Goal: Transaction & Acquisition: Purchase product/service

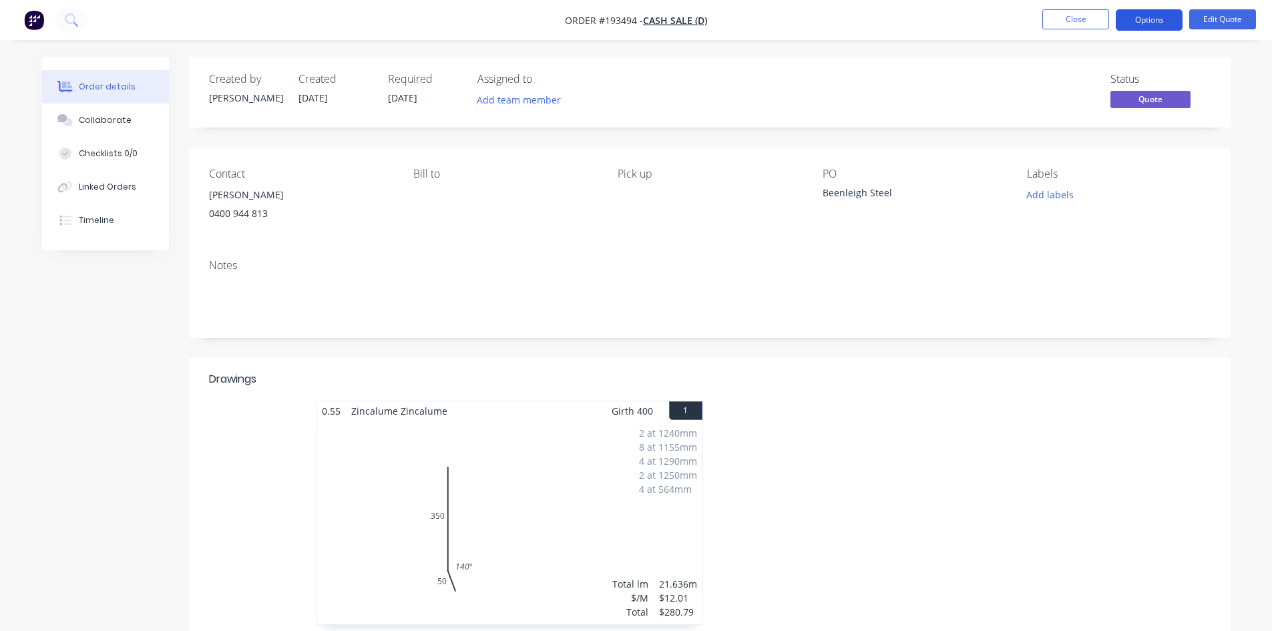
click at [1170, 15] on button "Options" at bounding box center [1148, 19] width 67 height 21
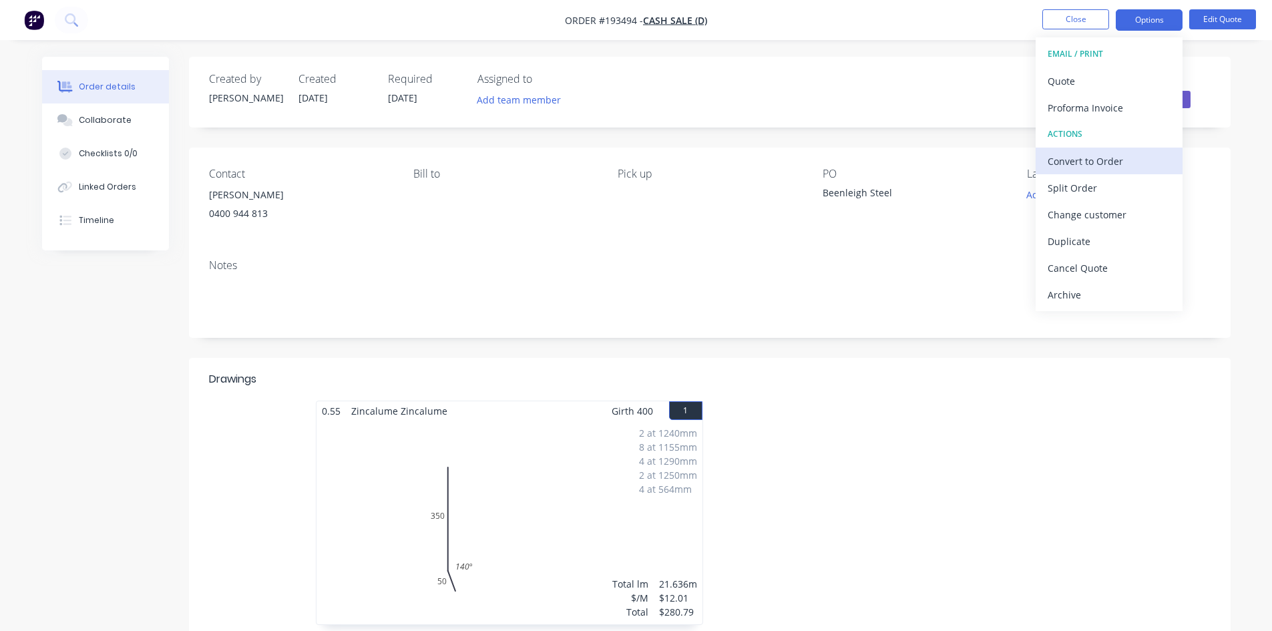
click at [1105, 158] on div "Convert to Order" at bounding box center [1108, 161] width 123 height 19
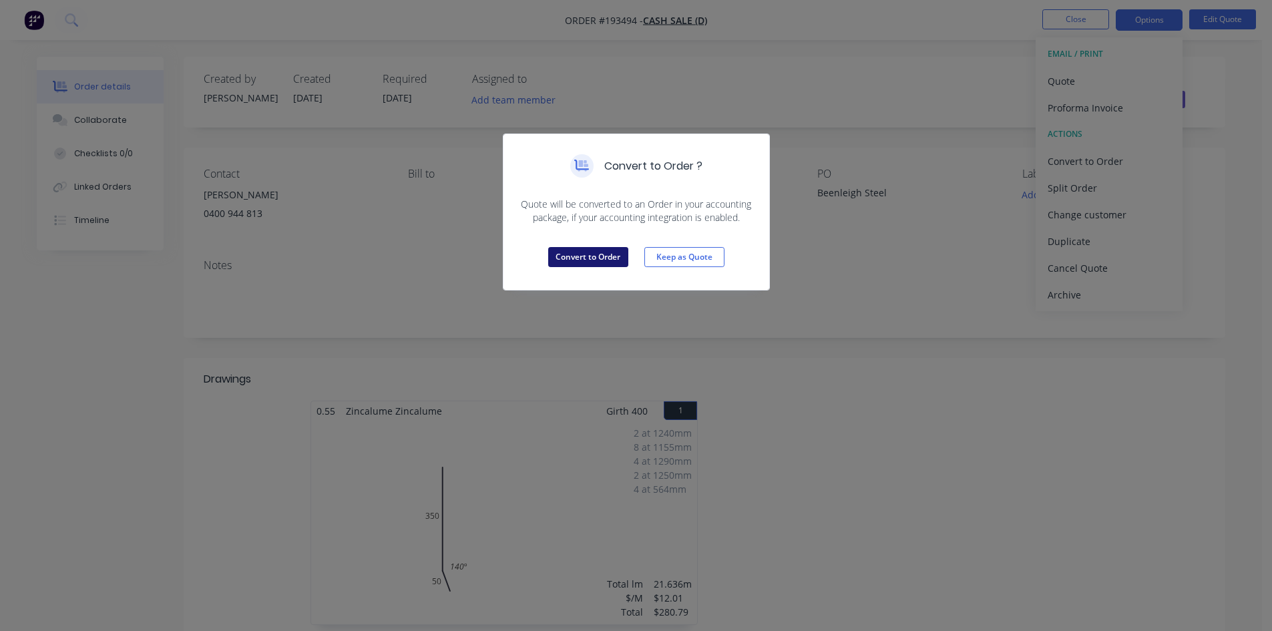
click at [593, 255] on button "Convert to Order" at bounding box center [588, 257] width 80 height 20
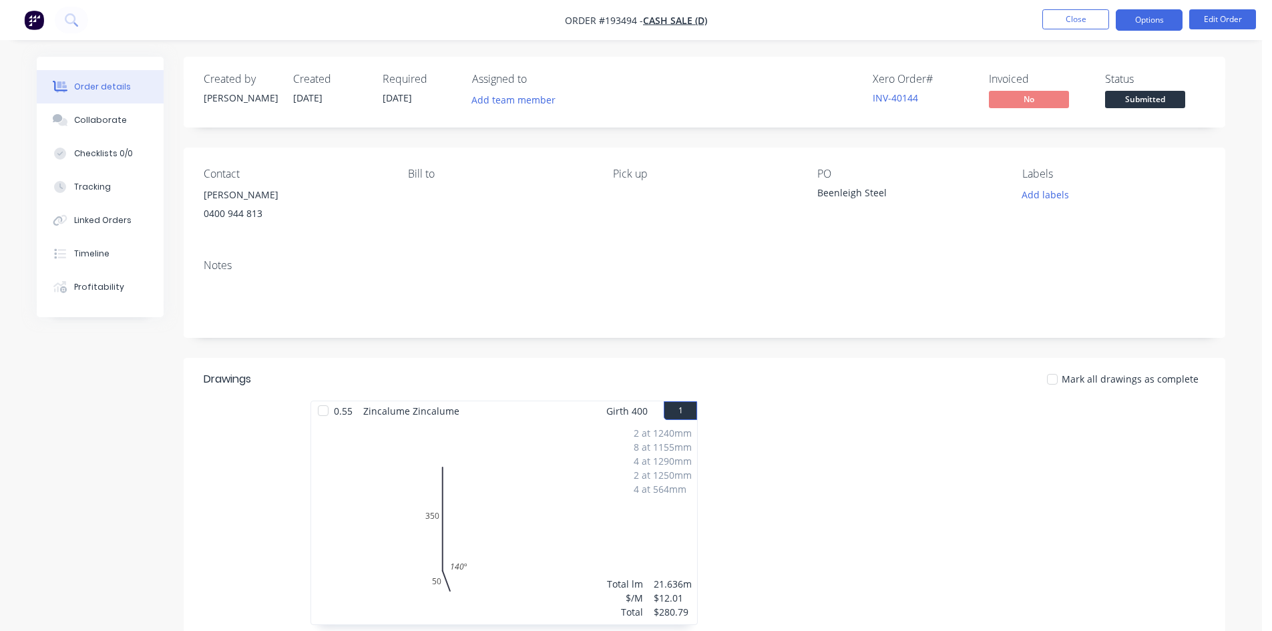
click at [1131, 27] on button "Options" at bounding box center [1148, 19] width 67 height 21
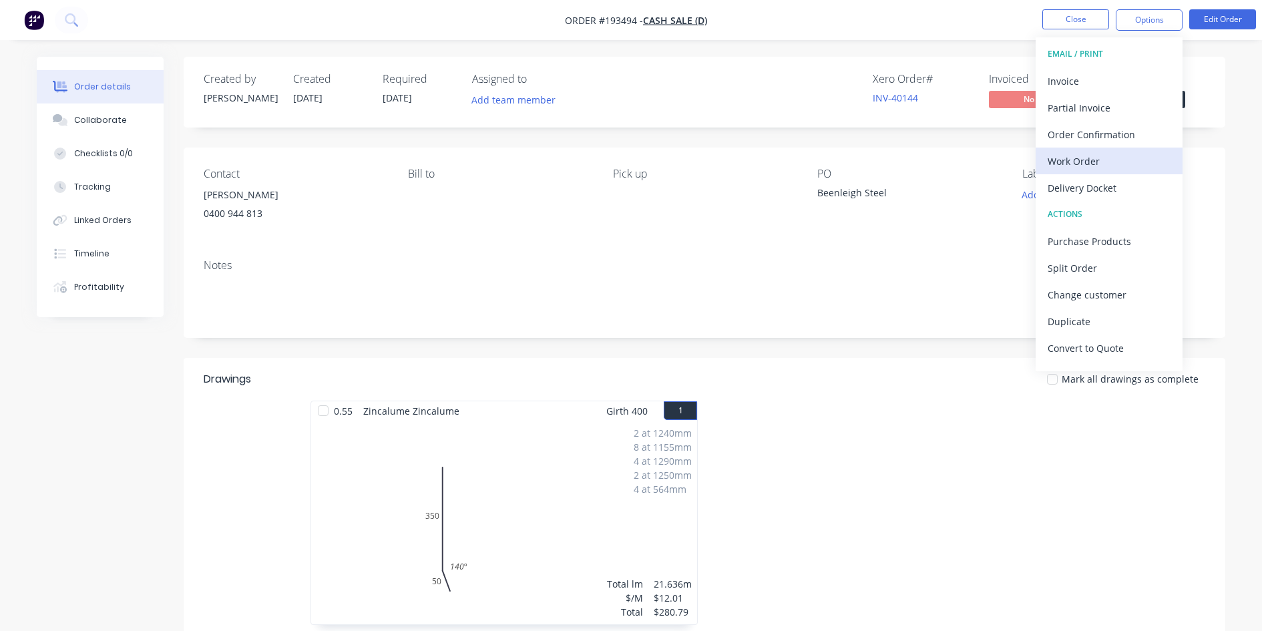
click at [1119, 156] on div "Work Order" at bounding box center [1108, 161] width 123 height 19
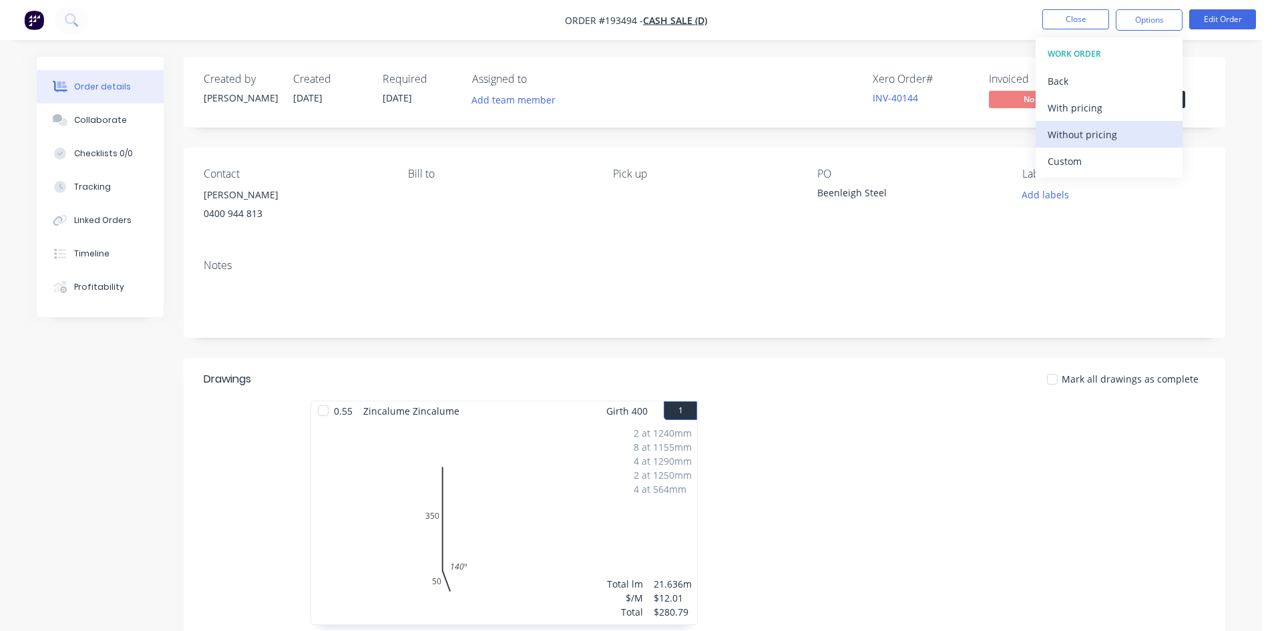
click at [1119, 134] on div "Without pricing" at bounding box center [1108, 134] width 123 height 19
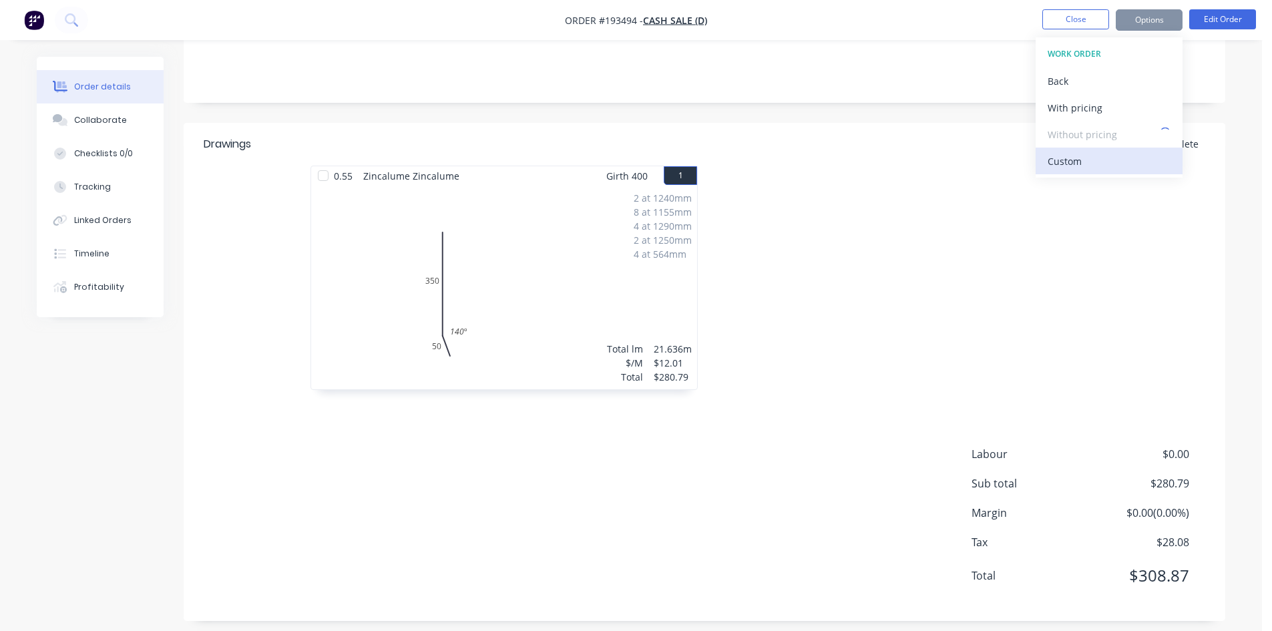
scroll to position [245, 0]
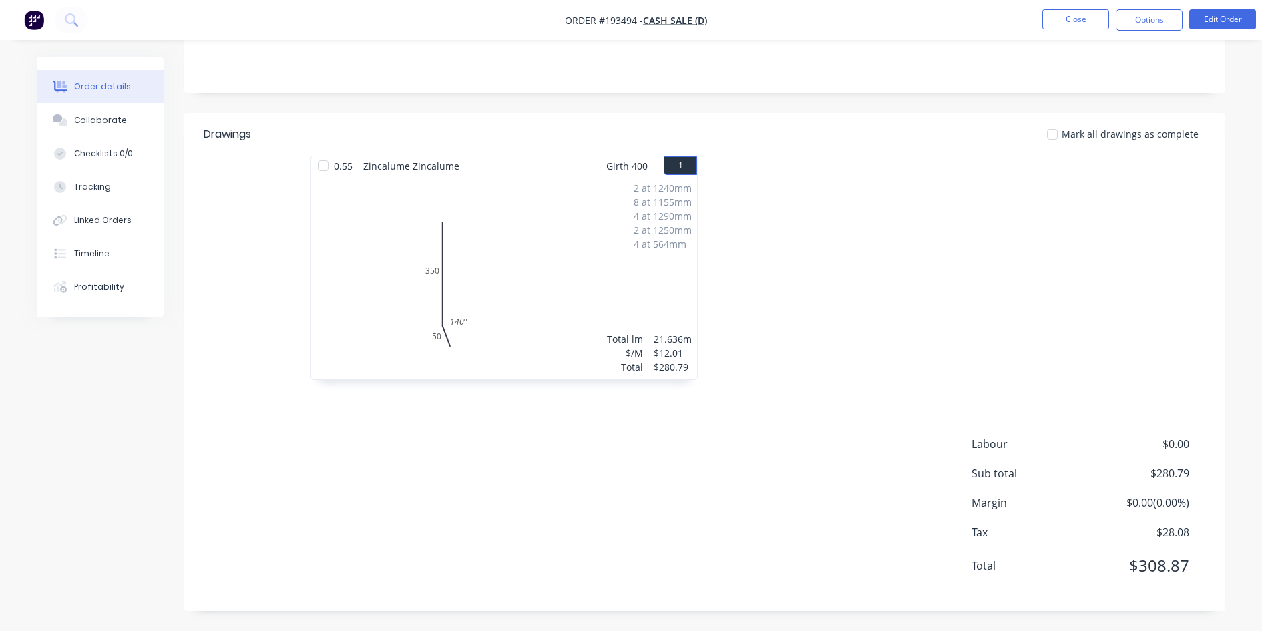
click at [828, 205] on div at bounding box center [904, 275] width 401 height 238
click at [63, 12] on button at bounding box center [71, 20] width 33 height 27
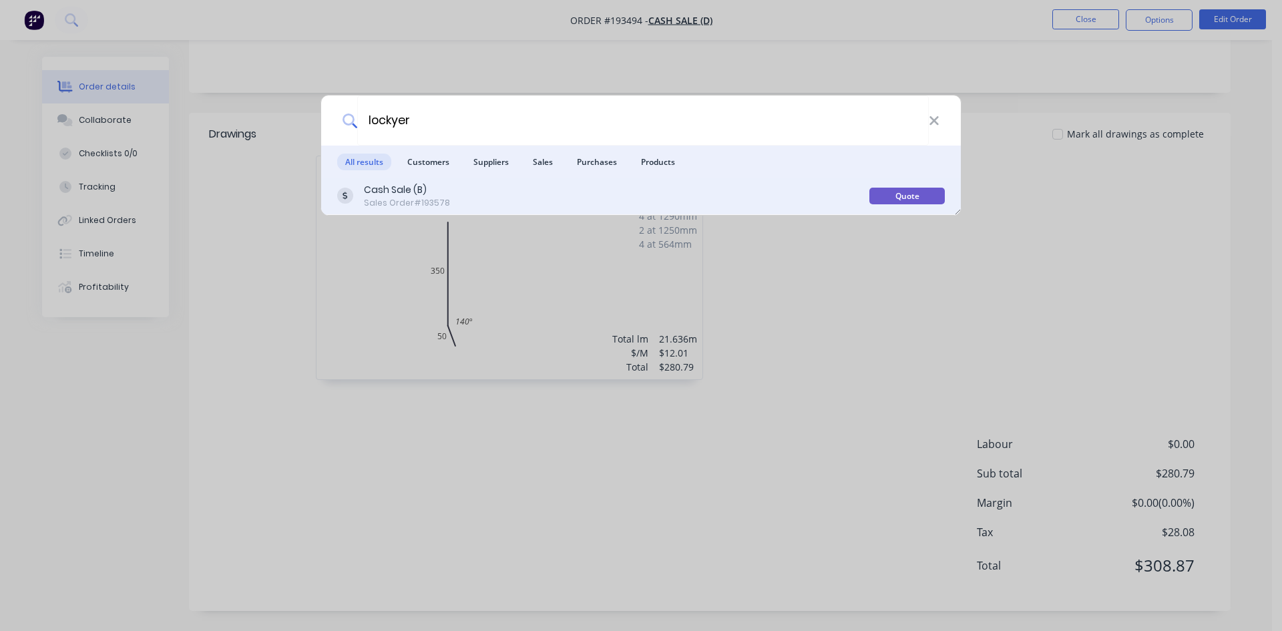
type input "lockyer"
click at [441, 191] on div "Cash Sale (B)" at bounding box center [407, 190] width 86 height 14
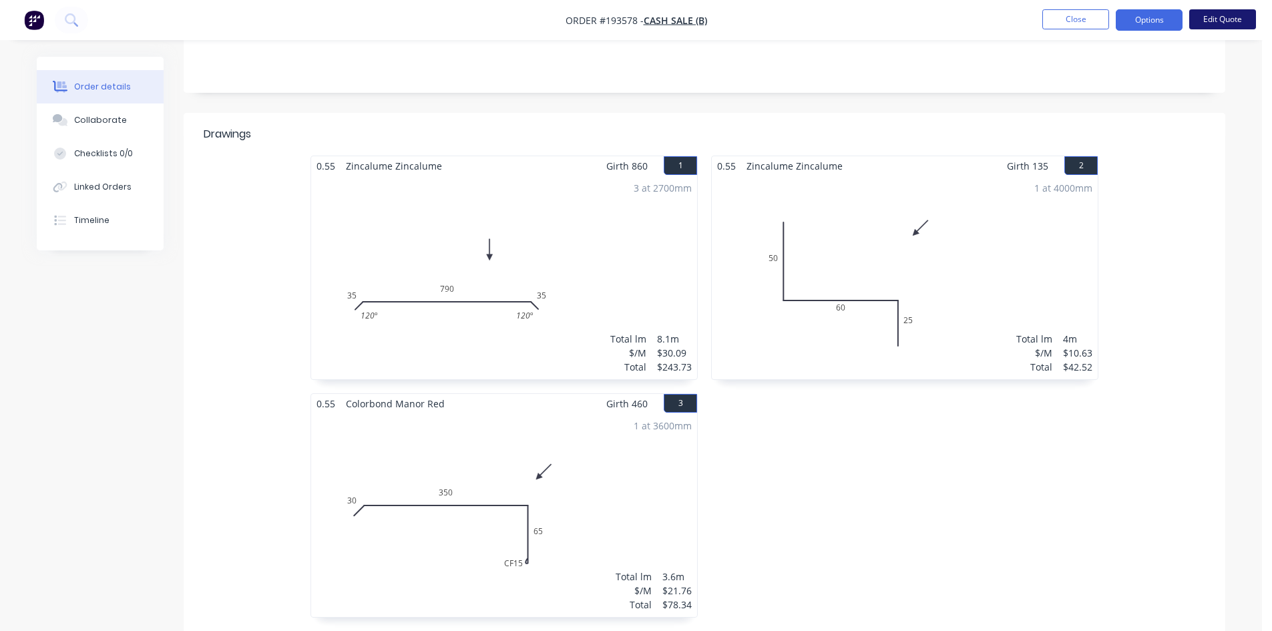
click at [1206, 26] on button "Edit Quote" at bounding box center [1222, 19] width 67 height 20
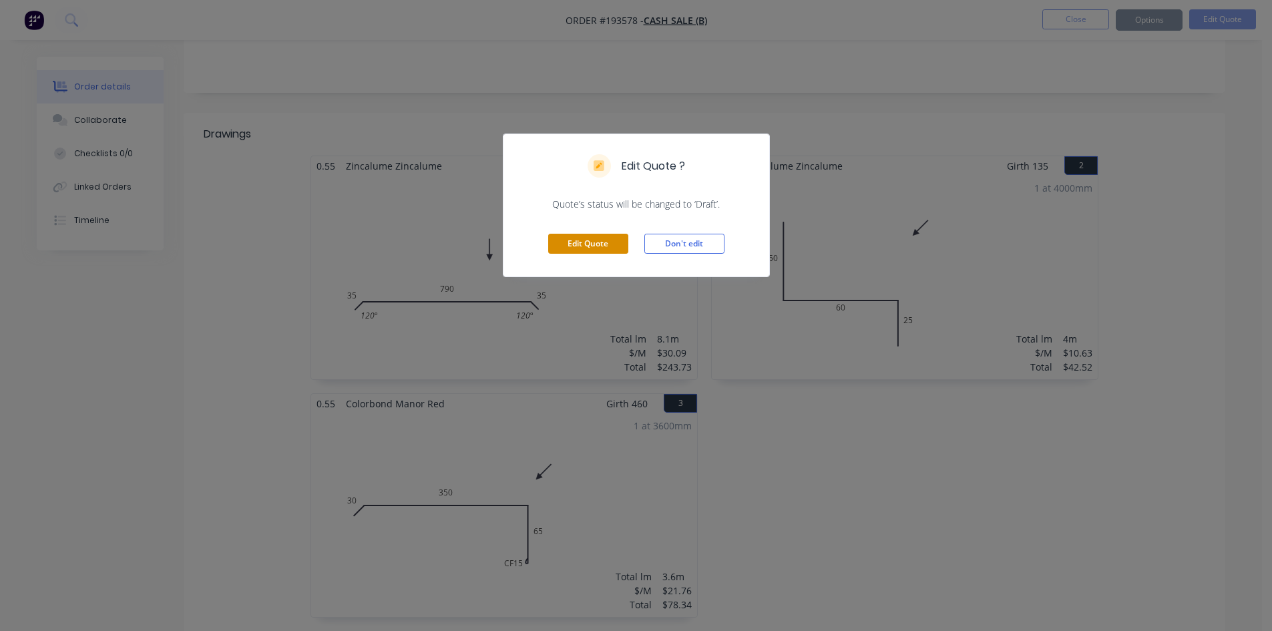
click at [575, 238] on button "Edit Quote" at bounding box center [588, 244] width 80 height 20
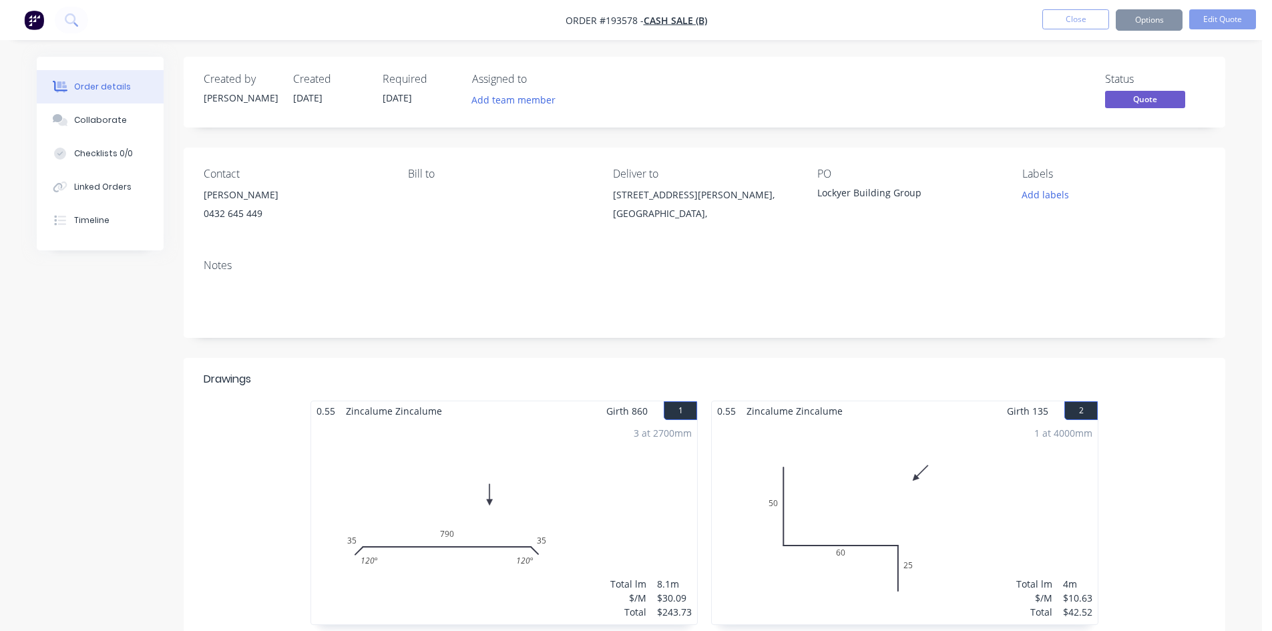
click at [1033, 471] on div "1 at 4000mm Total lm $/M Total 4m $10.63 $42.52" at bounding box center [905, 523] width 386 height 204
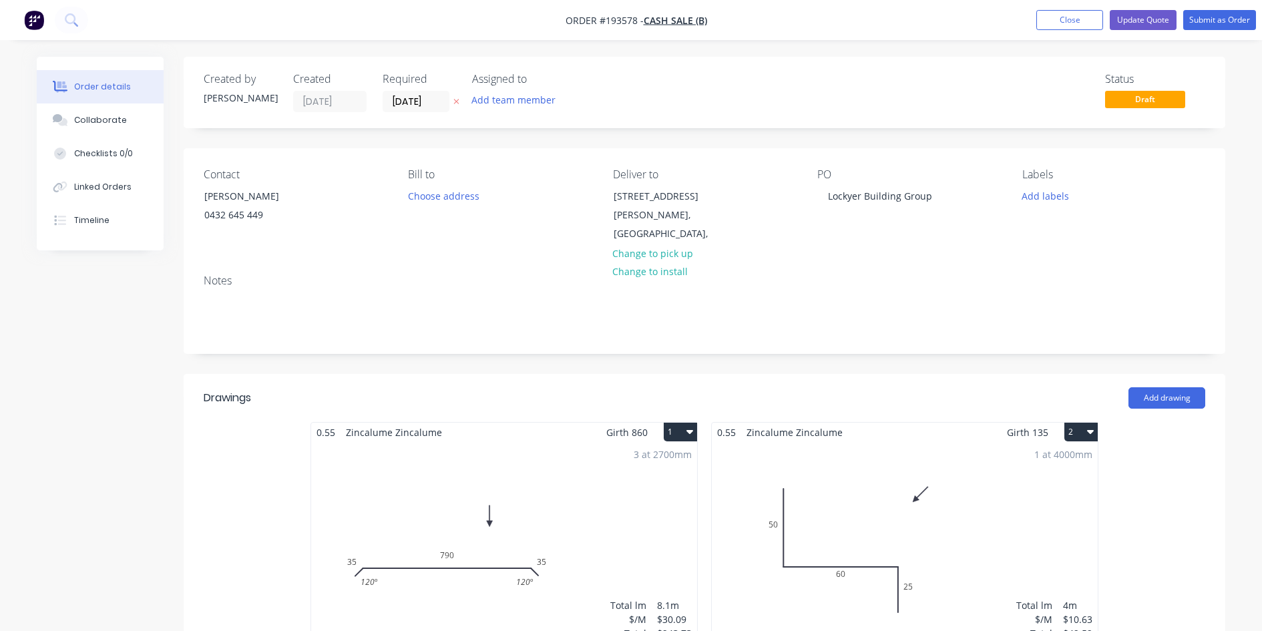
click at [1004, 477] on div "1 at 4000mm Total lm $/M Total 4m $10.63 $42.52" at bounding box center [905, 544] width 386 height 204
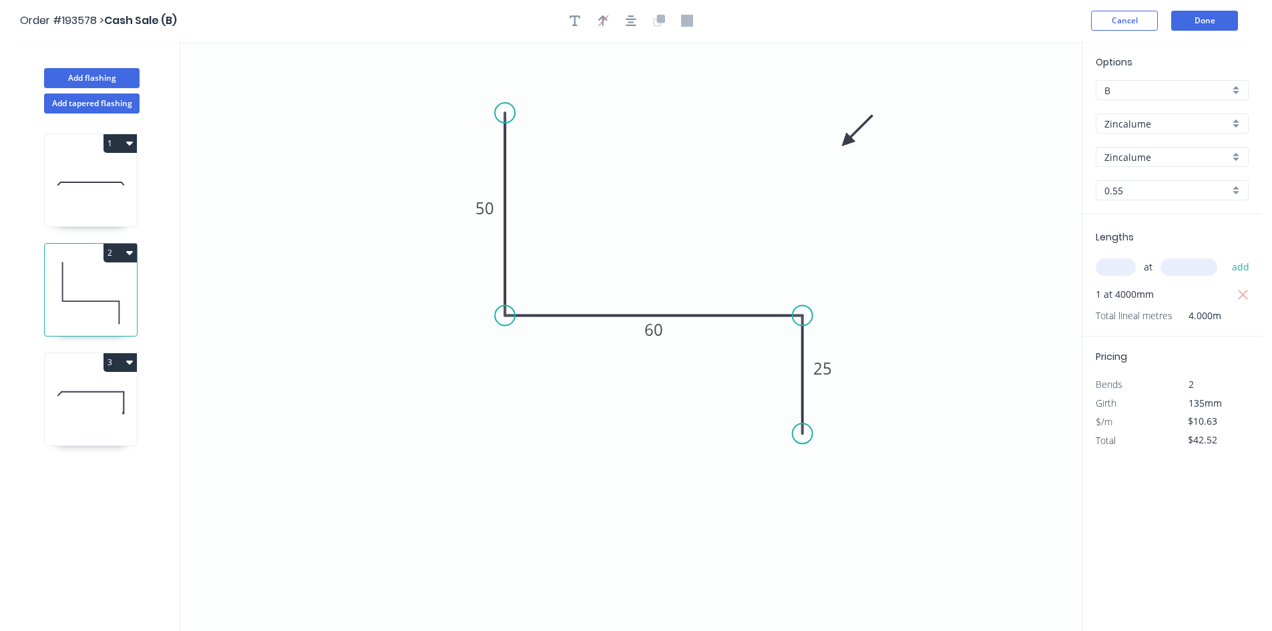
click at [1113, 273] on input "text" at bounding box center [1115, 266] width 40 height 17
type input "1"
type input "400"
click at [1225, 256] on button "add" at bounding box center [1240, 267] width 31 height 23
click at [1243, 291] on icon "button" at bounding box center [1243, 295] width 12 height 16
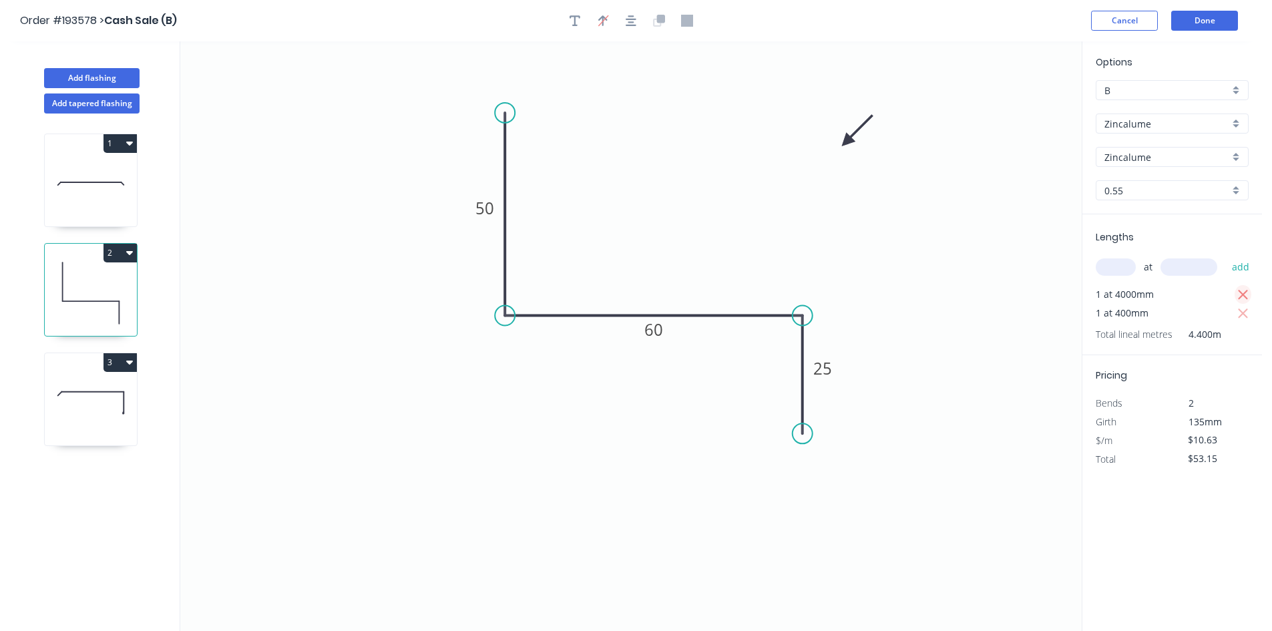
type input "$10.63"
click at [1215, 29] on button "Done" at bounding box center [1204, 21] width 67 height 20
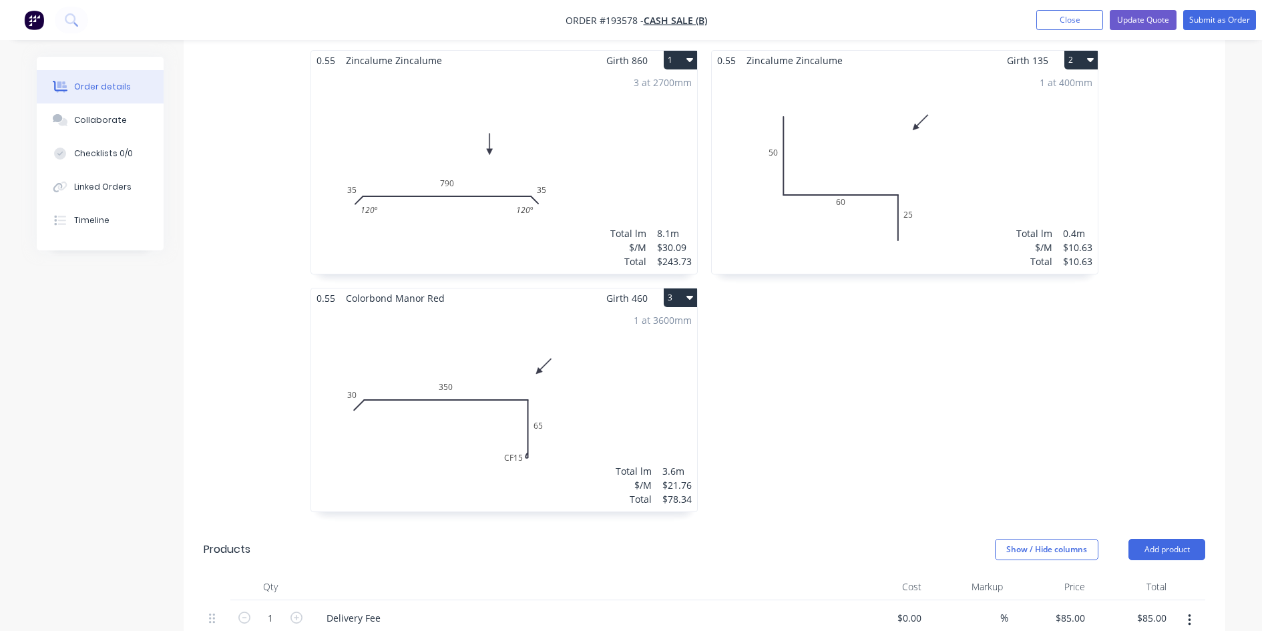
scroll to position [348, 0]
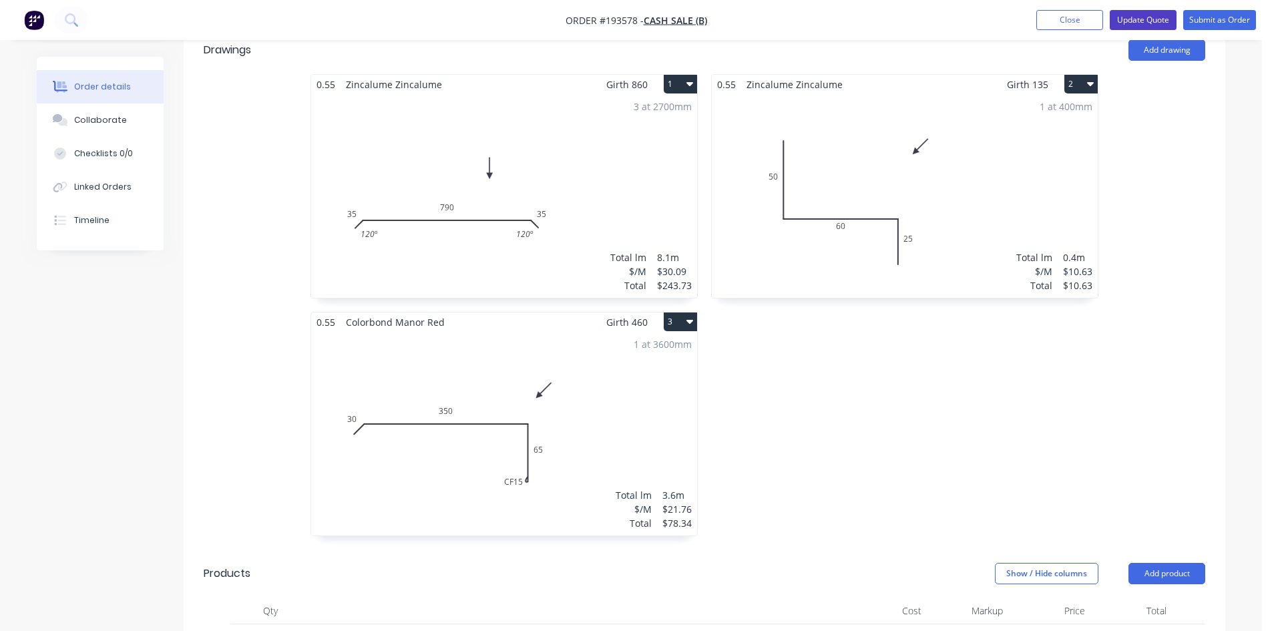
click at [1159, 24] on button "Update Quote" at bounding box center [1142, 20] width 67 height 20
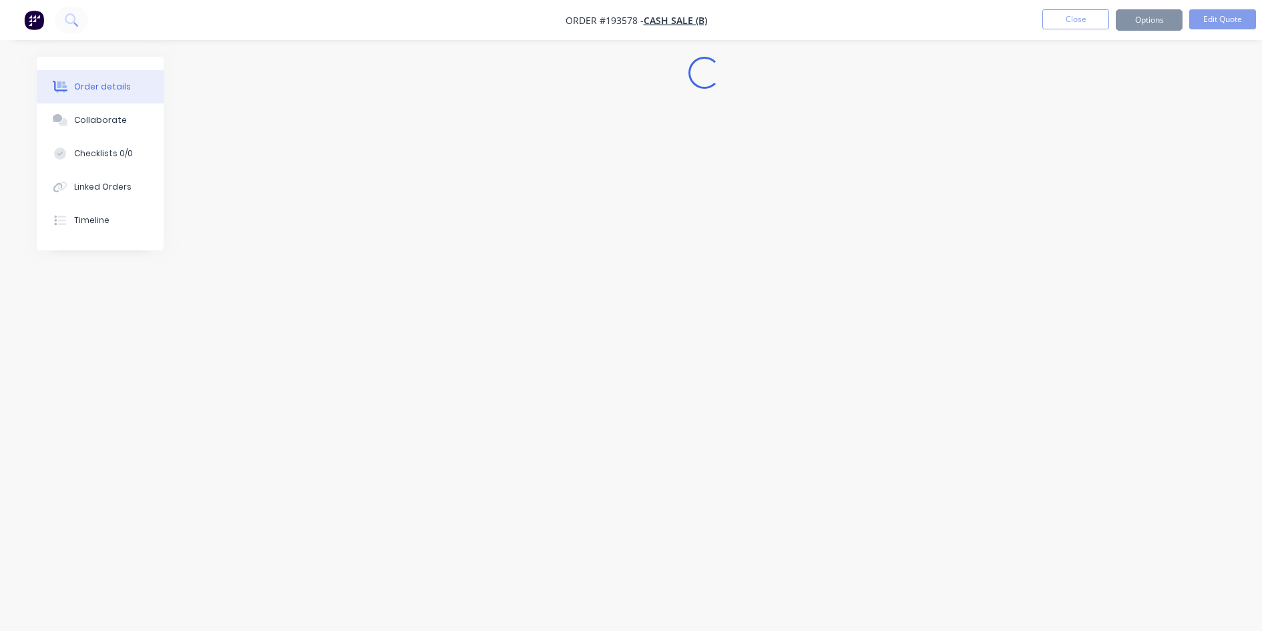
scroll to position [0, 0]
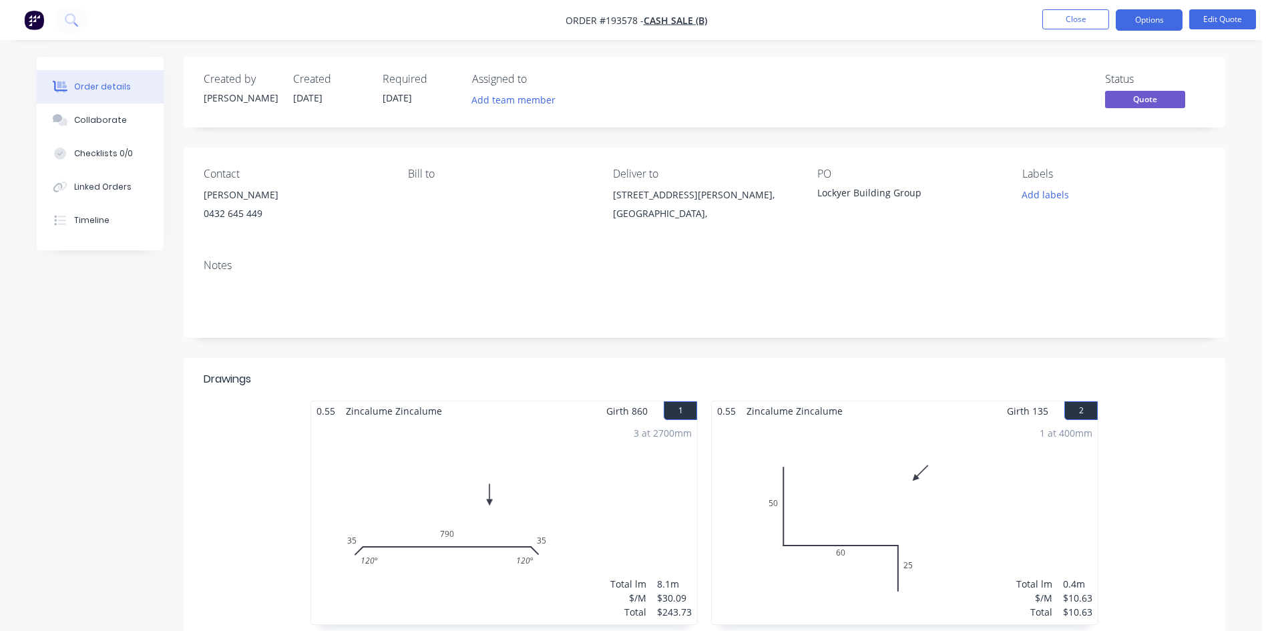
drag, startPoint x: 1154, startPoint y: 21, endPoint x: 1149, endPoint y: 31, distance: 10.4
click at [1154, 23] on button "Options" at bounding box center [1148, 19] width 67 height 21
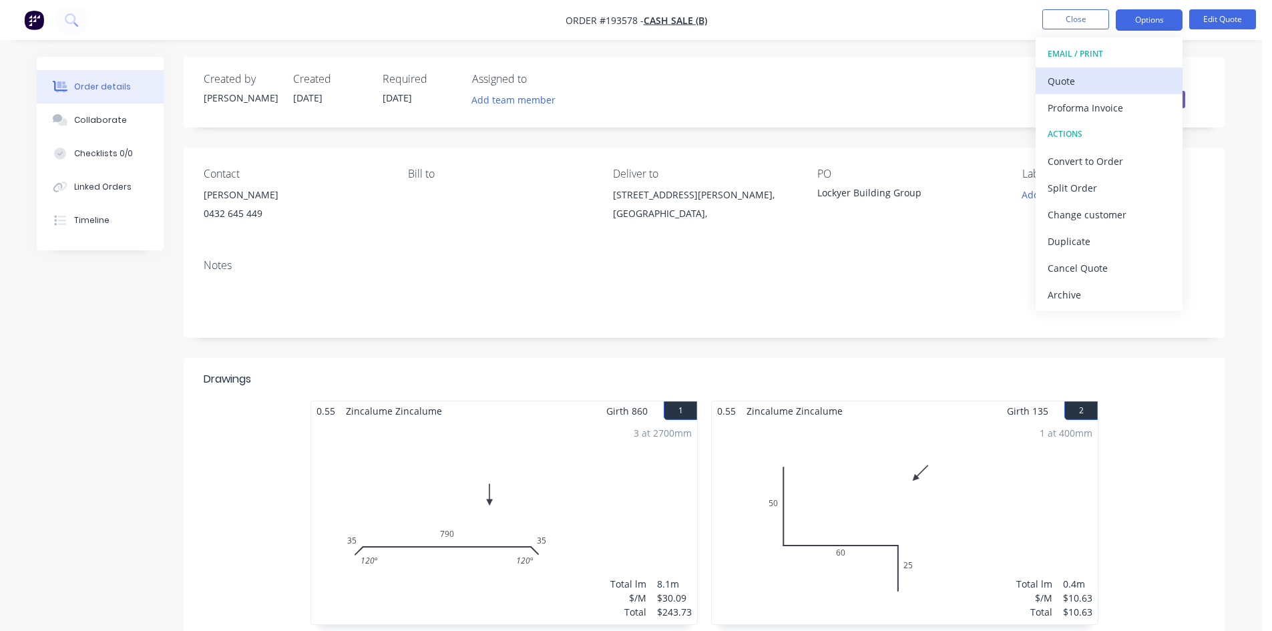
click at [1091, 82] on div "Quote" at bounding box center [1108, 80] width 123 height 19
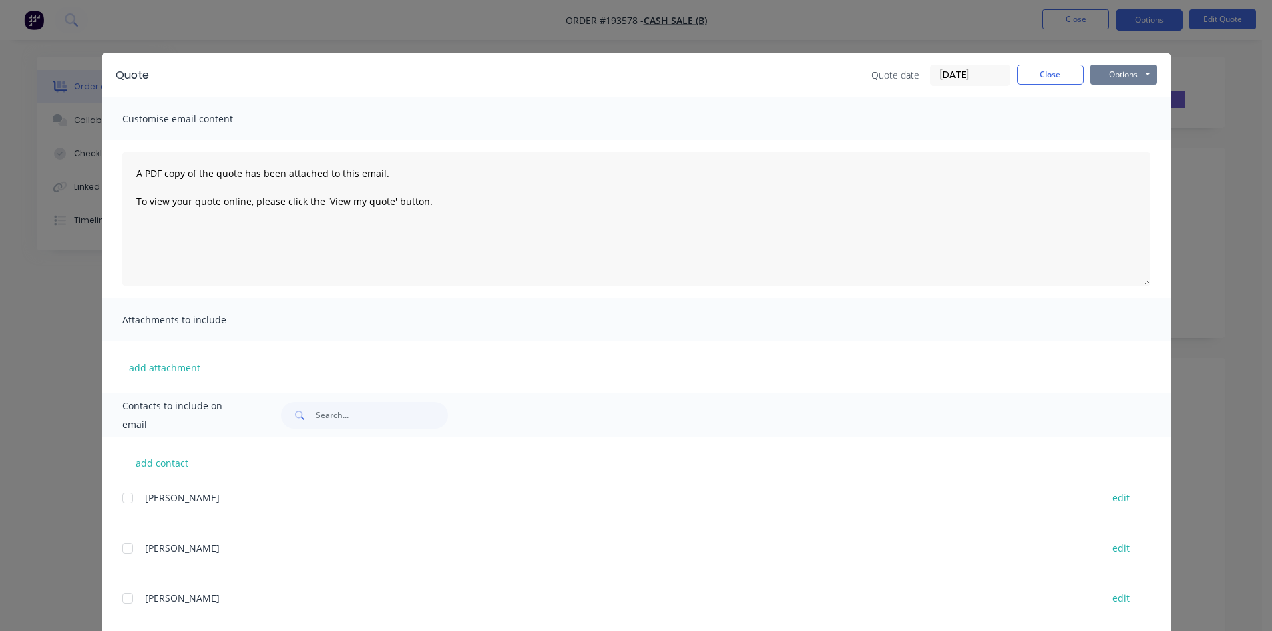
click at [1121, 73] on button "Options" at bounding box center [1123, 75] width 67 height 20
click at [1115, 100] on button "Preview" at bounding box center [1132, 98] width 85 height 22
click at [836, 561] on div "[PERSON_NAME] edit" at bounding box center [646, 556] width 1048 height 34
click at [1018, 65] on button "Close" at bounding box center [1050, 75] width 67 height 20
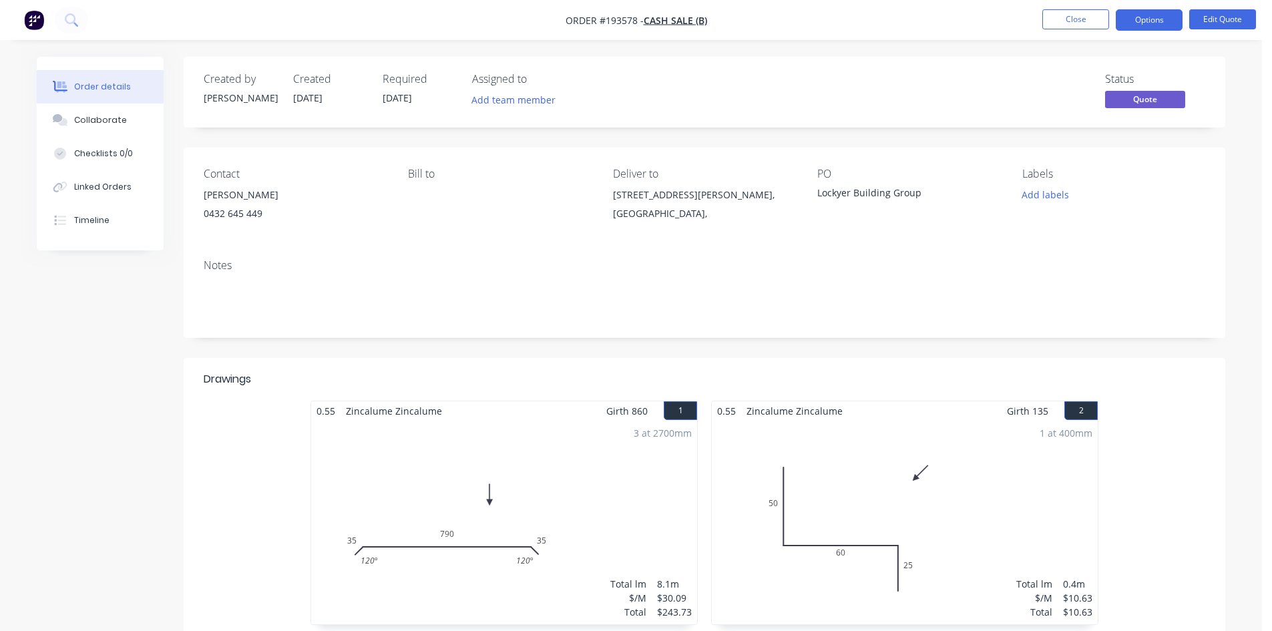
click at [863, 89] on div "Status Quote" at bounding box center [904, 92] width 599 height 39
click at [37, 20] on img "button" at bounding box center [34, 20] width 20 height 20
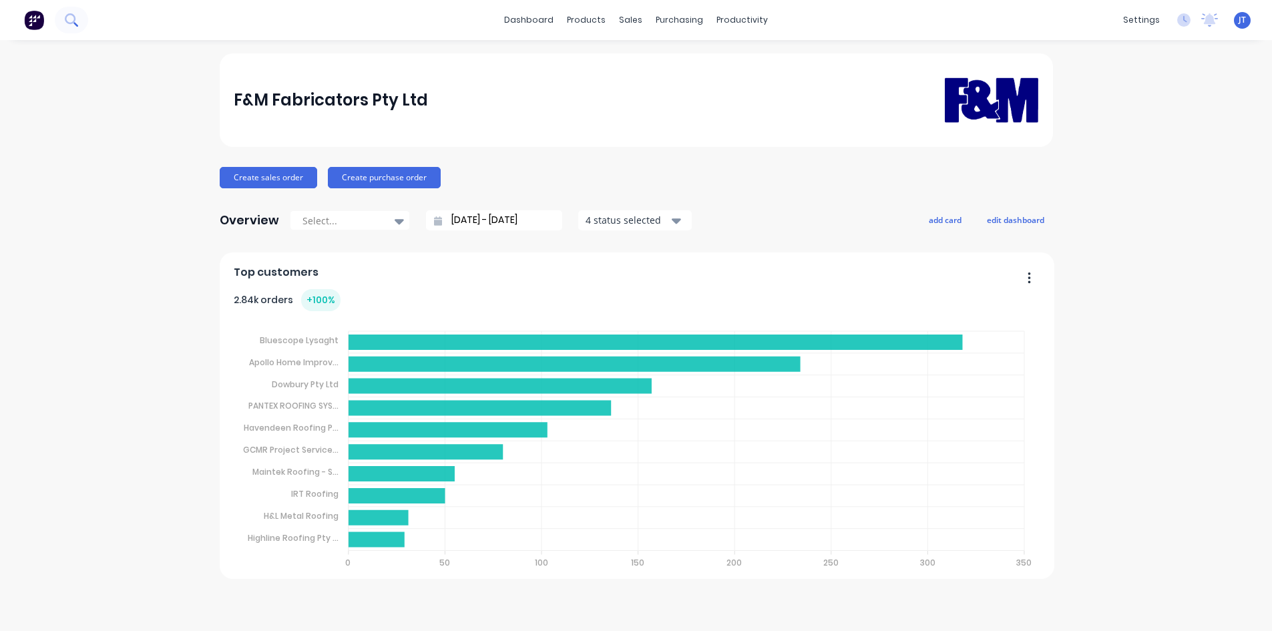
click at [58, 19] on button at bounding box center [71, 20] width 33 height 27
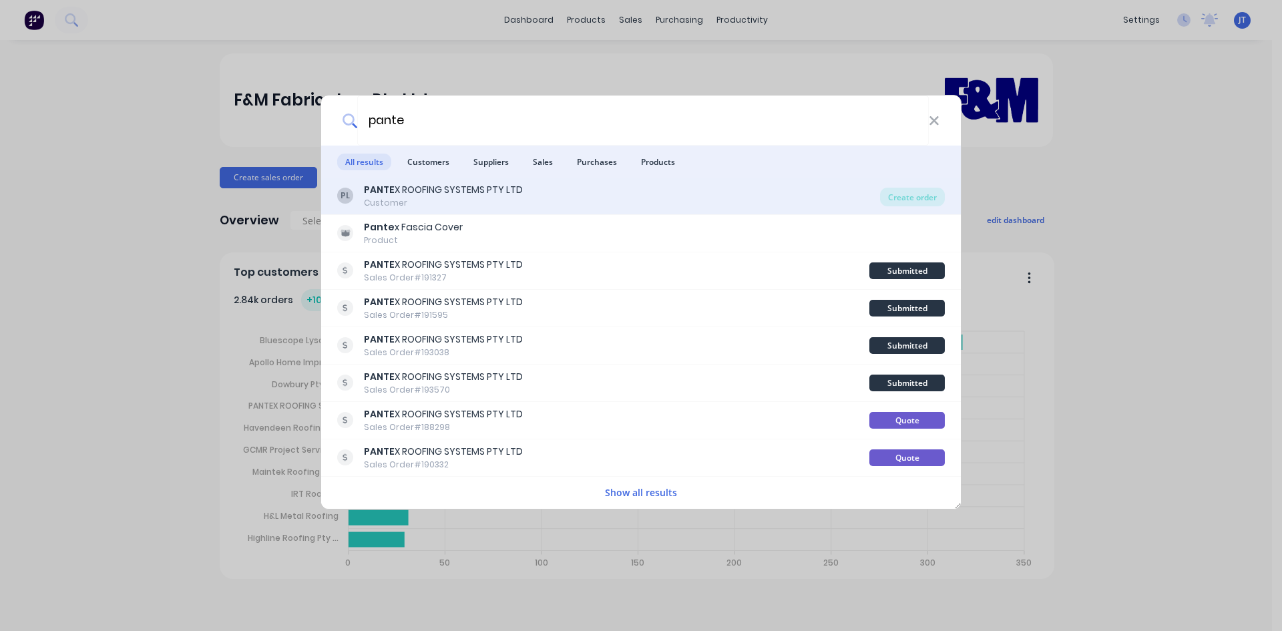
type input "pante"
click at [503, 205] on div "Customer" at bounding box center [443, 203] width 159 height 12
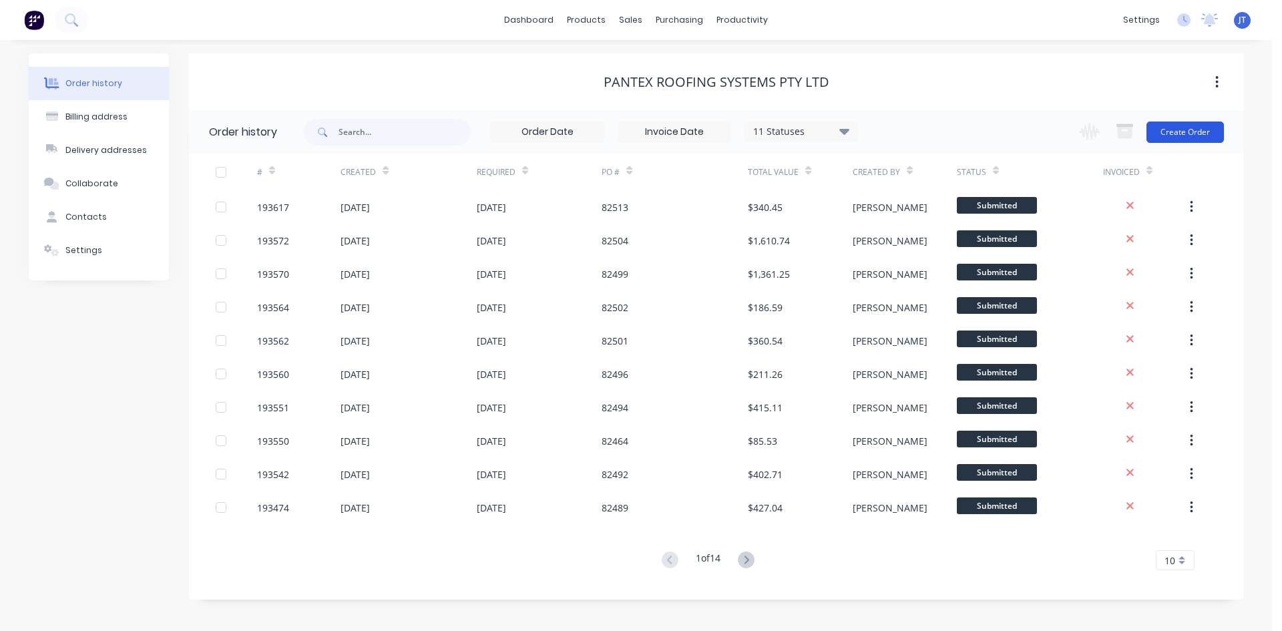
click at [1183, 125] on button "Create Order" at bounding box center [1184, 131] width 77 height 21
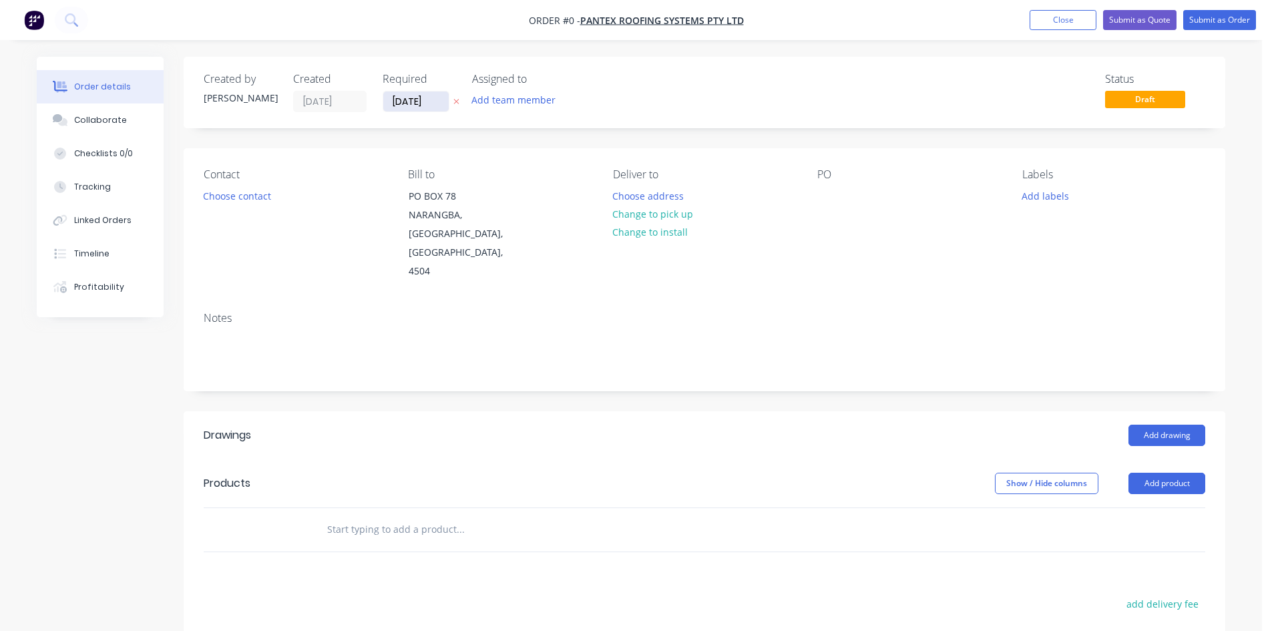
click at [413, 99] on input "[DATE]" at bounding box center [415, 101] width 65 height 20
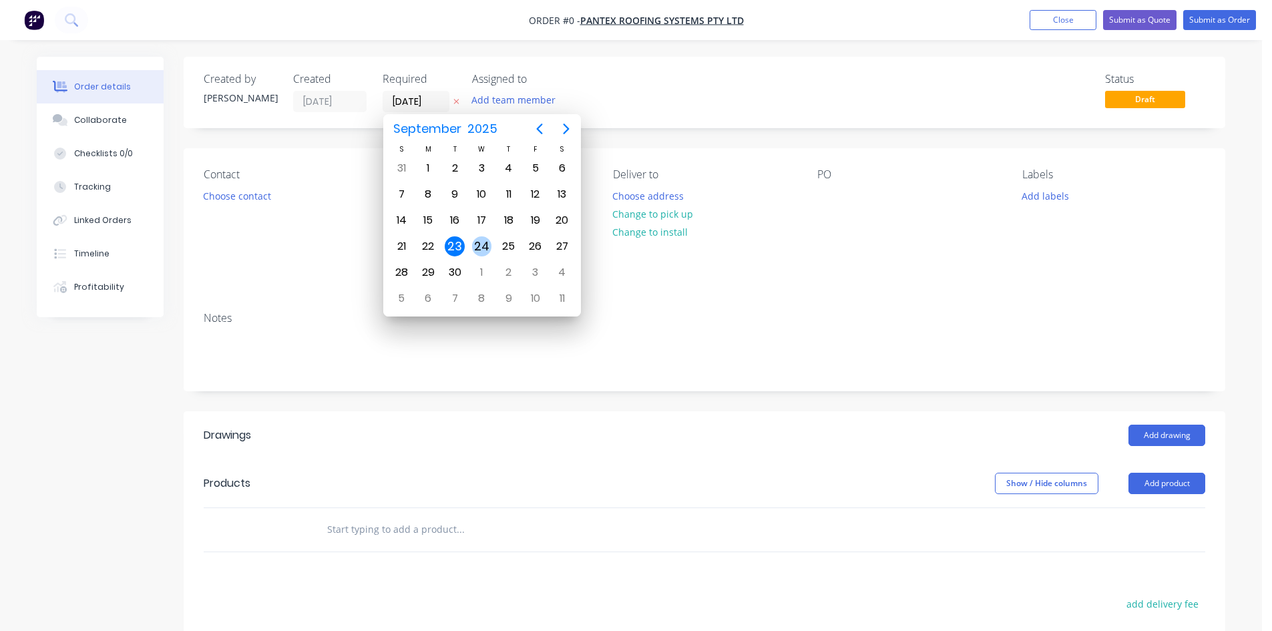
click at [481, 252] on div "24" at bounding box center [482, 246] width 20 height 20
type input "[DATE]"
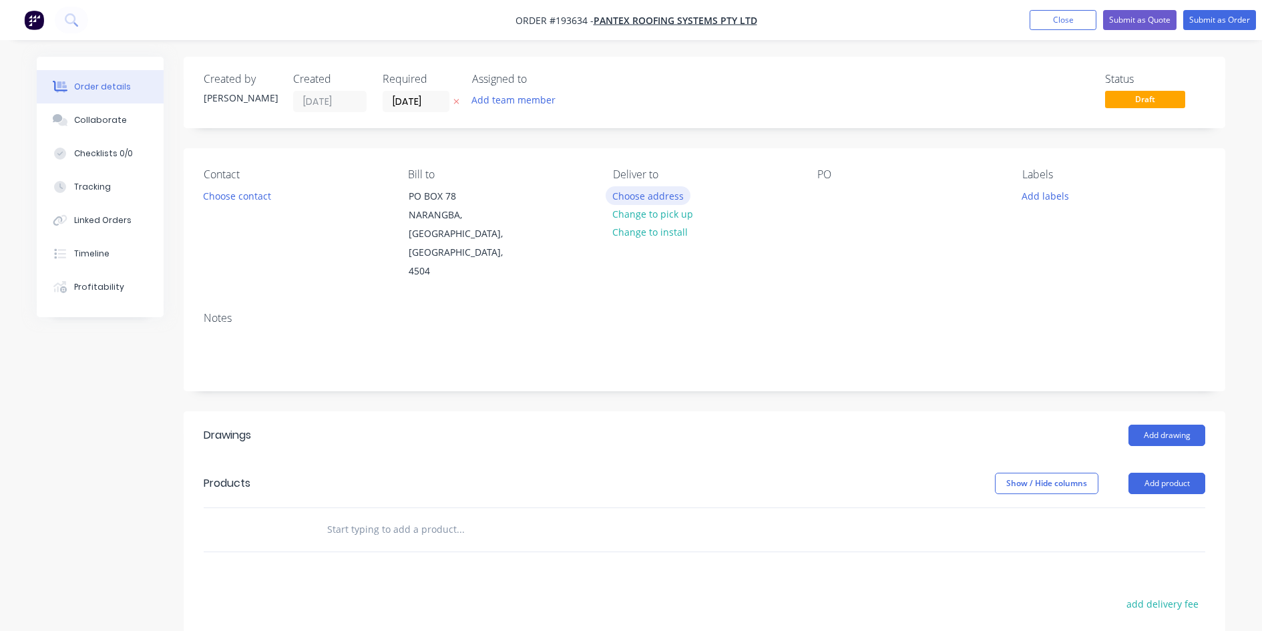
click at [661, 194] on button "Choose address" at bounding box center [647, 195] width 85 height 18
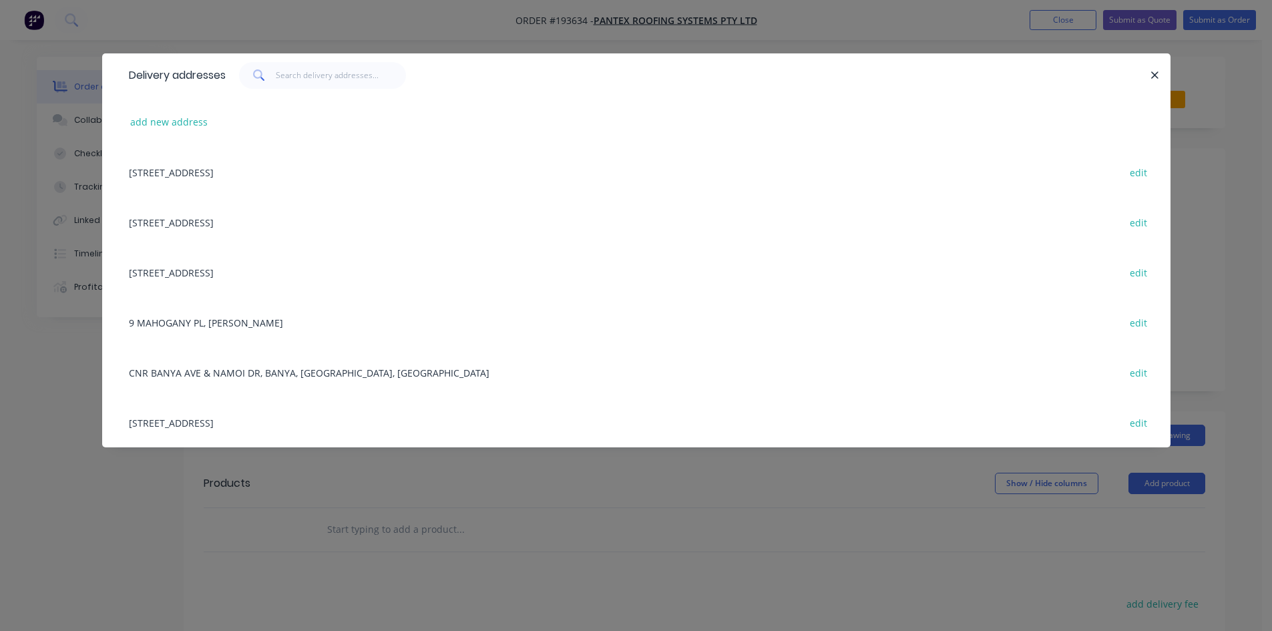
click at [273, 423] on div "[STREET_ADDRESS] edit" at bounding box center [636, 422] width 1028 height 50
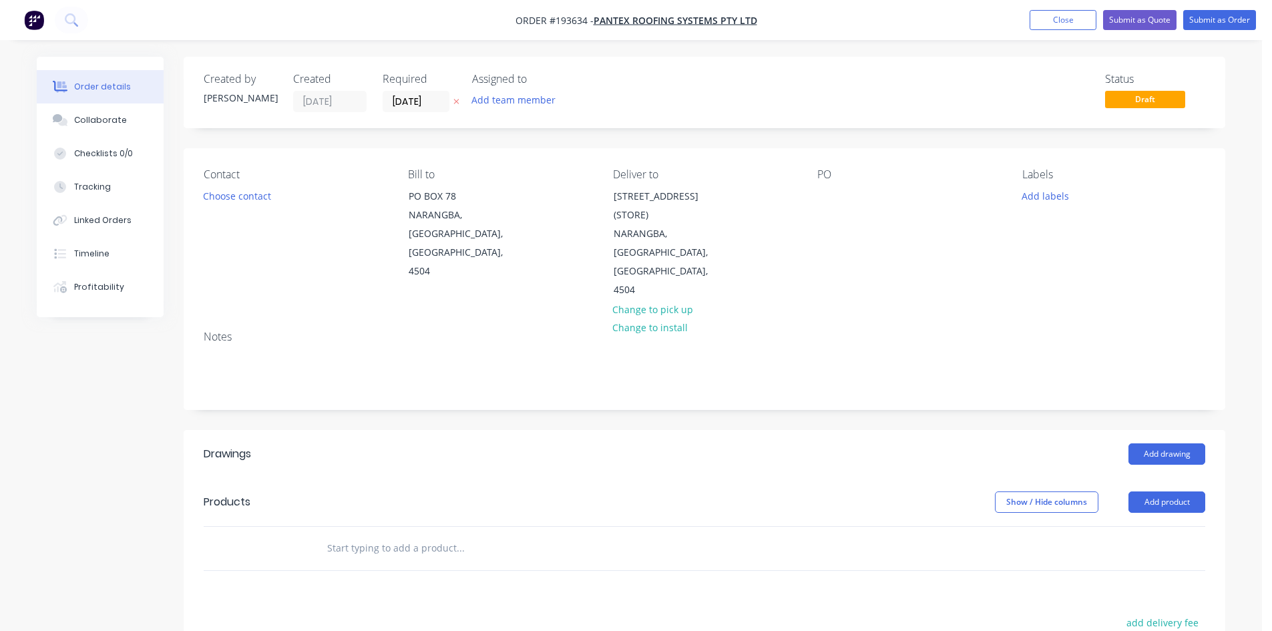
click at [881, 230] on div "PO" at bounding box center [908, 234] width 183 height 132
click at [804, 187] on div "Contact Choose contact [PERSON_NAME] to [GEOGRAPHIC_DATA] Deliver to [STREET_AD…" at bounding box center [704, 234] width 1041 height 172
drag, startPoint x: 820, startPoint y: 194, endPoint x: 827, endPoint y: 201, distance: 9.9
click at [825, 199] on div at bounding box center [827, 195] width 21 height 19
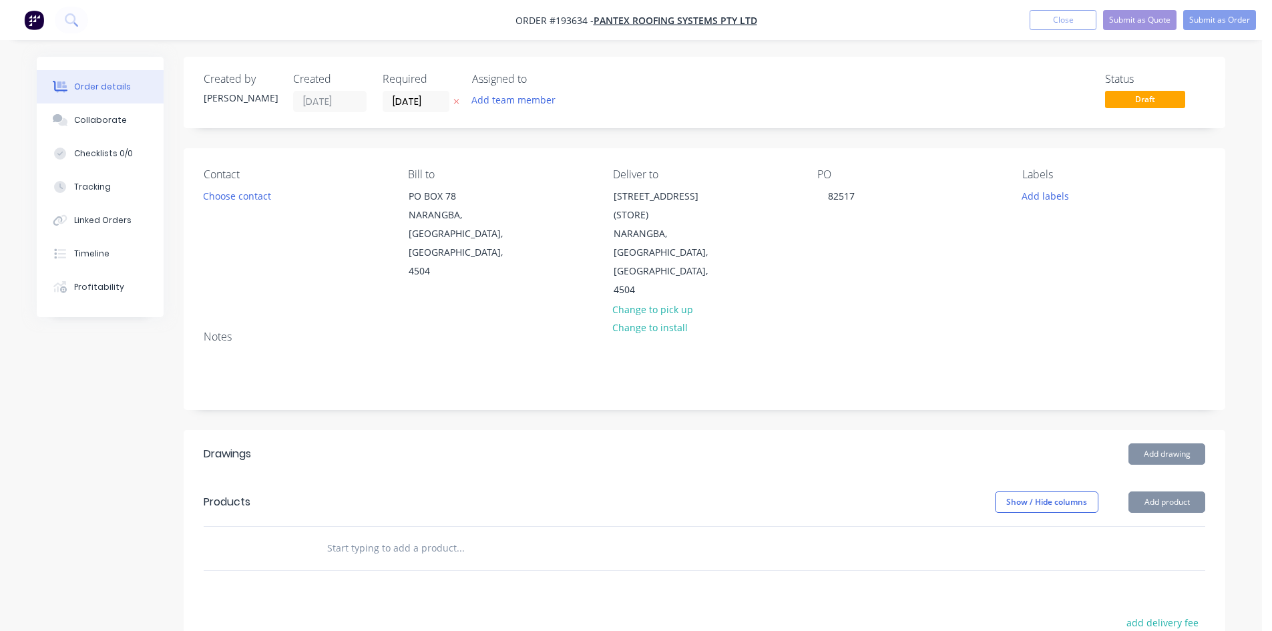
click at [250, 252] on div "Contact Choose contact" at bounding box center [295, 234] width 183 height 132
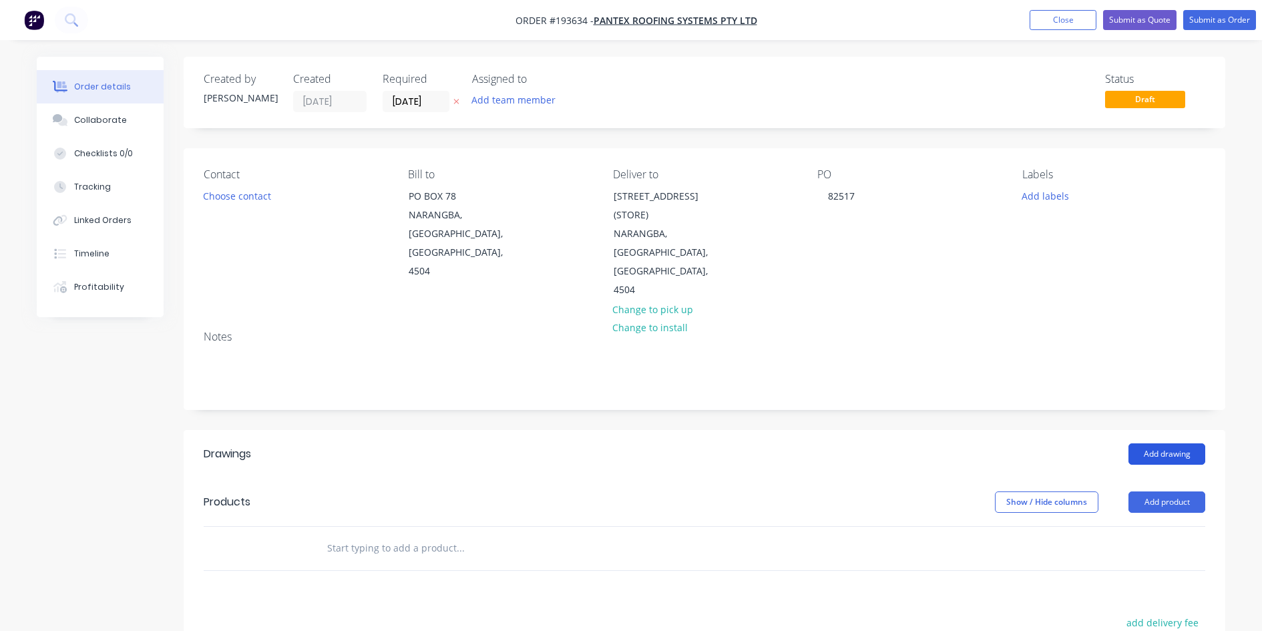
click at [1149, 443] on button "Add drawing" at bounding box center [1166, 453] width 77 height 21
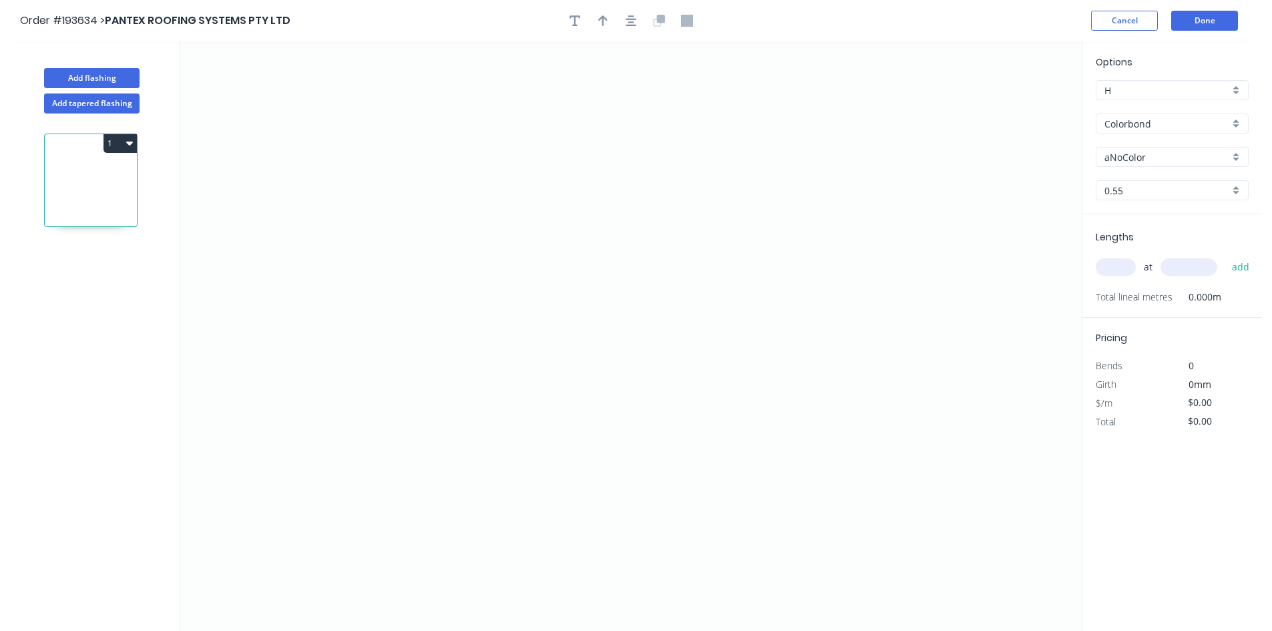
click at [1148, 160] on input "aNoColor" at bounding box center [1166, 157] width 125 height 14
click at [1144, 278] on div "Woodland Grey" at bounding box center [1172, 275] width 152 height 23
type input "Woodland Grey"
click at [325, 188] on icon "0" at bounding box center [630, 335] width 901 height 589
click at [302, 425] on icon "0" at bounding box center [630, 335] width 901 height 589
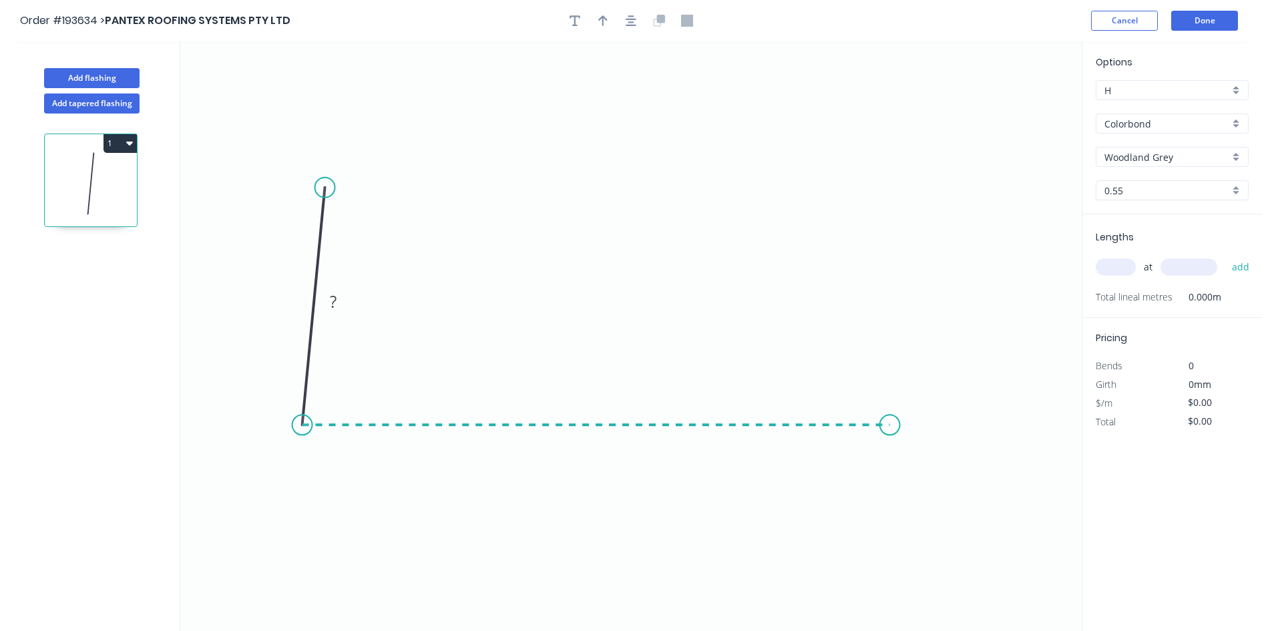
click at [934, 451] on icon "0 ?" at bounding box center [630, 335] width 901 height 589
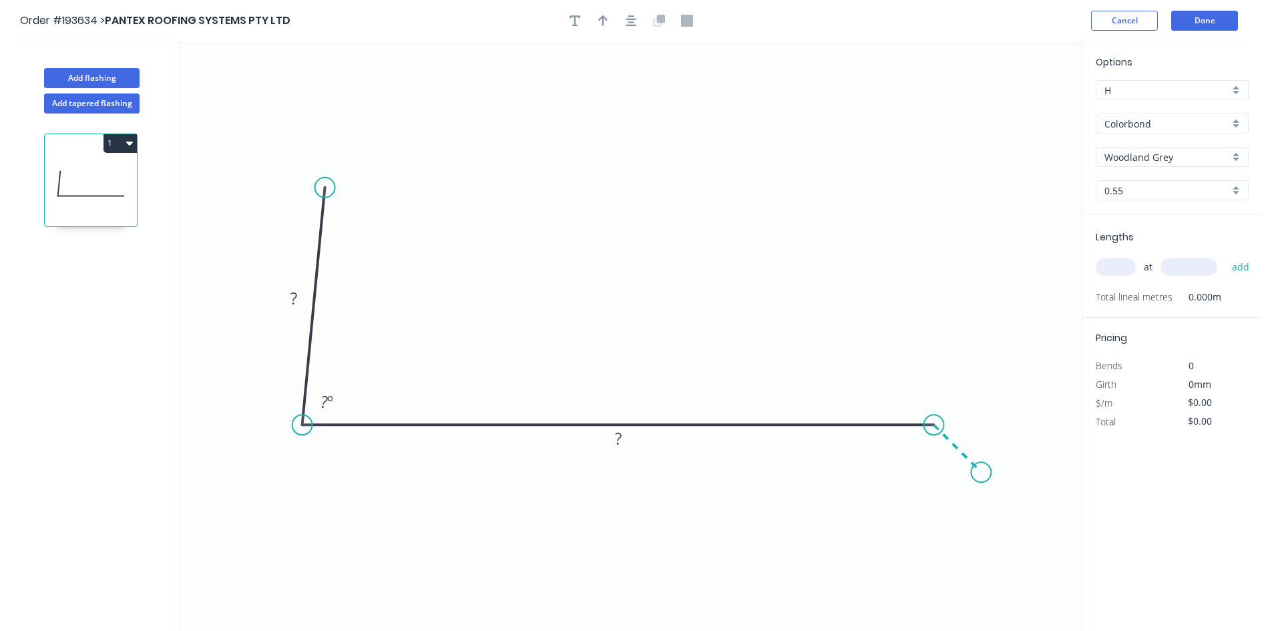
click at [981, 469] on icon "0 ? ? ? º" at bounding box center [630, 335] width 901 height 589
click at [981, 469] on circle at bounding box center [981, 472] width 20 height 20
drag, startPoint x: 326, startPoint y: 195, endPoint x: 307, endPoint y: 186, distance: 21.5
click at [315, 186] on circle at bounding box center [325, 188] width 20 height 20
drag, startPoint x: 286, startPoint y: 297, endPoint x: 361, endPoint y: 308, distance: 76.3
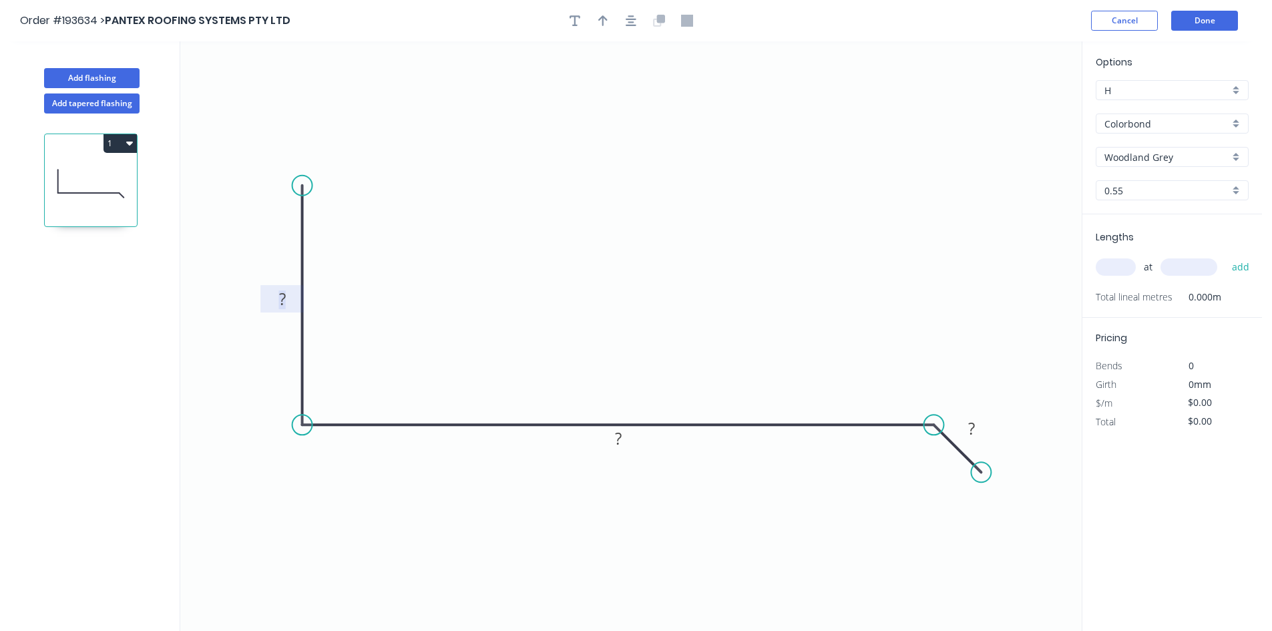
click at [285, 297] on g "?" at bounding box center [282, 299] width 27 height 22
type input "$10.08"
drag, startPoint x: 302, startPoint y: 189, endPoint x: 264, endPoint y: 171, distance: 41.5
click at [264, 171] on circle at bounding box center [272, 169] width 20 height 20
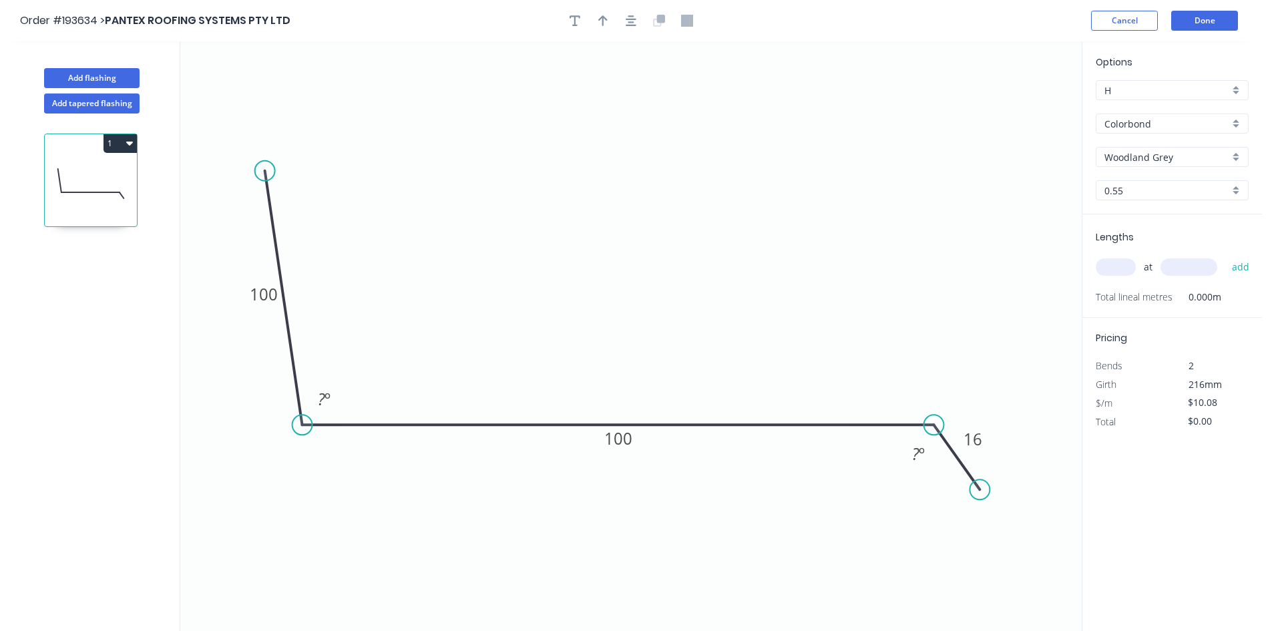
drag, startPoint x: 992, startPoint y: 462, endPoint x: 980, endPoint y: 490, distance: 30.5
click at [980, 490] on circle at bounding box center [979, 489] width 20 height 20
drag, startPoint x: 636, startPoint y: 445, endPoint x: 660, endPoint y: 398, distance: 52.9
click at [660, 398] on rect at bounding box center [642, 391] width 44 height 27
click at [326, 398] on tspan "º" at bounding box center [327, 399] width 6 height 22
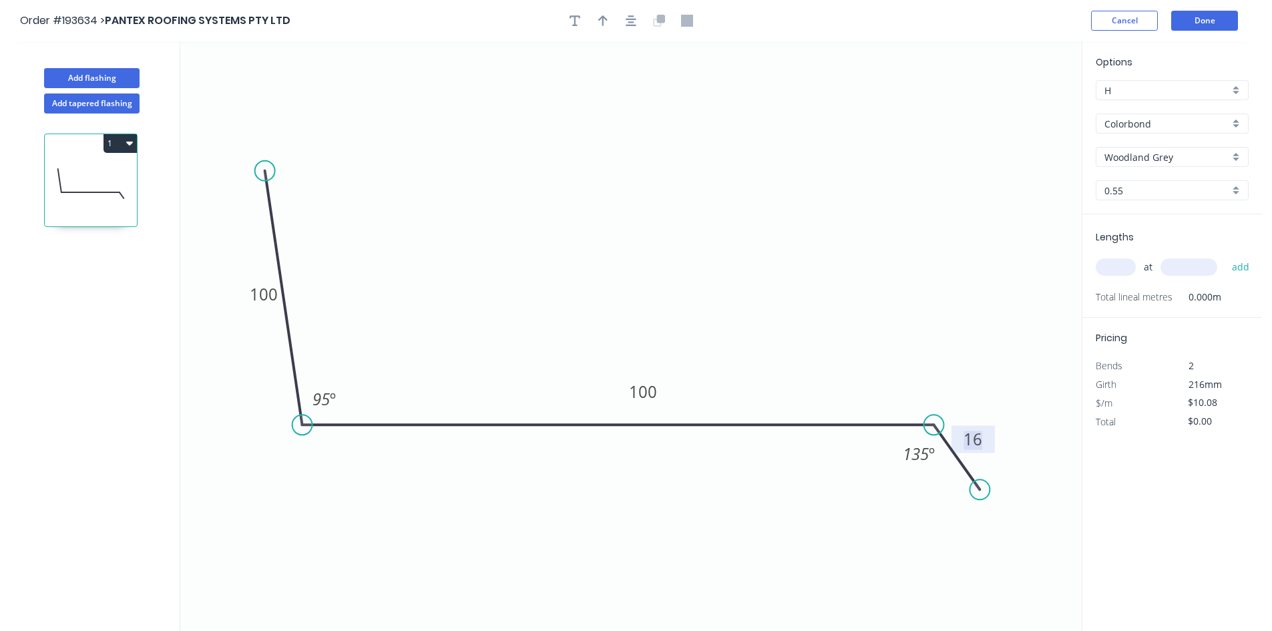
click at [1124, 271] on input "text" at bounding box center [1115, 266] width 40 height 17
type input "3"
type input "2800"
click at [1225, 256] on button "add" at bounding box center [1240, 267] width 31 height 23
type input "$84.67"
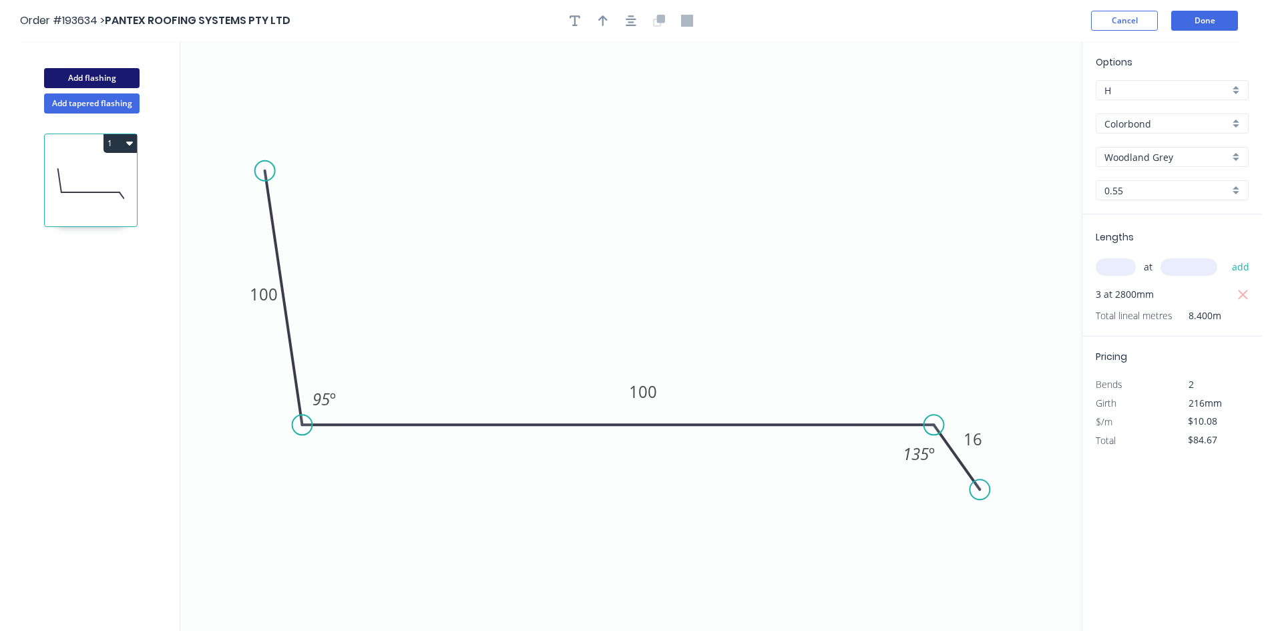
click at [111, 78] on button "Add flashing" at bounding box center [91, 78] width 95 height 20
type input "$0.00"
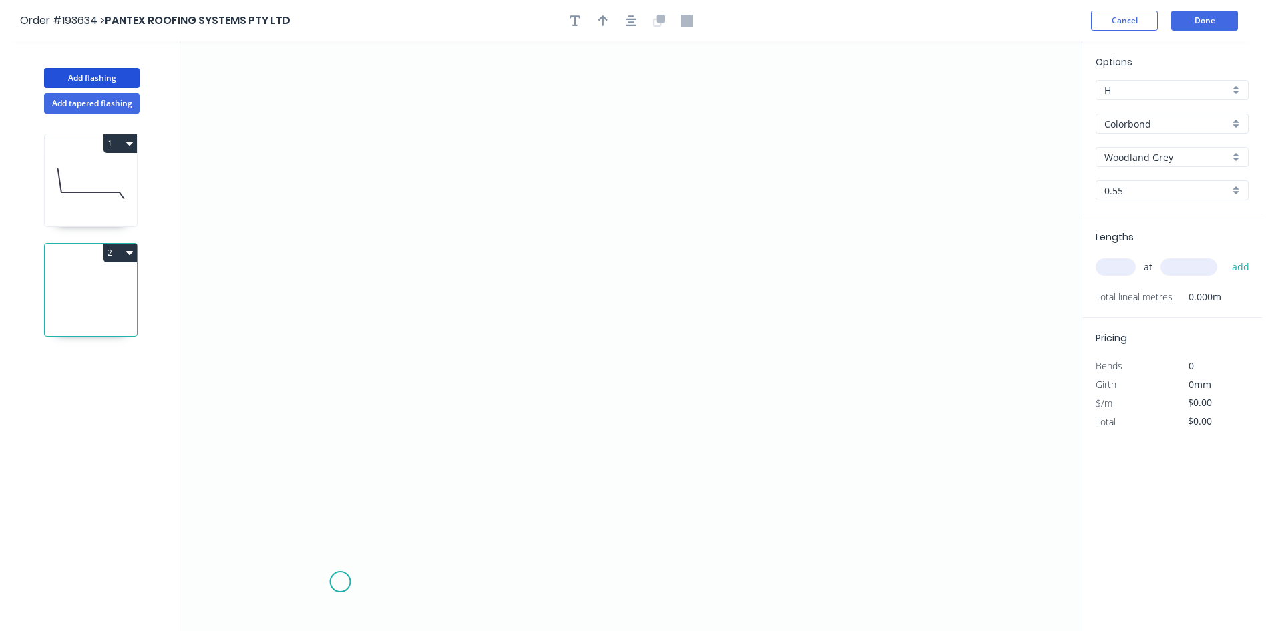
click at [340, 582] on icon "0" at bounding box center [630, 335] width 901 height 589
click at [294, 529] on icon "0" at bounding box center [630, 335] width 901 height 589
click at [337, 491] on icon "0 ?" at bounding box center [630, 335] width 901 height 589
click at [332, 196] on icon "0 ? ?" at bounding box center [630, 335] width 901 height 589
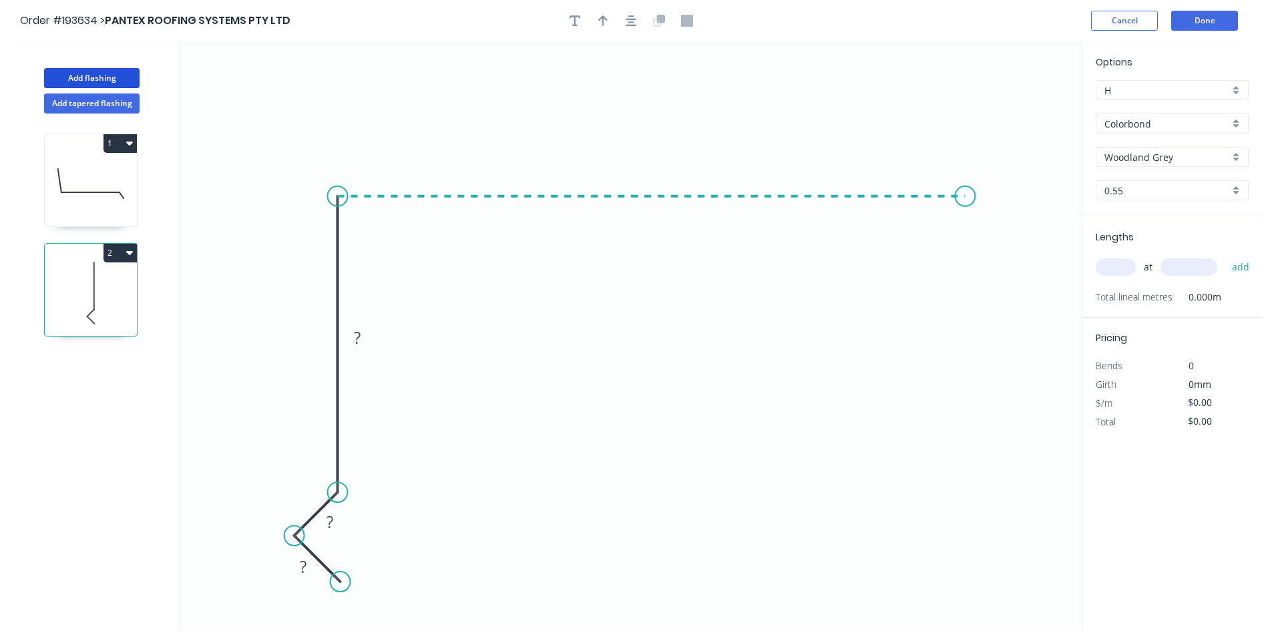
click at [967, 209] on icon "0 ? ? ?" at bounding box center [630, 335] width 901 height 589
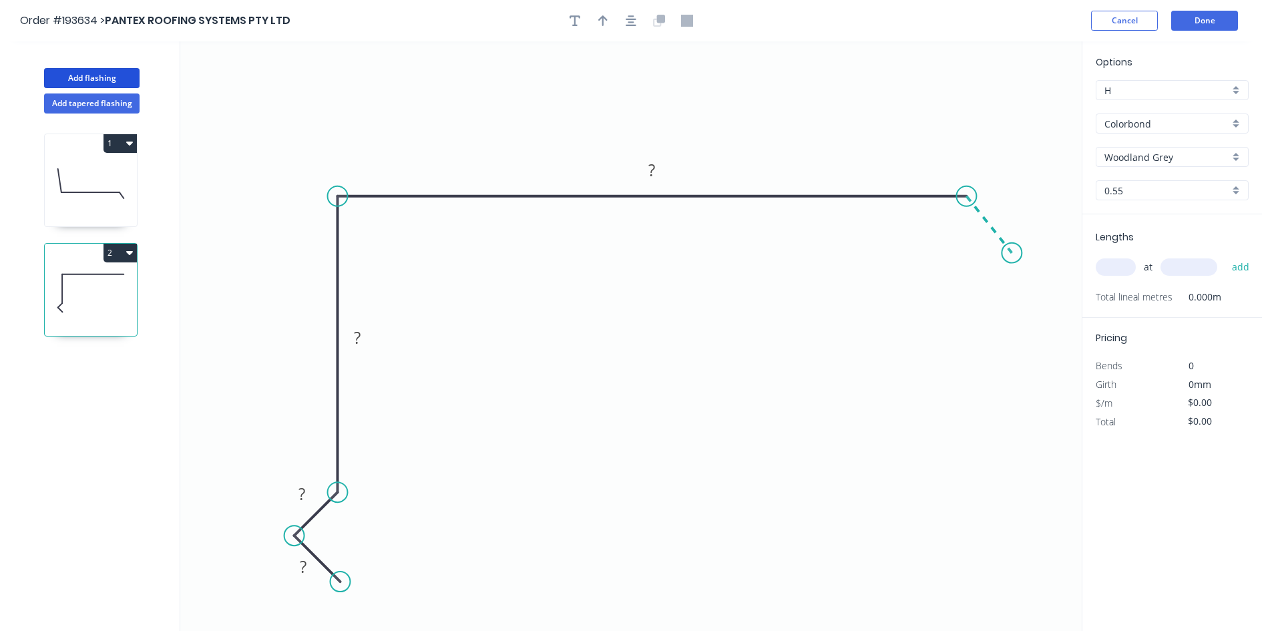
click at [1012, 253] on icon "0 ? ? ? ?" at bounding box center [630, 335] width 901 height 589
click at [1012, 253] on circle at bounding box center [1011, 253] width 20 height 20
click at [1007, 206] on tspan "?" at bounding box center [1004, 205] width 7 height 22
type input "$13.61"
click at [1126, 262] on input "text" at bounding box center [1115, 266] width 40 height 17
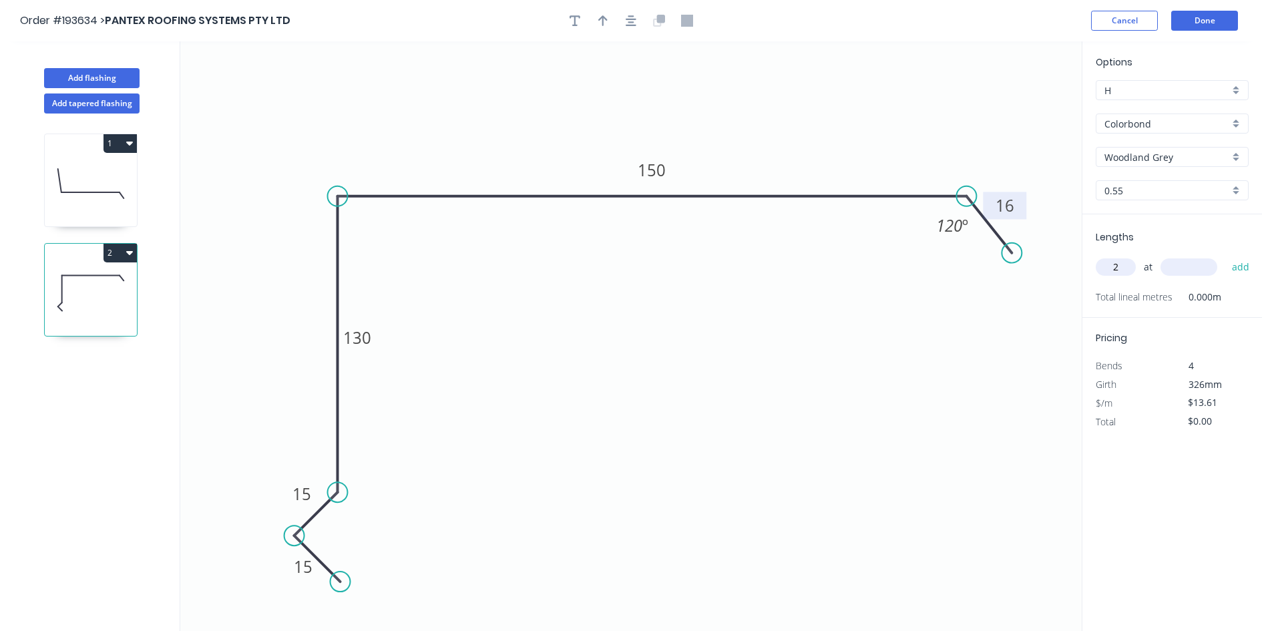
type input "2"
type input "1800"
click at [1225, 256] on button "add" at bounding box center [1240, 267] width 31 height 23
type input "$49.00"
click at [1191, 23] on button "Done" at bounding box center [1204, 21] width 67 height 20
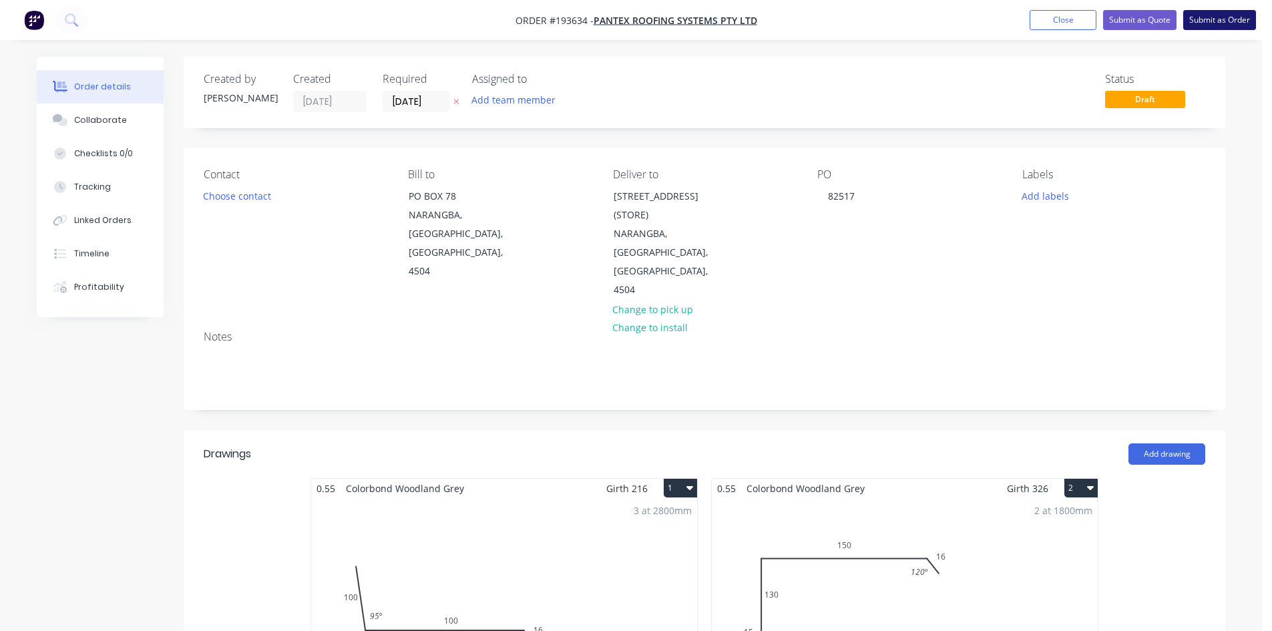
click at [1199, 15] on button "Submit as Order" at bounding box center [1219, 20] width 73 height 20
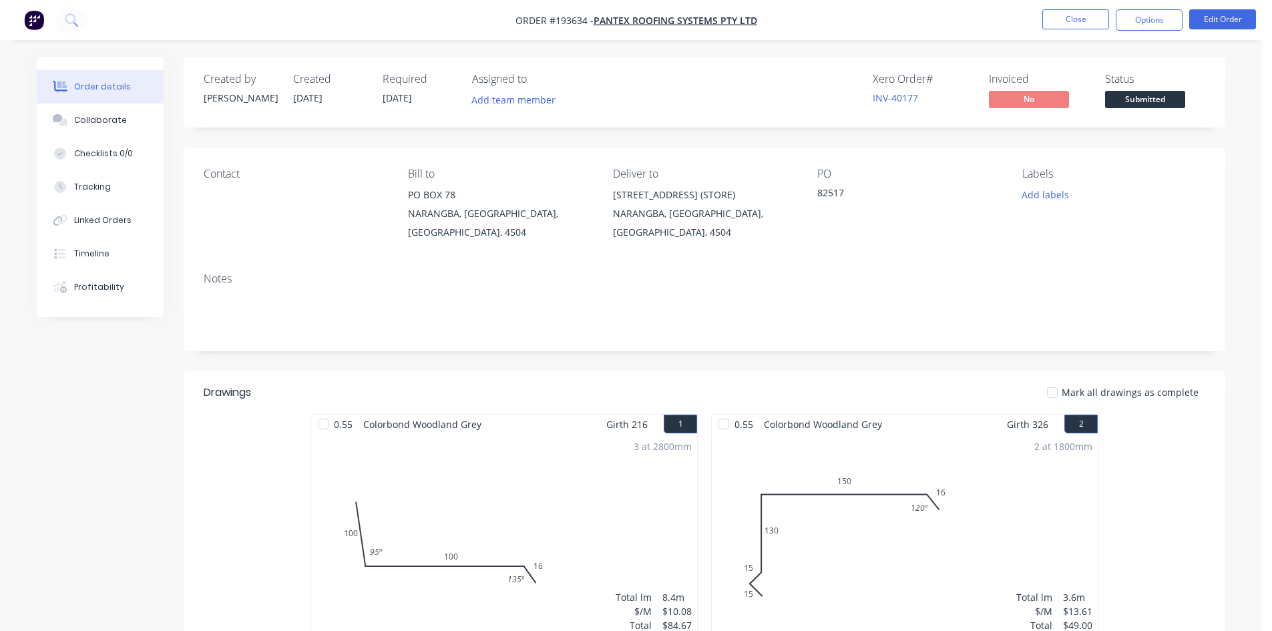
click at [1134, 33] on nav "Order #193634 - PANTEX ROOFING SYSTEMS PTY LTD Close Options Edit Order" at bounding box center [636, 20] width 1272 height 40
click at [1170, 23] on button "Options" at bounding box center [1148, 19] width 67 height 21
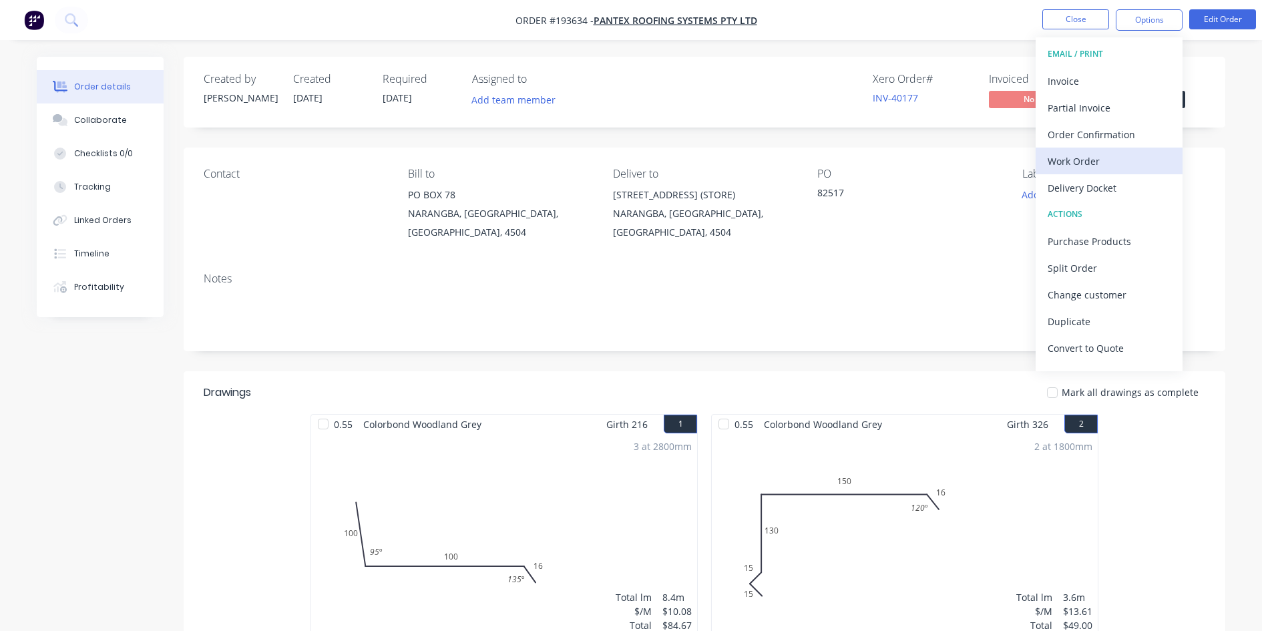
click at [1132, 154] on div "Work Order" at bounding box center [1108, 161] width 123 height 19
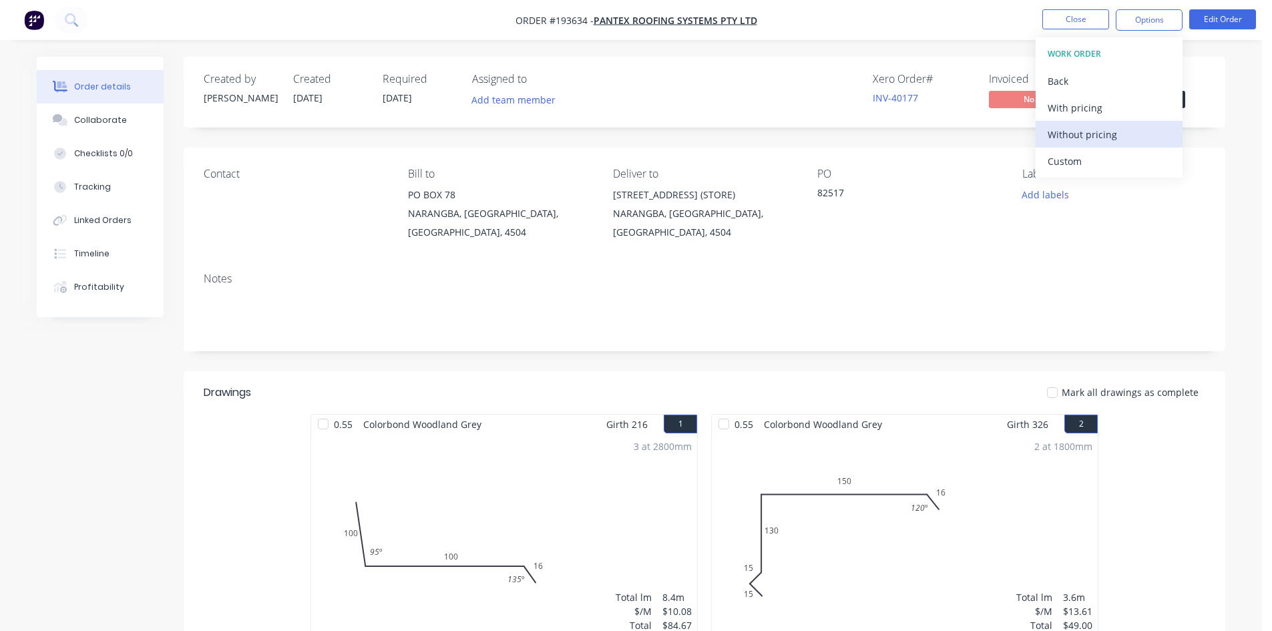
click at [1116, 136] on div "Without pricing" at bounding box center [1108, 134] width 123 height 19
click at [270, 22] on nav "Order #193634 - PANTEX ROOFING SYSTEMS PTY LTD Close Options EMAIL / PRINT Invo…" at bounding box center [636, 20] width 1272 height 40
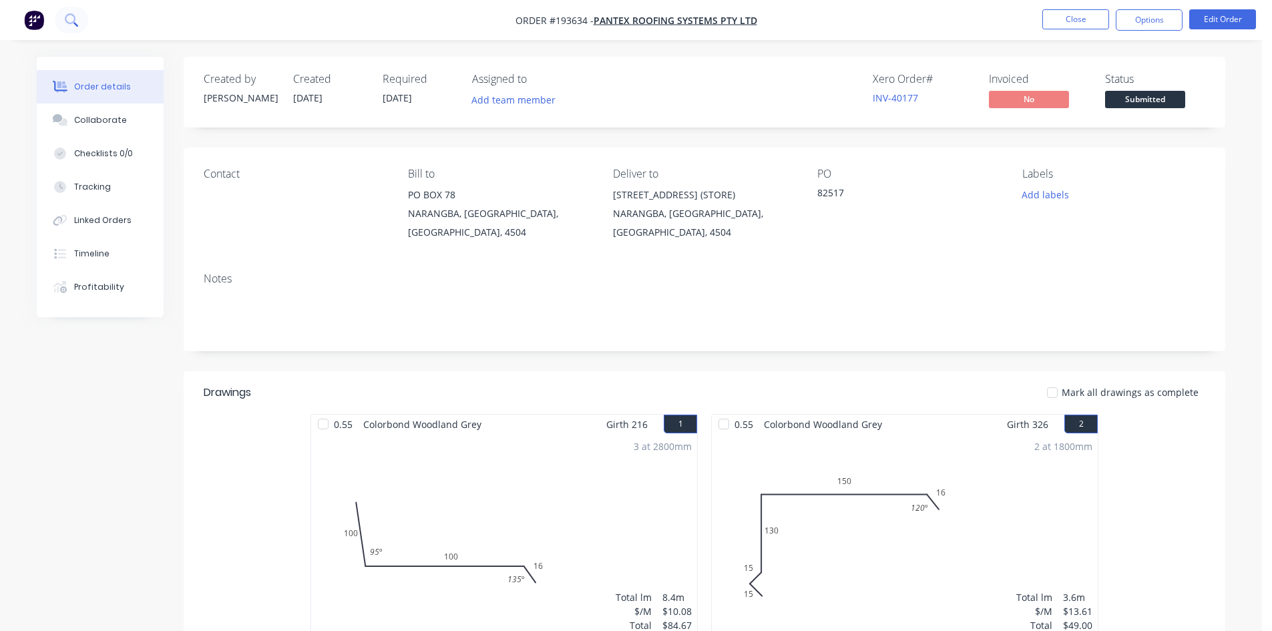
click at [79, 29] on button at bounding box center [71, 20] width 33 height 27
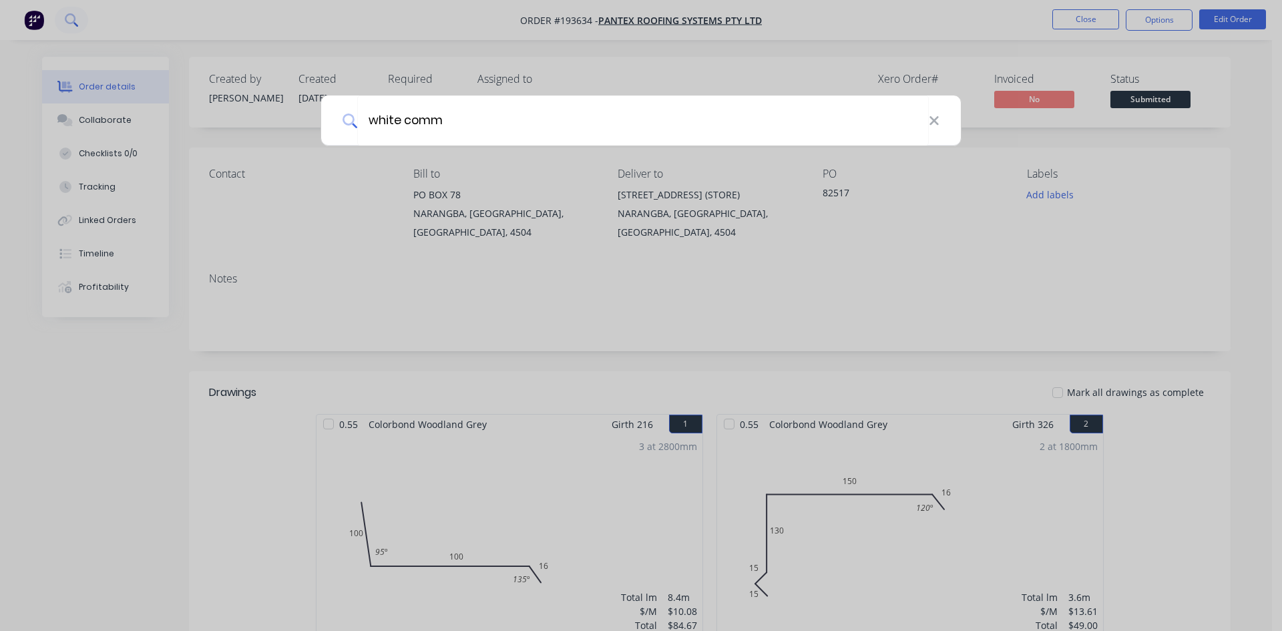
type input "white comm"
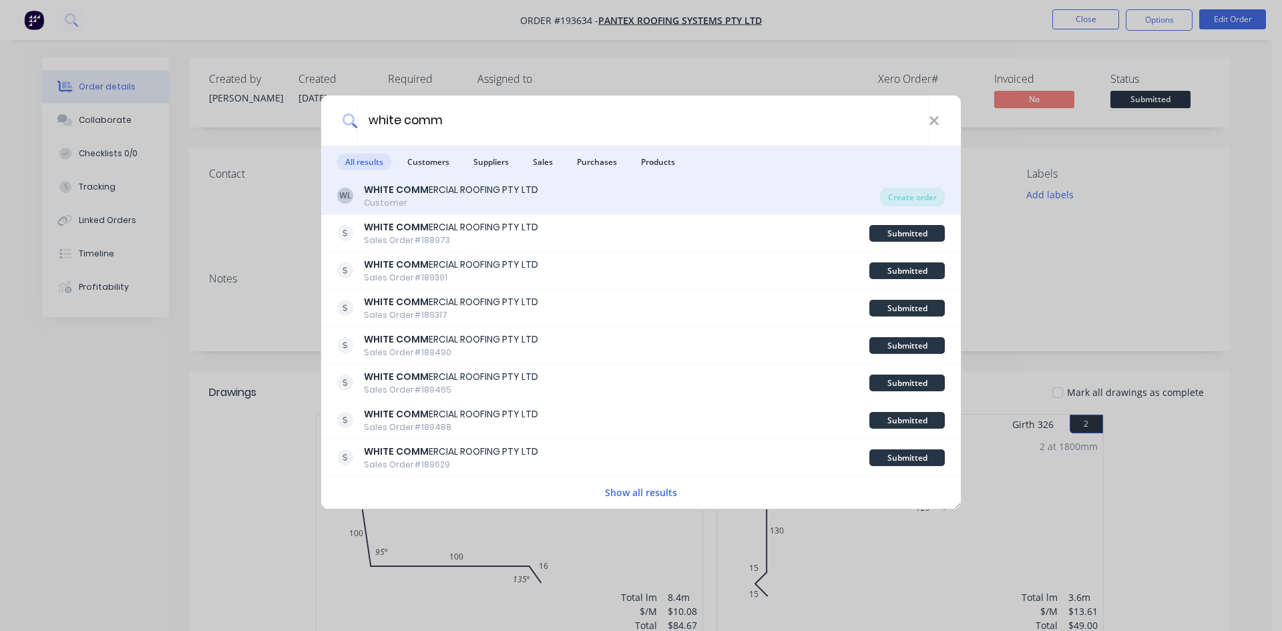
click at [545, 198] on div "[PERSON_NAME] COMM ERCIAL ROOFING PTY LTD Customer" at bounding box center [608, 196] width 543 height 26
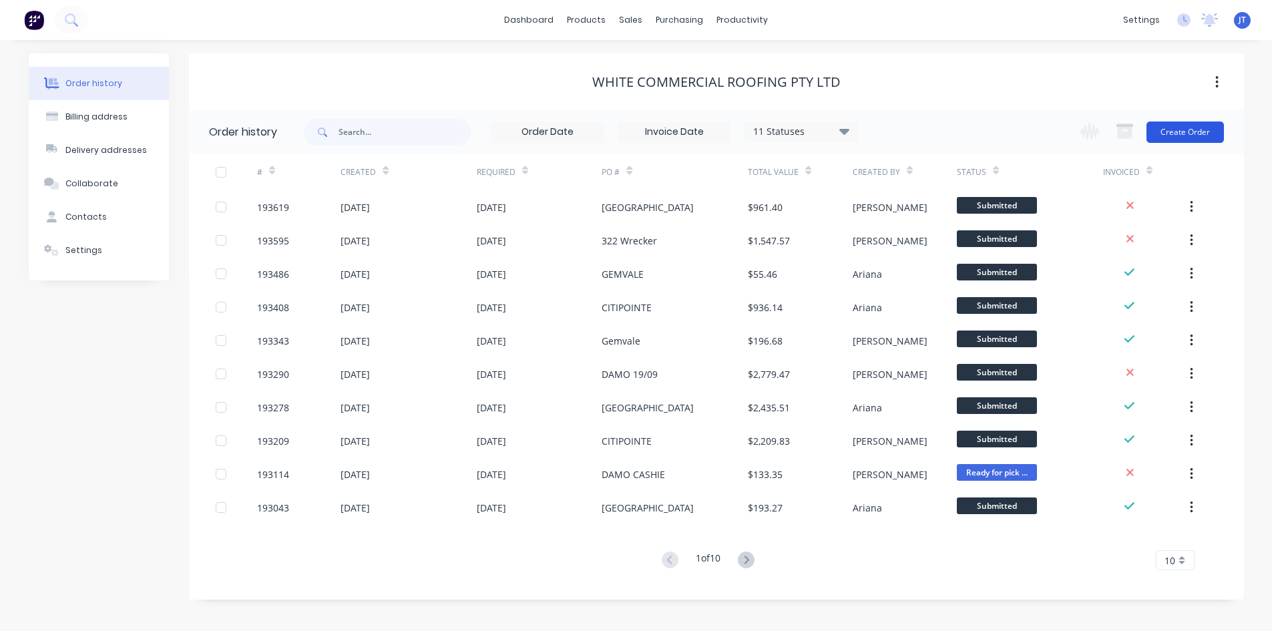
click at [1184, 126] on button "Create Order" at bounding box center [1184, 131] width 77 height 21
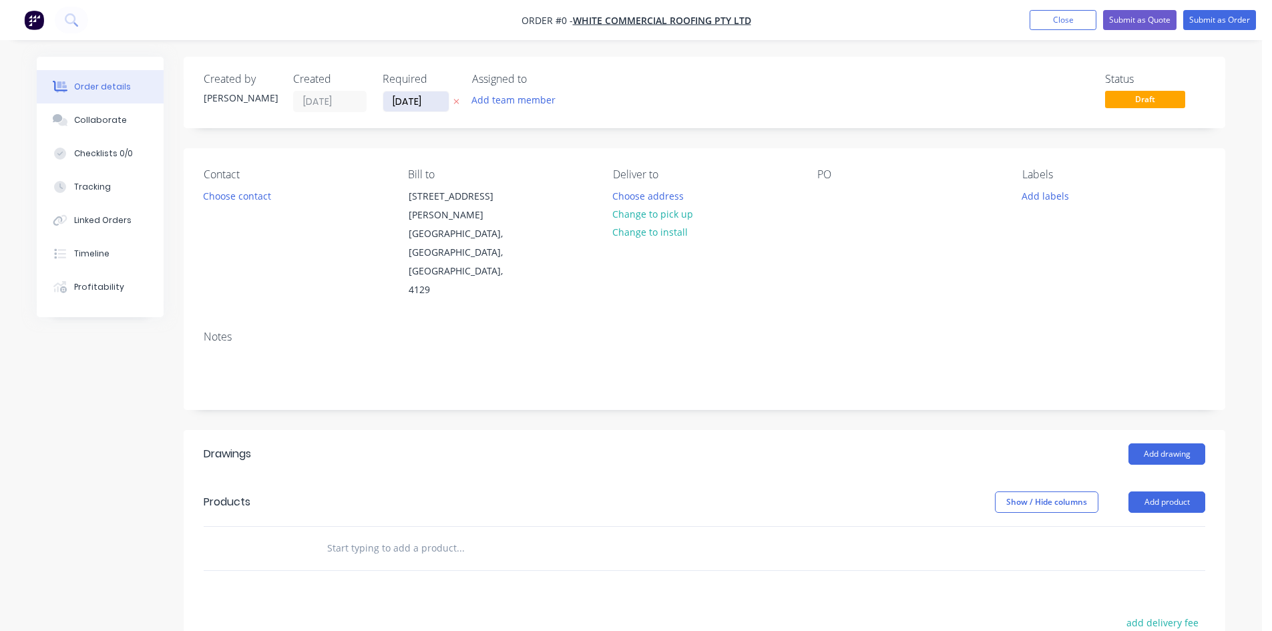
click at [403, 102] on input "[DATE]" at bounding box center [415, 101] width 65 height 20
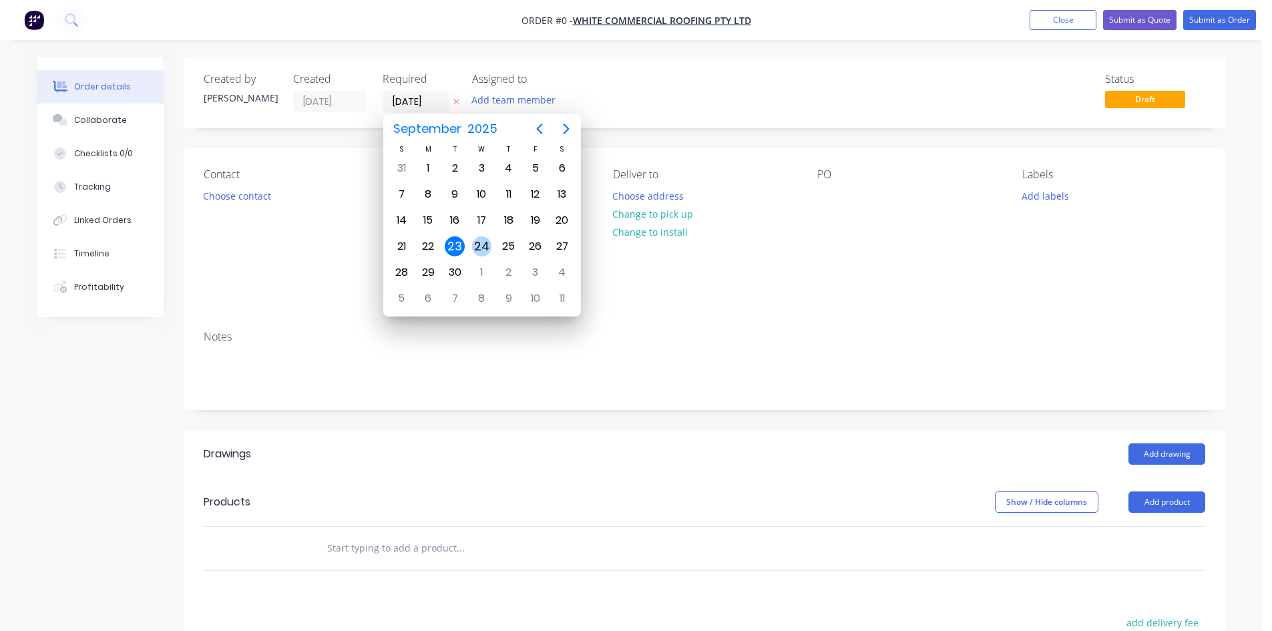
click at [479, 238] on div "24" at bounding box center [482, 246] width 20 height 20
type input "[DATE]"
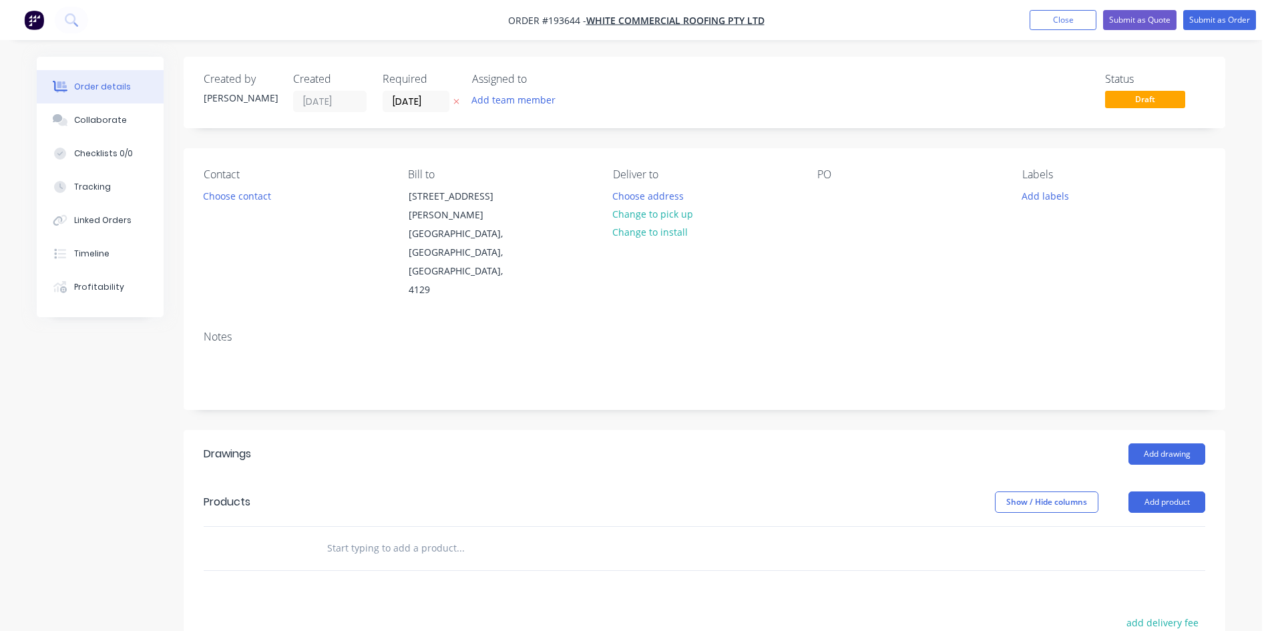
click at [654, 196] on button "Choose address" at bounding box center [647, 195] width 85 height 18
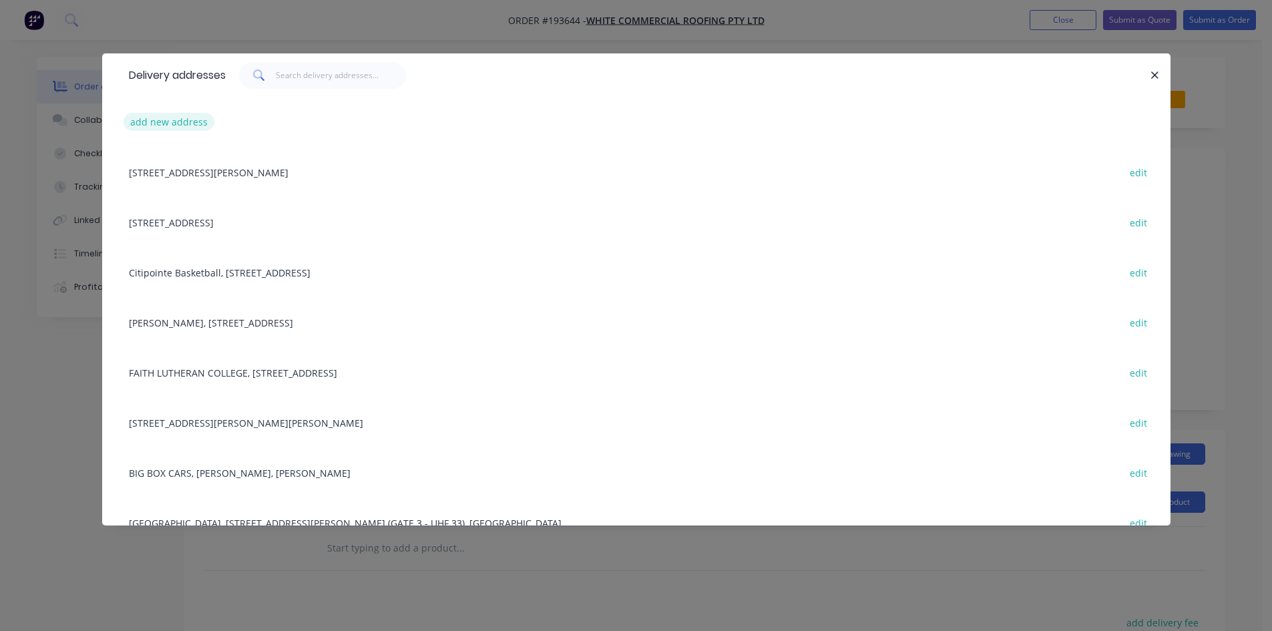
click at [195, 123] on button "add new address" at bounding box center [168, 122] width 91 height 18
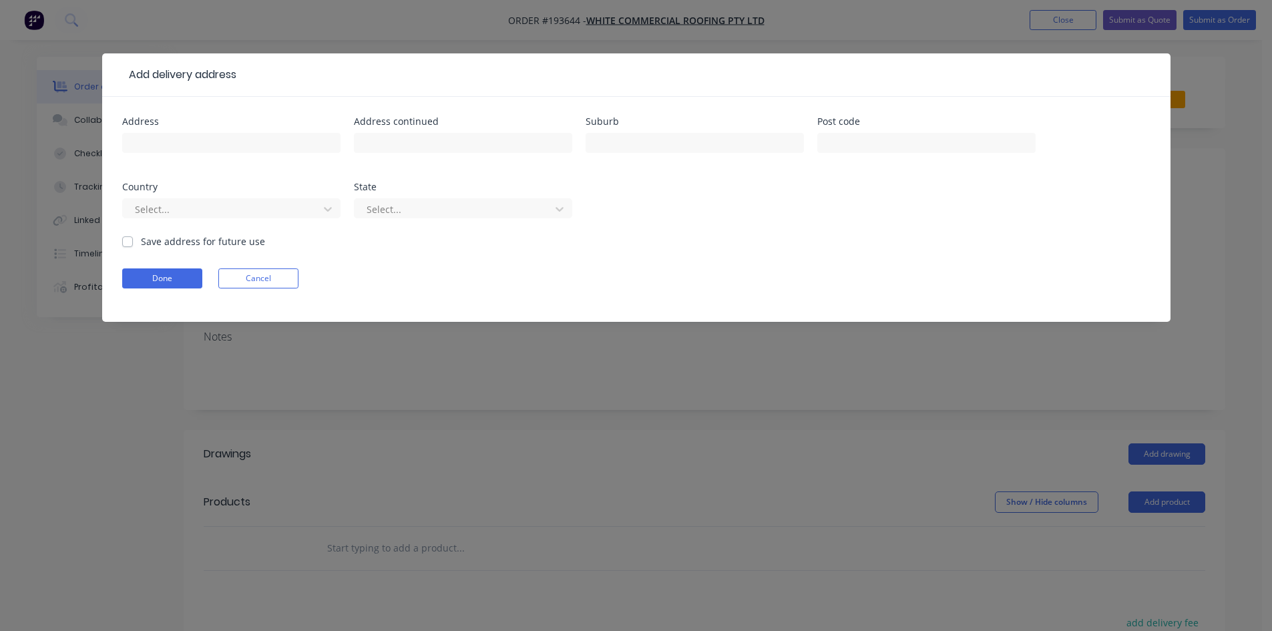
click at [196, 129] on div "Address" at bounding box center [231, 143] width 218 height 52
click at [197, 142] on input "text" at bounding box center [231, 143] width 218 height 20
type input "[STREET_ADDRESS],"
type input "[PERSON_NAME][GEOGRAPHIC_DATA]"
click button "Done" at bounding box center [162, 278] width 80 height 20
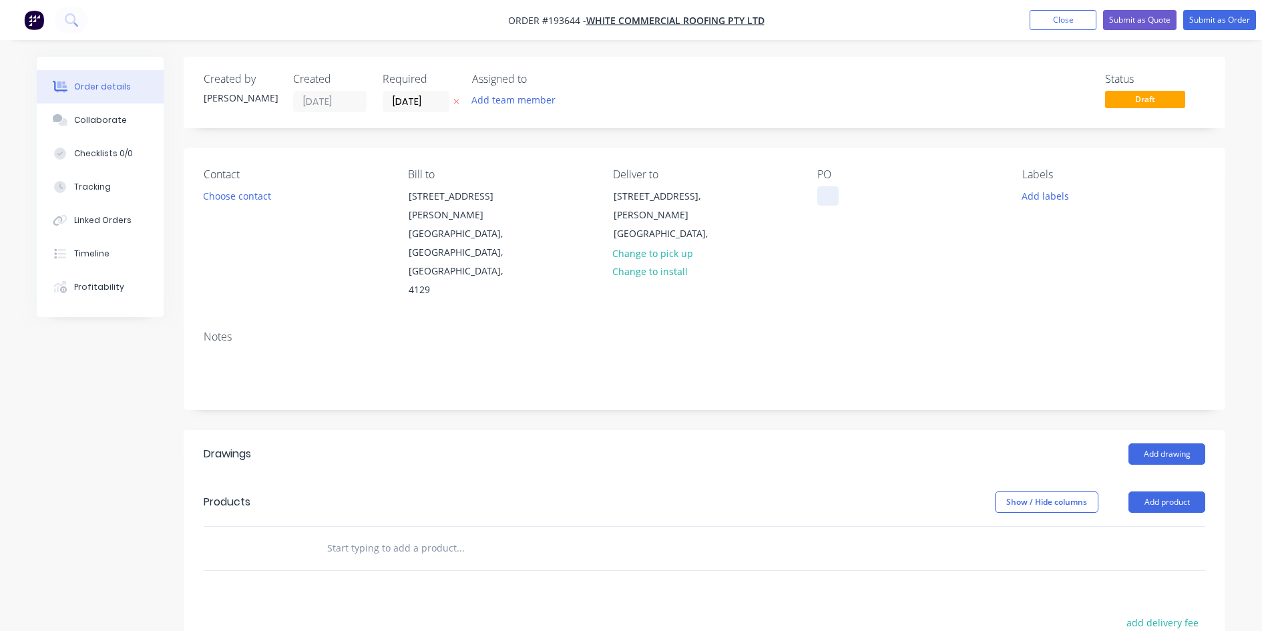
click at [832, 201] on div at bounding box center [827, 195] width 21 height 19
click at [259, 199] on button "Choose contact" at bounding box center [237, 195] width 82 height 18
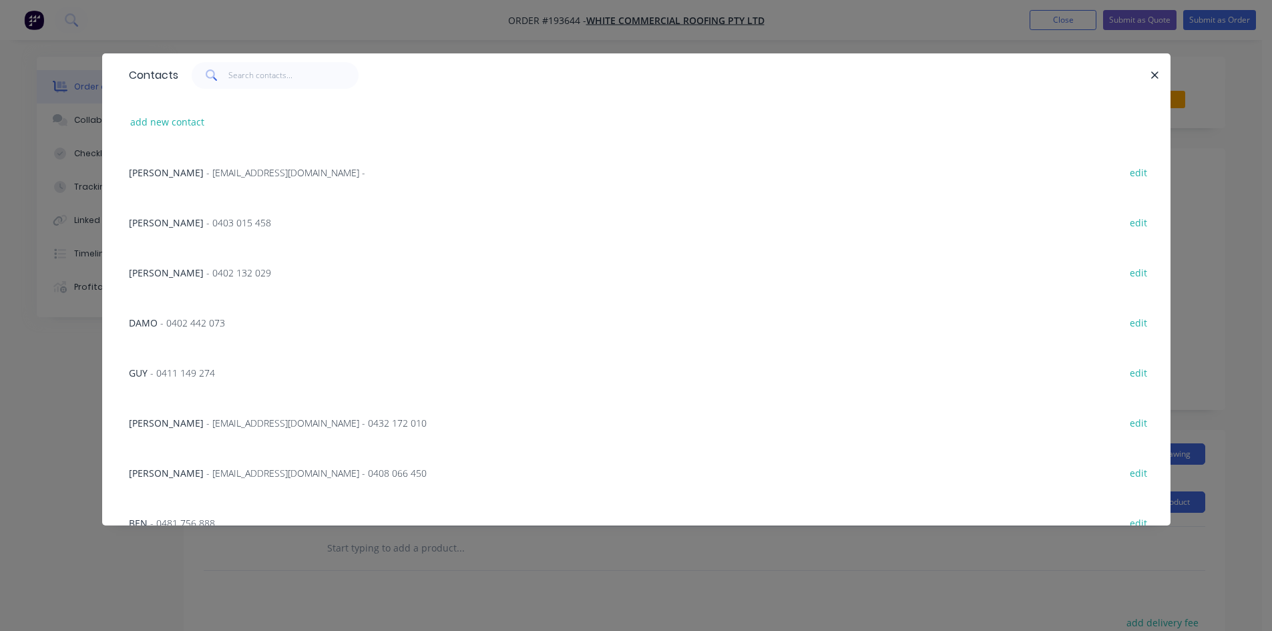
click at [234, 228] on div "[PERSON_NAME] - 0403 015 458 edit" at bounding box center [636, 222] width 1028 height 50
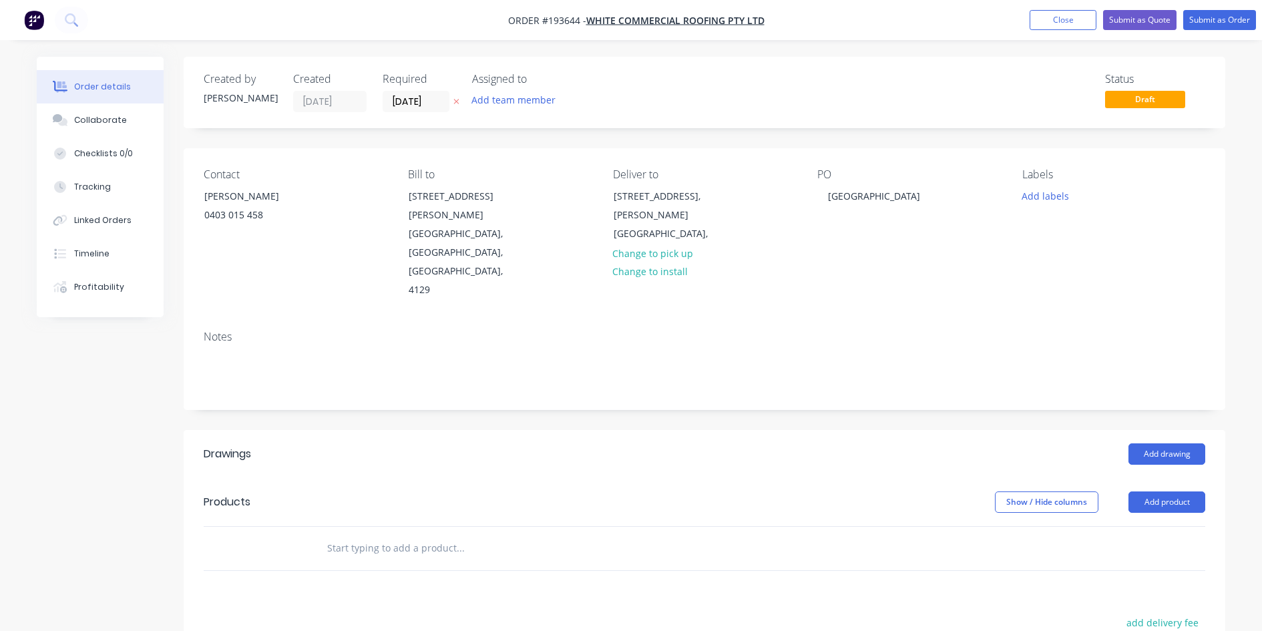
click at [1158, 430] on header "Drawings Add drawing" at bounding box center [704, 454] width 1041 height 48
click at [1178, 443] on button "Add drawing" at bounding box center [1166, 453] width 77 height 21
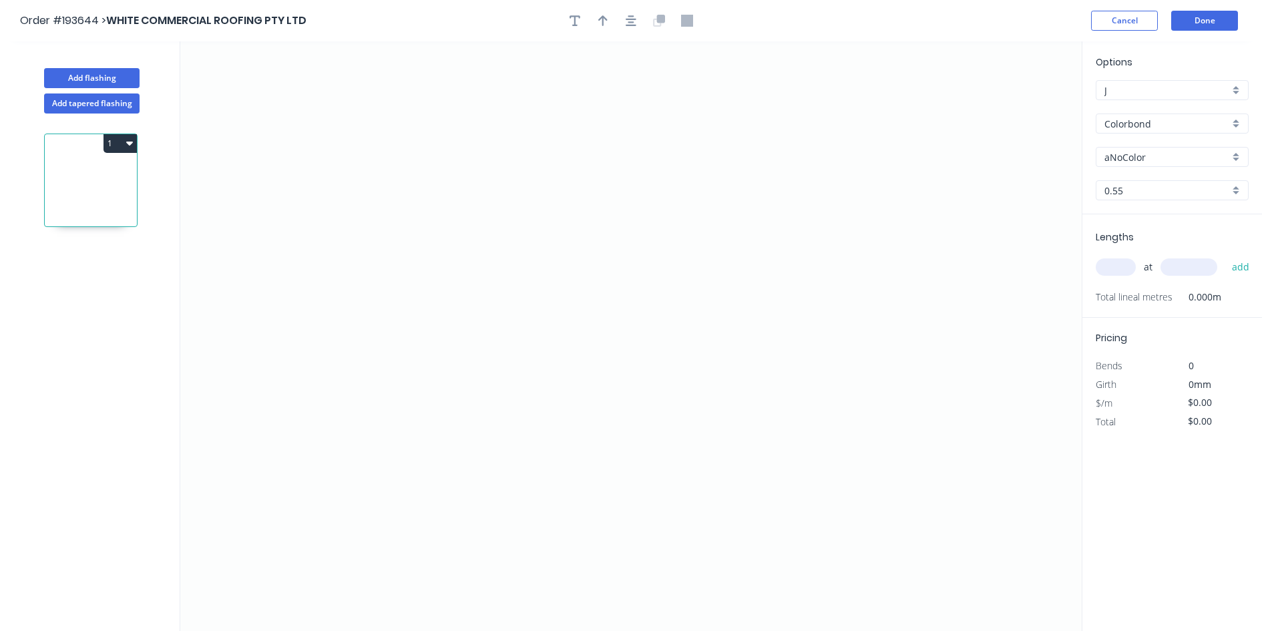
click at [1158, 157] on input "aNoColor" at bounding box center [1166, 157] width 125 height 14
click at [1128, 185] on div "Ironstone" at bounding box center [1172, 182] width 152 height 23
type input "Ironstone"
drag, startPoint x: 352, startPoint y: 140, endPoint x: 380, endPoint y: 115, distance: 37.4
click at [352, 138] on icon "0" at bounding box center [630, 335] width 901 height 589
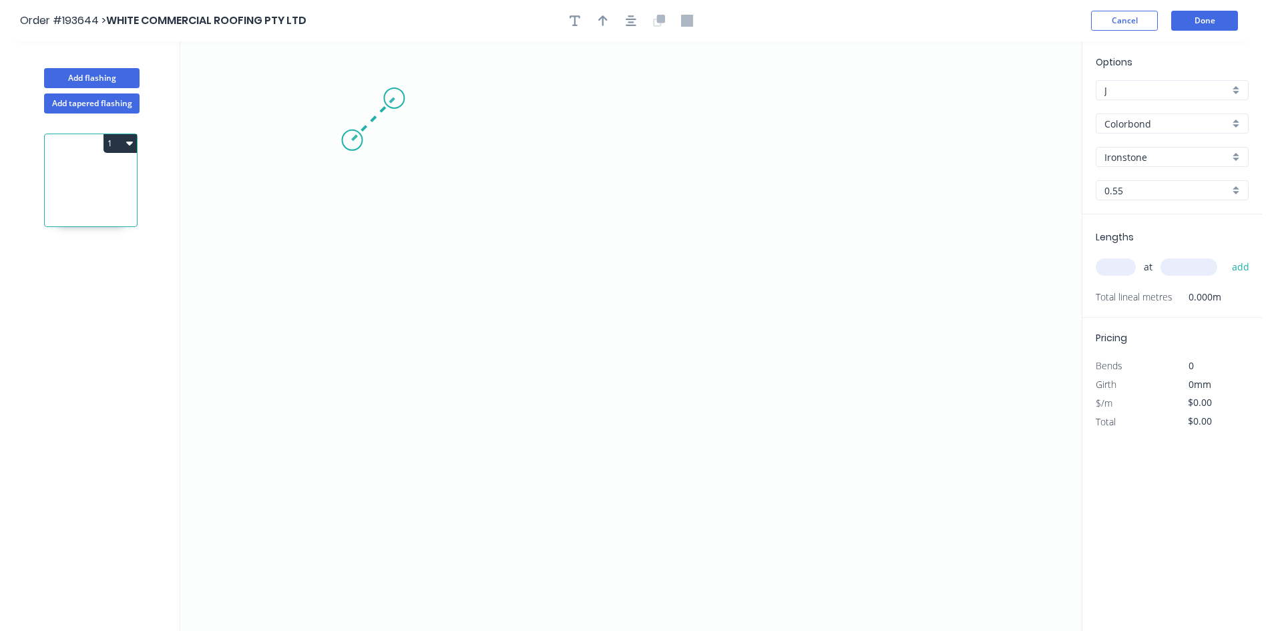
click at [394, 98] on icon at bounding box center [373, 119] width 42 height 42
click at [792, 112] on icon "0 ?" at bounding box center [630, 335] width 901 height 589
click at [796, 303] on icon "0 ? ?" at bounding box center [630, 335] width 901 height 589
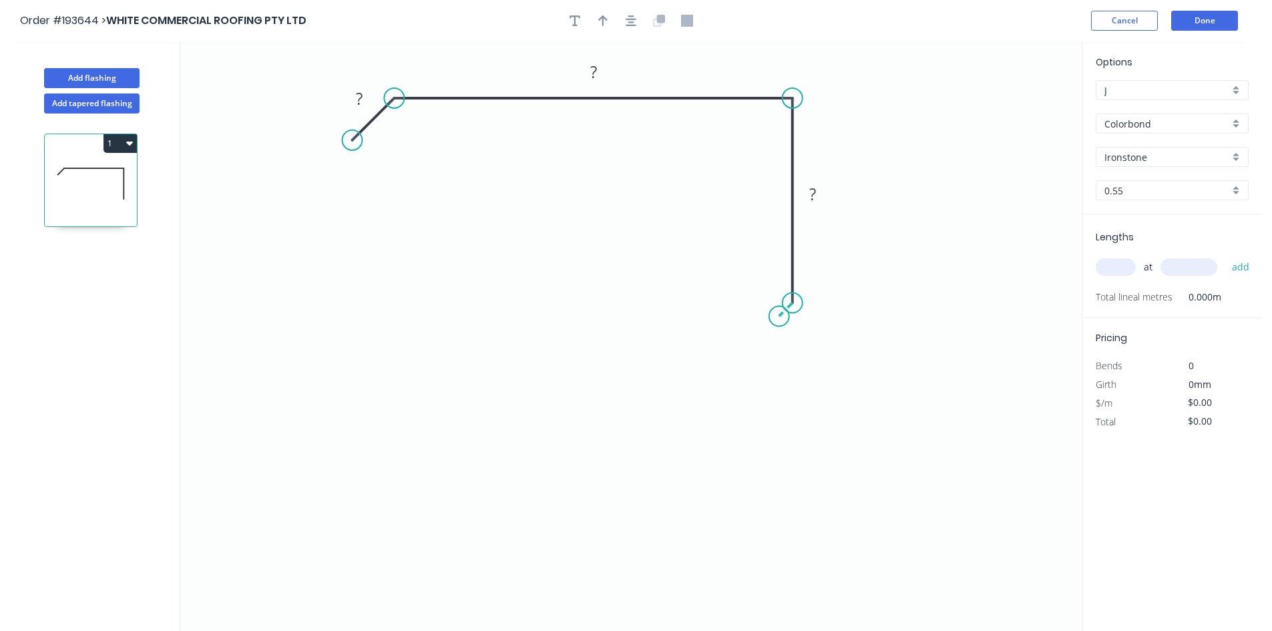
click at [779, 318] on icon "0 ? ? ?" at bounding box center [630, 335] width 901 height 589
click at [782, 482] on icon "0 ? ? ? ?" at bounding box center [630, 335] width 901 height 589
click at [794, 497] on icon "0 ? ? ? ? ?" at bounding box center [630, 335] width 901 height 589
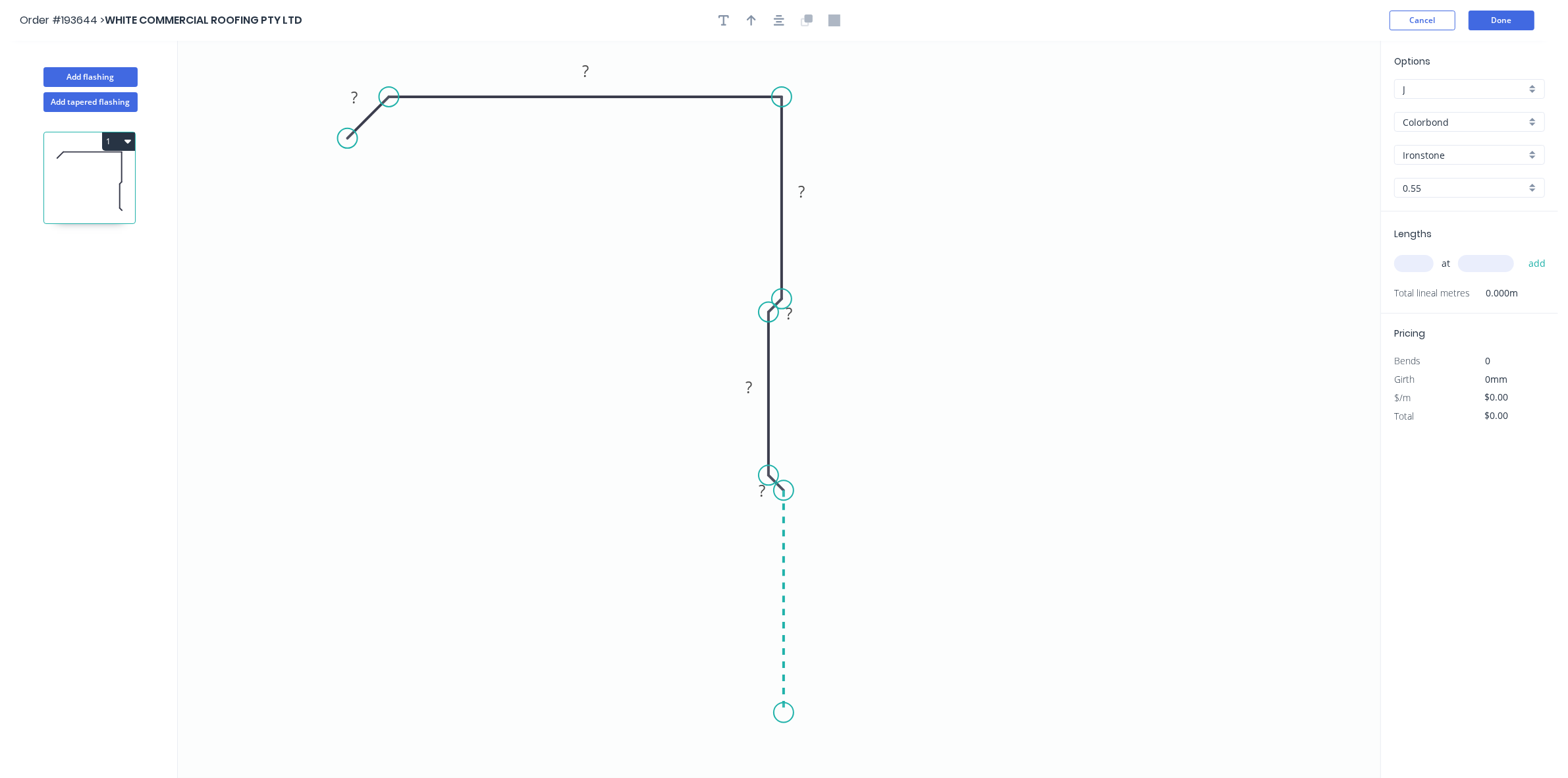
click at [782, 622] on icon "0 ? ? ? ? ? ?" at bounding box center [779, 409] width 1203 height 738
click at [508, 622] on icon "0 ? ? ? ? ? ? ?" at bounding box center [779, 409] width 1203 height 738
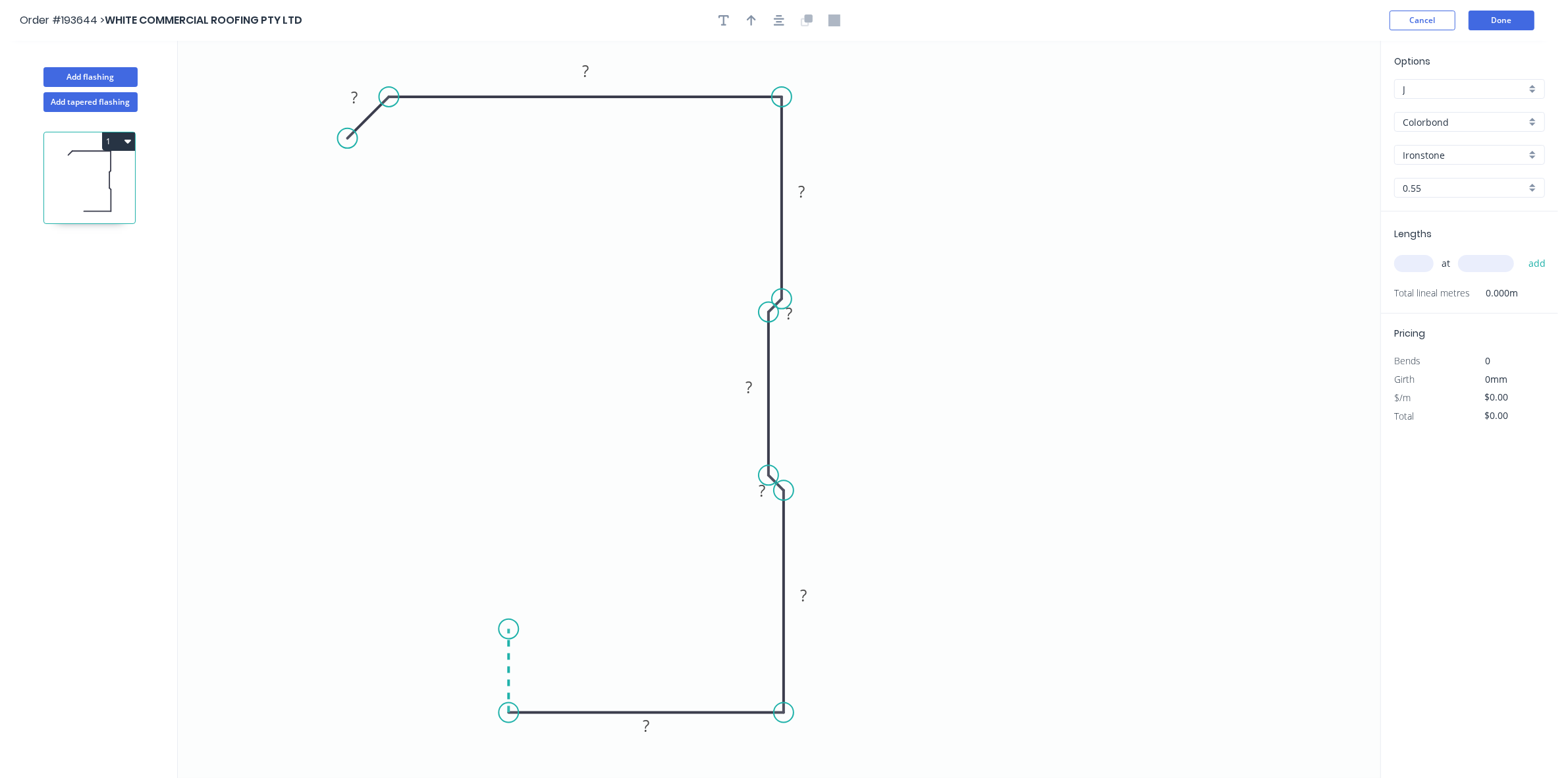
click at [514, 622] on icon "0 ? ? ? ? ? ? ? ?" at bounding box center [779, 409] width 1203 height 738
click at [314, 622] on icon "0 ? ? ? ? ? ? ? ? ?" at bounding box center [779, 409] width 1203 height 738
drag, startPoint x: 807, startPoint y: 465, endPoint x: 756, endPoint y: 512, distance: 69.4
click at [756, 512] on rect at bounding box center [740, 510] width 42 height 27
drag, startPoint x: 752, startPoint y: 276, endPoint x: 730, endPoint y: 276, distance: 22.0
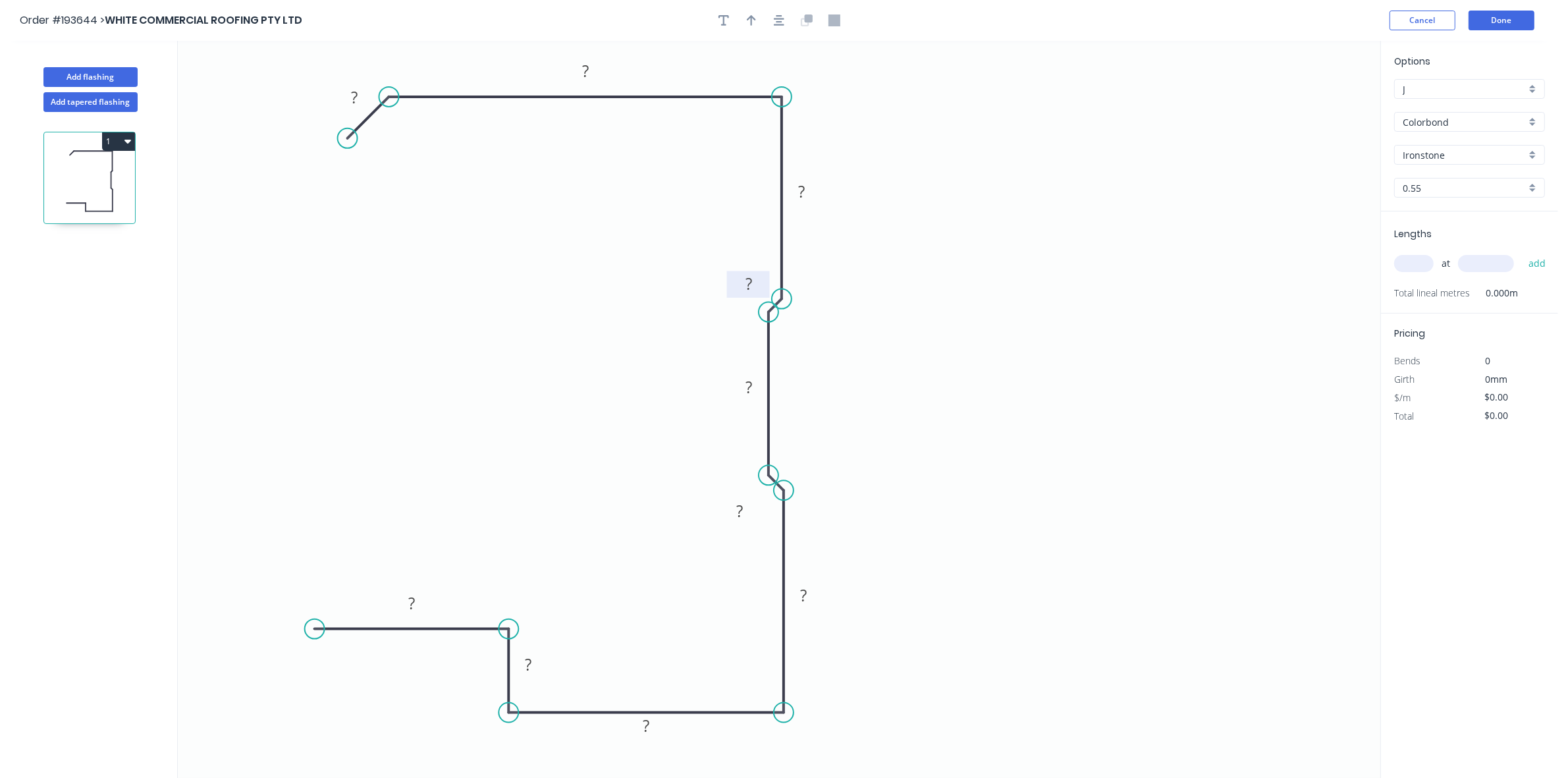
click at [730, 276] on rect at bounding box center [748, 283] width 42 height 27
drag, startPoint x: 732, startPoint y: 400, endPoint x: 803, endPoint y: 402, distance: 71.0
click at [803, 402] on rect at bounding box center [819, 391] width 42 height 27
click at [364, 103] on rect at bounding box center [354, 98] width 27 height 19
type input "$28.01"
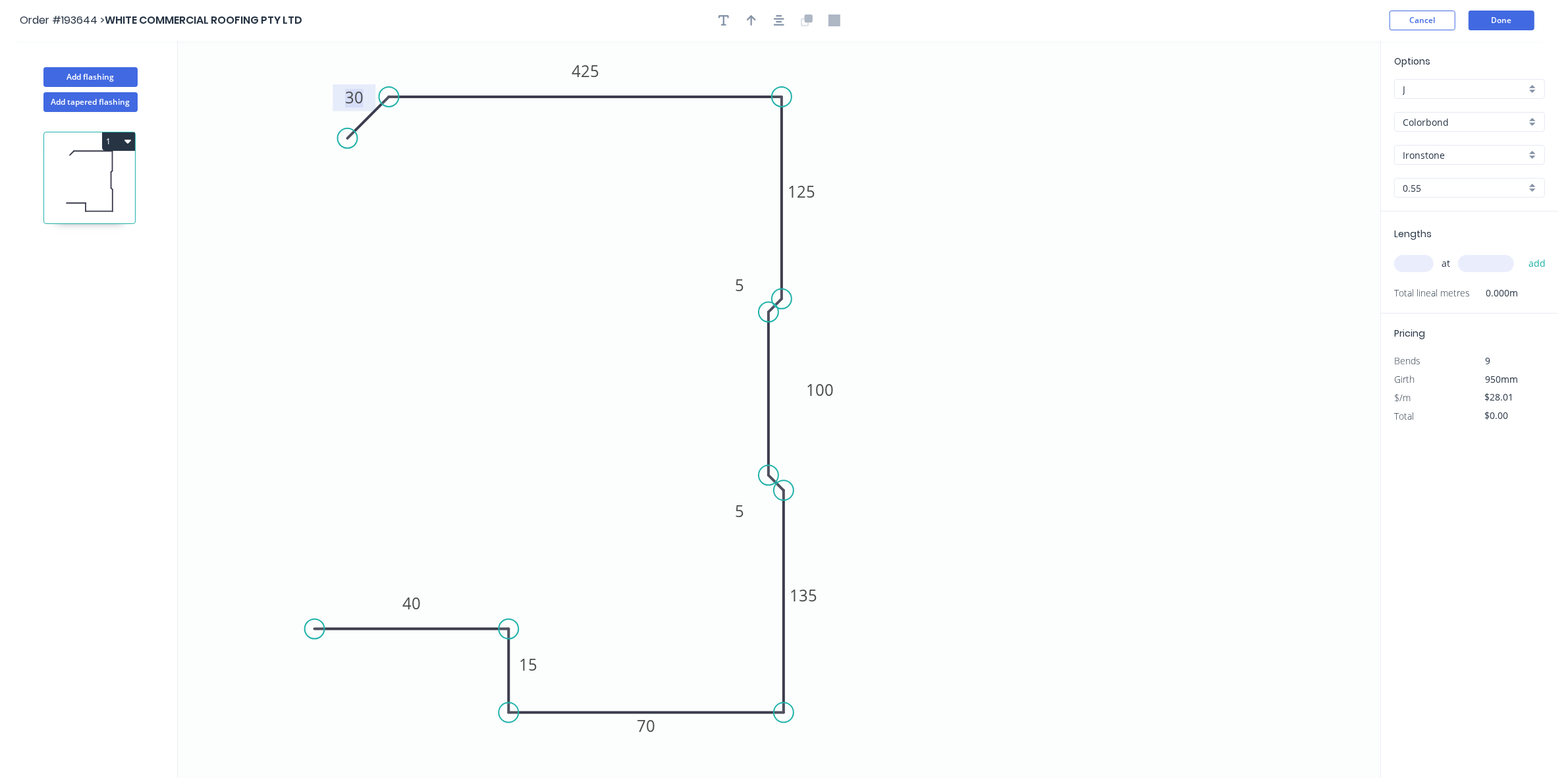
click at [1254, 272] on input "text" at bounding box center [1414, 263] width 39 height 17
type input "1"
type input "1800"
click at [1254, 253] on button "add" at bounding box center [1537, 264] width 31 height 23
type input "$50.42"
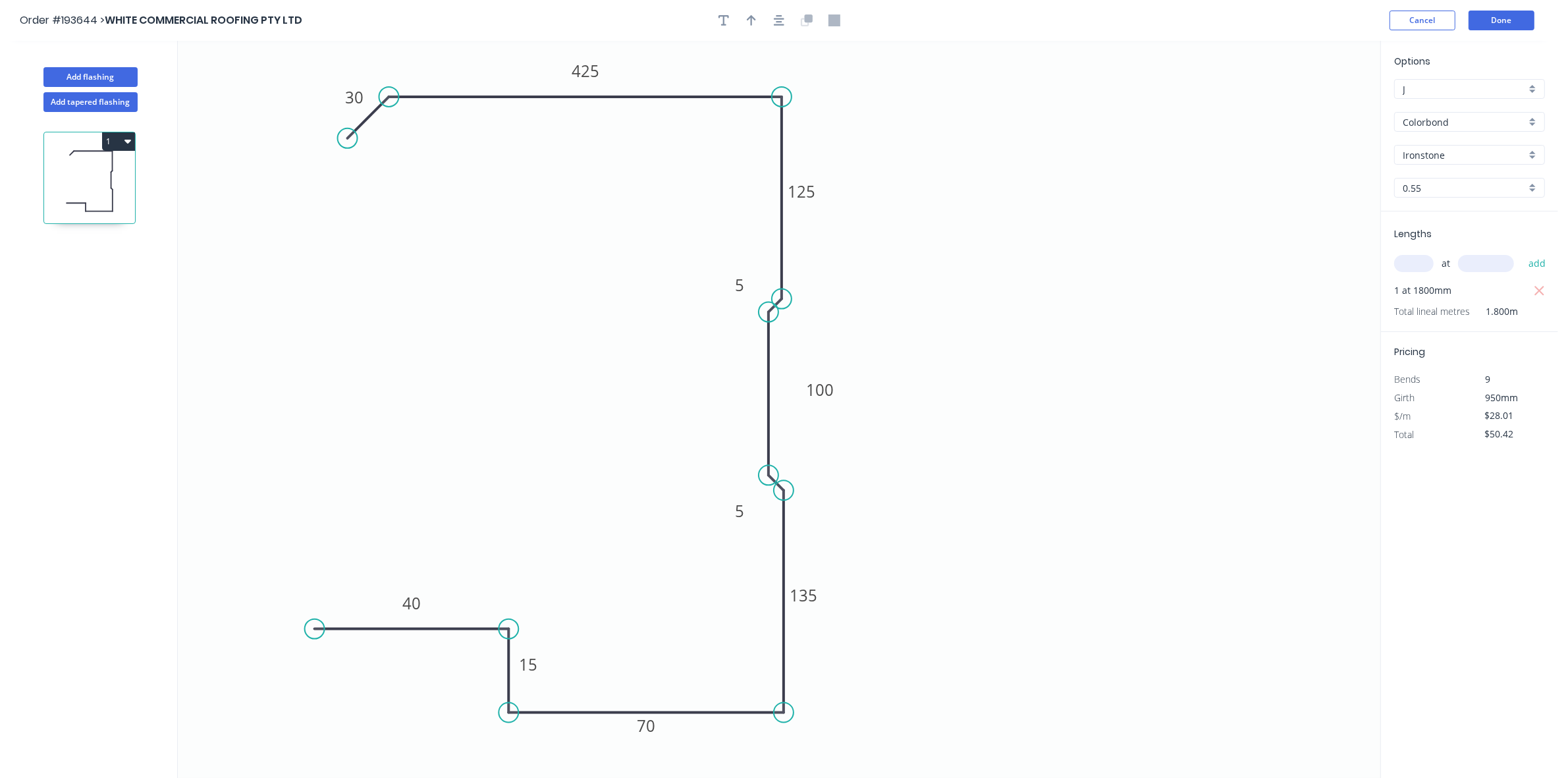
click at [94, 64] on div "Add flashing" at bounding box center [91, 67] width 174 height 39
click at [91, 80] on button "Add flashing" at bounding box center [90, 77] width 94 height 20
type input "$0.00"
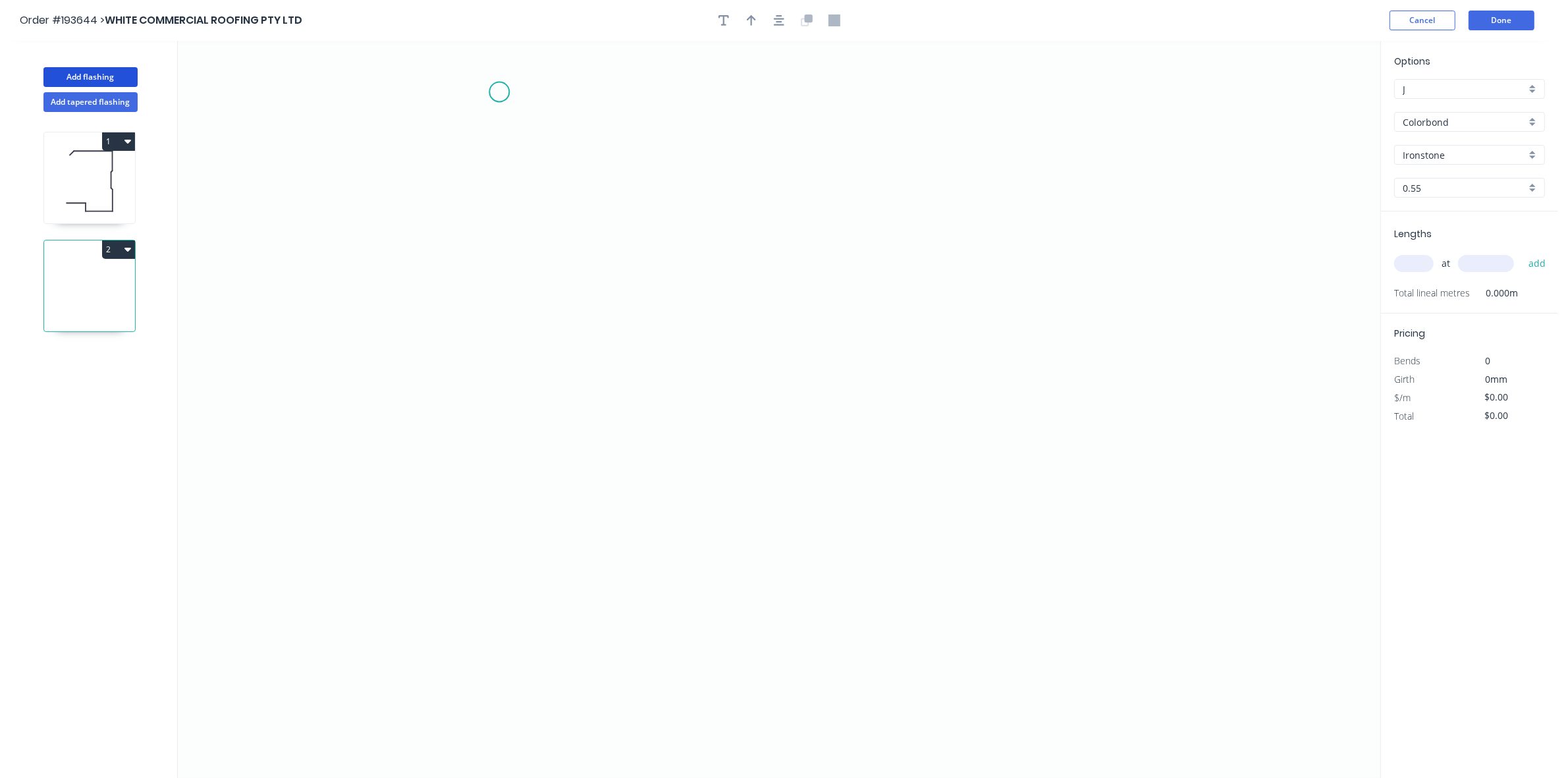
click at [485, 94] on icon "0" at bounding box center [779, 409] width 1203 height 738
click at [663, 97] on icon "0" at bounding box center [779, 409] width 1203 height 738
drag, startPoint x: 660, startPoint y: 462, endPoint x: 634, endPoint y: 488, distance: 36.8
click at [660, 463] on icon "0 ?" at bounding box center [779, 409] width 1203 height 738
click at [647, 477] on icon "0 ? ?" at bounding box center [779, 409] width 1203 height 738
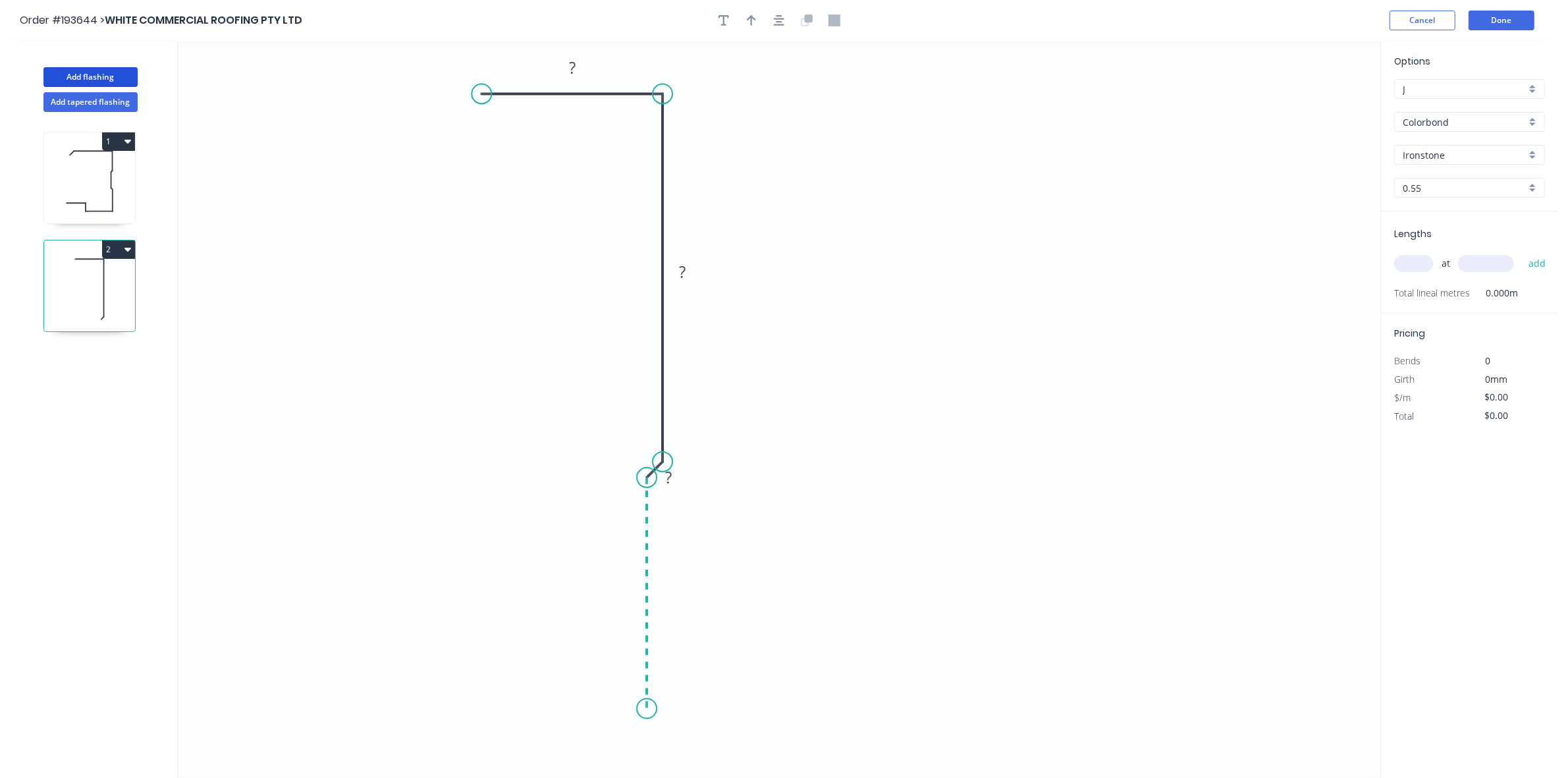
click at [643, 622] on icon "0 ? ? ?" at bounding box center [779, 409] width 1203 height 738
click at [1051, 622] on icon "0 ? ? ? ?" at bounding box center [779, 409] width 1203 height 738
click at [1043, 564] on icon "0 ? ? ? ? ?" at bounding box center [779, 409] width 1203 height 738
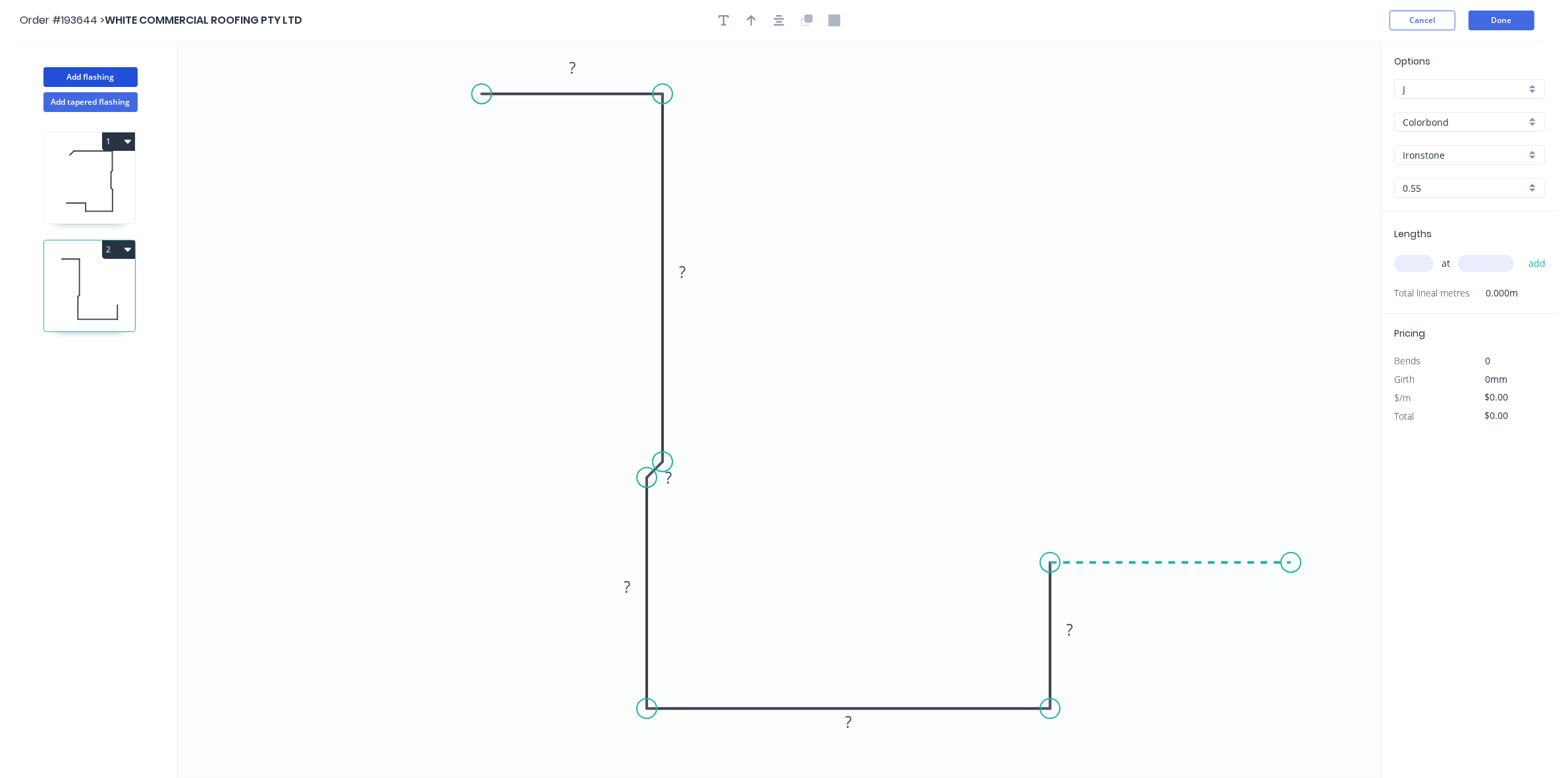
click at [1254, 562] on icon "0 ? ? ? ? ? ?" at bounding box center [779, 409] width 1203 height 738
click at [1173, 542] on tspan "?" at bounding box center [1170, 537] width 7 height 22
type input "$16.34"
click at [1254, 263] on input "text" at bounding box center [1414, 263] width 39 height 17
type input "1"
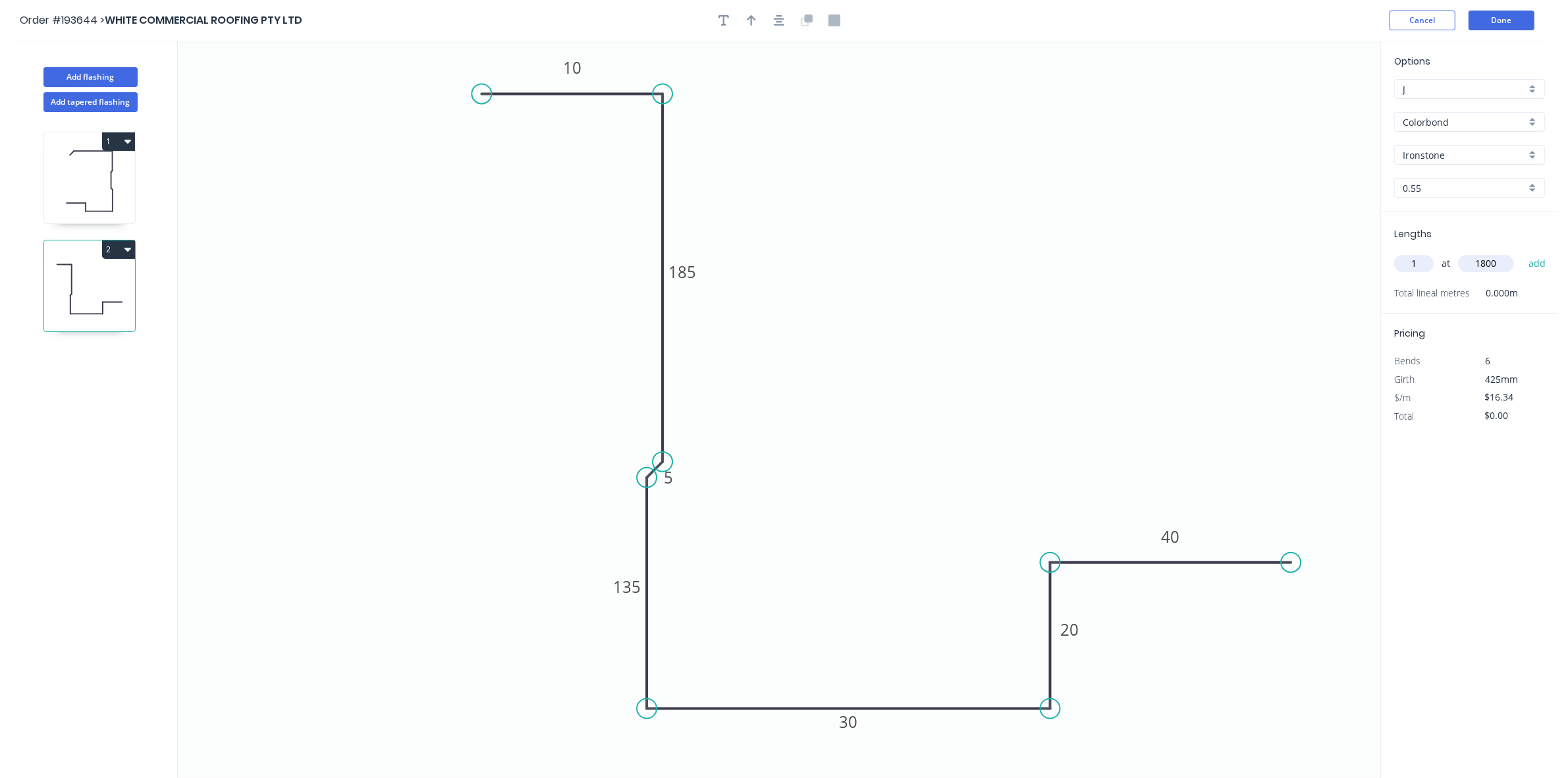
type input "1800"
click at [1254, 253] on button "add" at bounding box center [1537, 264] width 31 height 23
type input "$29.41"
click at [1254, 21] on button "Done" at bounding box center [1502, 21] width 66 height 20
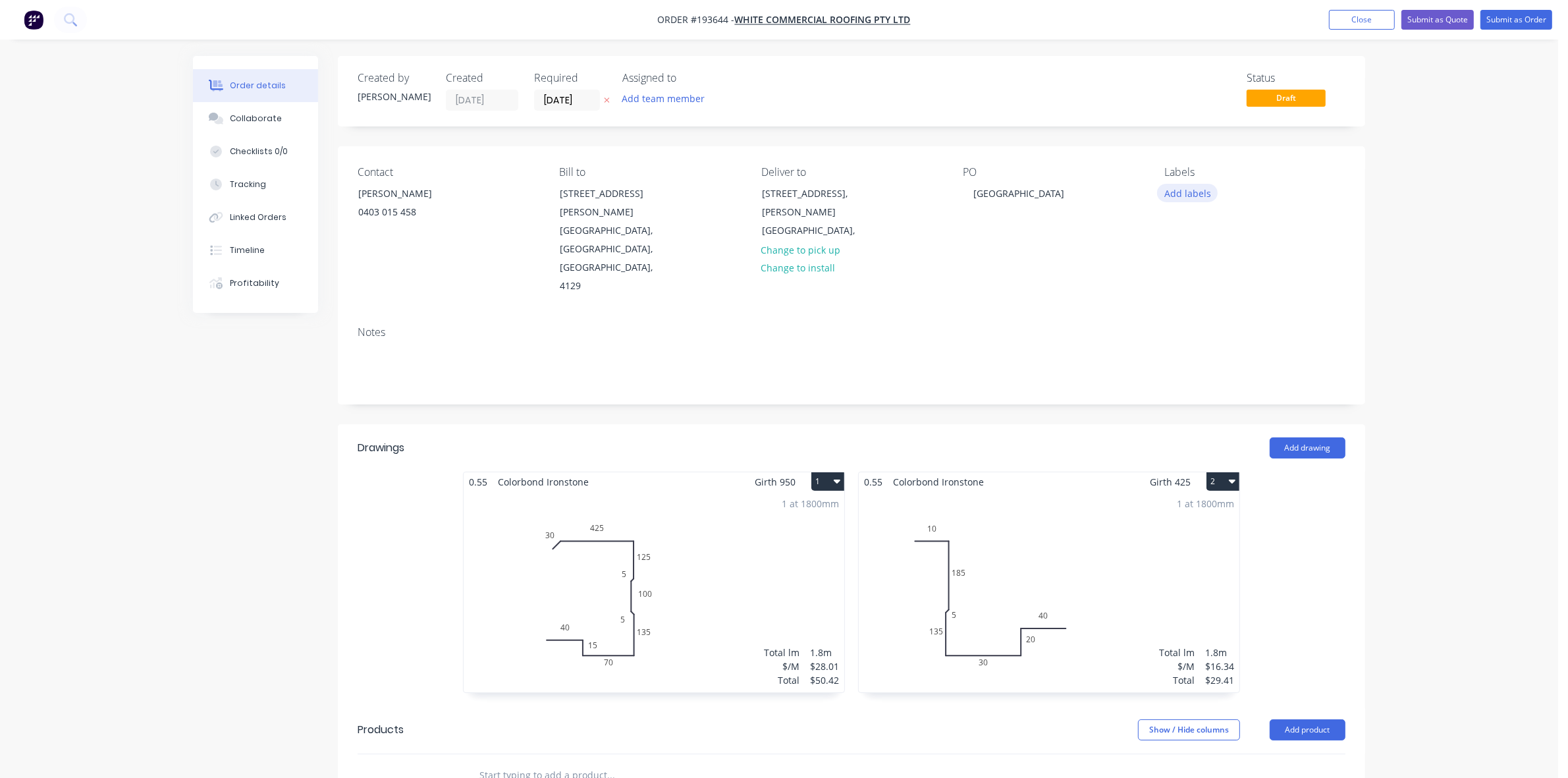
click at [1196, 195] on button "Add labels" at bounding box center [1187, 193] width 60 height 18
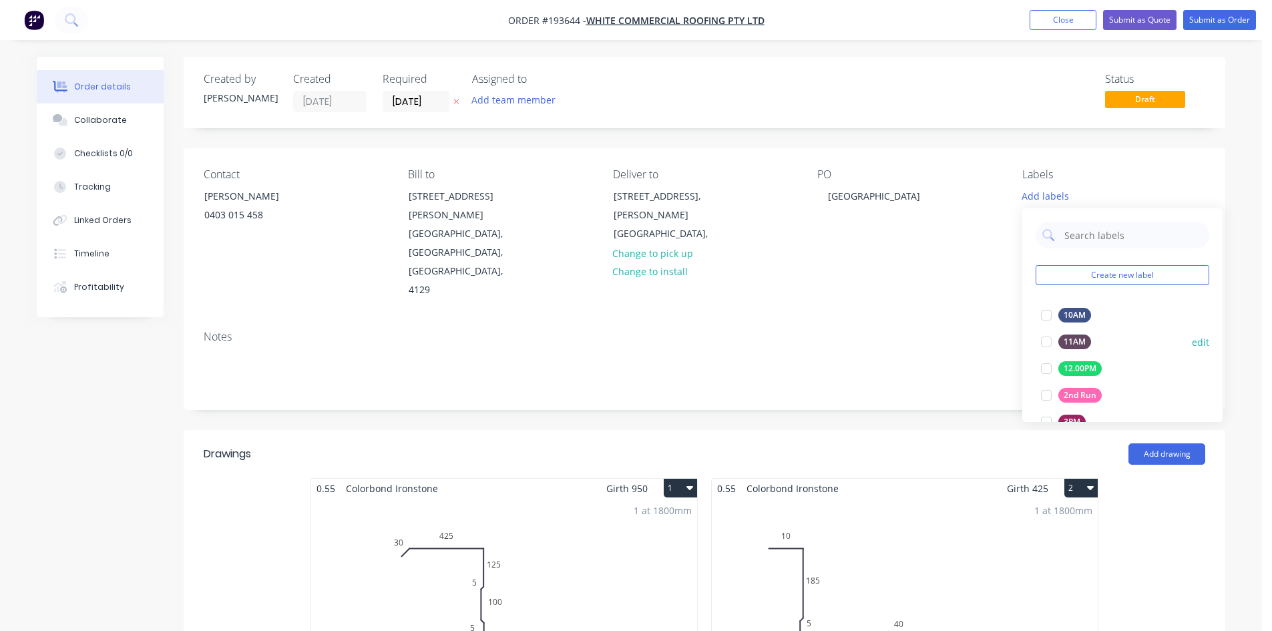
scroll to position [222, 0]
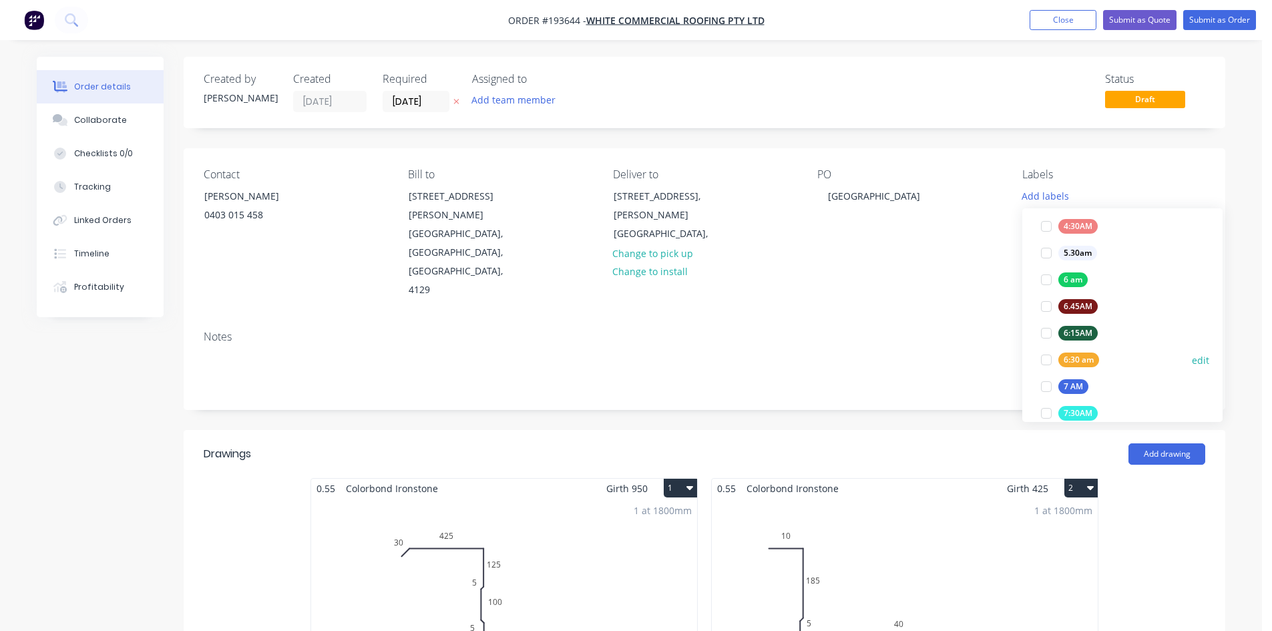
click at [1086, 360] on div "6:30 am" at bounding box center [1078, 359] width 41 height 15
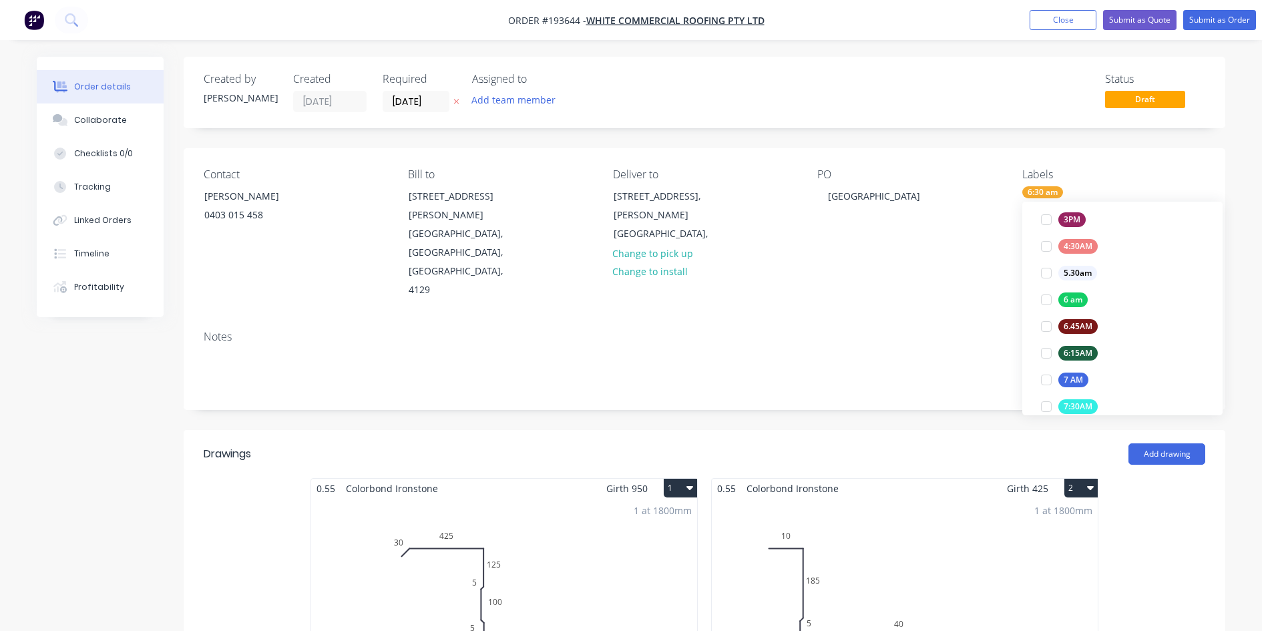
scroll to position [0, 0]
click at [957, 320] on div "Notes" at bounding box center [704, 364] width 1041 height 89
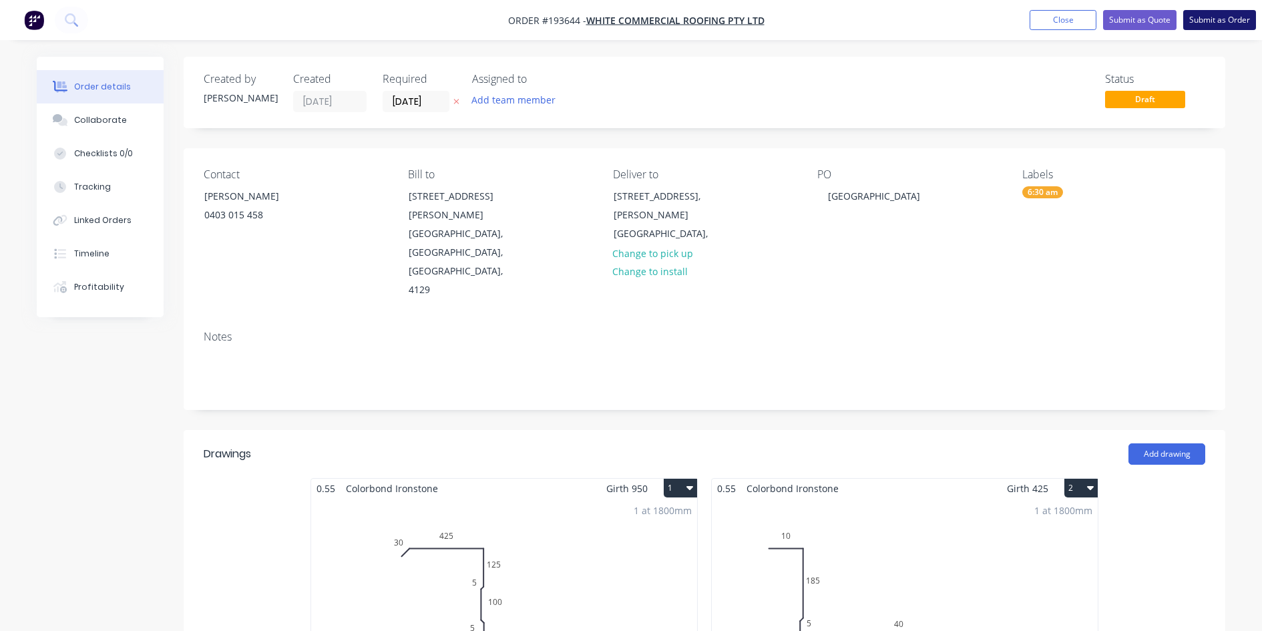
click at [1216, 17] on button "Submit as Order" at bounding box center [1219, 20] width 73 height 20
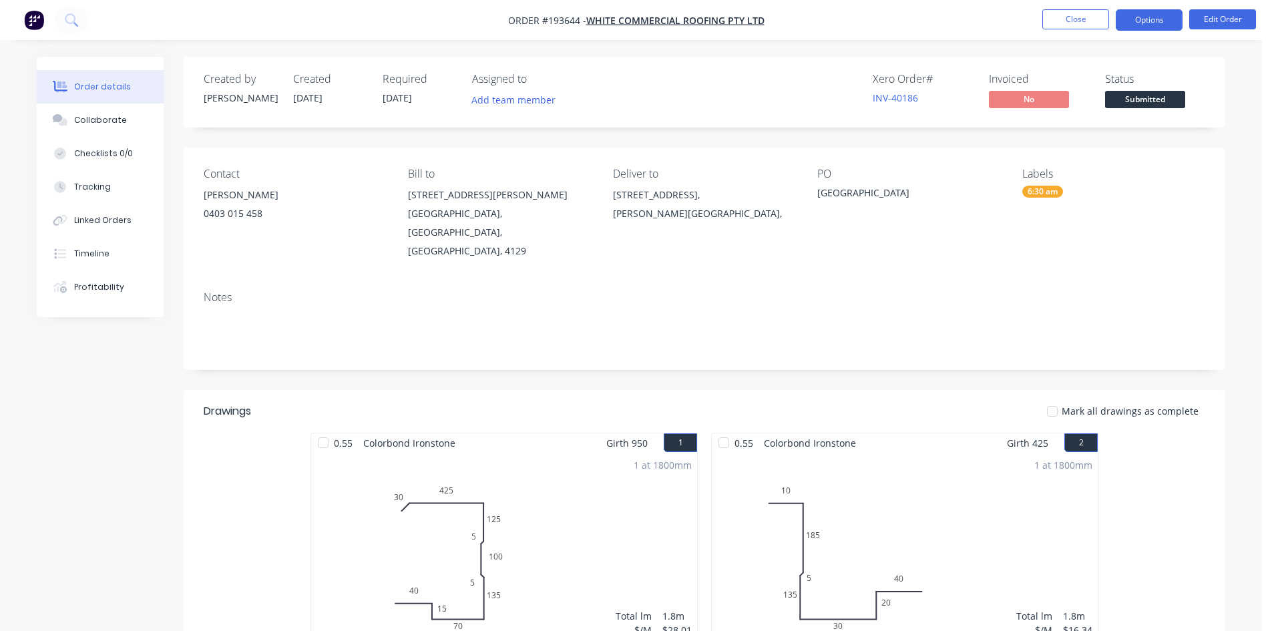
click at [1148, 13] on button "Options" at bounding box center [1148, 19] width 67 height 21
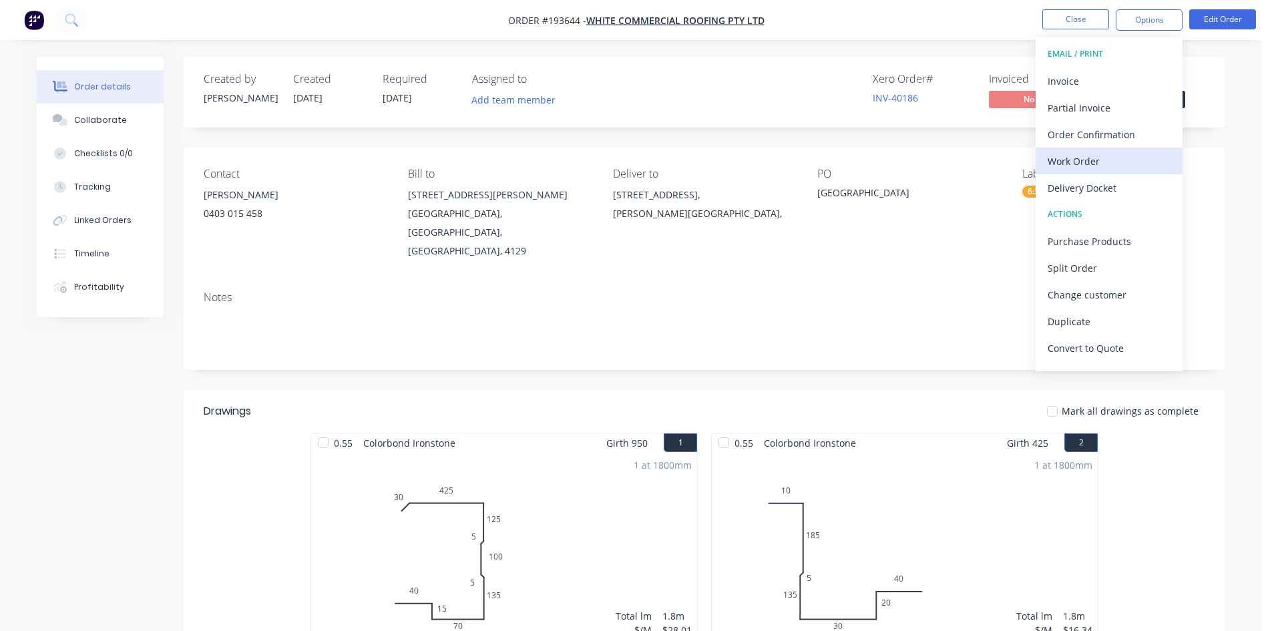
click at [1105, 165] on div "Work Order" at bounding box center [1108, 161] width 123 height 19
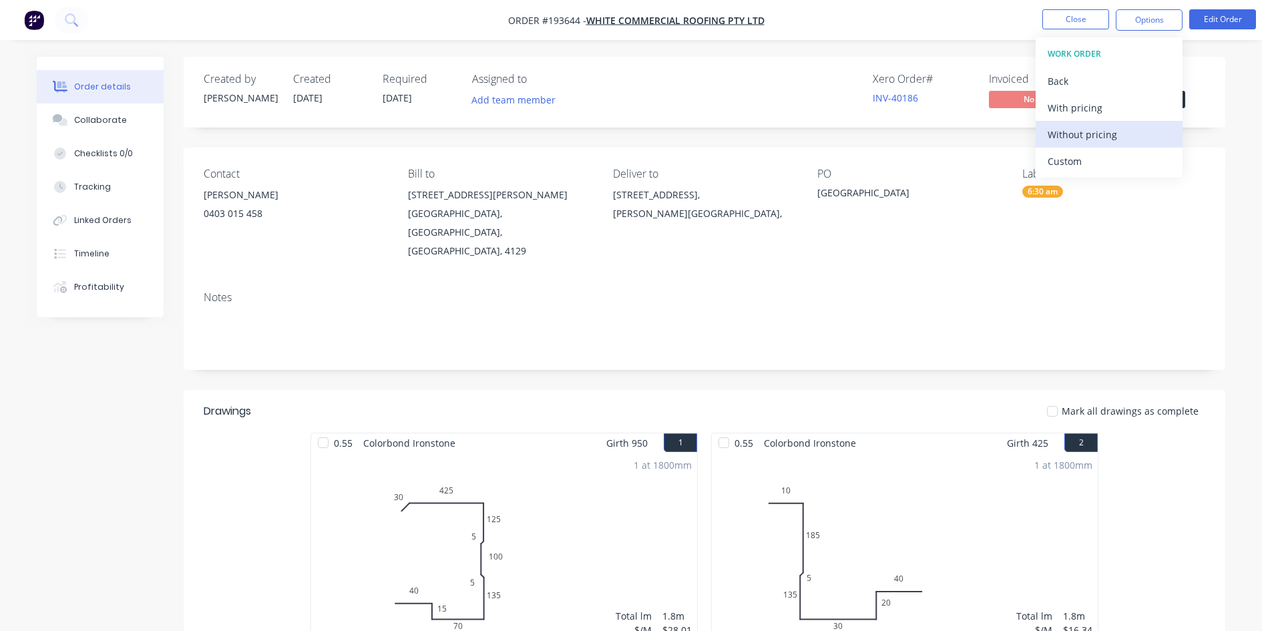
click at [1102, 141] on div "Without pricing" at bounding box center [1108, 134] width 123 height 19
click at [49, 25] on nav "Order #193644 - WHITE COMMERCIAL ROOFING PTY LTD Close Options EMAIL / PRINT In…" at bounding box center [636, 20] width 1272 height 40
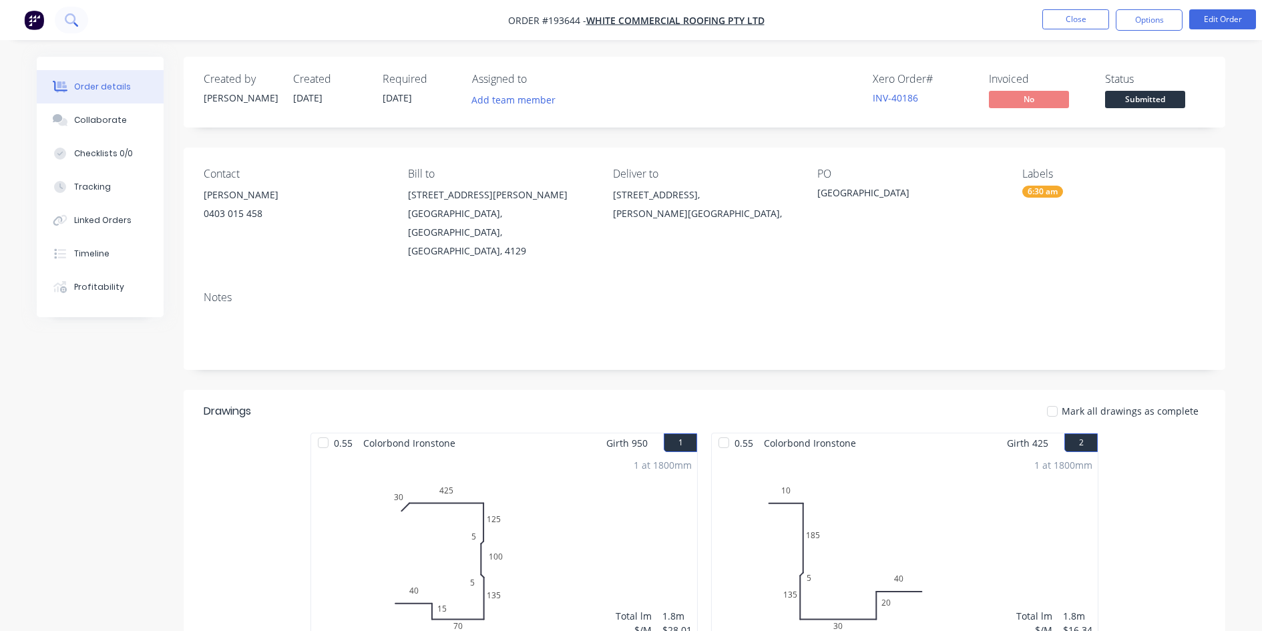
click at [59, 24] on button at bounding box center [71, 20] width 33 height 27
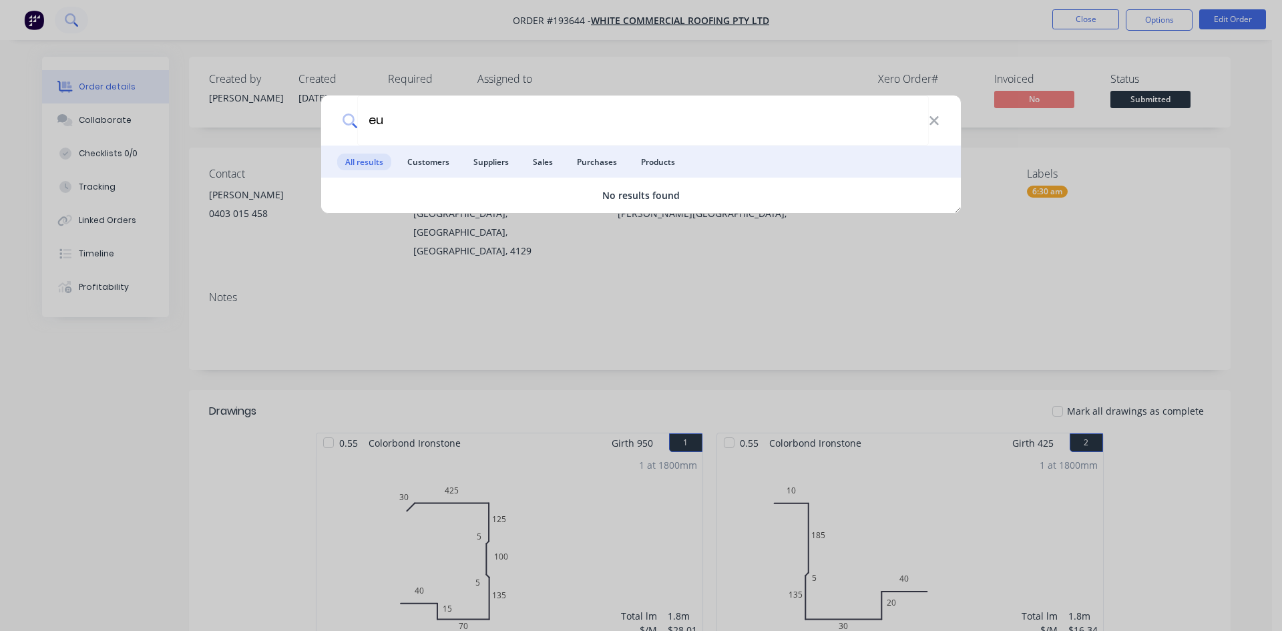
type input "e"
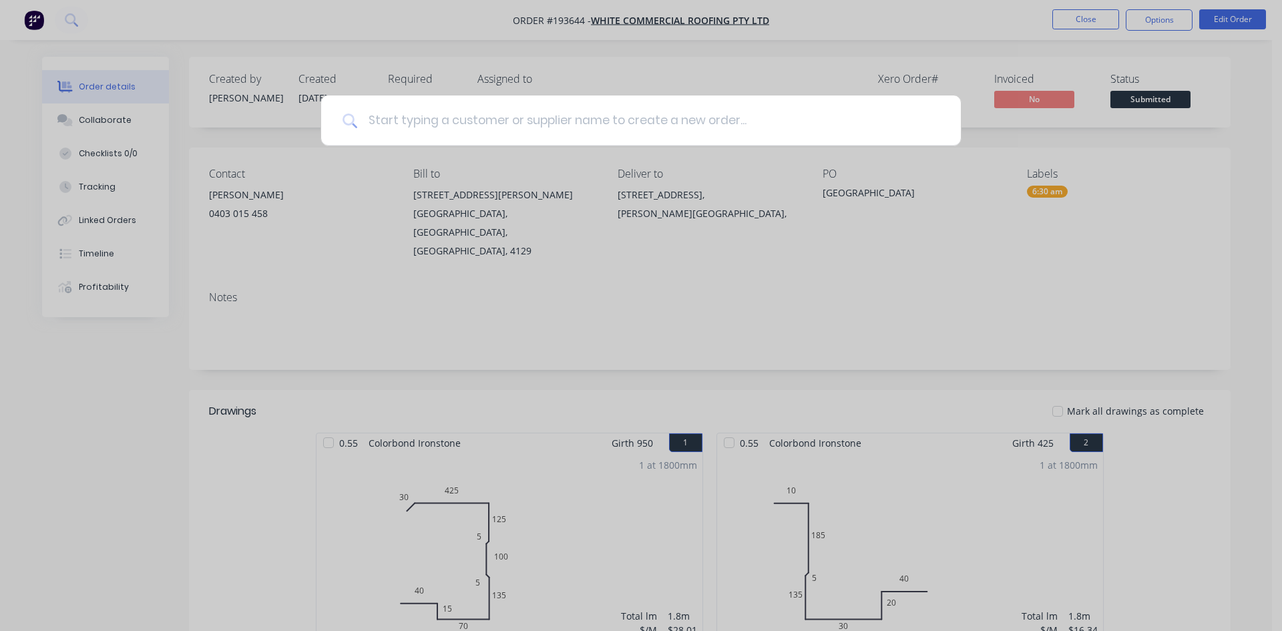
click at [565, 108] on input at bounding box center [648, 120] width 582 height 50
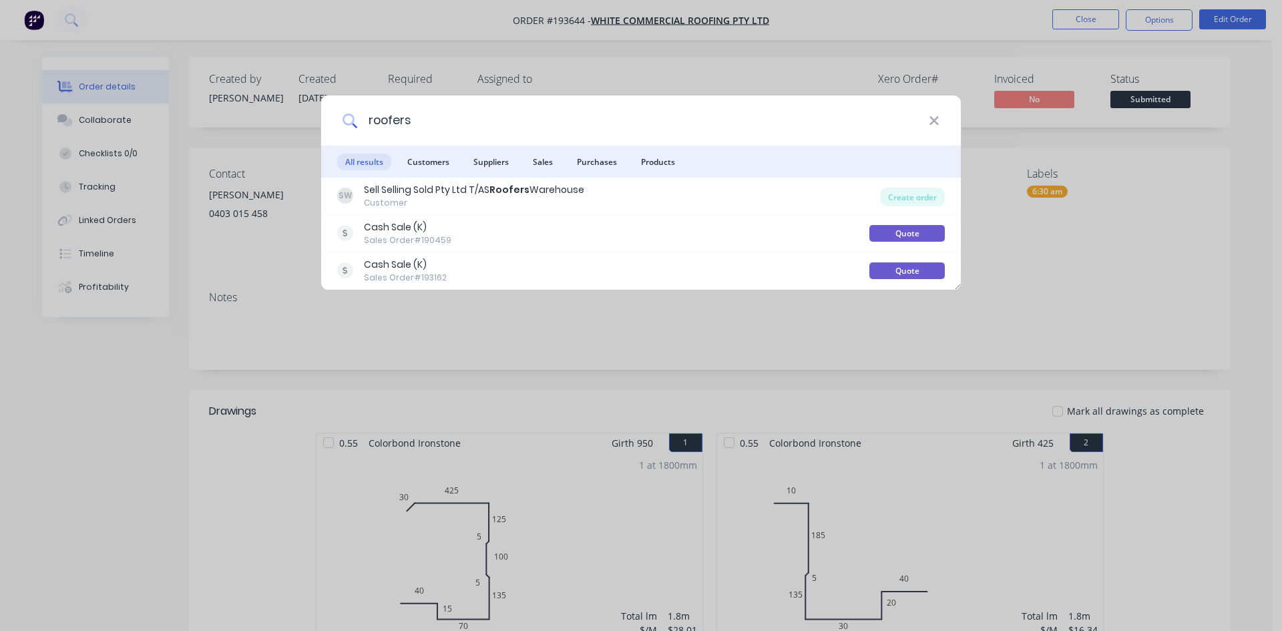
drag, startPoint x: 487, startPoint y: 130, endPoint x: 63, endPoint y: 174, distance: 425.5
click at [121, 154] on div "roofers All results Customers Suppliers Sales Purchases Products SW Sell Sellin…" at bounding box center [641, 315] width 1282 height 631
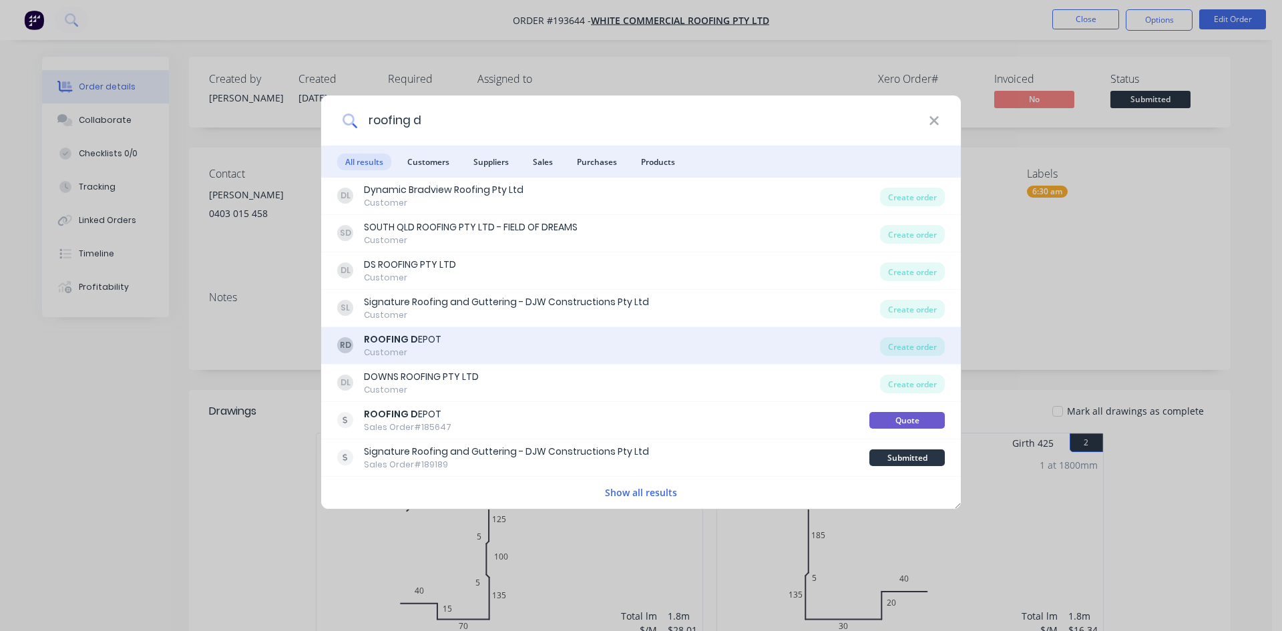
type input "roofing d"
click at [494, 349] on div "RD ROOFING D EPOT Customer" at bounding box center [608, 345] width 543 height 26
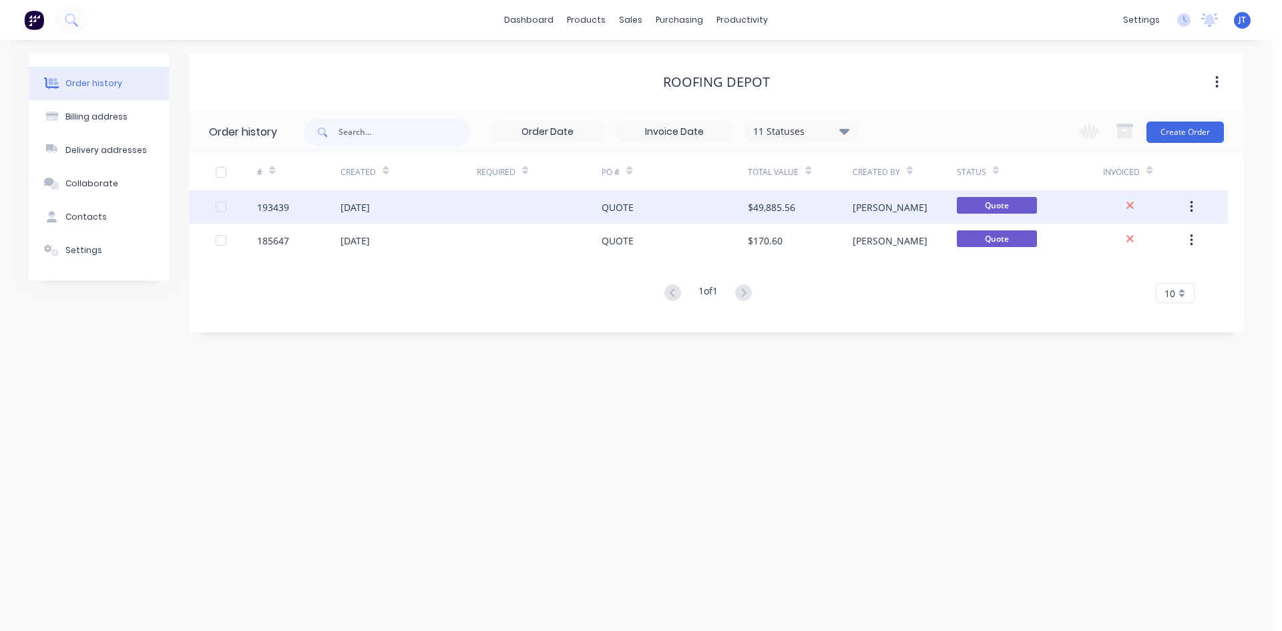
click at [798, 208] on div "$49,885.56" at bounding box center [800, 206] width 104 height 33
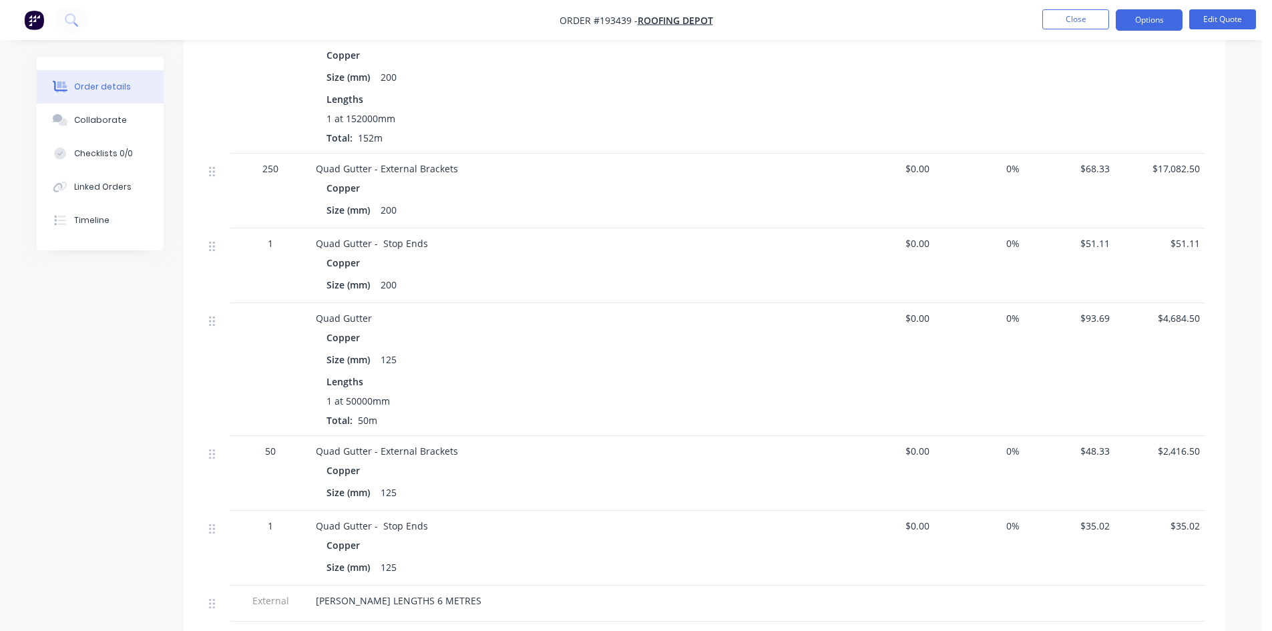
scroll to position [445, 0]
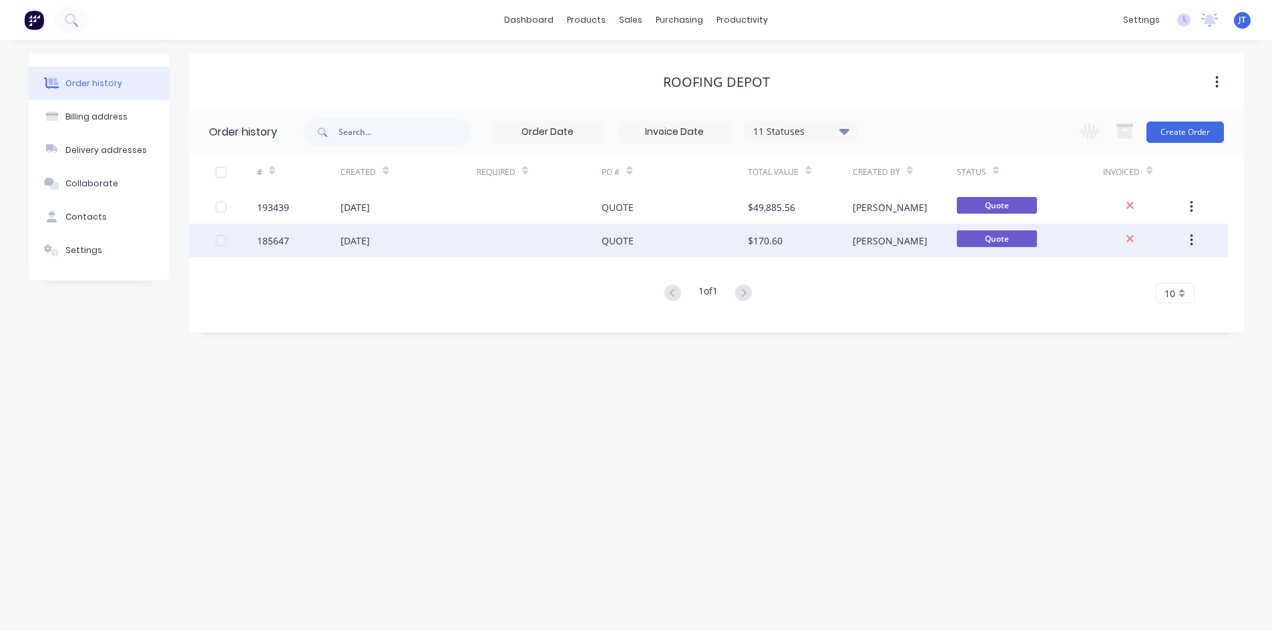
click at [788, 246] on div "$170.60" at bounding box center [800, 240] width 104 height 33
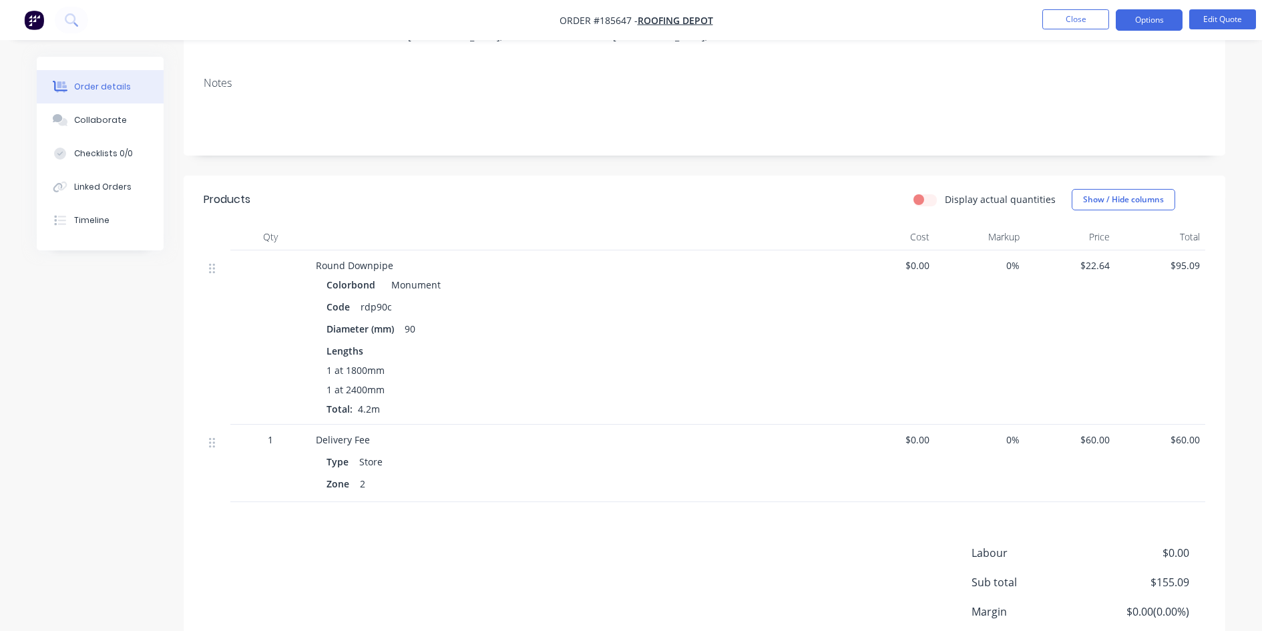
scroll to position [222, 0]
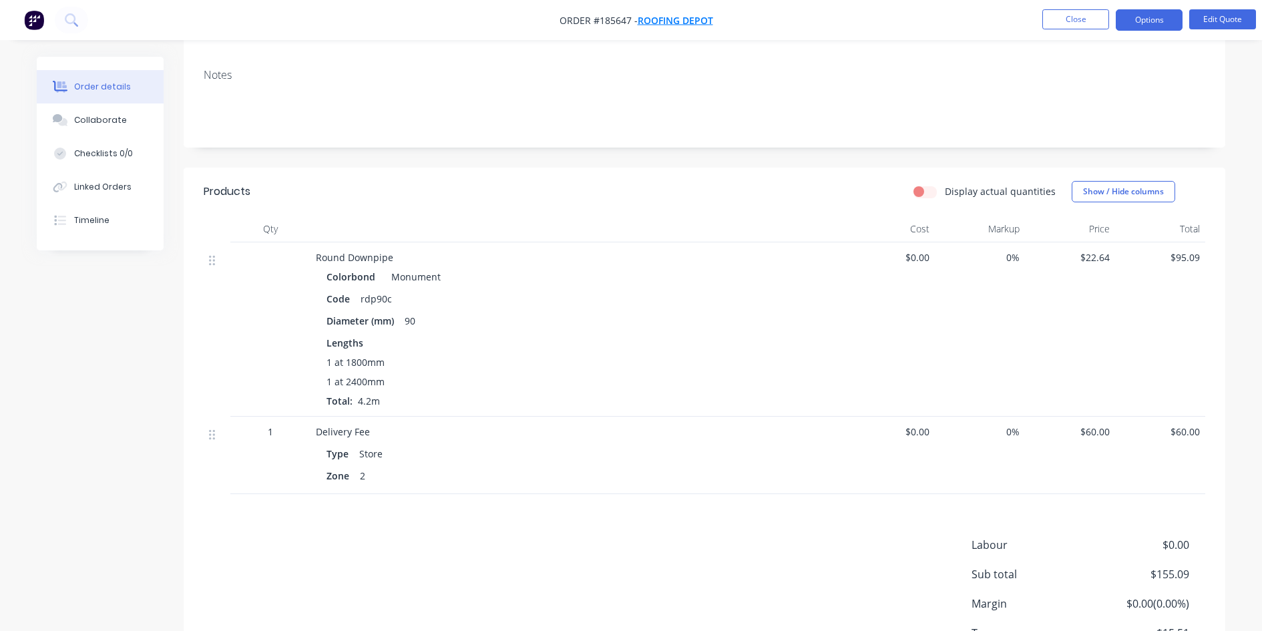
click at [672, 14] on span "ROOFING DEPOT" at bounding box center [675, 20] width 75 height 13
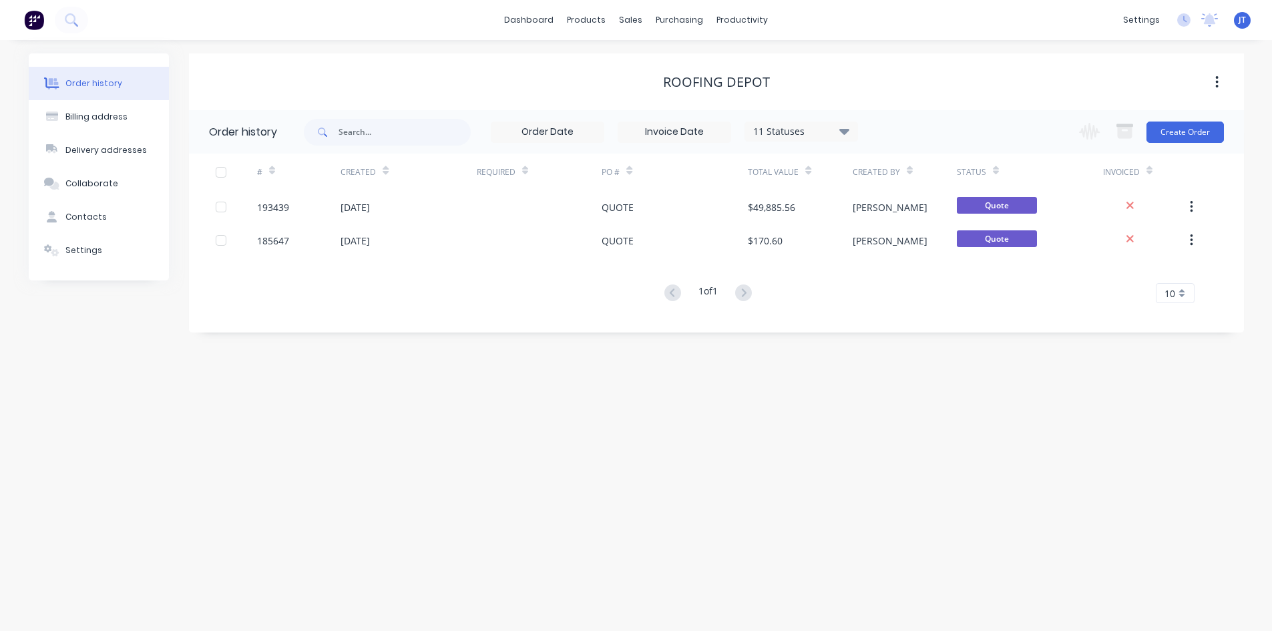
click at [1180, 118] on div "Change order status Submitted Manufactured Ready for pick up Slitting Delivered…" at bounding box center [1147, 131] width 152 height 43
click at [1213, 136] on button "Create Order" at bounding box center [1184, 131] width 77 height 21
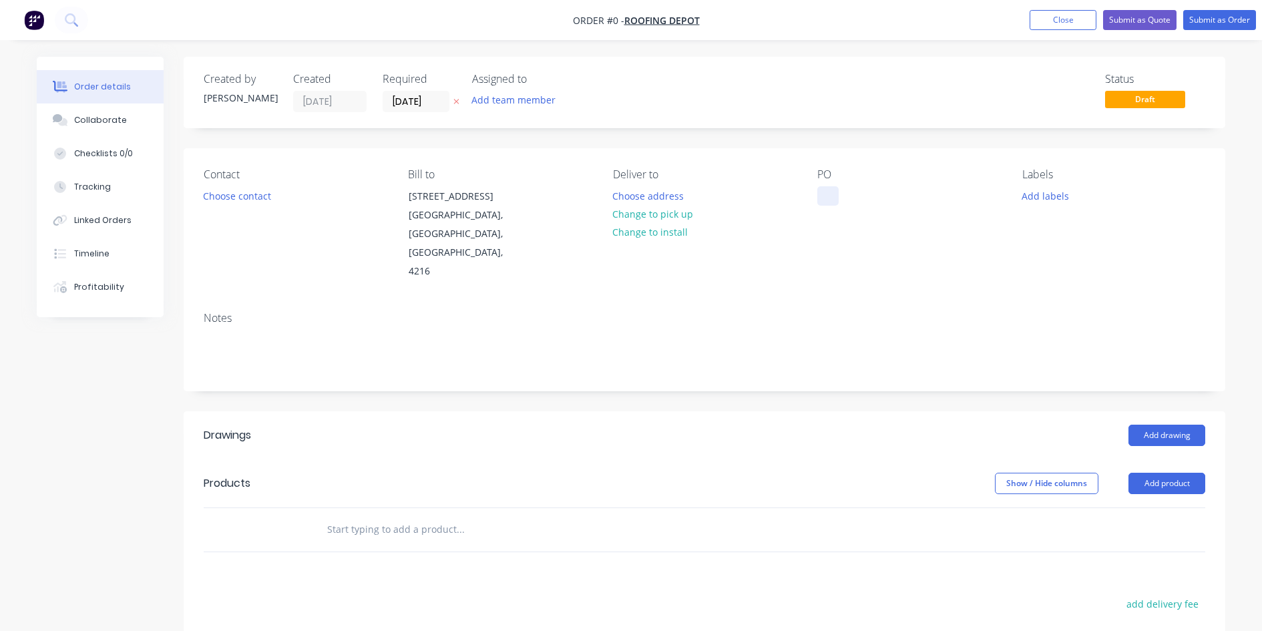
click at [838, 202] on div at bounding box center [827, 195] width 21 height 19
click at [774, 160] on div "Order details Collaborate Checklists 0/0 Tracking Linked Orders Timeline Profit…" at bounding box center [630, 475] width 1215 height 836
click at [1175, 425] on button "Add drawing" at bounding box center [1166, 435] width 77 height 21
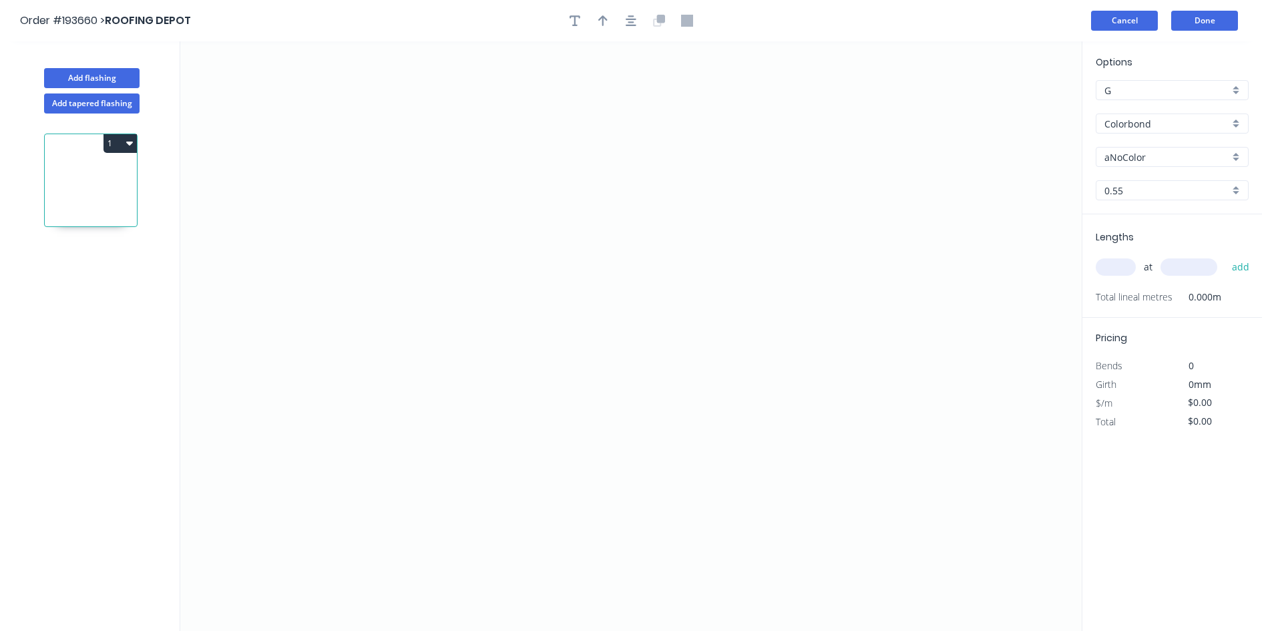
click at [1130, 12] on button "Cancel" at bounding box center [1124, 21] width 67 height 20
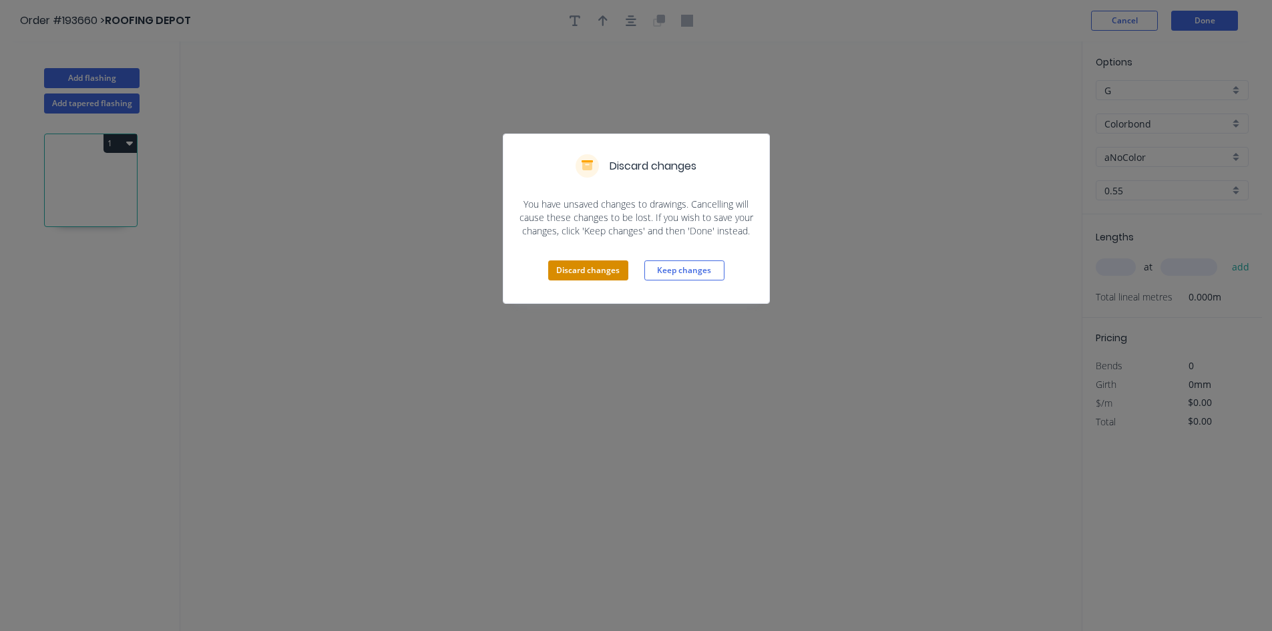
click at [585, 266] on button "Discard changes" at bounding box center [588, 270] width 80 height 20
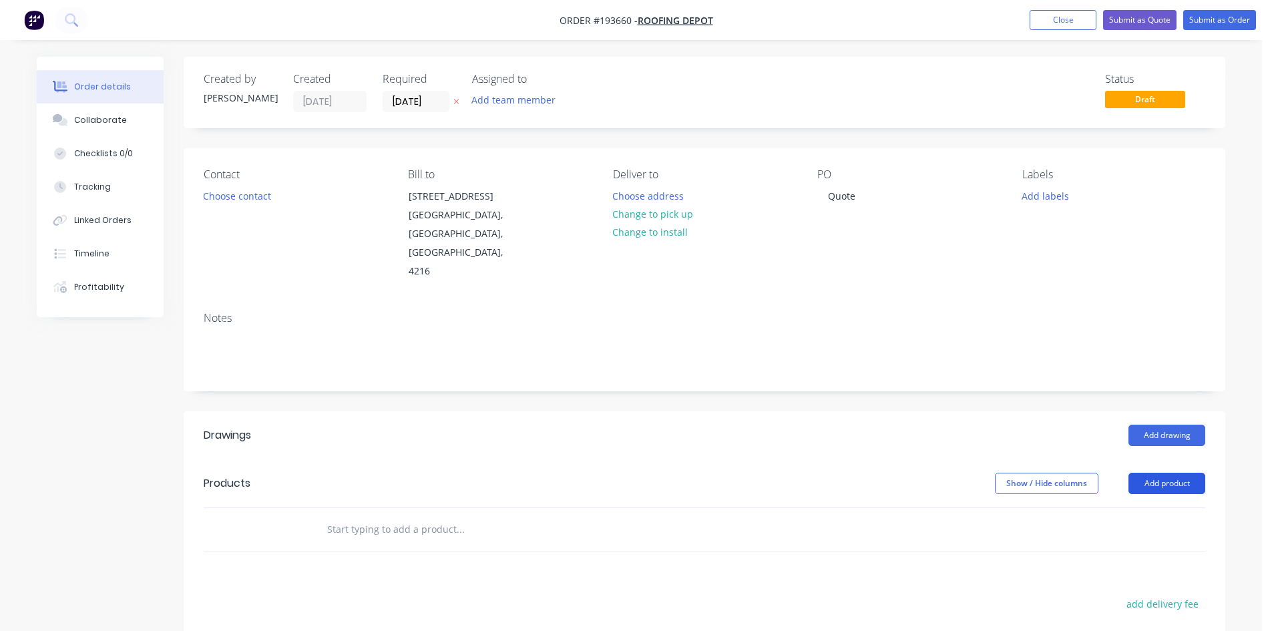
click at [1160, 473] on button "Add product" at bounding box center [1166, 483] width 77 height 21
click at [1147, 587] on div "Lineal metre product" at bounding box center [1141, 596] width 103 height 19
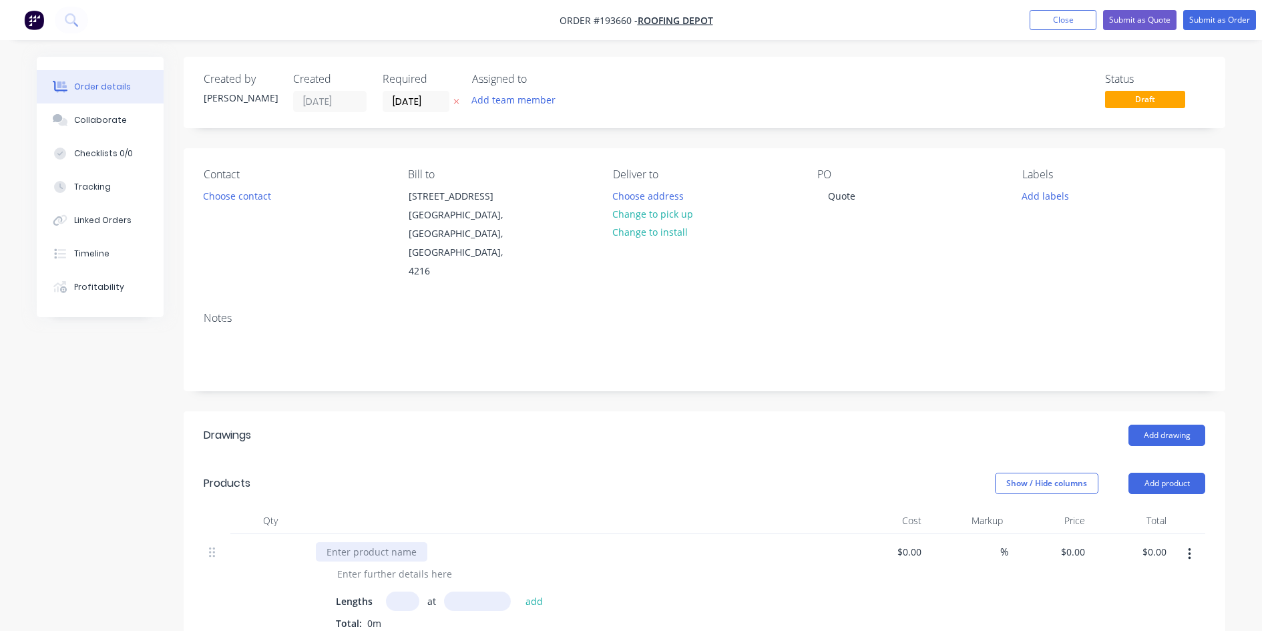
click at [372, 542] on div at bounding box center [371, 551] width 111 height 19
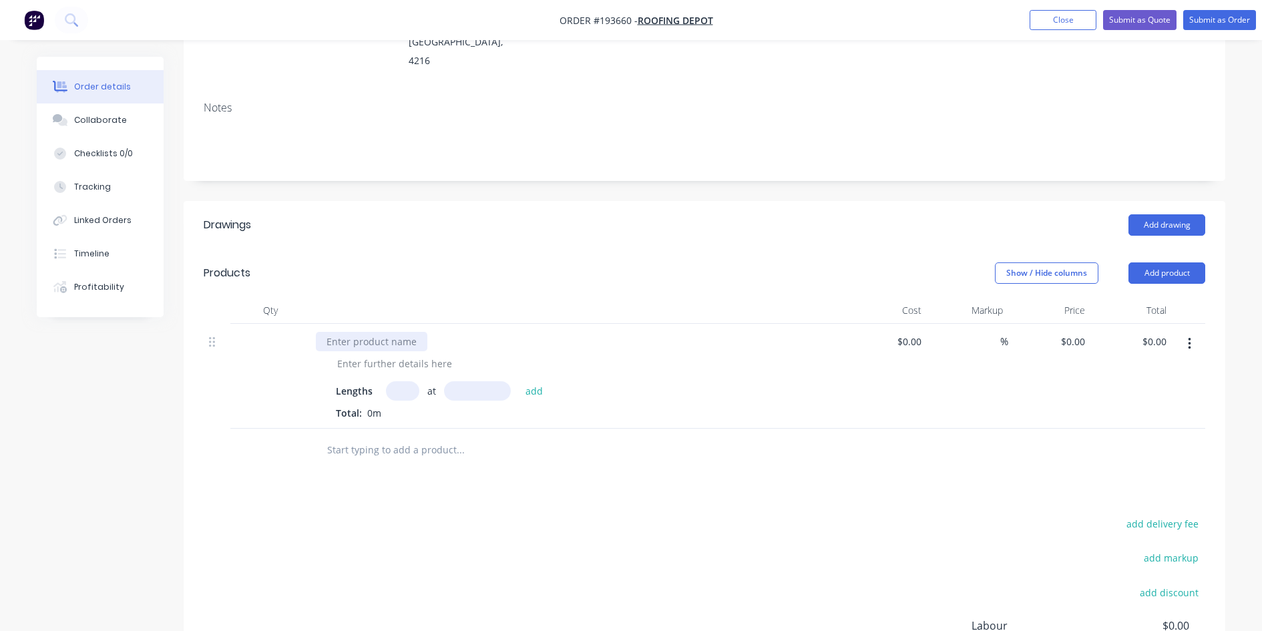
scroll to position [222, 0]
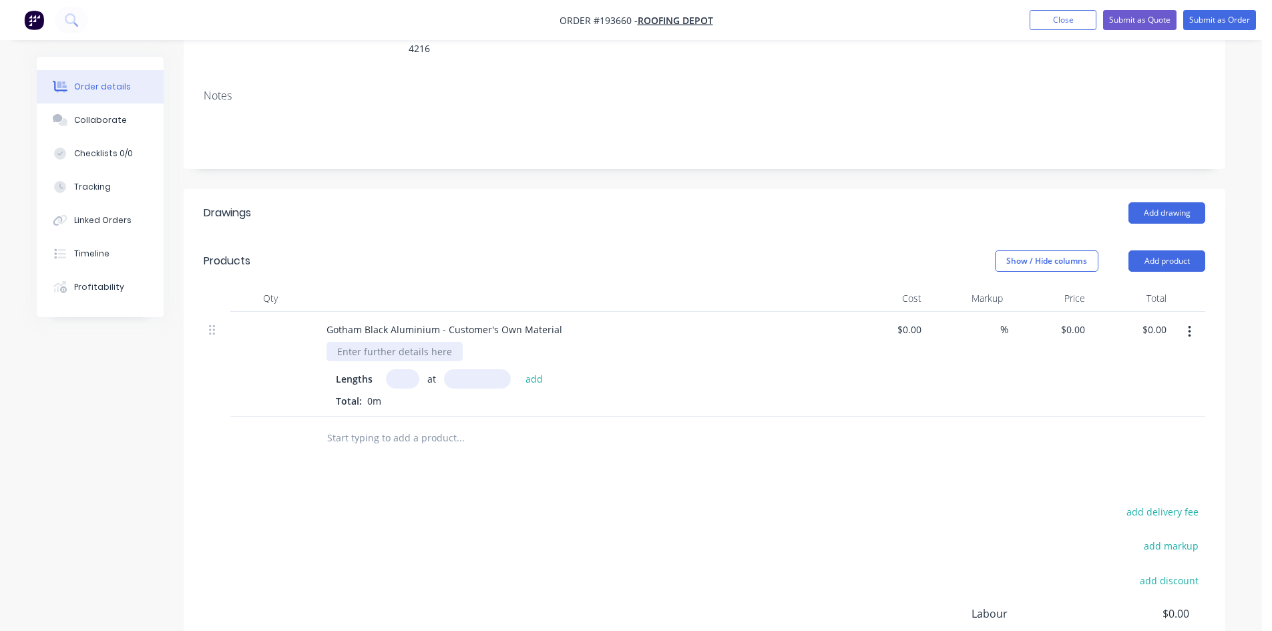
click at [370, 342] on div at bounding box center [394, 351] width 136 height 19
type input "1"
type input "2950"
click at [519, 369] on button "add" at bounding box center [534, 378] width 31 height 18
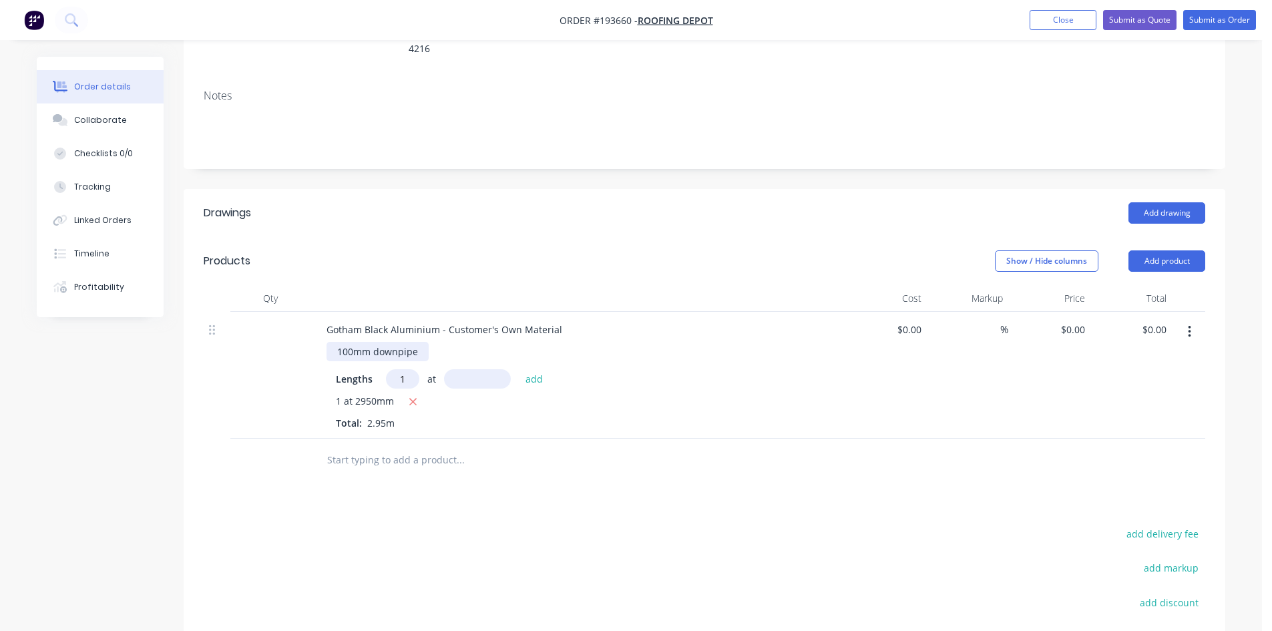
type input "1"
type input "2450"
click at [519, 369] on button "add" at bounding box center [534, 378] width 31 height 18
type input "3"
type input "3600"
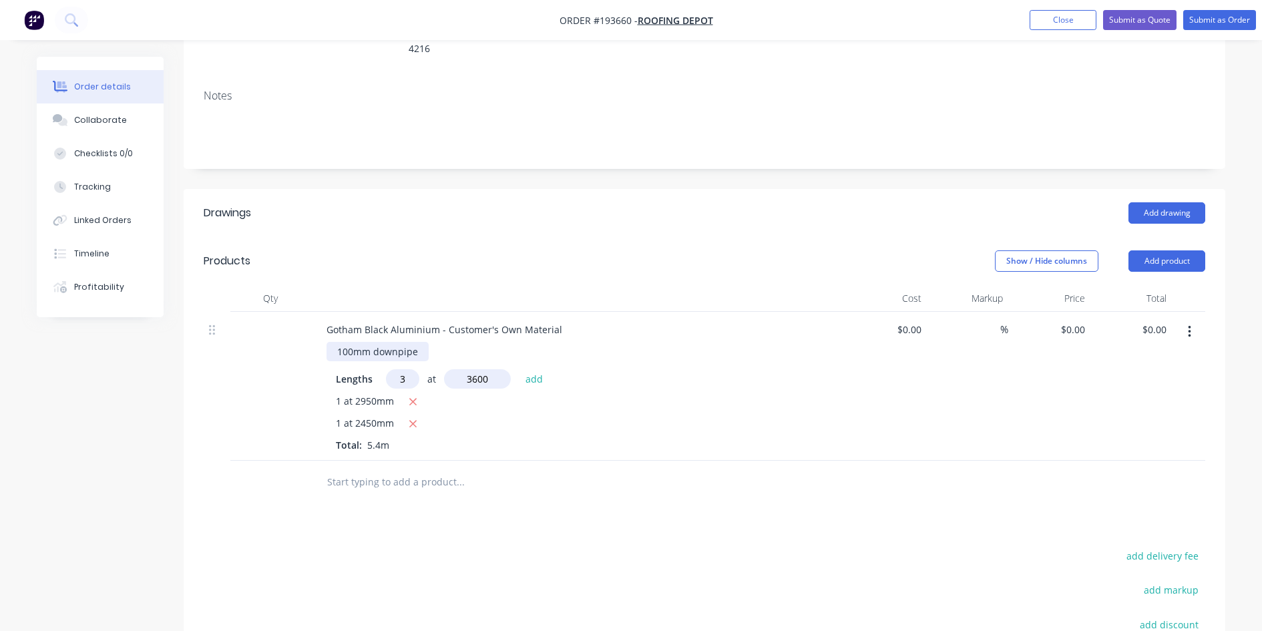
click at [519, 369] on button "add" at bounding box center [534, 378] width 31 height 18
type input "3"
type input "3300"
click at [519, 369] on button "add" at bounding box center [534, 378] width 31 height 18
drag, startPoint x: 1186, startPoint y: 313, endPoint x: 1184, endPoint y: 321, distance: 8.4
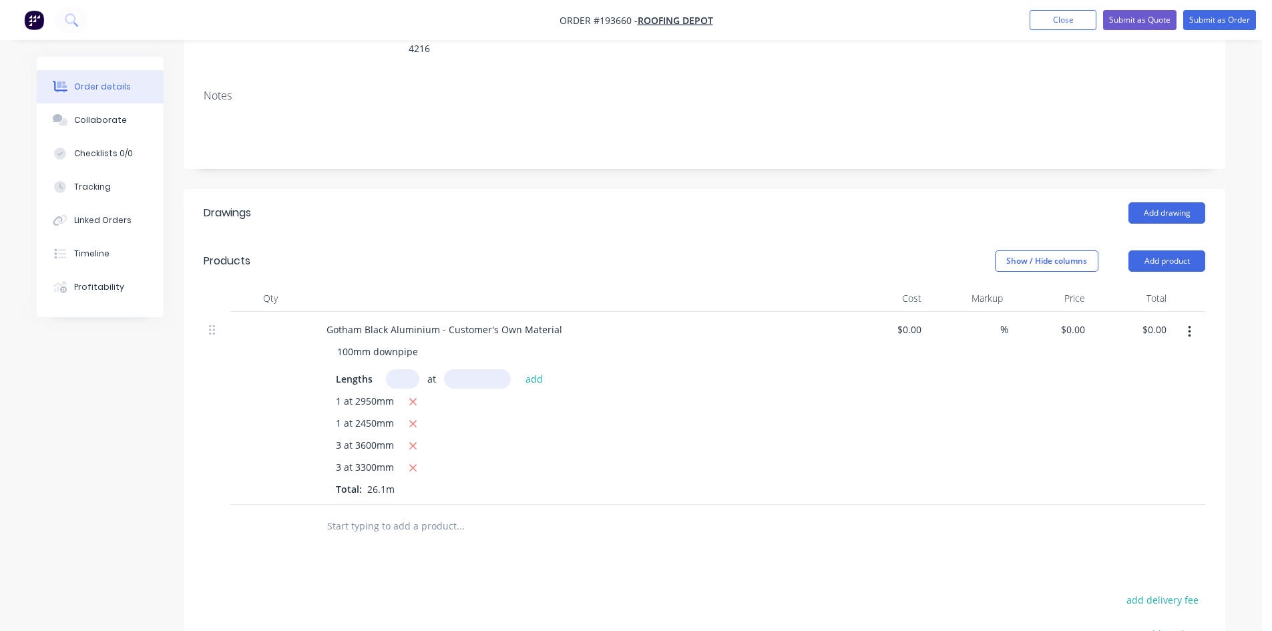
click at [1187, 320] on button "button" at bounding box center [1189, 332] width 31 height 24
drag, startPoint x: 1109, startPoint y: 372, endPoint x: 981, endPoint y: 427, distance: 139.4
click at [1109, 384] on div "Duplicate" at bounding box center [1141, 393] width 103 height 19
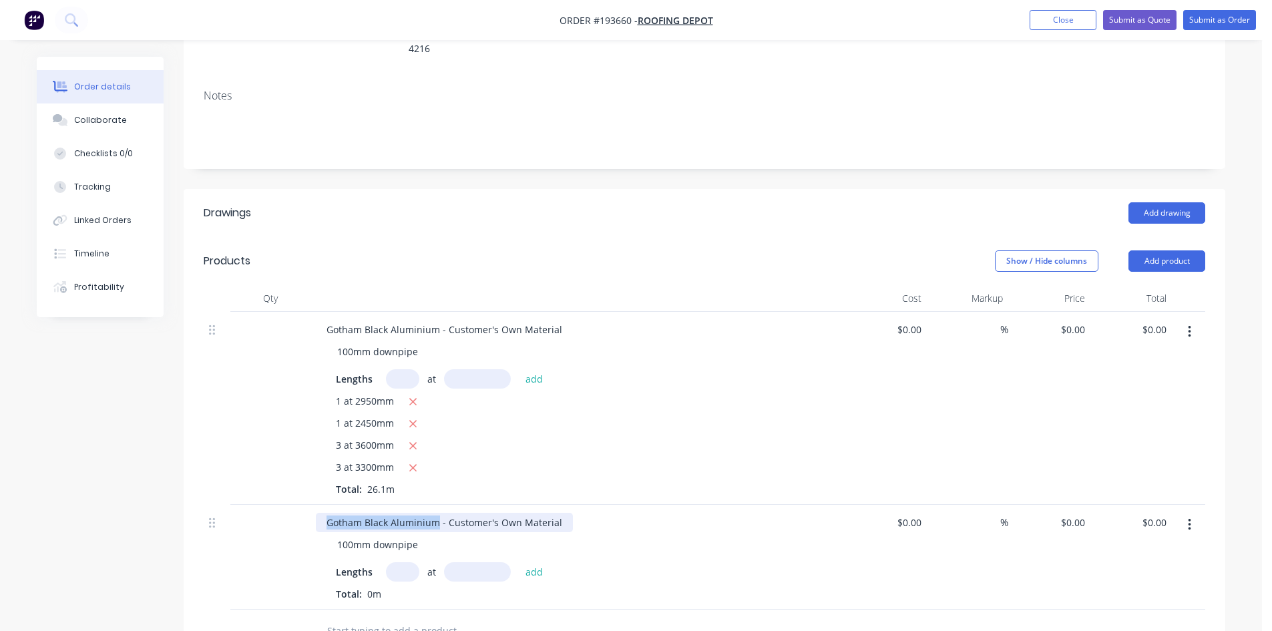
drag, startPoint x: 435, startPoint y: 505, endPoint x: 254, endPoint y: 523, distance: 181.9
click at [254, 523] on div "Gotham Black Aluminium - Customer's Own Material 100mm downpipe Lengths at add …" at bounding box center [704, 557] width 1001 height 105
click at [362, 535] on div "100mm downpipe" at bounding box center [377, 544] width 102 height 19
click at [395, 562] on input "text" at bounding box center [402, 571] width 33 height 19
type input "10"
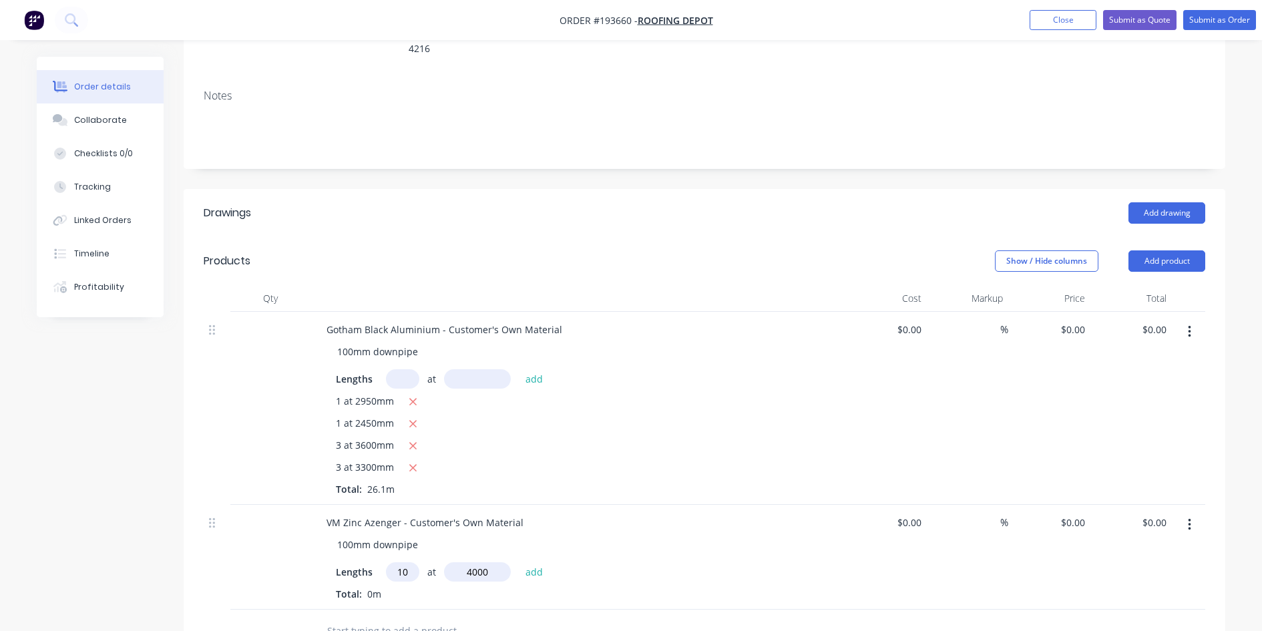
type input "4000"
click at [519, 562] on button "add" at bounding box center [534, 571] width 31 height 18
click at [1081, 320] on input "0" at bounding box center [1082, 329] width 15 height 19
type input "$22.64"
type input "$590.90"
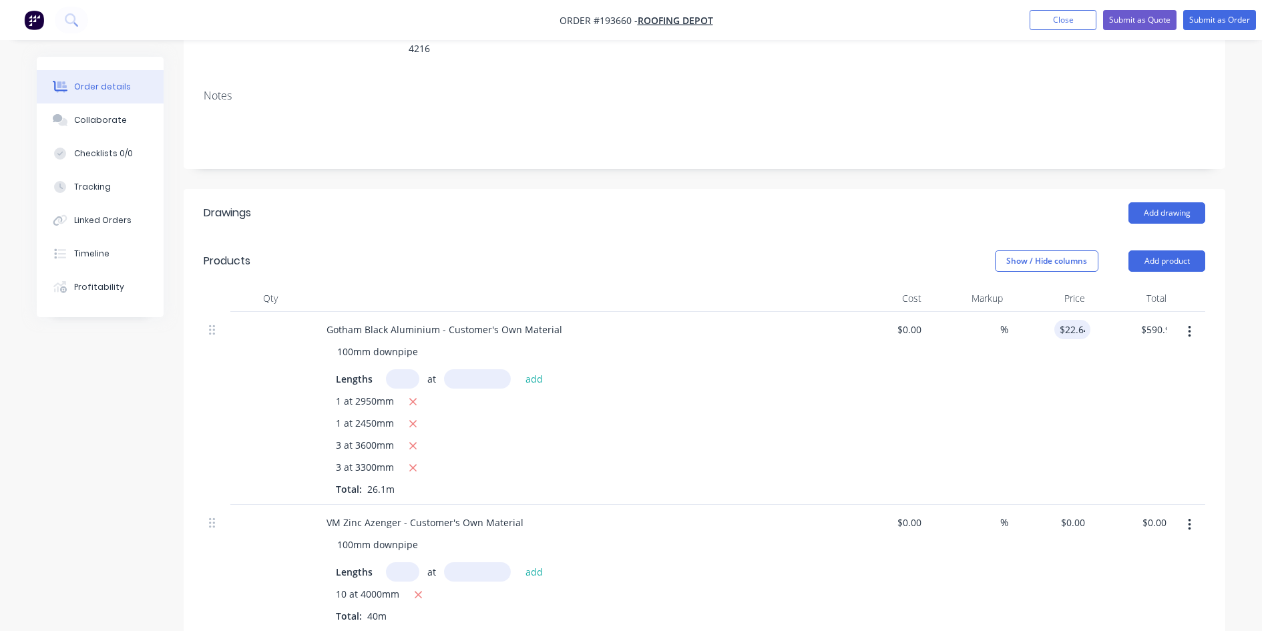
click at [1055, 335] on div "$22.64 22.64" at bounding box center [1049, 408] width 82 height 193
click at [1073, 513] on div "0 0" at bounding box center [1079, 522] width 21 height 19
type input "$22.64"
type input "$905.60"
click at [997, 459] on div "%" at bounding box center [968, 408] width 82 height 193
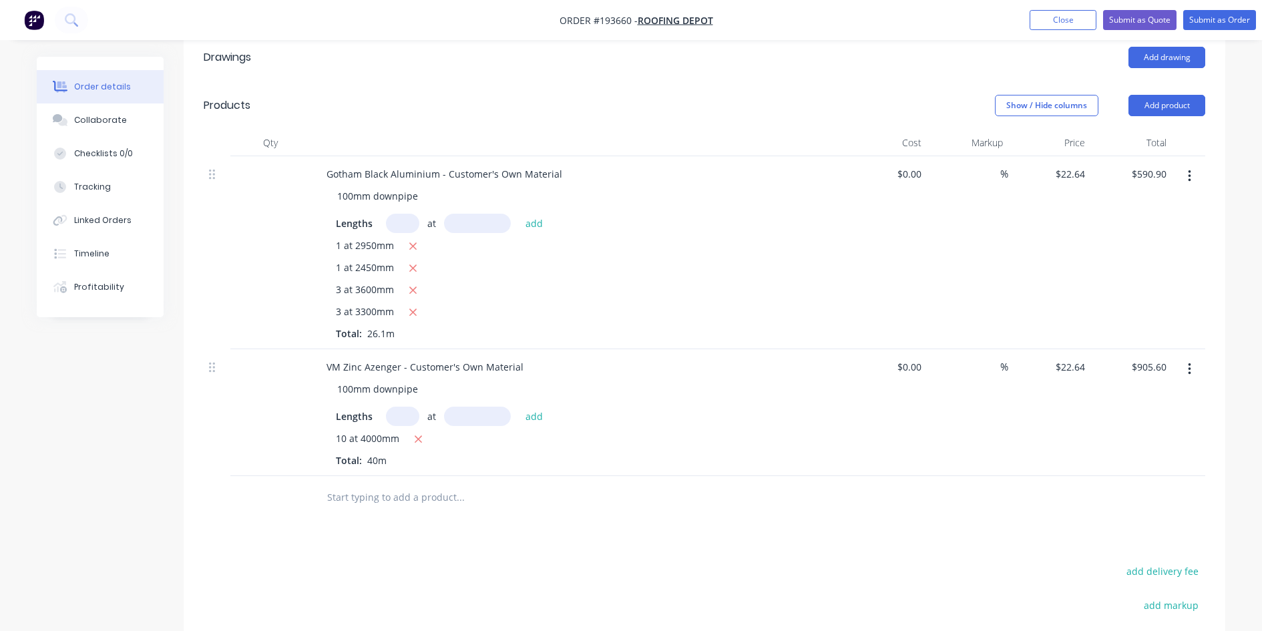
scroll to position [366, 0]
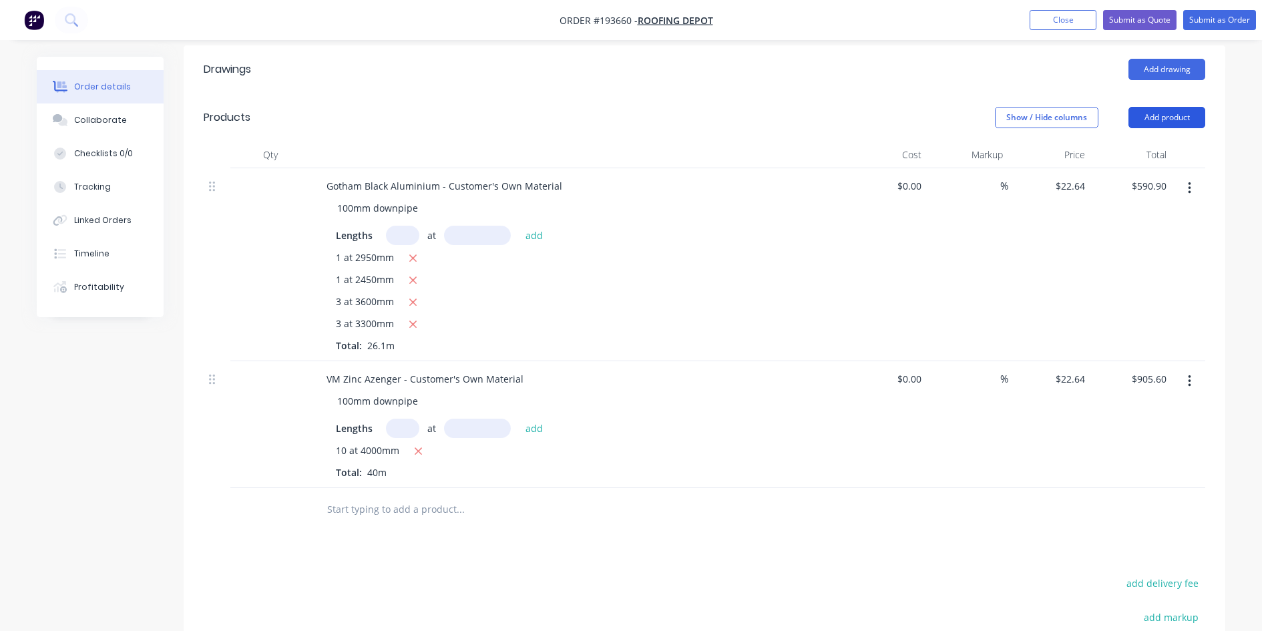
click at [1148, 107] on button "Add product" at bounding box center [1166, 117] width 77 height 21
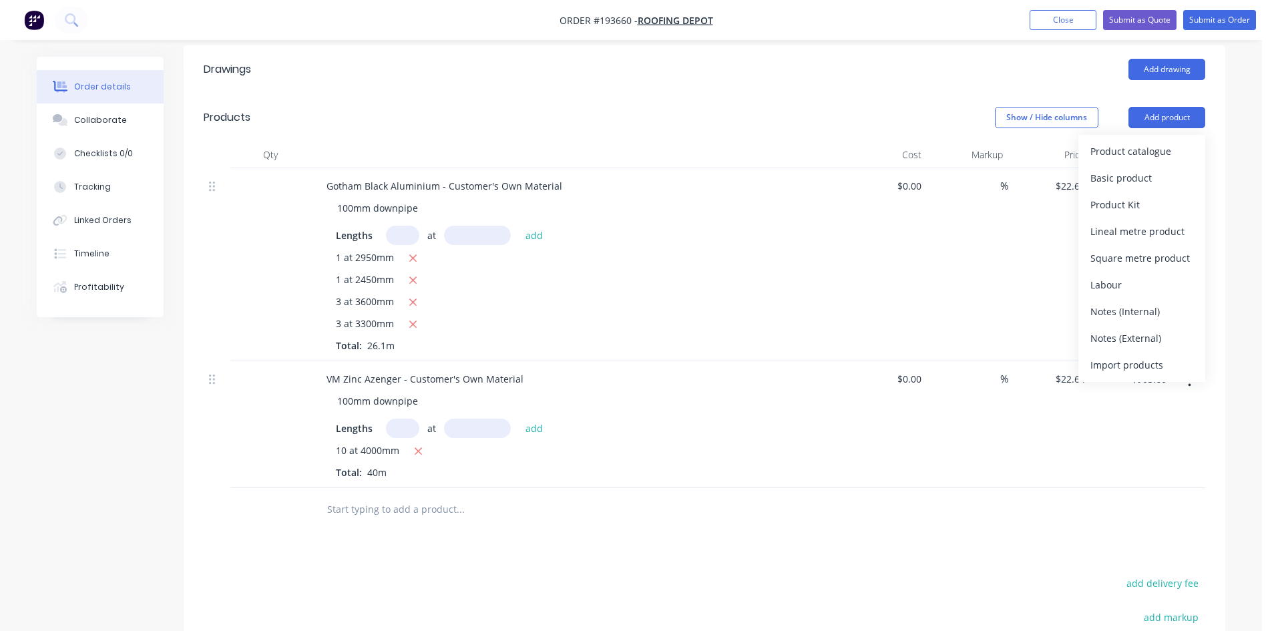
click at [1142, 138] on button "Product catalogue" at bounding box center [1141, 151] width 127 height 27
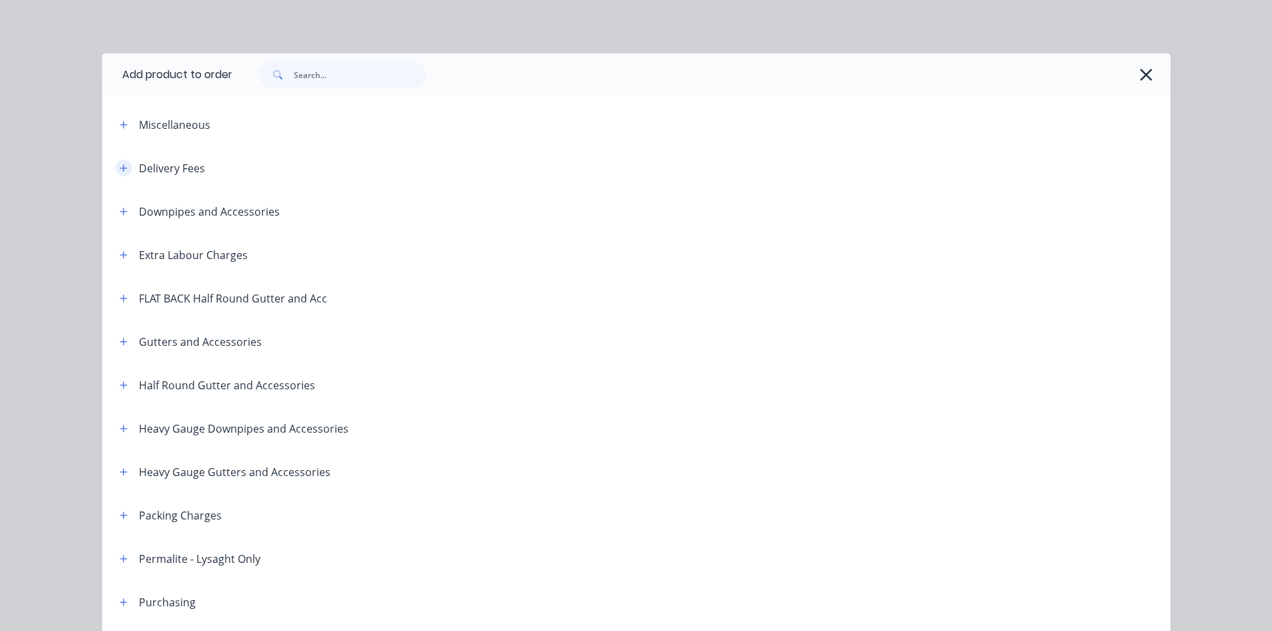
click at [115, 165] on button "button" at bounding box center [123, 168] width 17 height 17
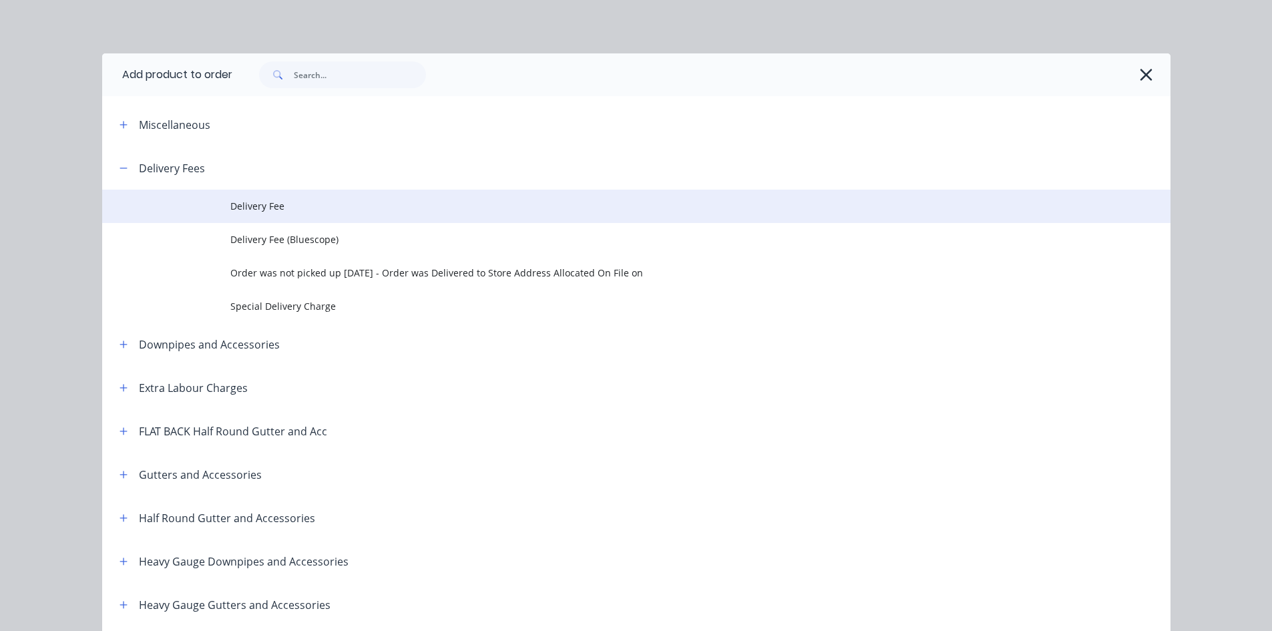
click at [286, 205] on span "Delivery Fee" at bounding box center [606, 206] width 752 height 14
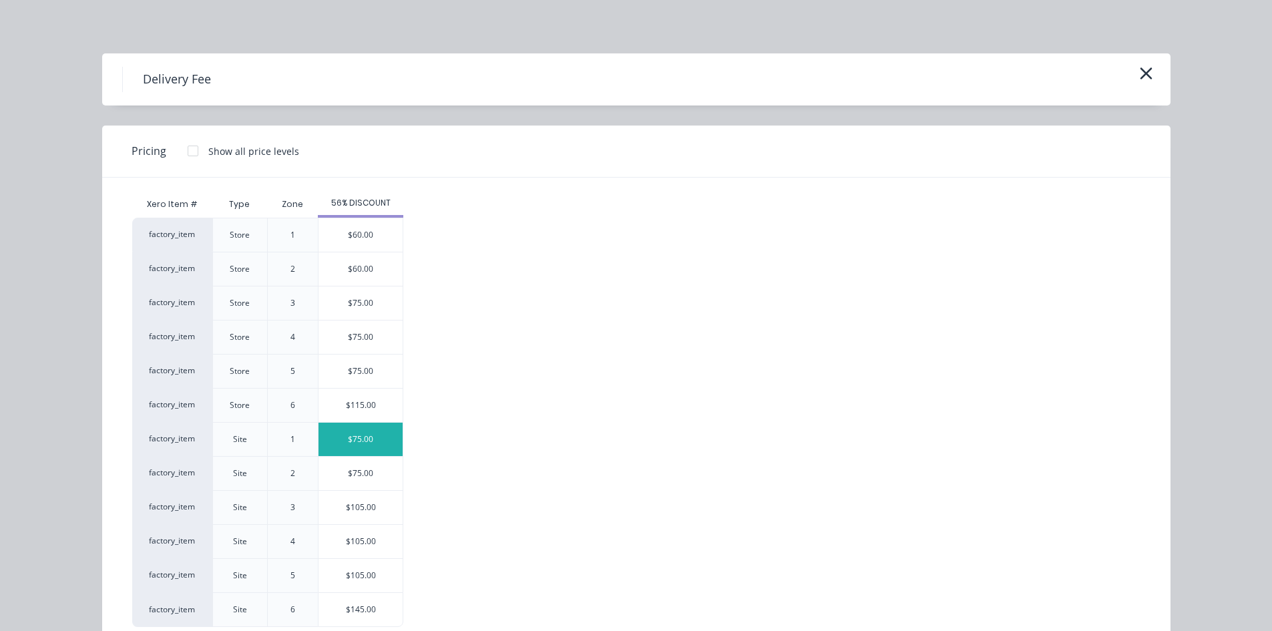
click at [343, 439] on div "$75.00" at bounding box center [360, 439] width 84 height 33
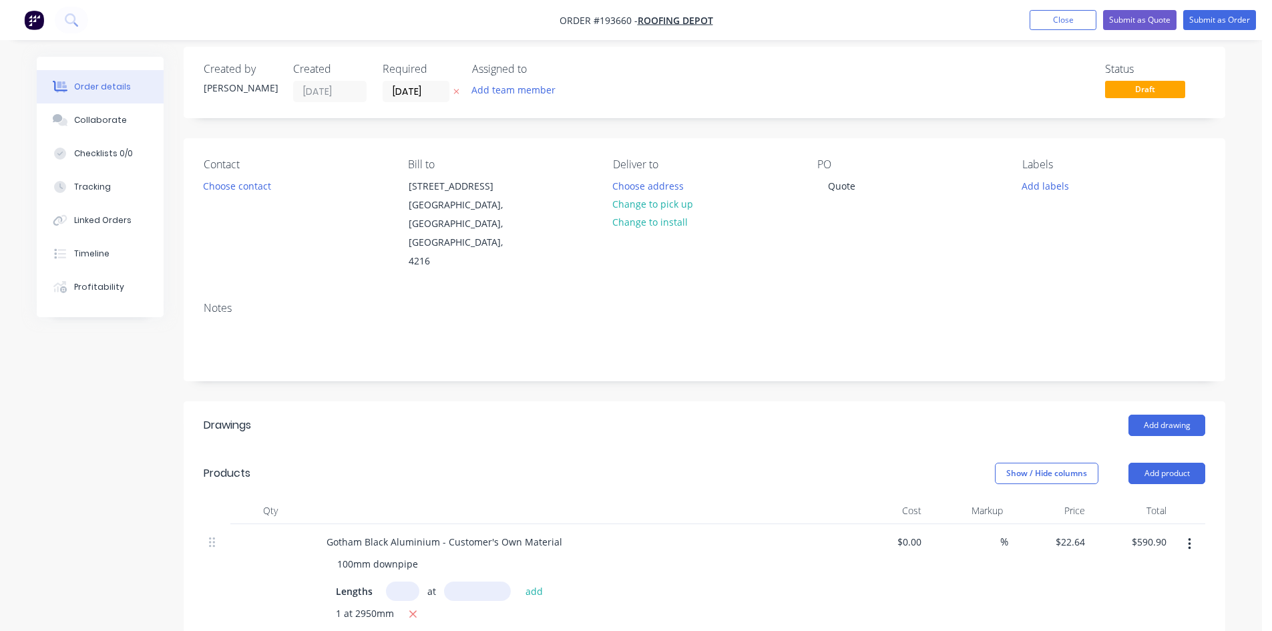
scroll to position [0, 0]
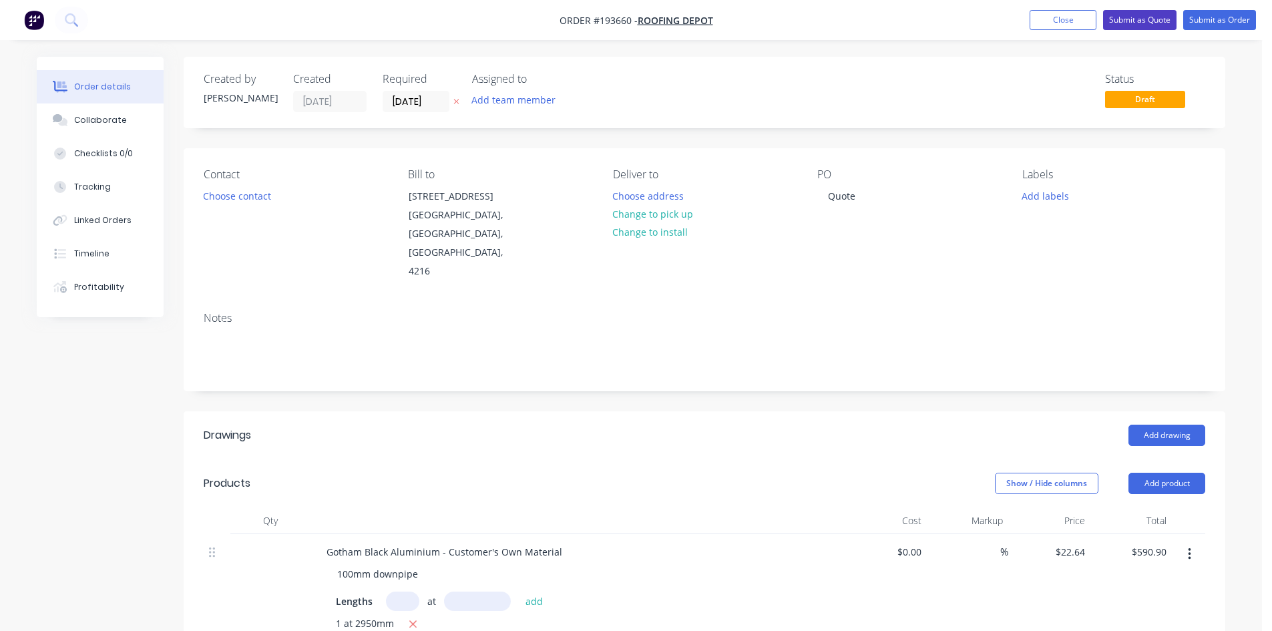
click at [1131, 19] on button "Submit as Quote" at bounding box center [1139, 20] width 73 height 20
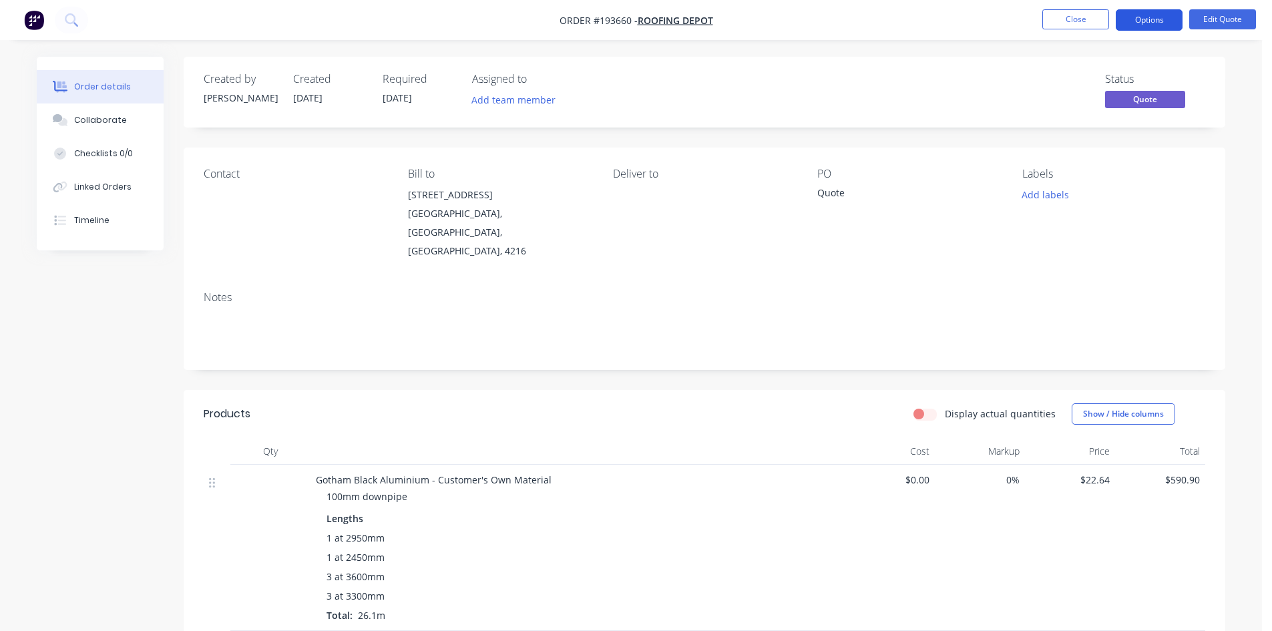
click at [1120, 25] on button "Options" at bounding box center [1148, 19] width 67 height 21
click at [1230, 126] on div "Order details Collaborate Checklists 0/0 Linked Orders Timeline Order details C…" at bounding box center [630, 555] width 1215 height 997
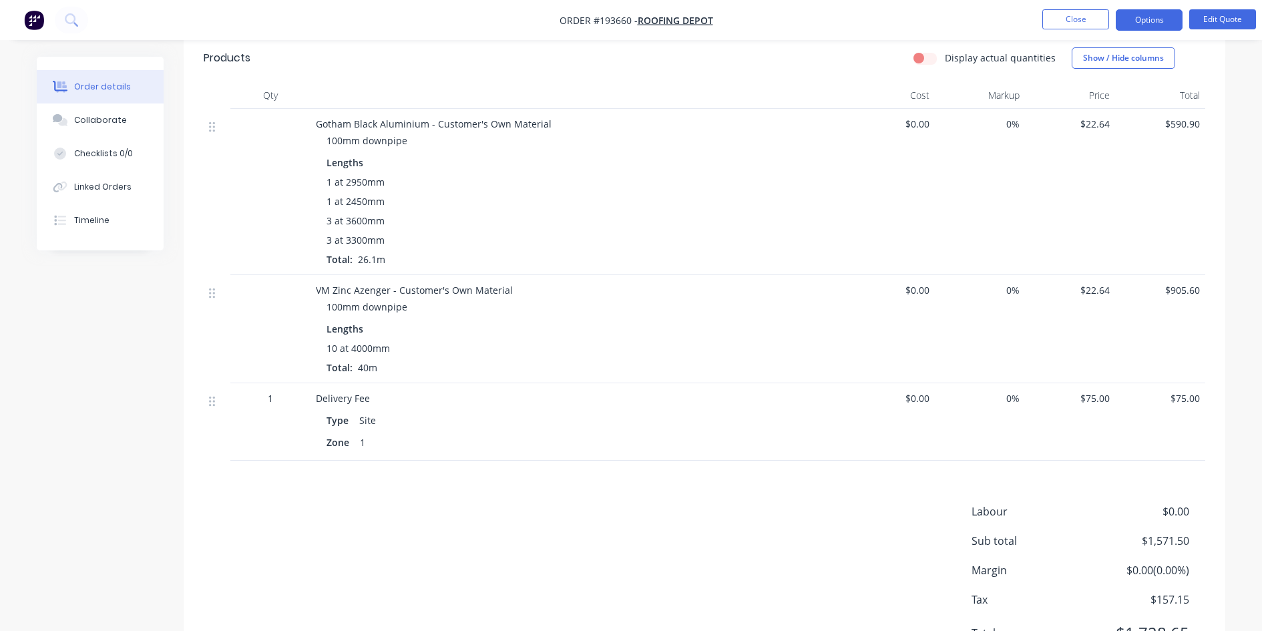
scroll to position [391, 0]
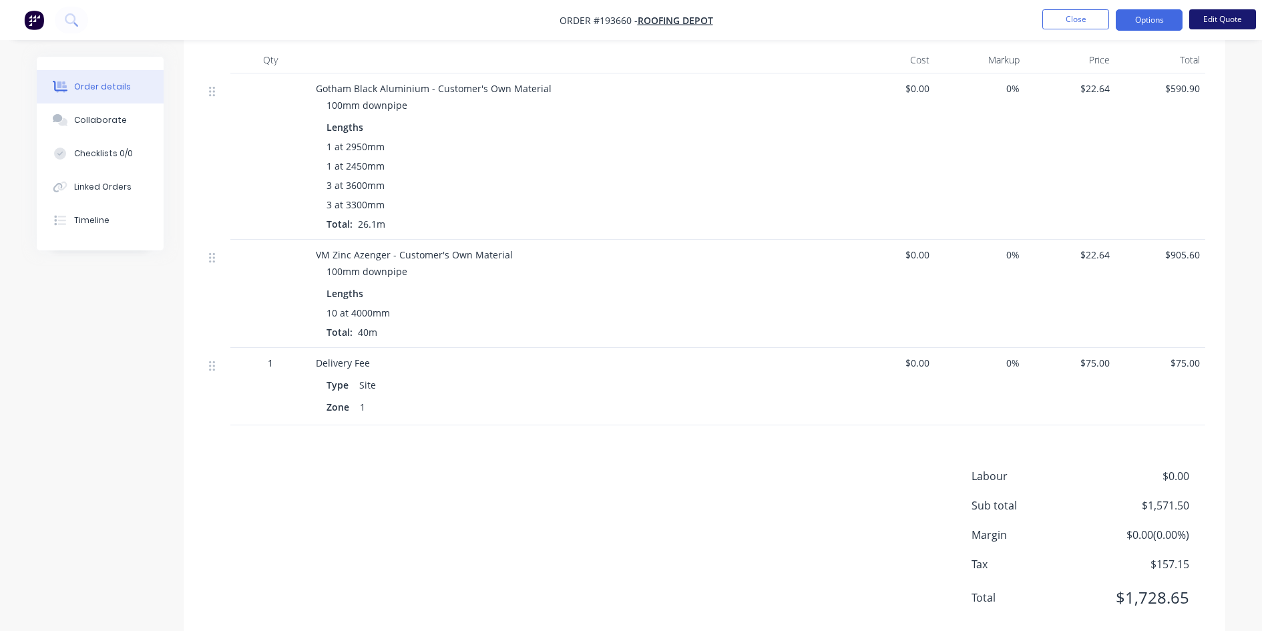
click at [1234, 21] on button "Edit Quote" at bounding box center [1222, 19] width 67 height 20
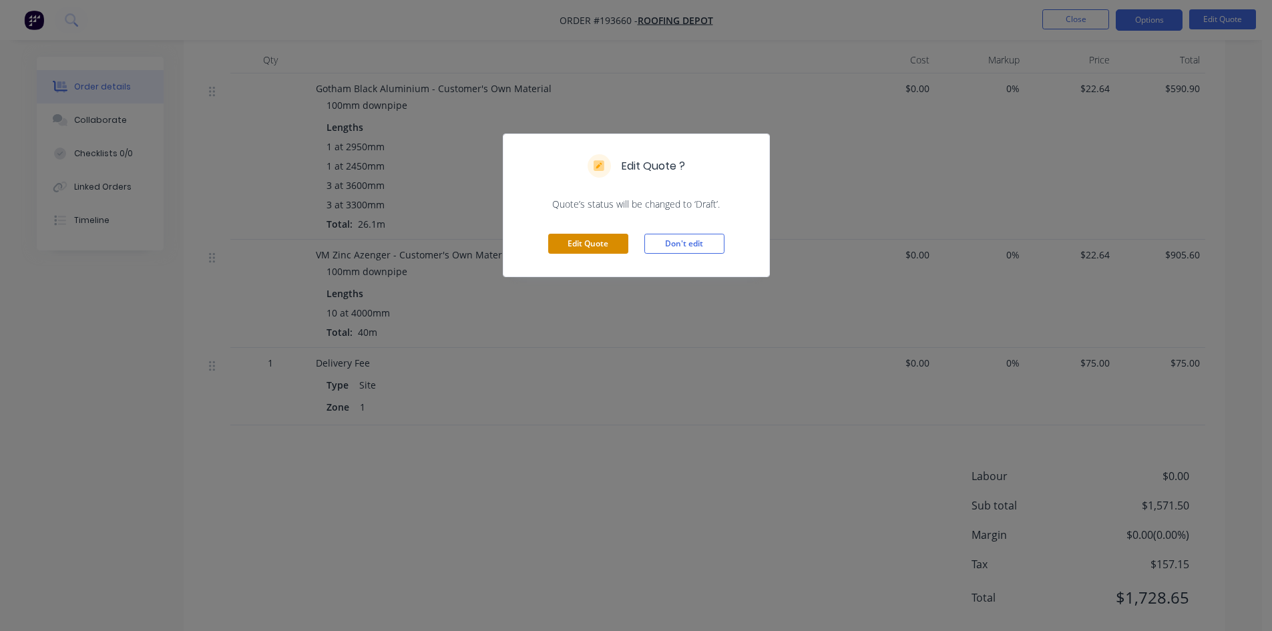
click at [601, 239] on button "Edit Quote" at bounding box center [588, 244] width 80 height 20
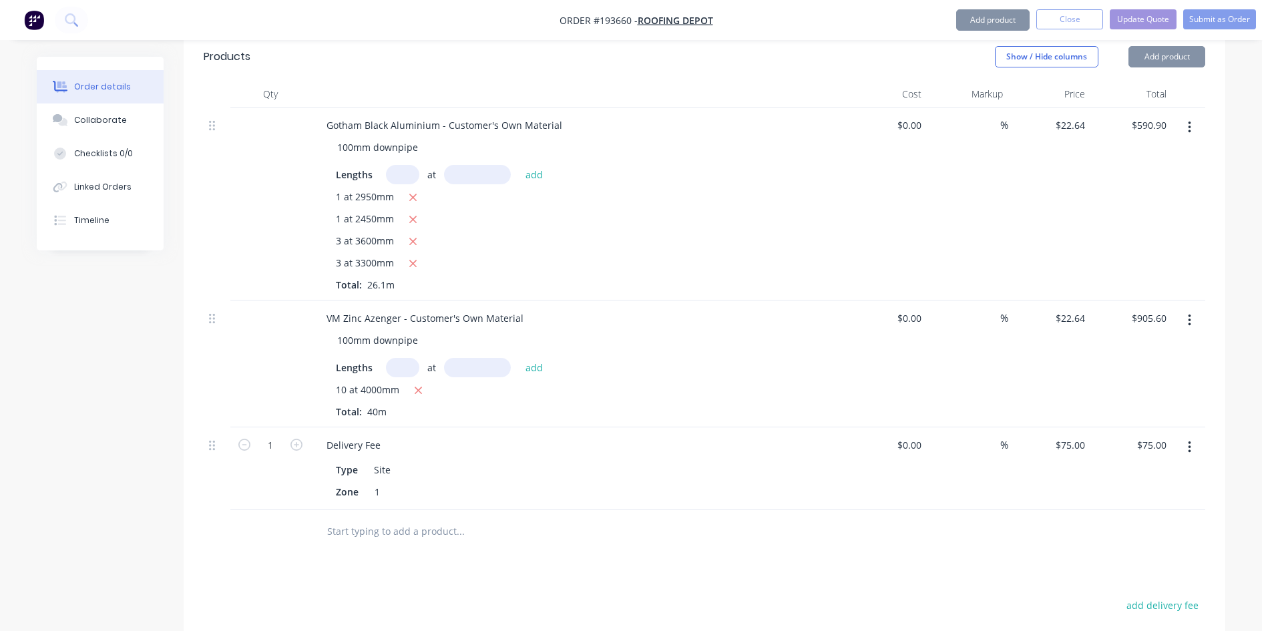
scroll to position [671, 0]
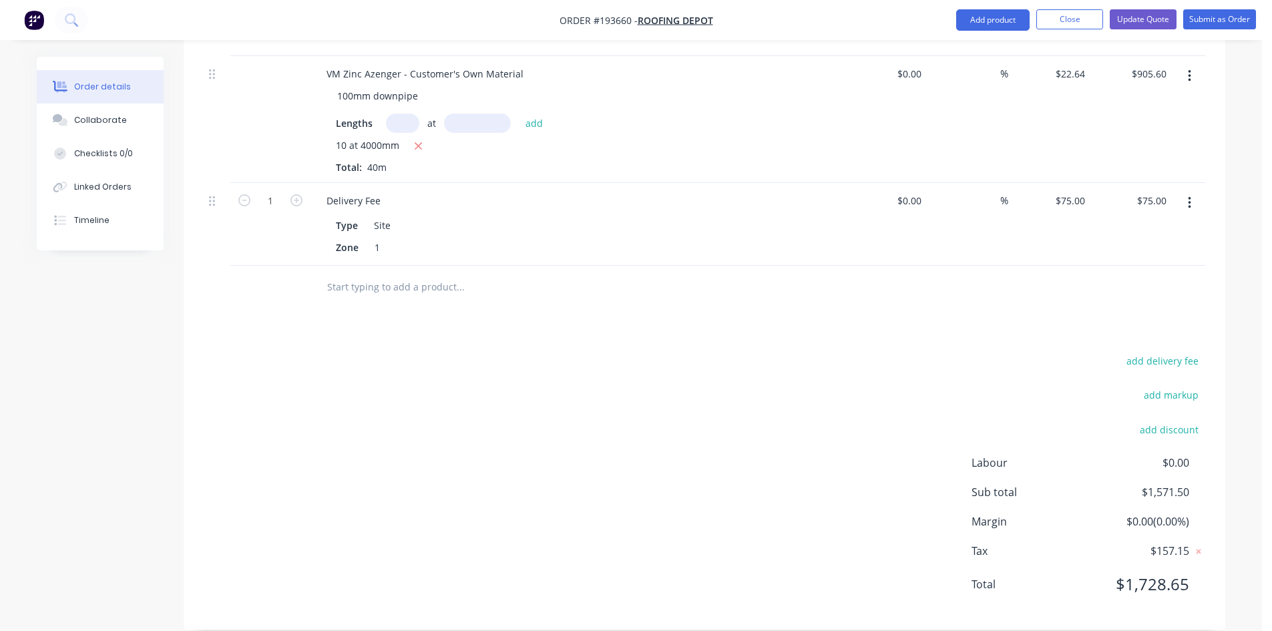
click at [1184, 191] on button "button" at bounding box center [1189, 203] width 31 height 24
drag, startPoint x: 1158, startPoint y: 218, endPoint x: 1192, endPoint y: 378, distance: 163.3
click at [1202, 385] on div "Drawings Add drawing Products Show / Hide columns Add product Qty Cost Markup P…" at bounding box center [704, 184] width 1041 height 889
click at [1122, 308] on div "Delete" at bounding box center [1141, 317] width 103 height 19
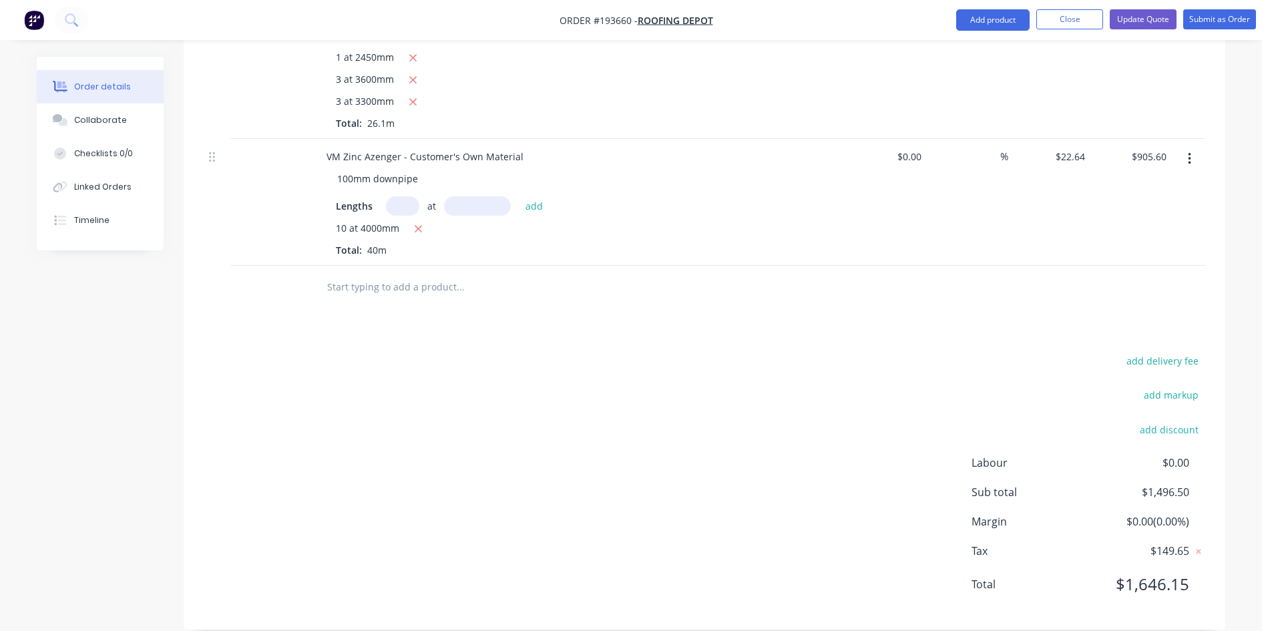
scroll to position [366, 0]
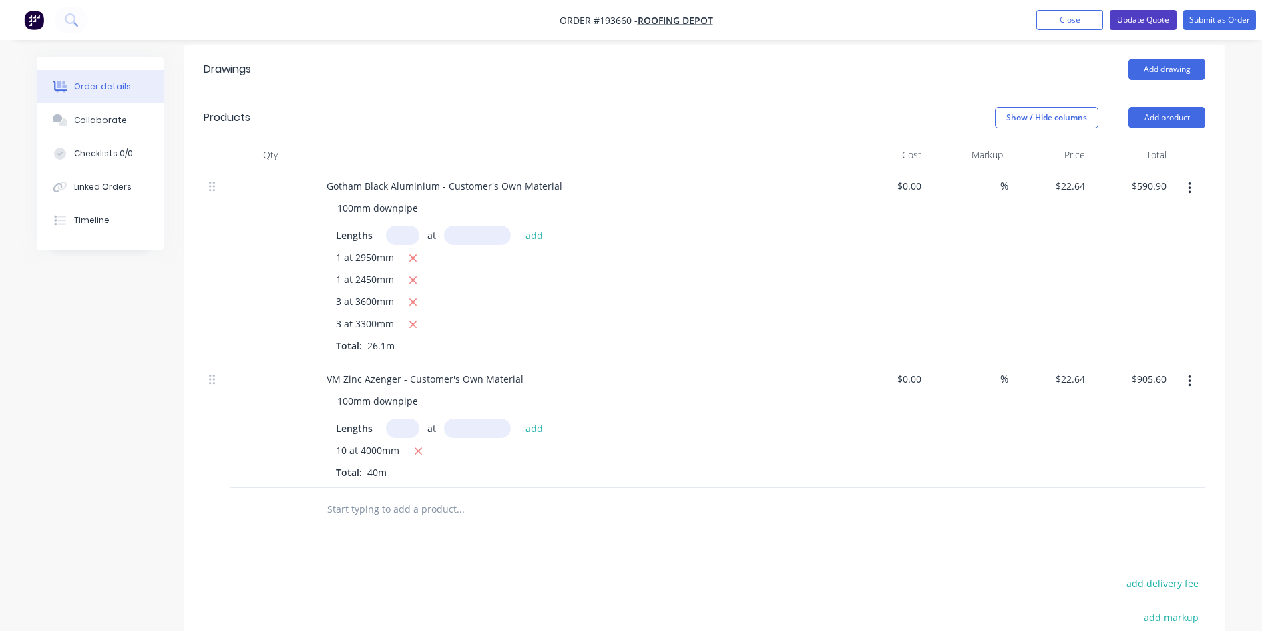
click at [1166, 13] on button "Update Quote" at bounding box center [1142, 20] width 67 height 20
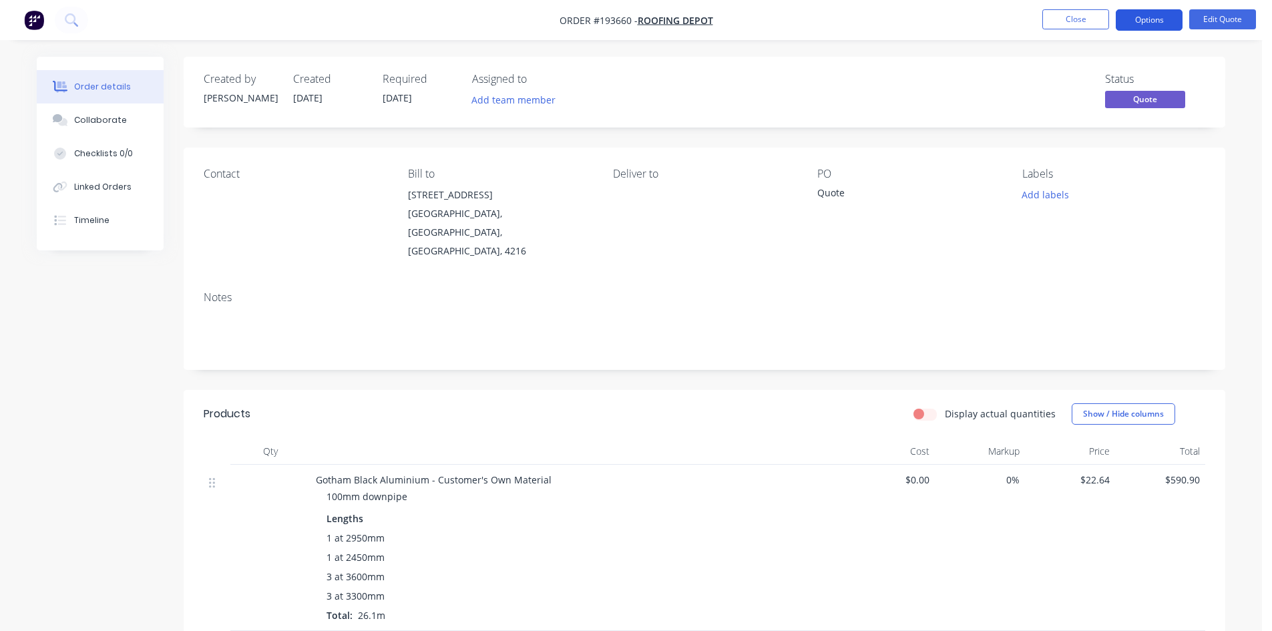
click at [1161, 24] on button "Options" at bounding box center [1148, 19] width 67 height 21
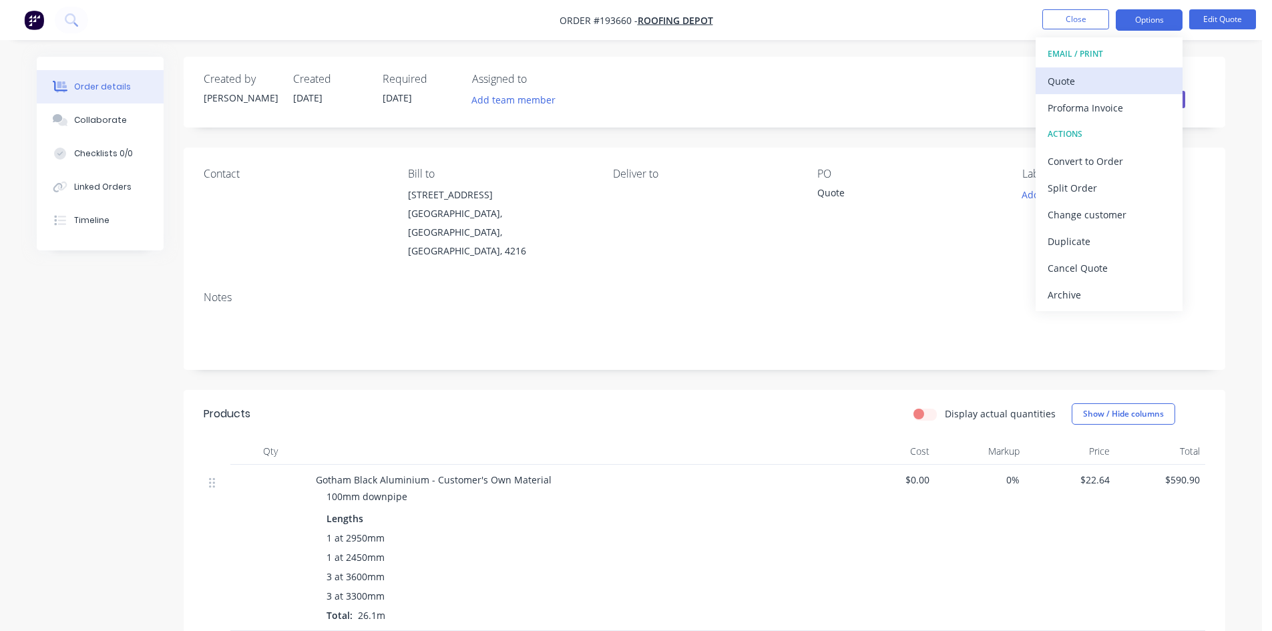
click at [1134, 76] on div "Quote" at bounding box center [1108, 80] width 123 height 19
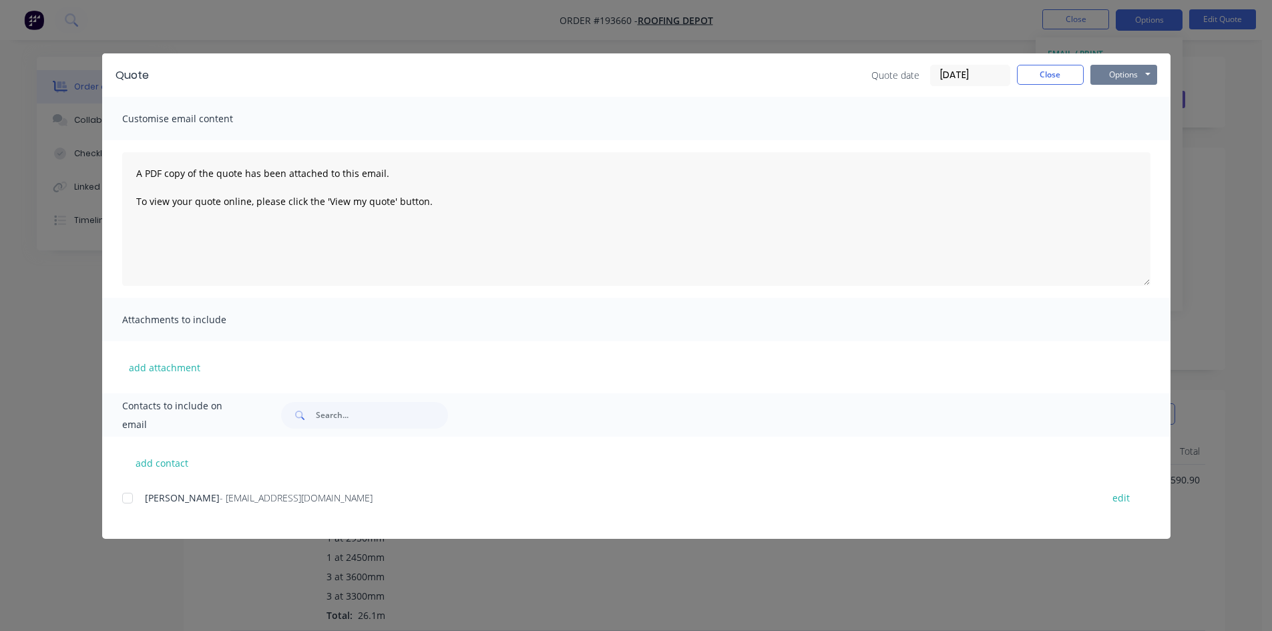
click at [1137, 65] on button "Options" at bounding box center [1123, 75] width 67 height 20
click at [1132, 99] on button "Preview" at bounding box center [1132, 98] width 85 height 22
click at [73, 25] on div "Quote Quote date [DATE] Close Options Preview Print Email Customise email conte…" at bounding box center [636, 315] width 1272 height 631
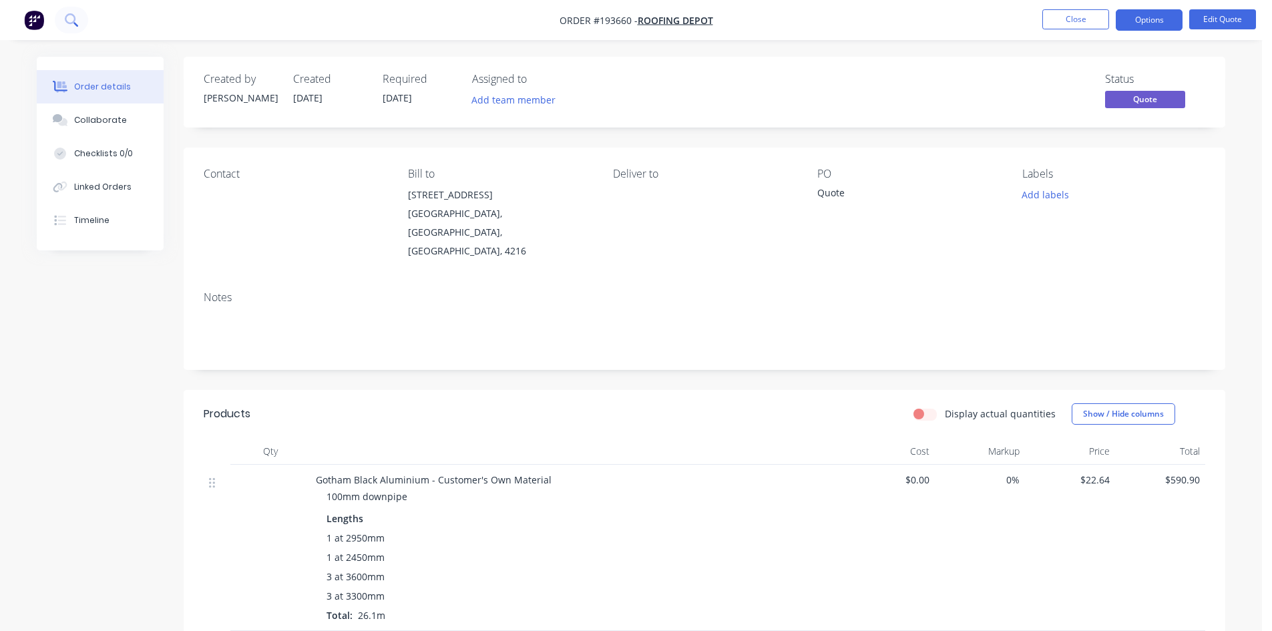
click at [73, 25] on icon at bounding box center [71, 19] width 13 height 13
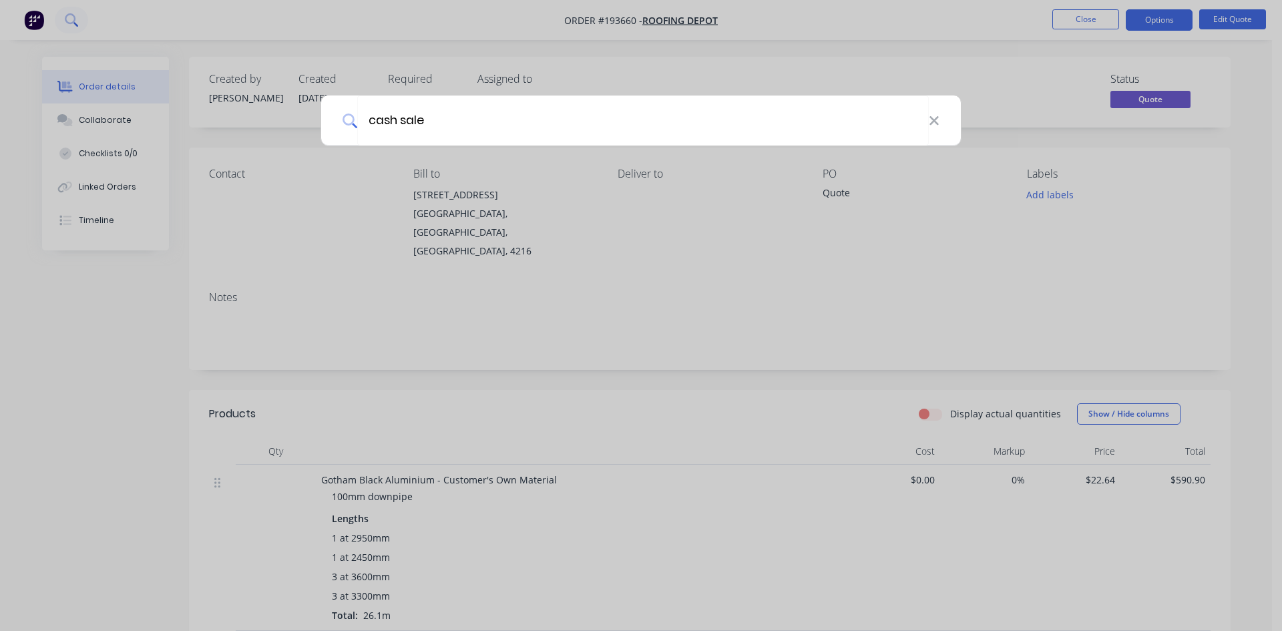
type input "cash sale"
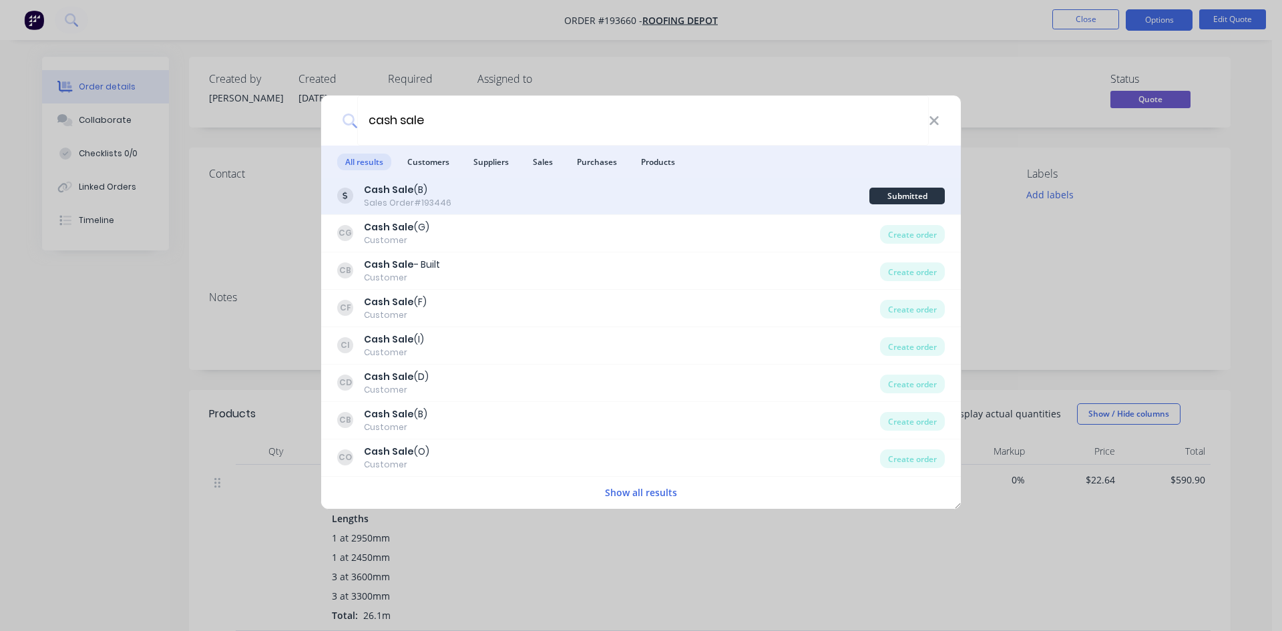
click at [571, 193] on div "Cash Sale (B) Sales Order #193446" at bounding box center [603, 196] width 532 height 26
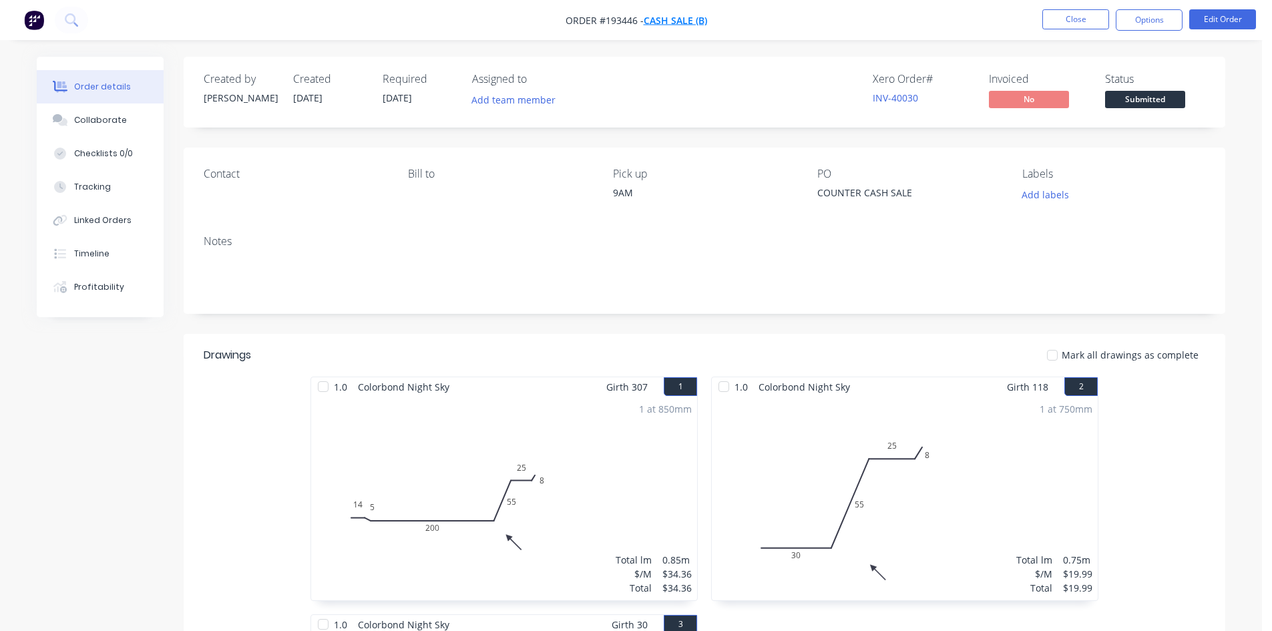
click at [665, 20] on span "Cash Sale (B)" at bounding box center [675, 20] width 63 height 13
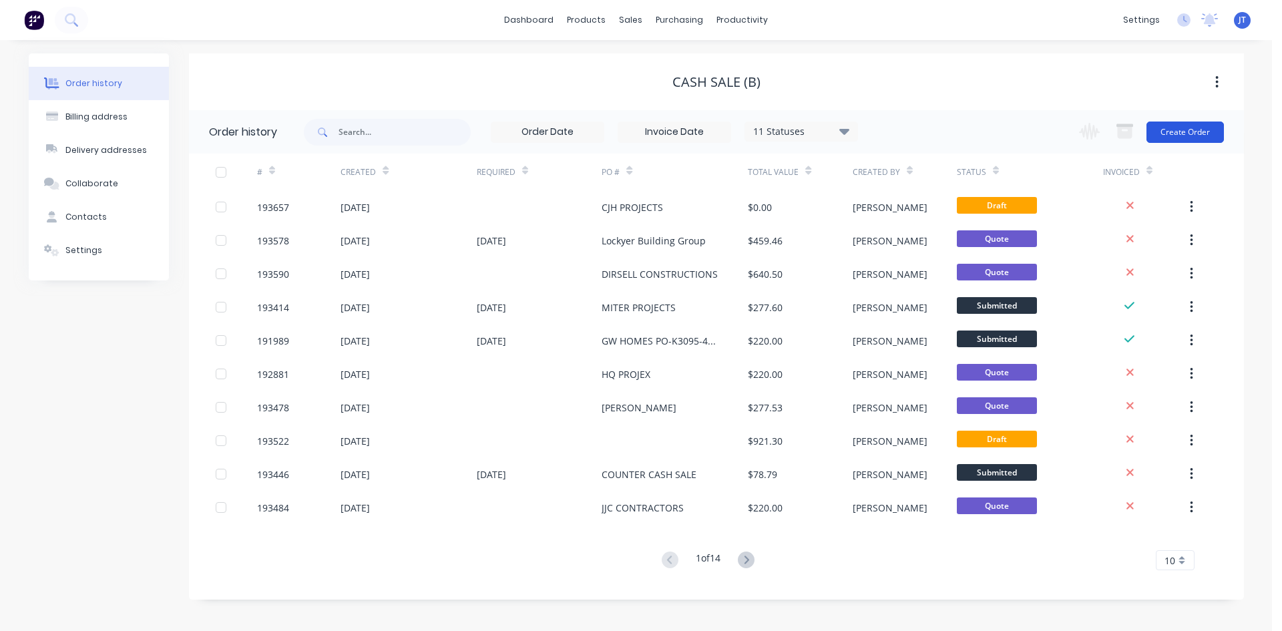
click at [1200, 132] on button "Create Order" at bounding box center [1184, 131] width 77 height 21
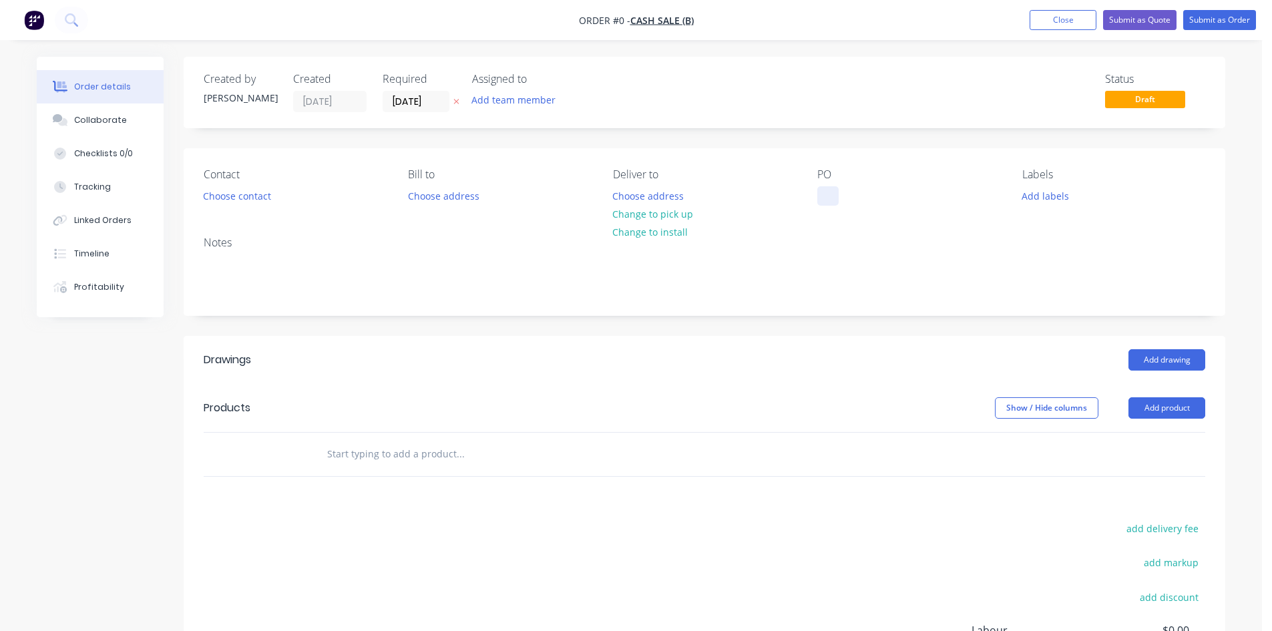
click at [834, 196] on div at bounding box center [827, 195] width 21 height 19
click at [672, 218] on div "Order details Collaborate Checklists 0/0 Tracking Linked Orders Timeline Profit…" at bounding box center [630, 437] width 1215 height 760
click at [253, 189] on button "Choose contact" at bounding box center [237, 195] width 82 height 18
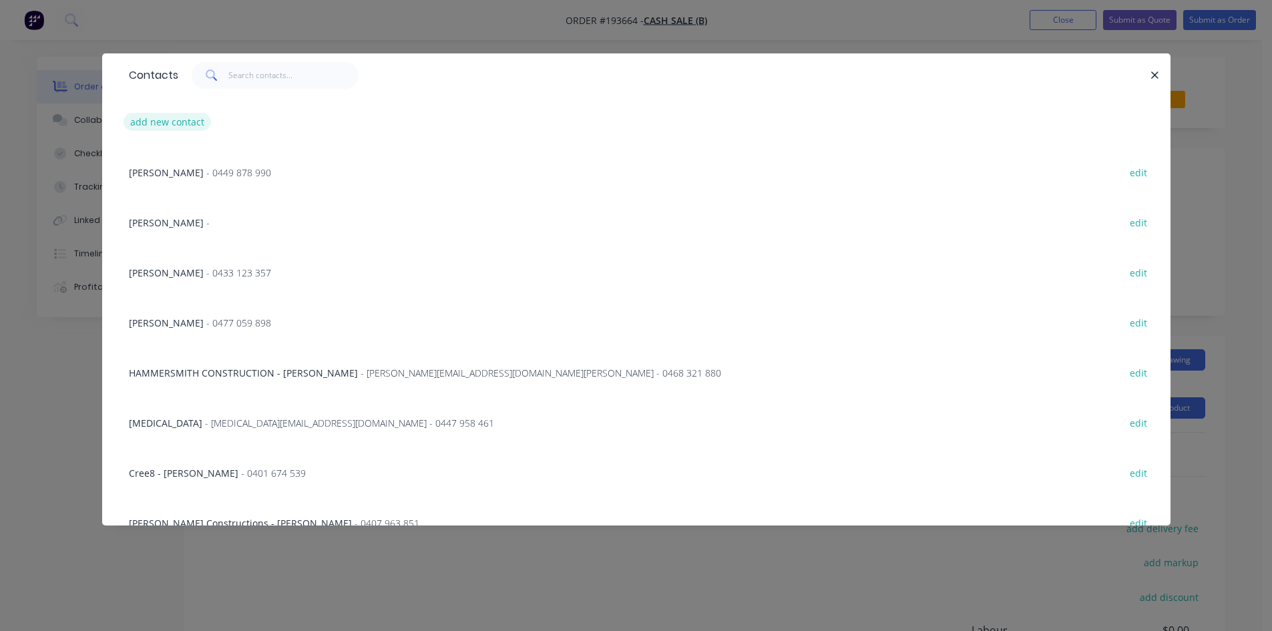
click at [184, 123] on button "add new contact" at bounding box center [167, 122] width 88 height 18
select select "AU"
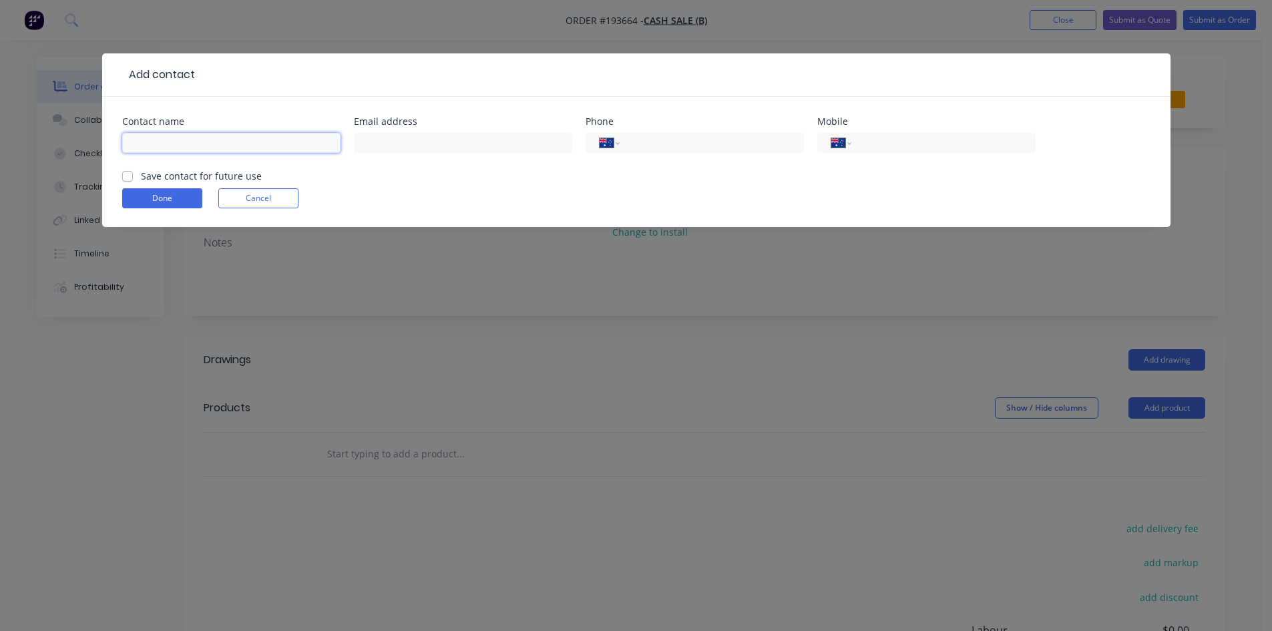
click at [189, 142] on input "text" at bounding box center [231, 143] width 218 height 20
type input "[PERSON_NAME]"
type input "0404 818 641"
click button "Done" at bounding box center [162, 198] width 80 height 20
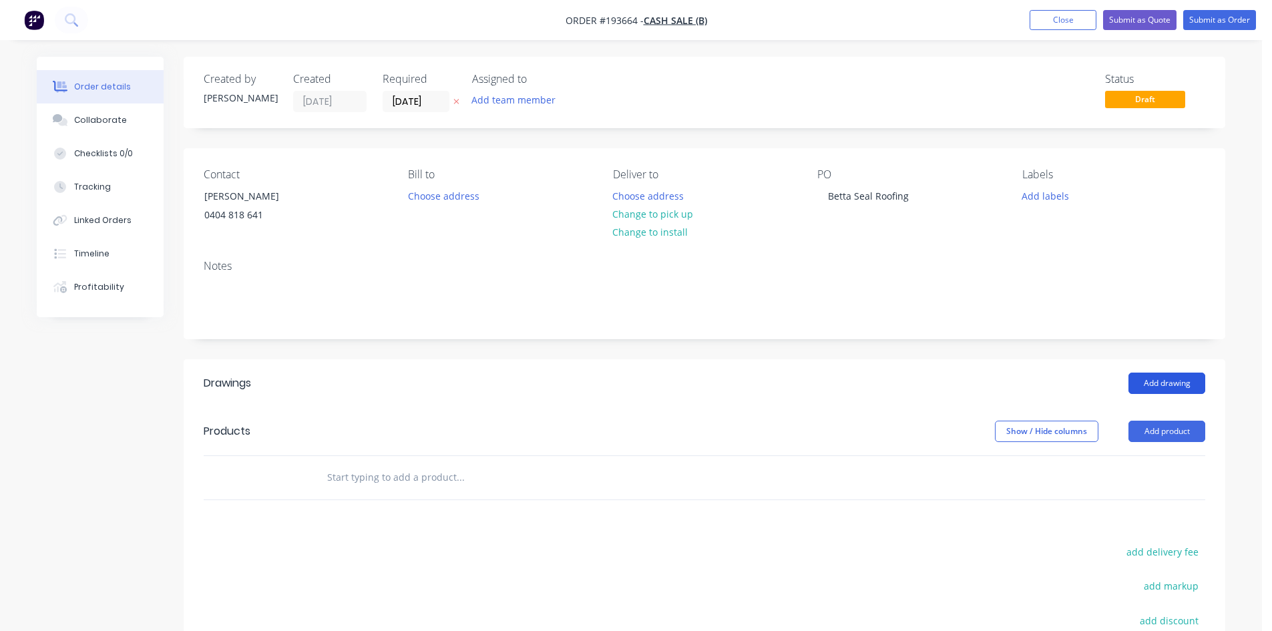
click at [1168, 387] on button "Add drawing" at bounding box center [1166, 382] width 77 height 21
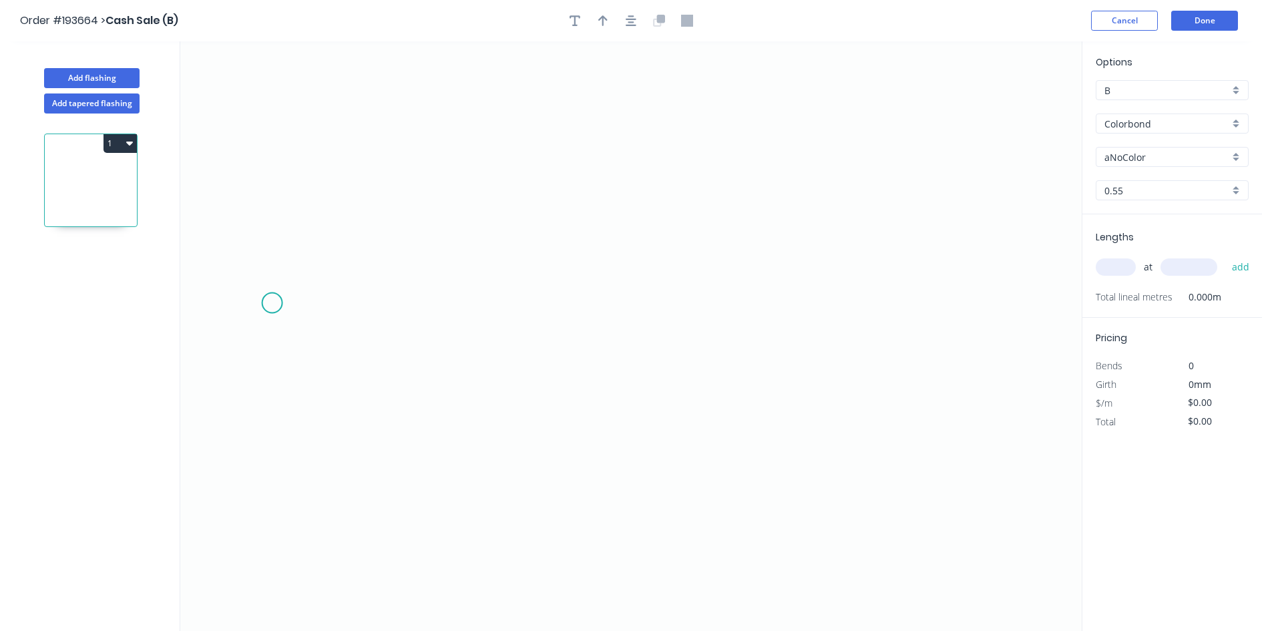
click at [272, 303] on icon "0" at bounding box center [630, 335] width 901 height 589
click at [498, 476] on icon "0" at bounding box center [630, 335] width 901 height 589
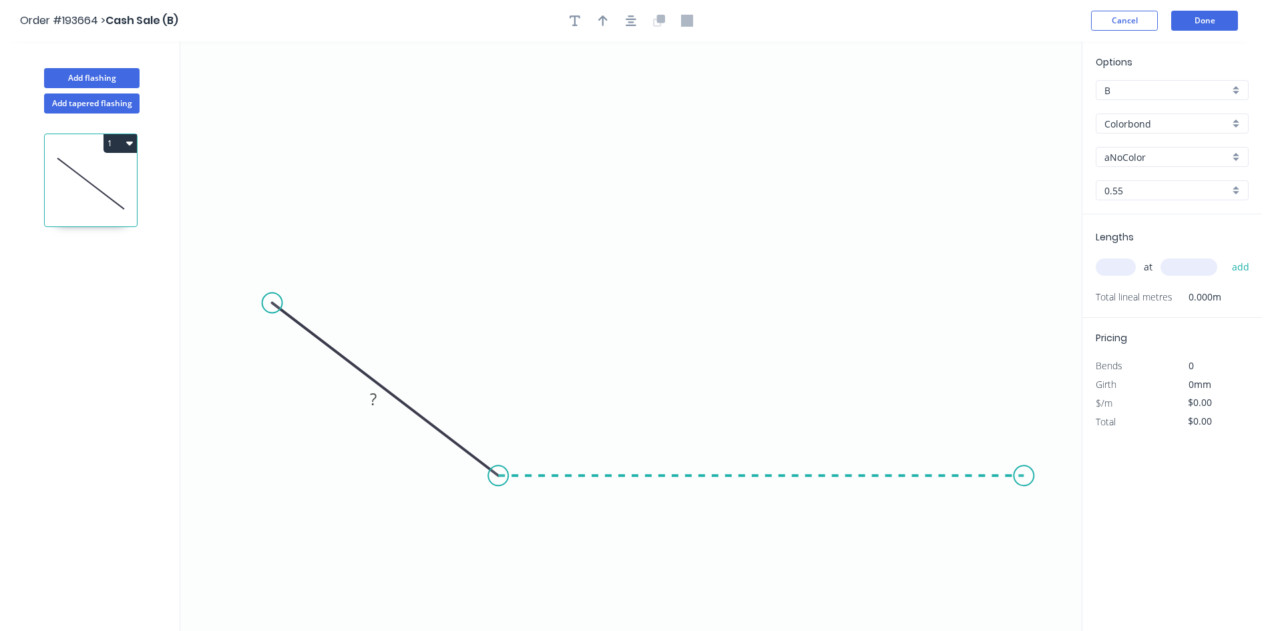
click at [1024, 472] on icon "0 ?" at bounding box center [630, 335] width 901 height 589
click at [1066, 519] on icon "0 ? ? ? º" at bounding box center [630, 335] width 901 height 589
click at [1066, 519] on circle at bounding box center [1065, 517] width 20 height 20
click at [276, 301] on circle at bounding box center [272, 303] width 20 height 20
click at [332, 312] on icon "0 ? ? ? ? º" at bounding box center [630, 335] width 901 height 589
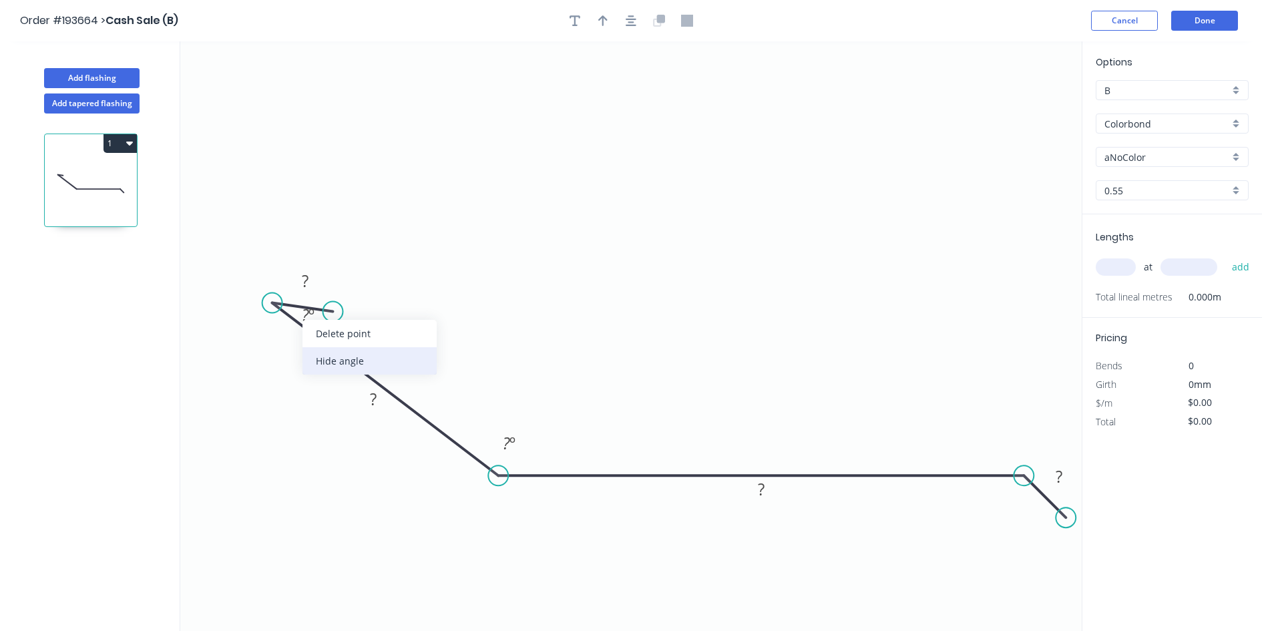
click at [332, 358] on div "Hide angle" at bounding box center [369, 360] width 134 height 27
click at [306, 279] on tspan "?" at bounding box center [305, 281] width 7 height 22
type input "$20.68"
click at [1132, 155] on input "aNoColor" at bounding box center [1166, 157] width 125 height 14
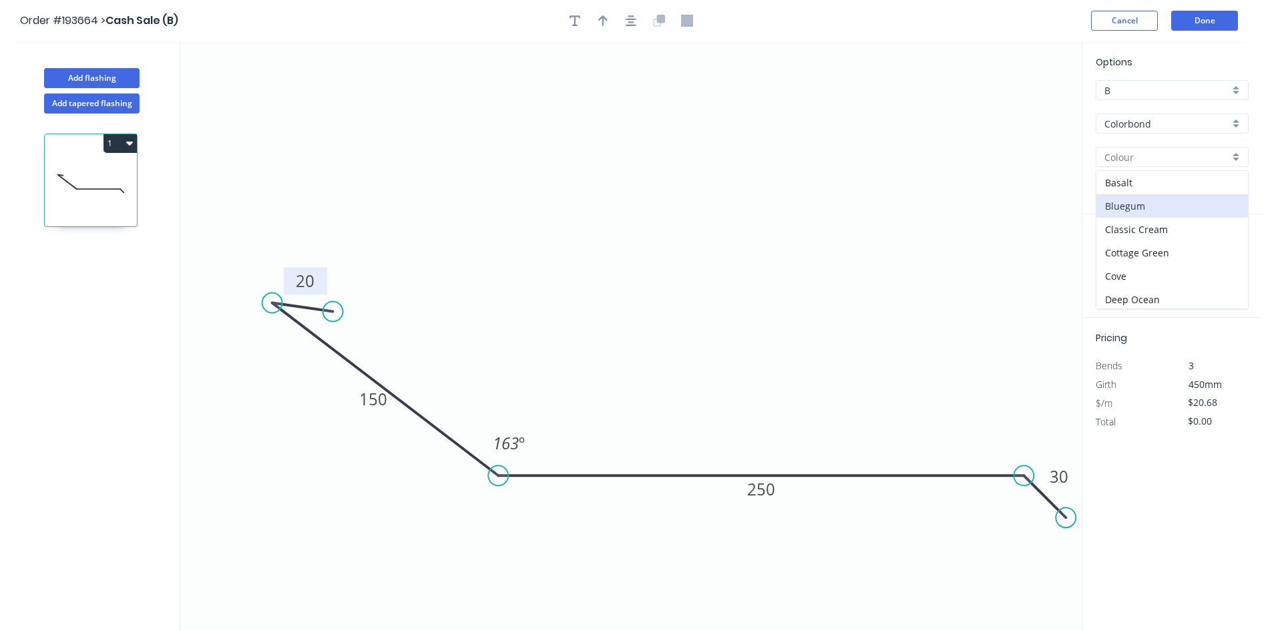
scroll to position [517, 0]
click at [1131, 183] on div "Surfmist" at bounding box center [1172, 179] width 152 height 23
type input "Surfmist"
drag, startPoint x: 1121, startPoint y: 264, endPoint x: 1007, endPoint y: 292, distance: 117.7
click at [1119, 264] on input "text" at bounding box center [1115, 266] width 40 height 17
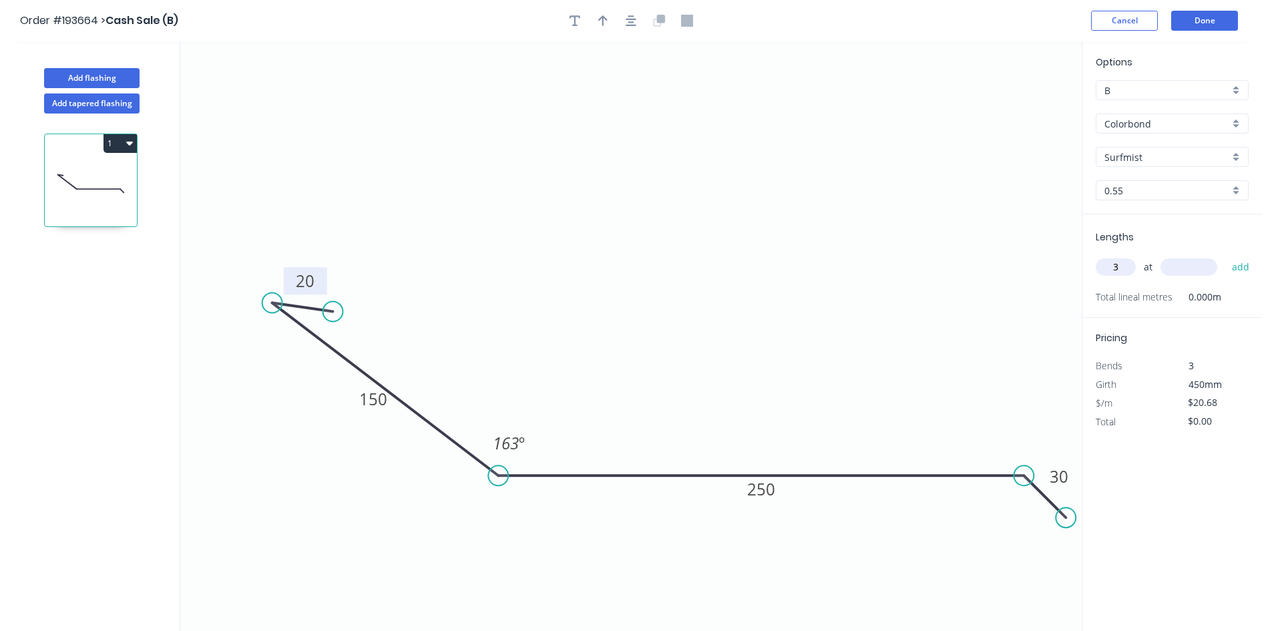
type input "3"
type input "6000"
click at [1225, 256] on button "add" at bounding box center [1240, 267] width 31 height 23
type input "$372.24"
type input "3"
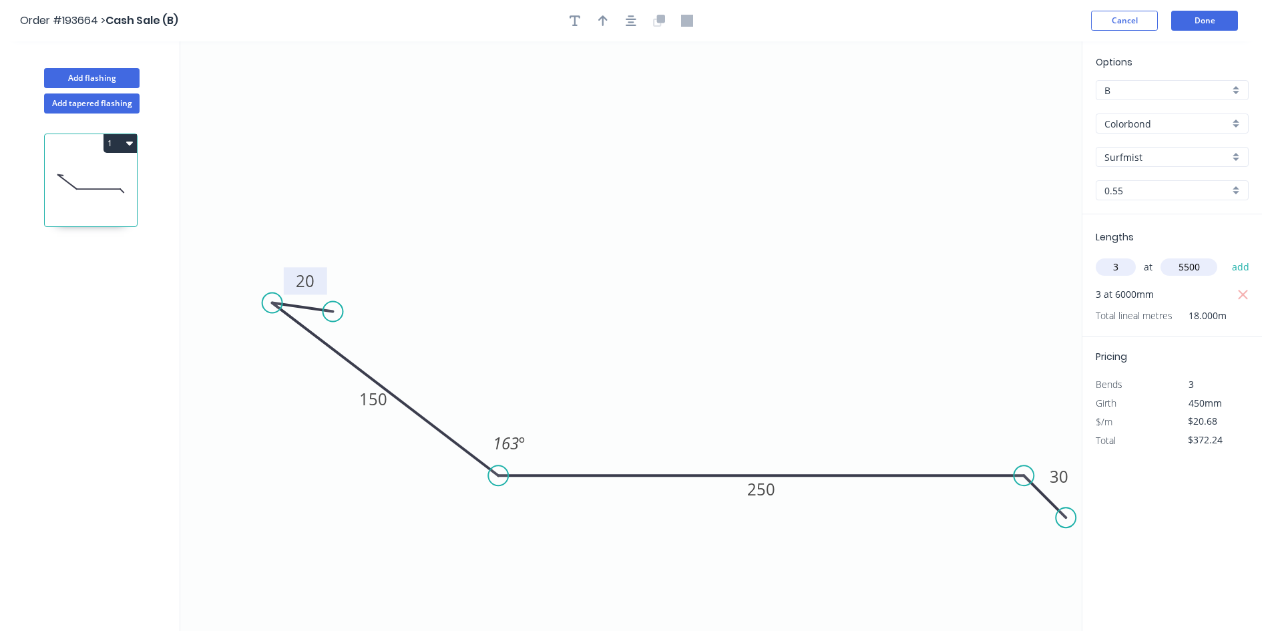
type input "5500"
click at [1225, 256] on button "add" at bounding box center [1240, 267] width 31 height 23
type input "$713.46"
click at [630, 25] on icon "button" at bounding box center [631, 20] width 11 height 11
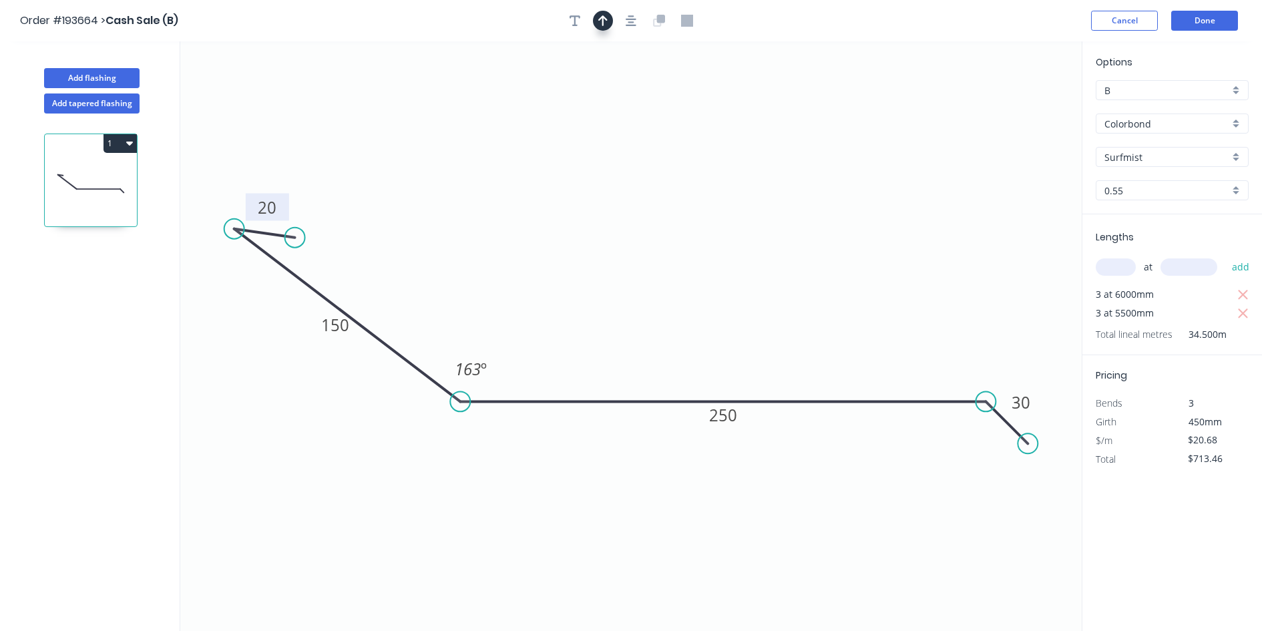
click at [605, 22] on icon "button" at bounding box center [602, 21] width 9 height 12
click at [1015, 107] on icon at bounding box center [1014, 92] width 12 height 43
drag, startPoint x: 1015, startPoint y: 107, endPoint x: 763, endPoint y: 208, distance: 271.4
click at [763, 208] on icon at bounding box center [773, 197] width 39 height 39
click at [1213, 23] on button "Done" at bounding box center [1204, 21] width 67 height 20
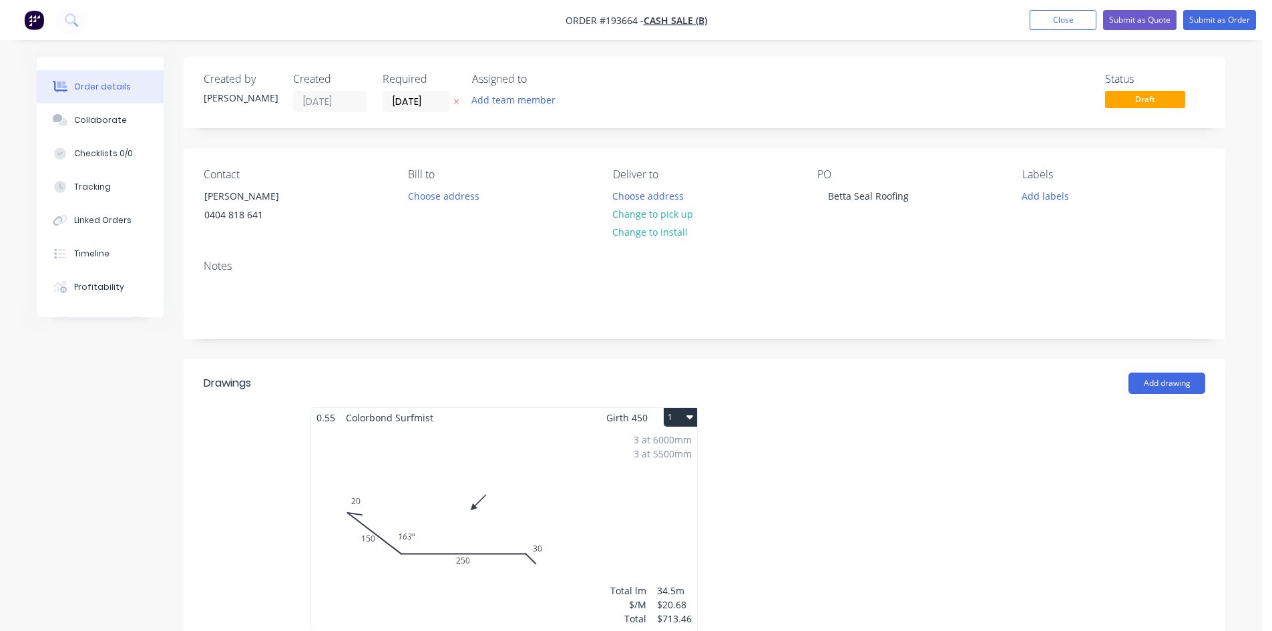
scroll to position [222, 0]
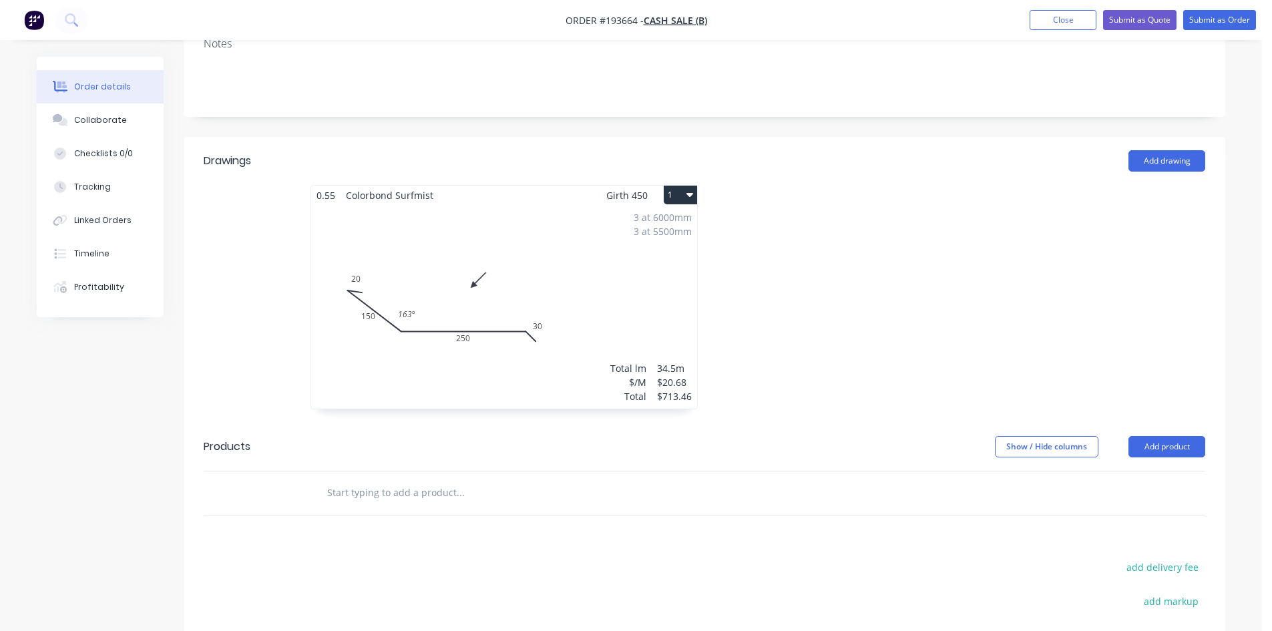
click at [684, 193] on button "1" at bounding box center [680, 195] width 33 height 19
click at [680, 217] on button "Use larger box size" at bounding box center [633, 227] width 127 height 27
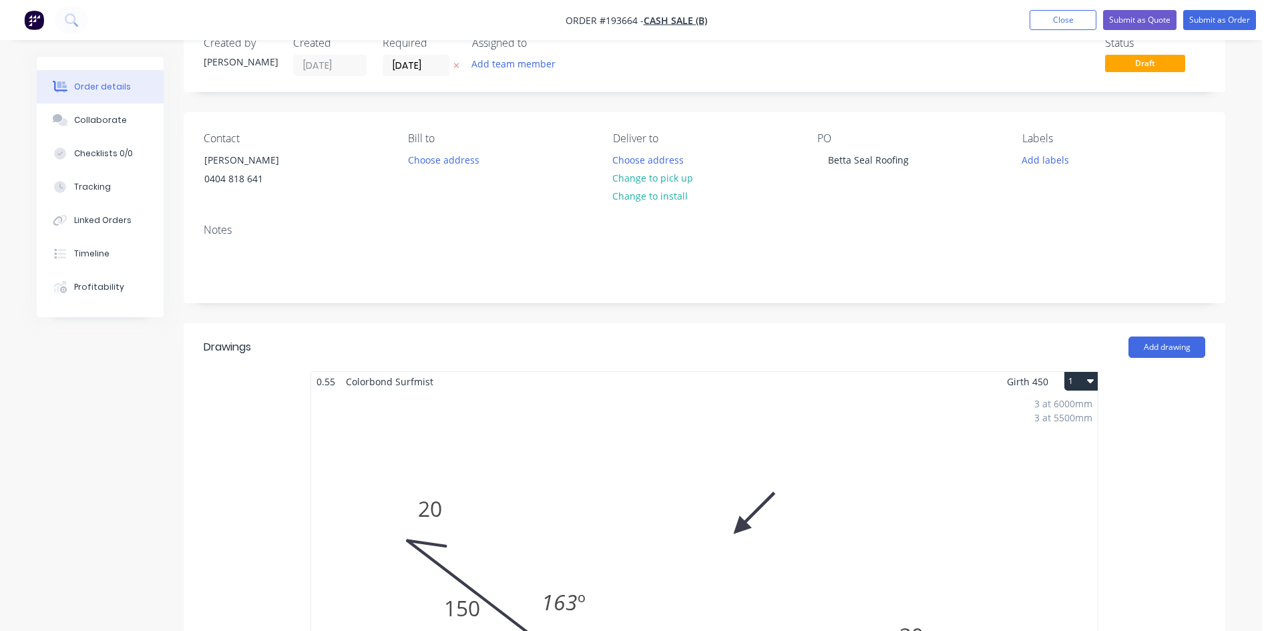
scroll to position [0, 0]
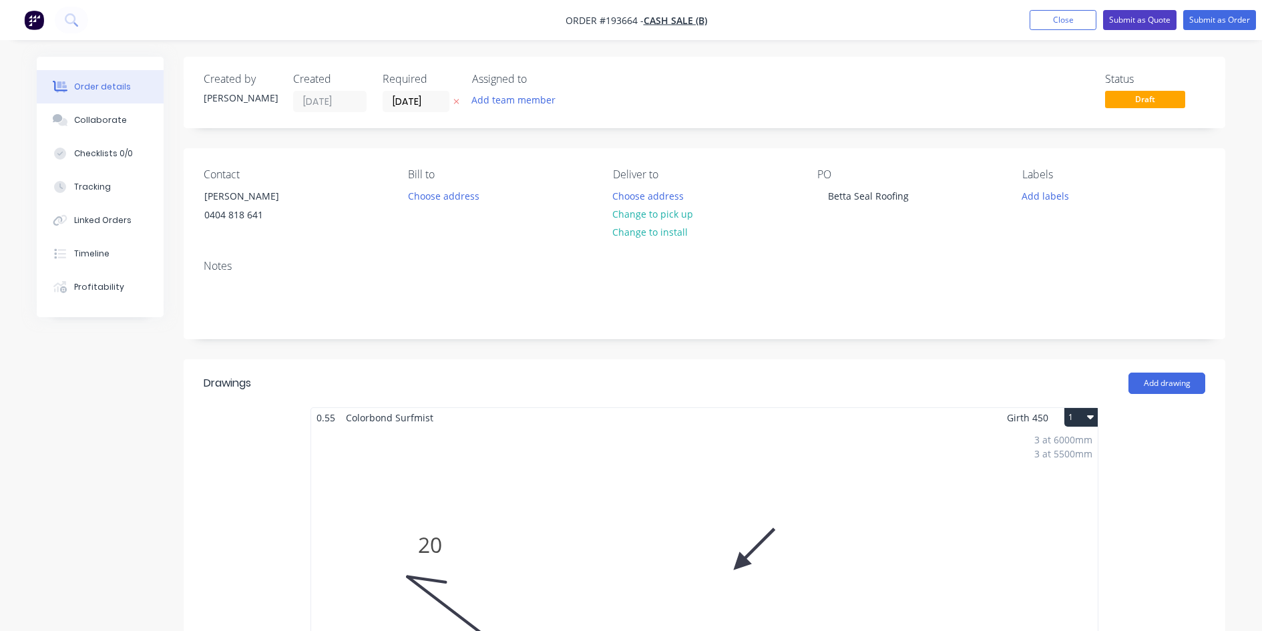
click at [1140, 15] on button "Submit as Quote" at bounding box center [1139, 20] width 73 height 20
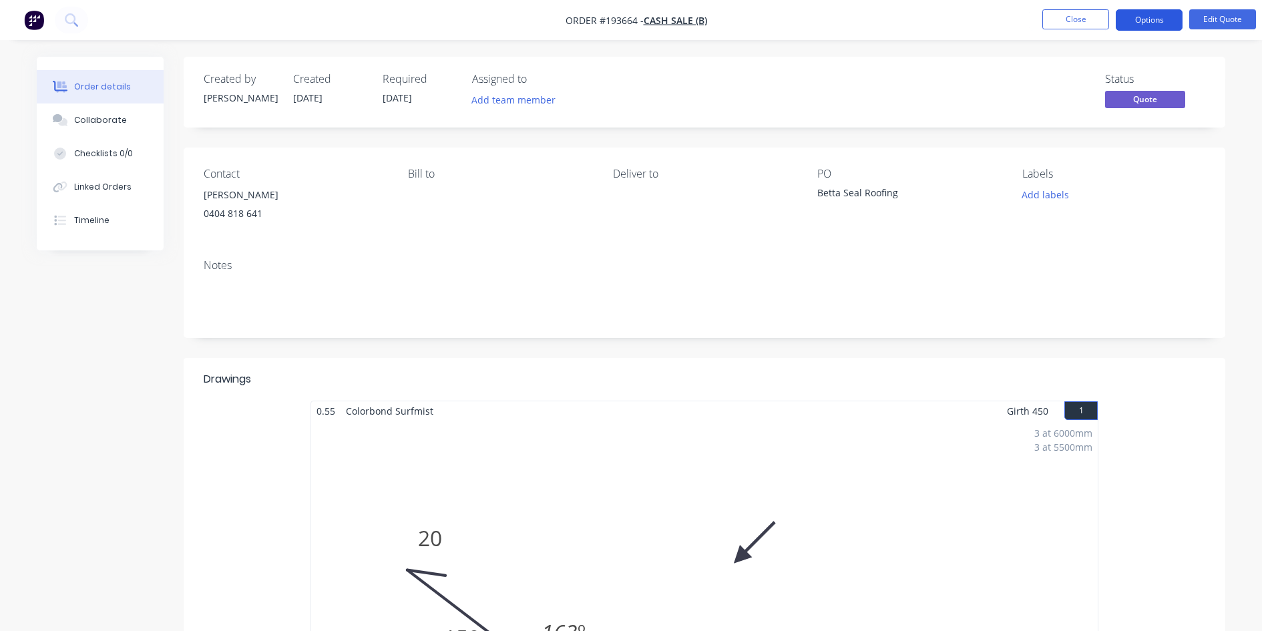
click at [1138, 19] on button "Options" at bounding box center [1148, 19] width 67 height 21
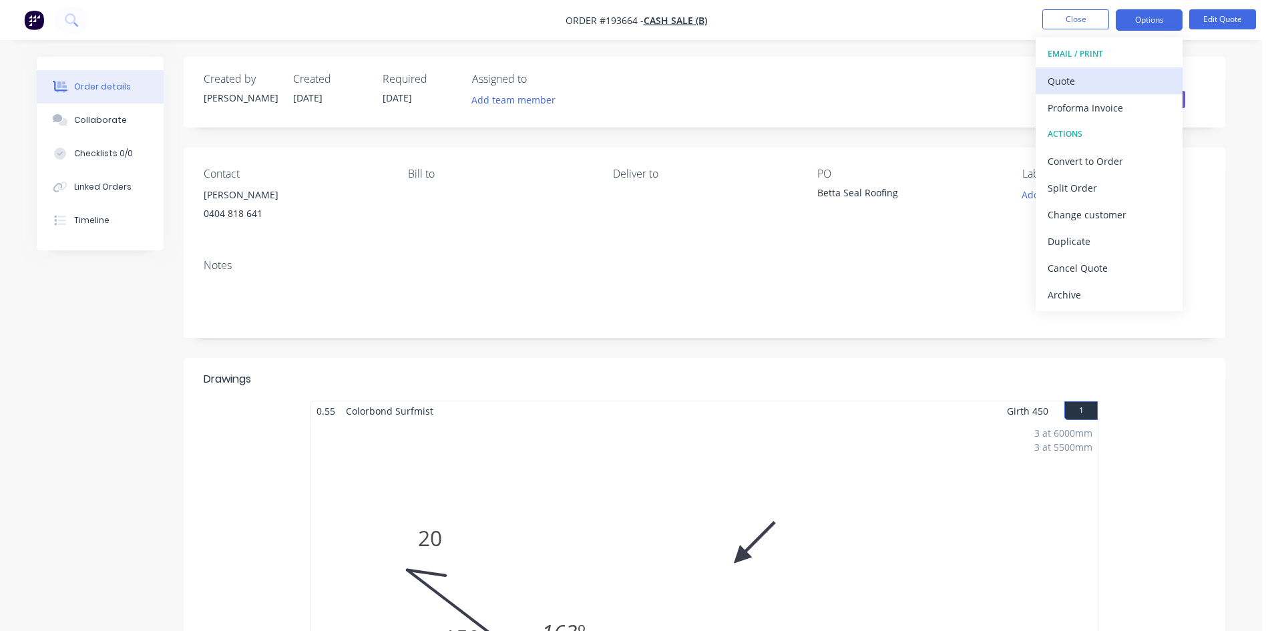
click at [1093, 83] on div "Quote" at bounding box center [1108, 80] width 123 height 19
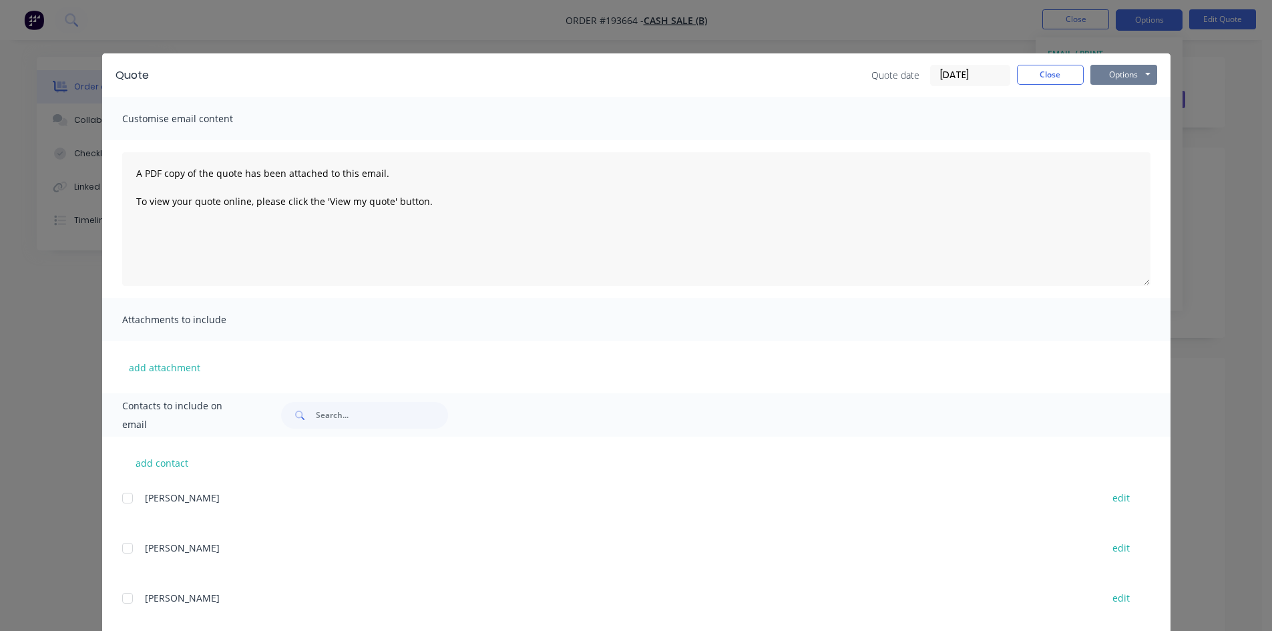
click at [1115, 75] on button "Options" at bounding box center [1123, 75] width 67 height 20
click at [1114, 93] on button "Preview" at bounding box center [1132, 98] width 85 height 22
click at [1031, 65] on button "Close" at bounding box center [1050, 75] width 67 height 20
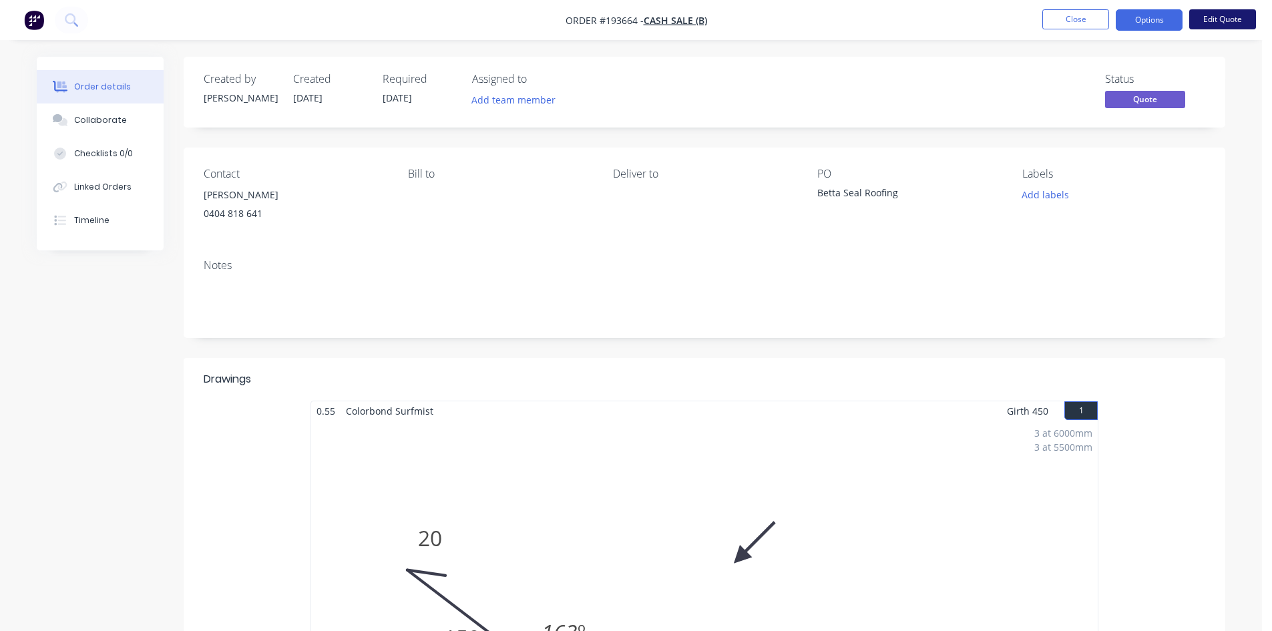
click at [1214, 18] on button "Edit Quote" at bounding box center [1222, 19] width 67 height 20
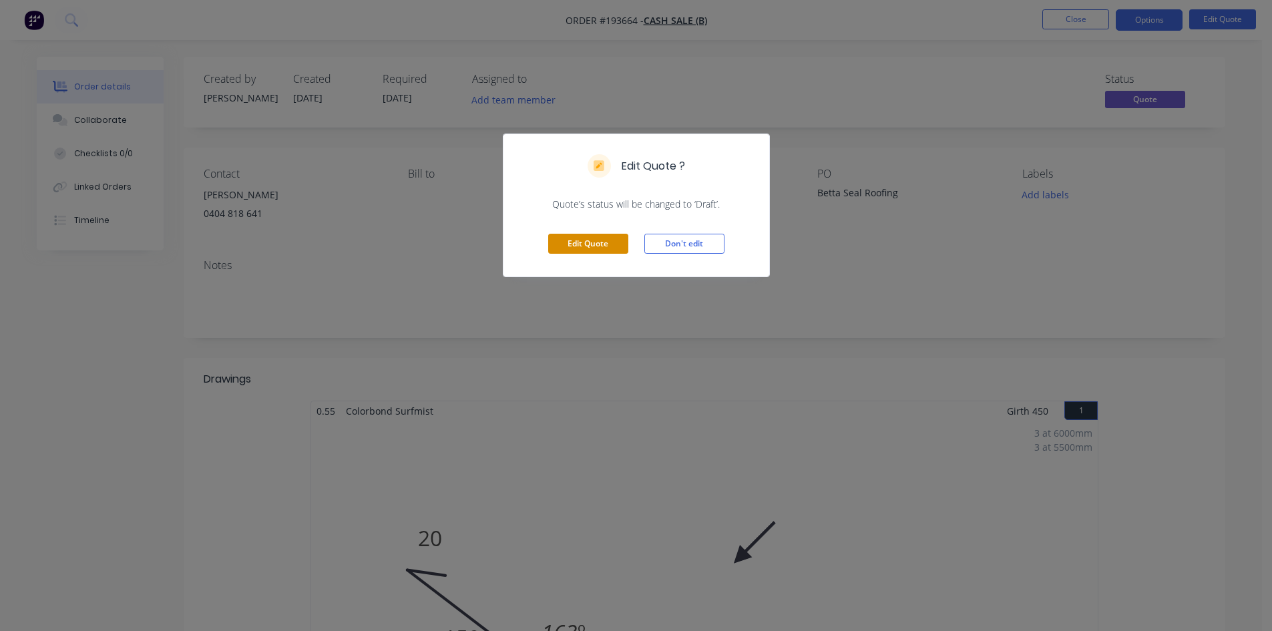
click at [575, 248] on button "Edit Quote" at bounding box center [588, 244] width 80 height 20
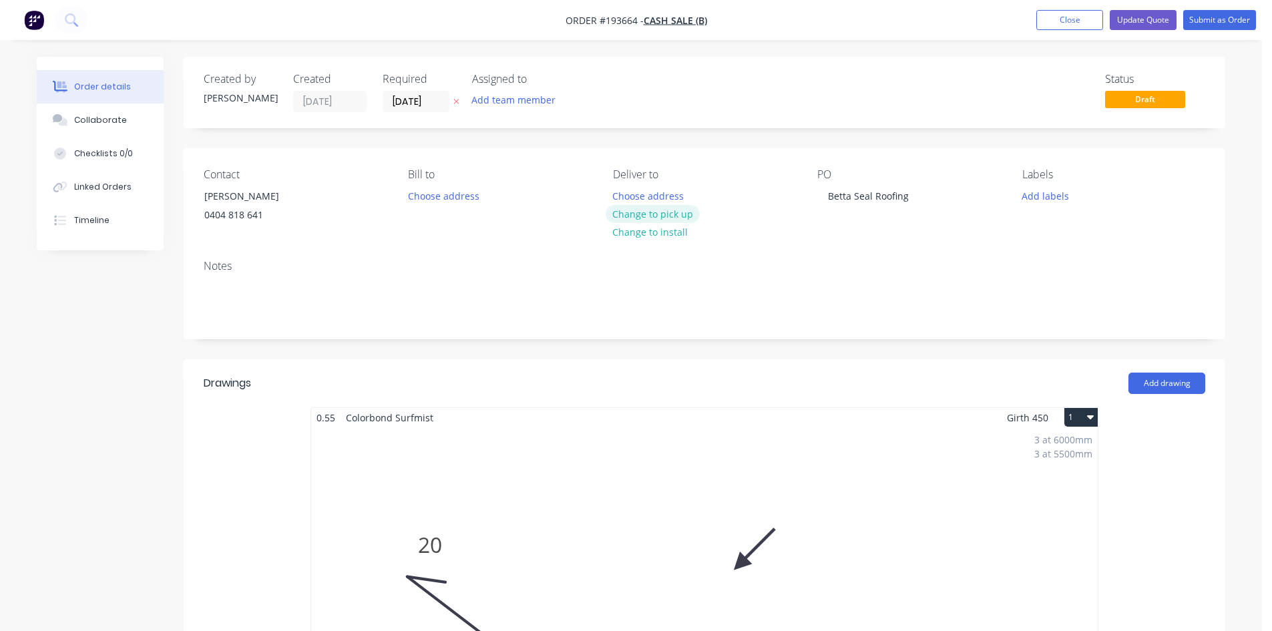
click at [677, 217] on button "Change to pick up" at bounding box center [652, 214] width 95 height 18
click at [1132, 21] on button "Update Quote" at bounding box center [1142, 20] width 67 height 20
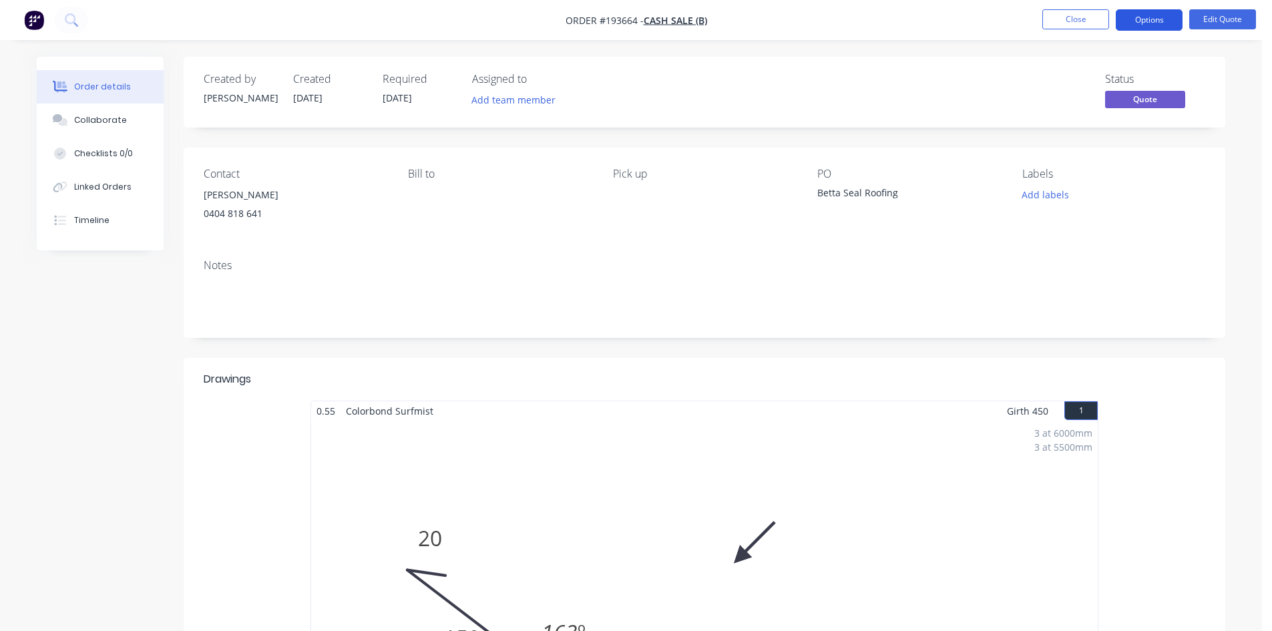
click at [1161, 15] on button "Options" at bounding box center [1148, 19] width 67 height 21
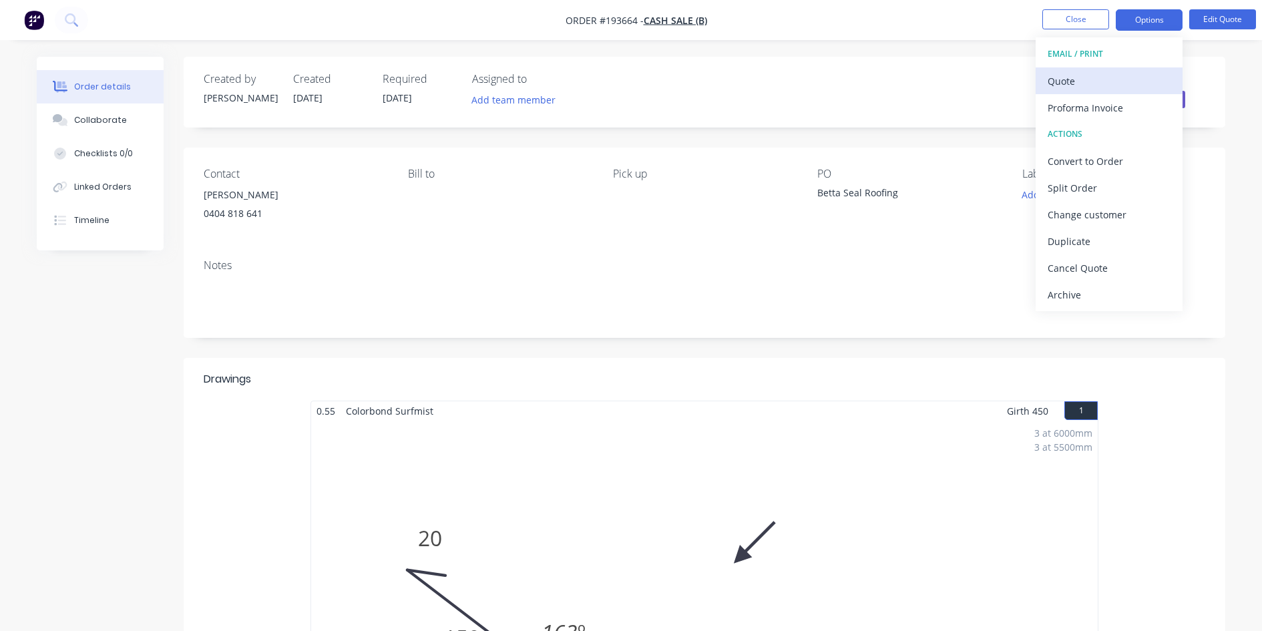
click at [1112, 83] on div "Quote" at bounding box center [1108, 80] width 123 height 19
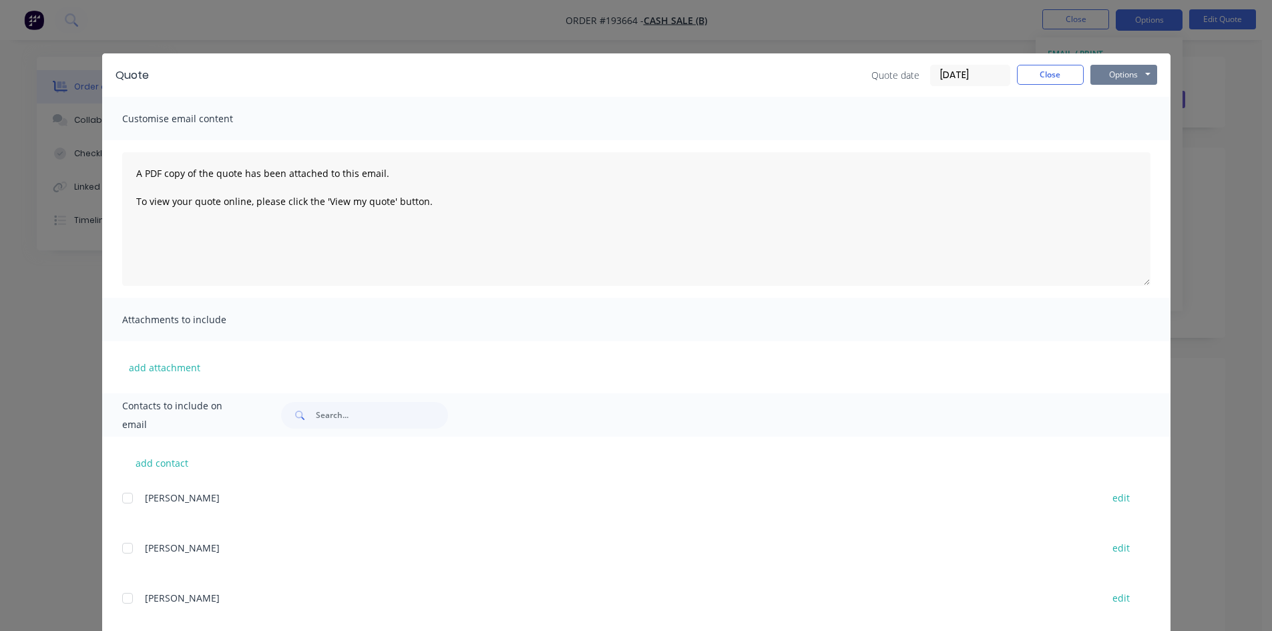
click at [1126, 80] on button "Options" at bounding box center [1123, 75] width 67 height 20
click at [1128, 99] on button "Preview" at bounding box center [1132, 98] width 85 height 22
click at [119, 25] on div "Quote Quote date [DATE] Close Options Preview Print Email Customise email conte…" at bounding box center [636, 315] width 1272 height 631
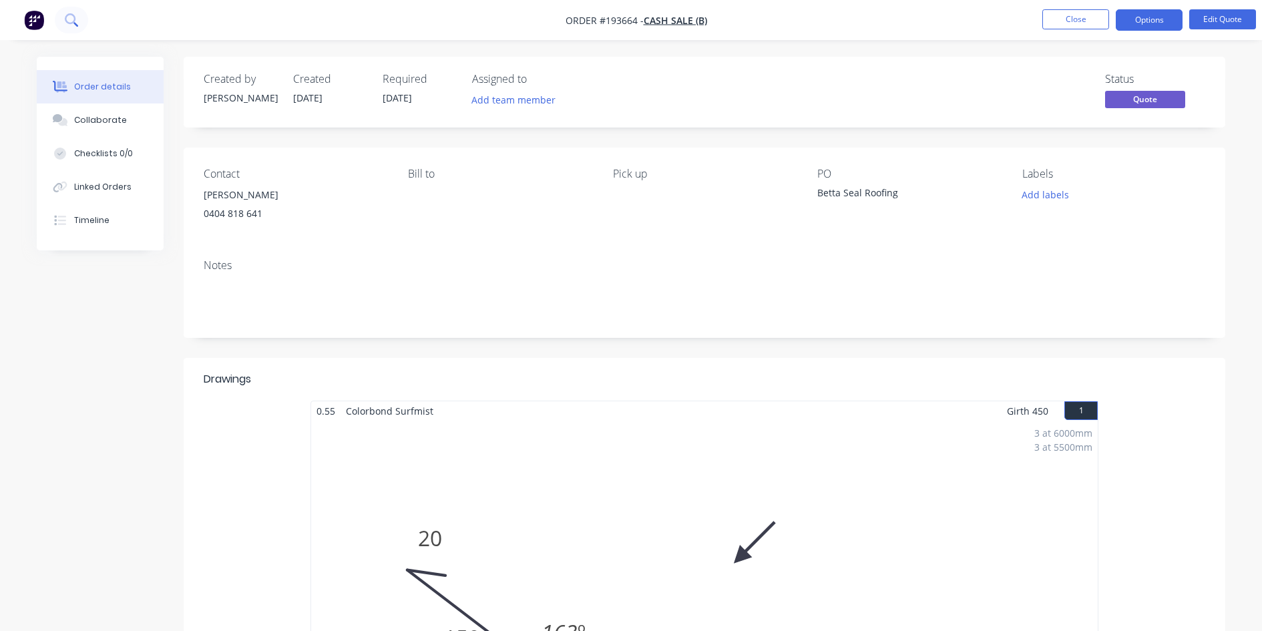
click at [63, 18] on button at bounding box center [71, 20] width 33 height 27
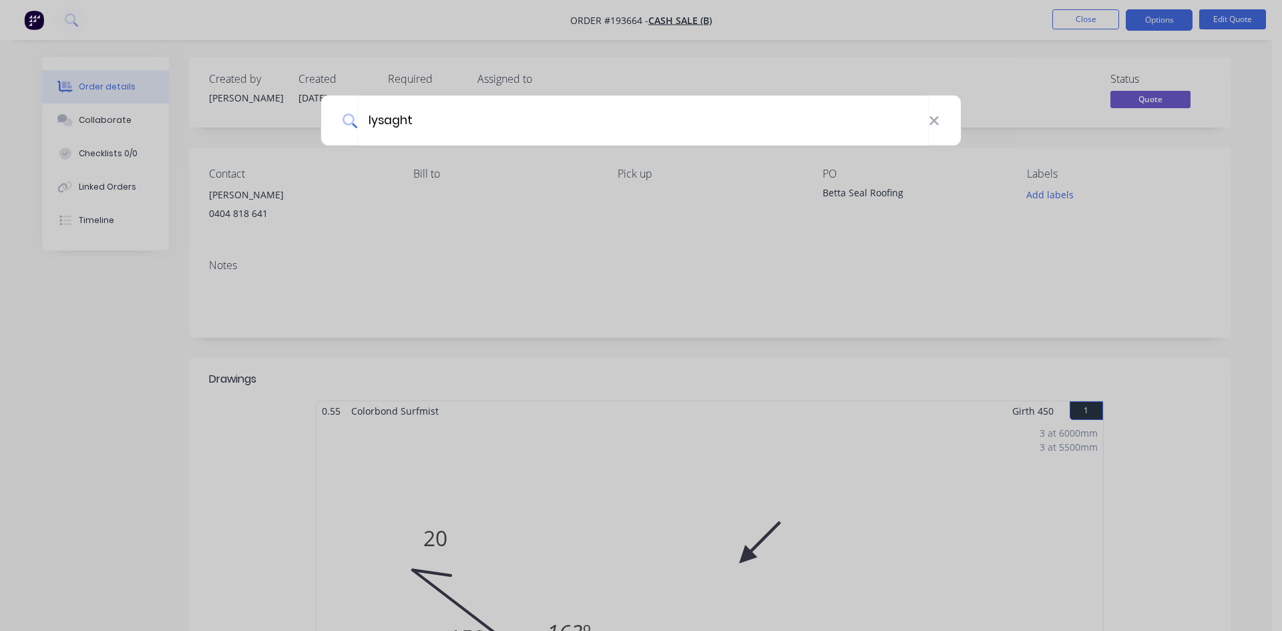
type input "lysaght"
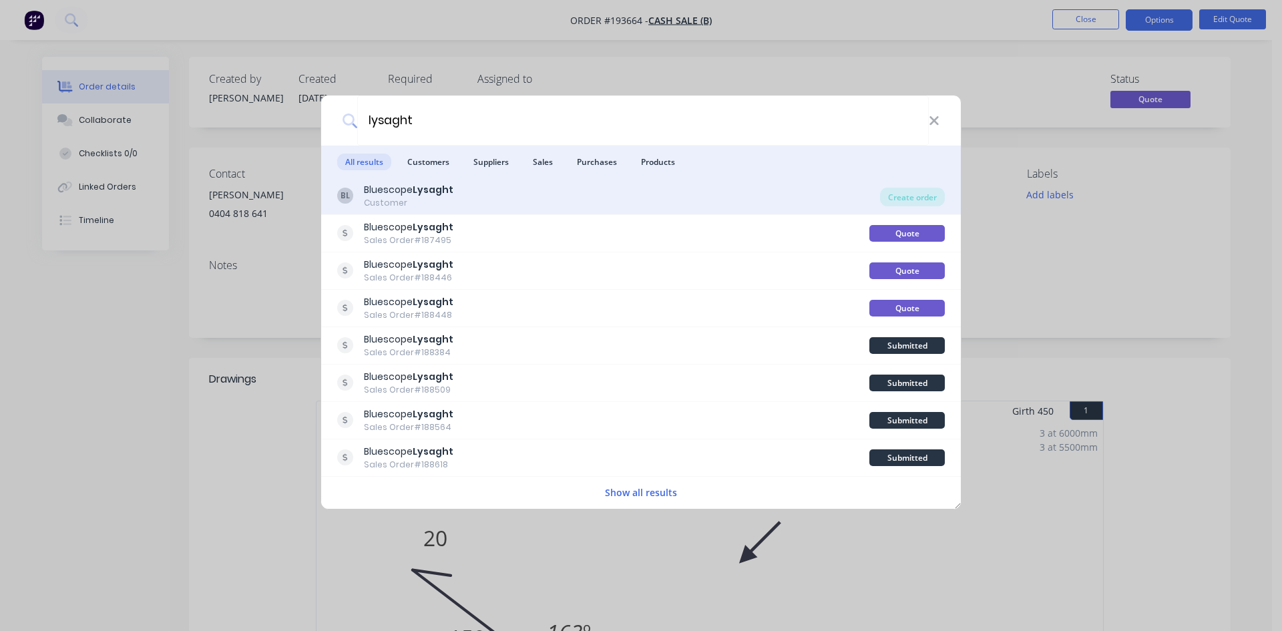
click at [691, 200] on div "BL Bluescope Lysaght Customer" at bounding box center [608, 196] width 543 height 26
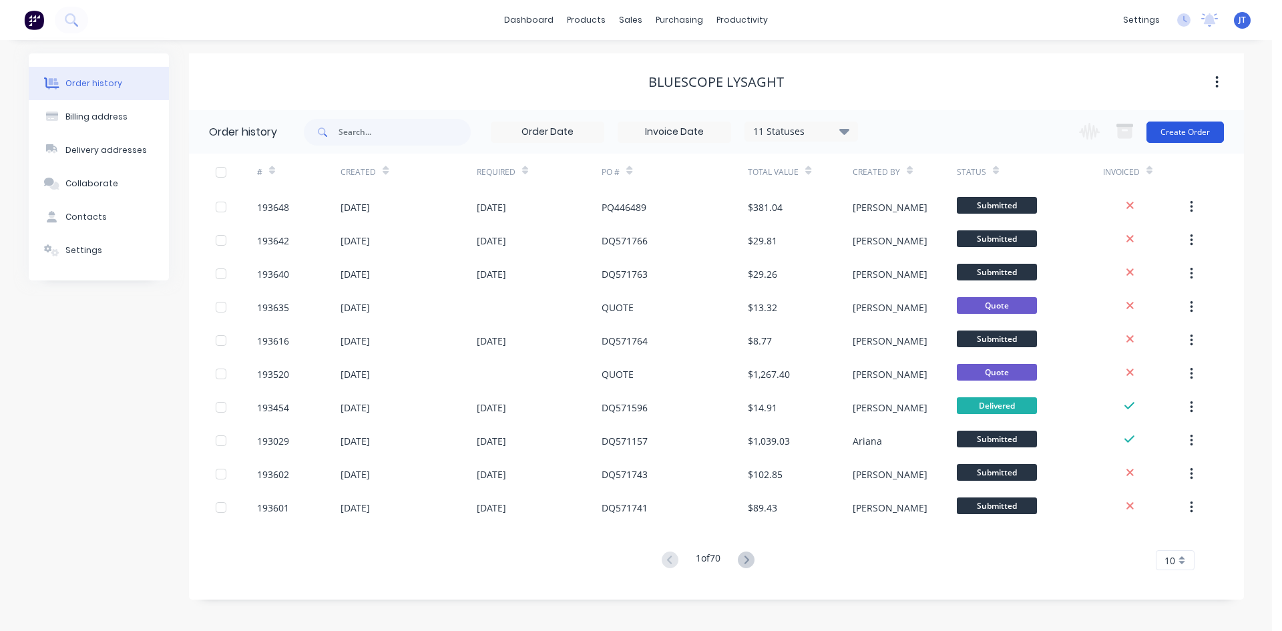
click at [1172, 128] on button "Create Order" at bounding box center [1184, 131] width 77 height 21
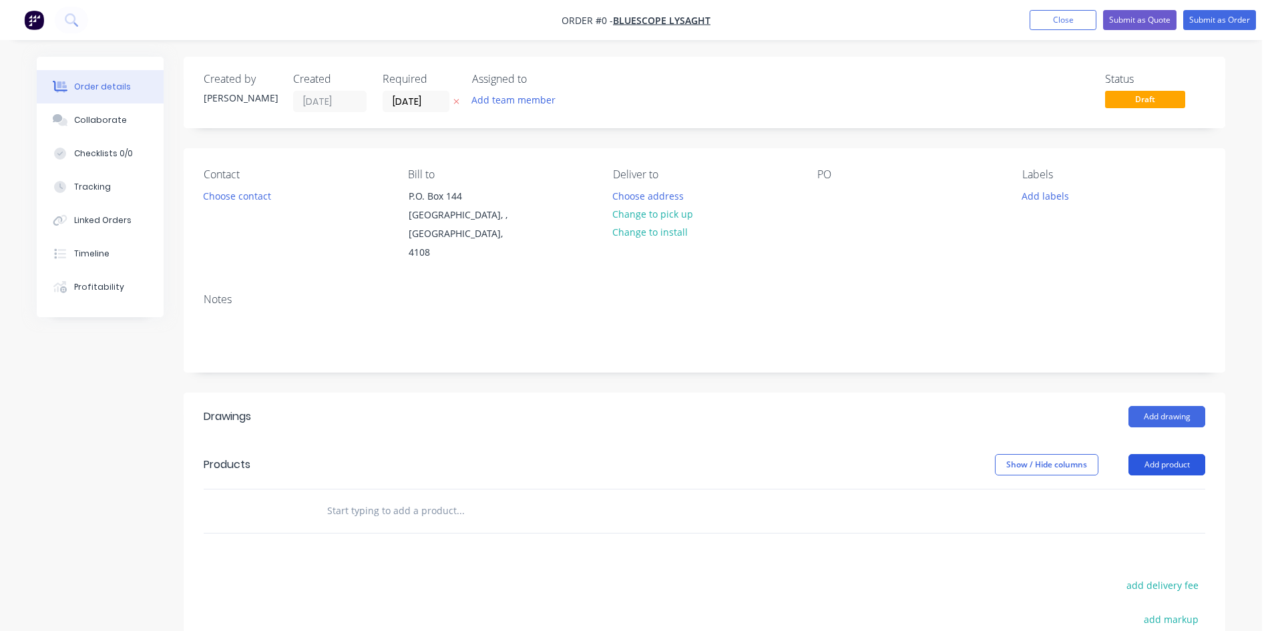
click at [1148, 454] on button "Add product" at bounding box center [1166, 464] width 77 height 21
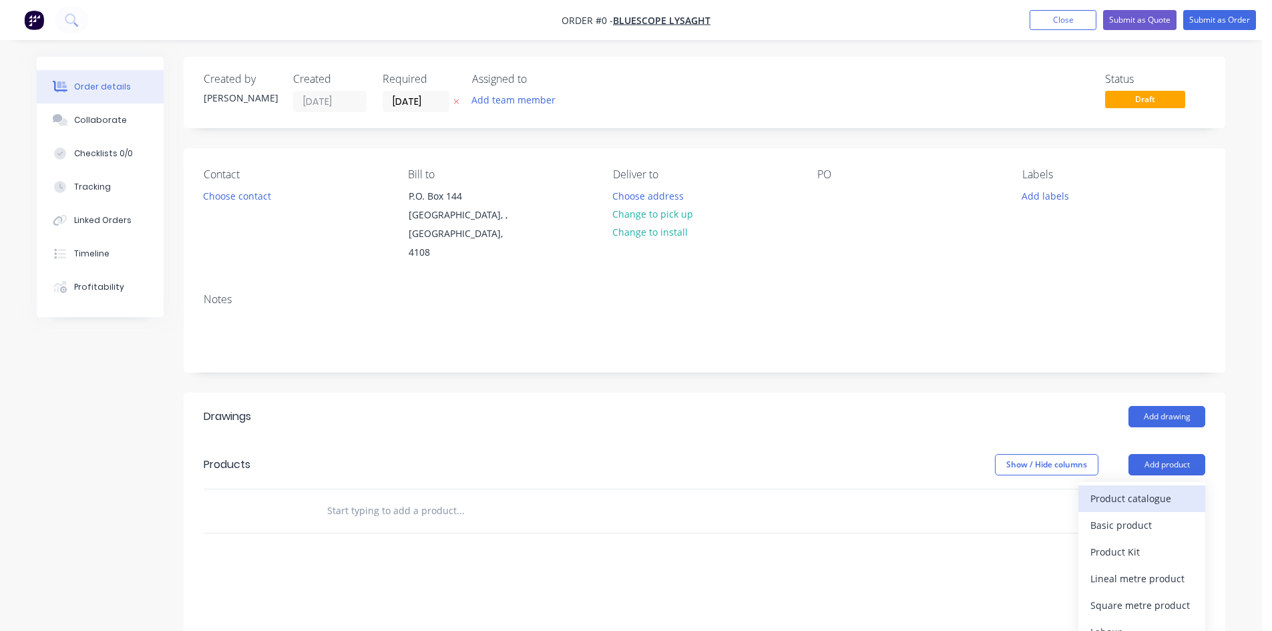
click at [1156, 489] on div "Product catalogue" at bounding box center [1141, 498] width 103 height 19
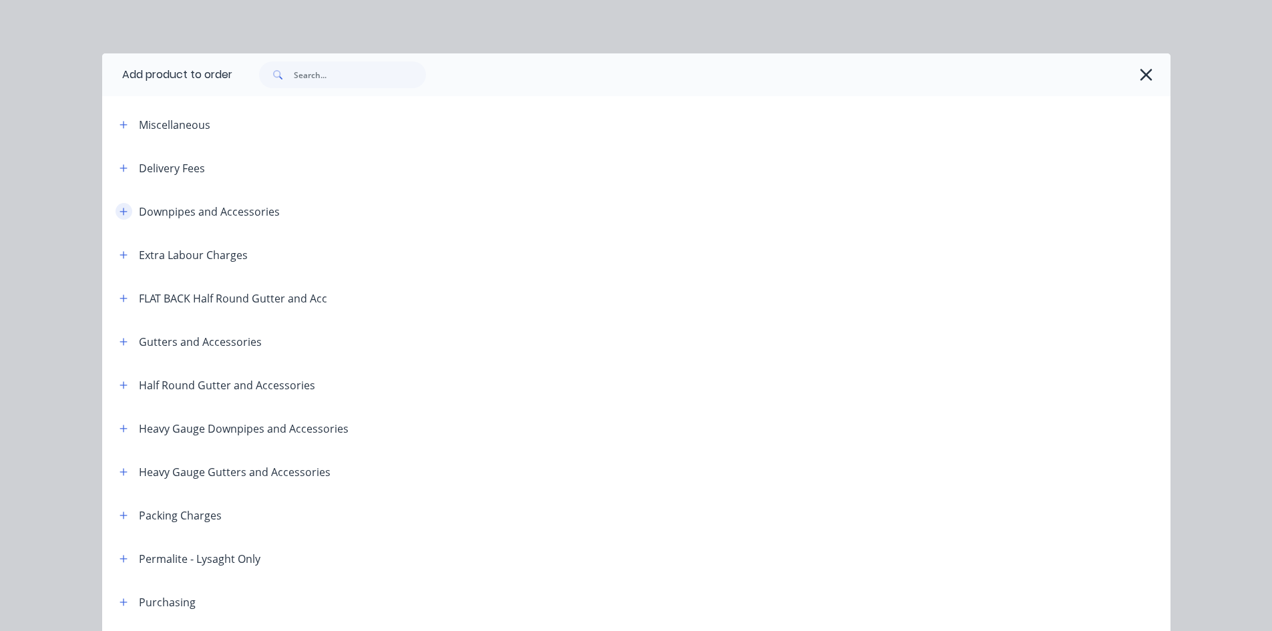
click at [119, 210] on icon "button" at bounding box center [123, 211] width 8 height 9
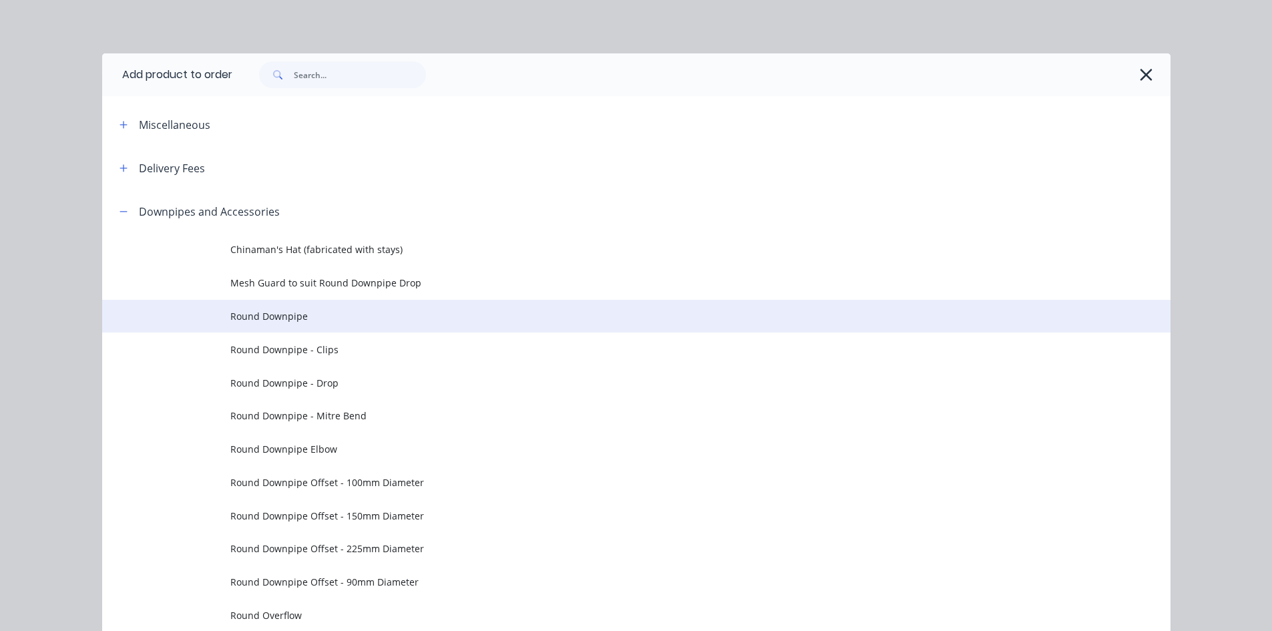
click at [439, 317] on span "Round Downpipe" at bounding box center [606, 316] width 752 height 14
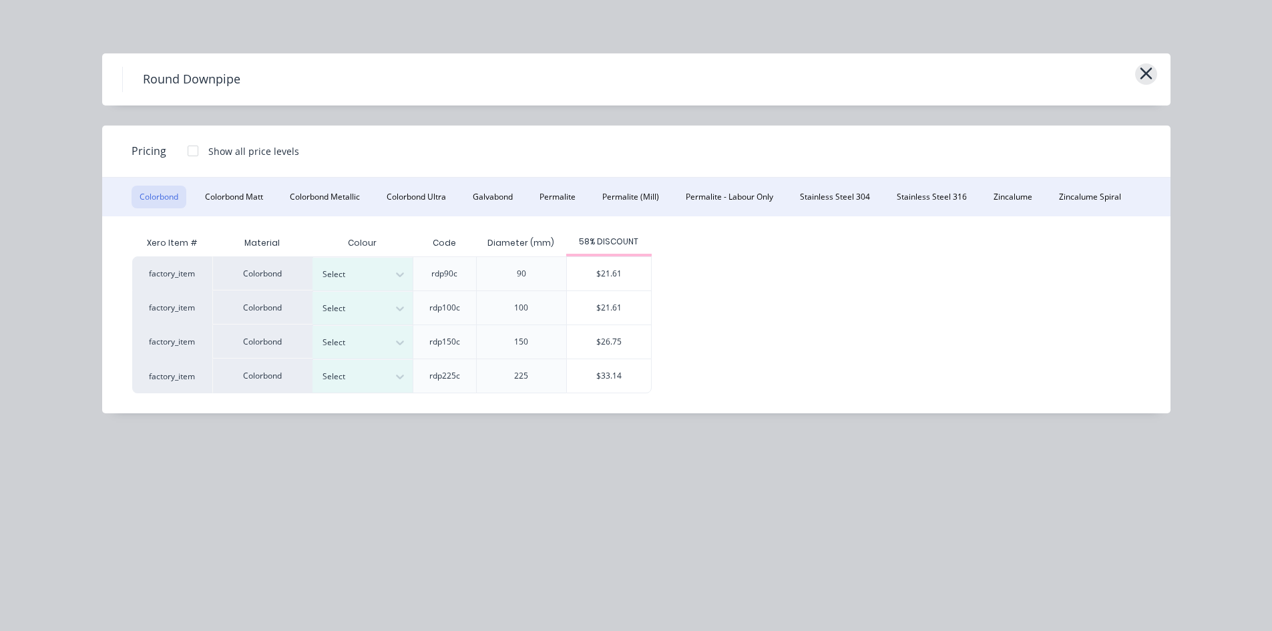
click at [1148, 65] on icon "button" at bounding box center [1146, 73] width 14 height 19
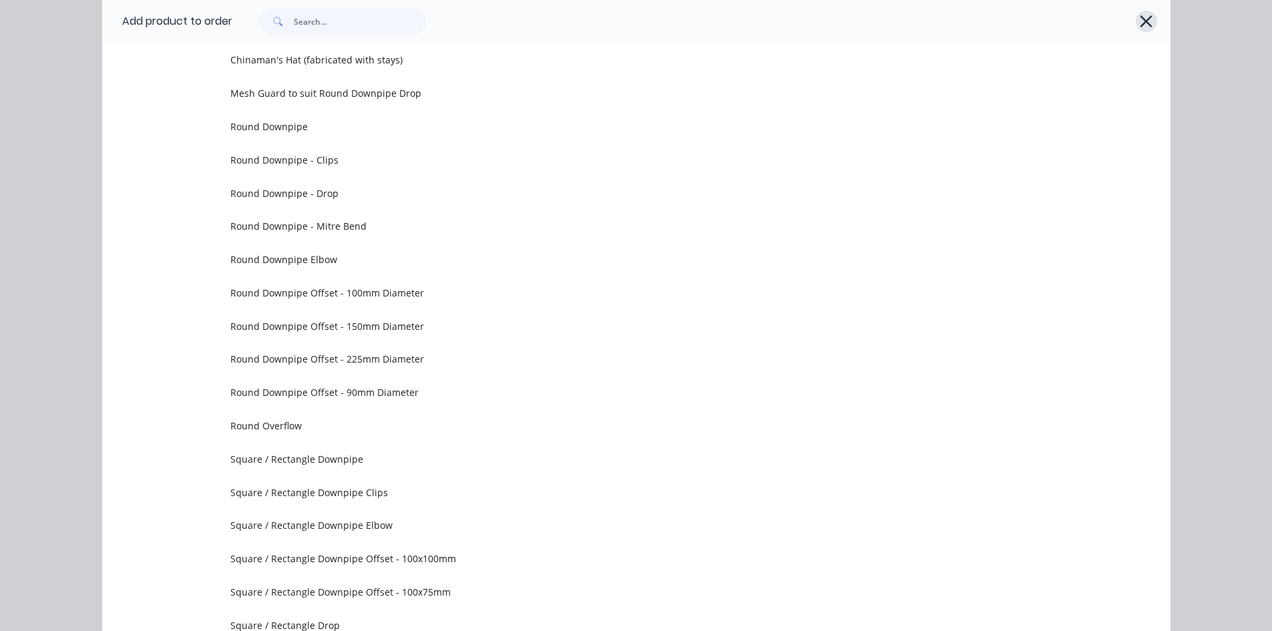
click at [1142, 25] on icon "button" at bounding box center [1146, 21] width 14 height 19
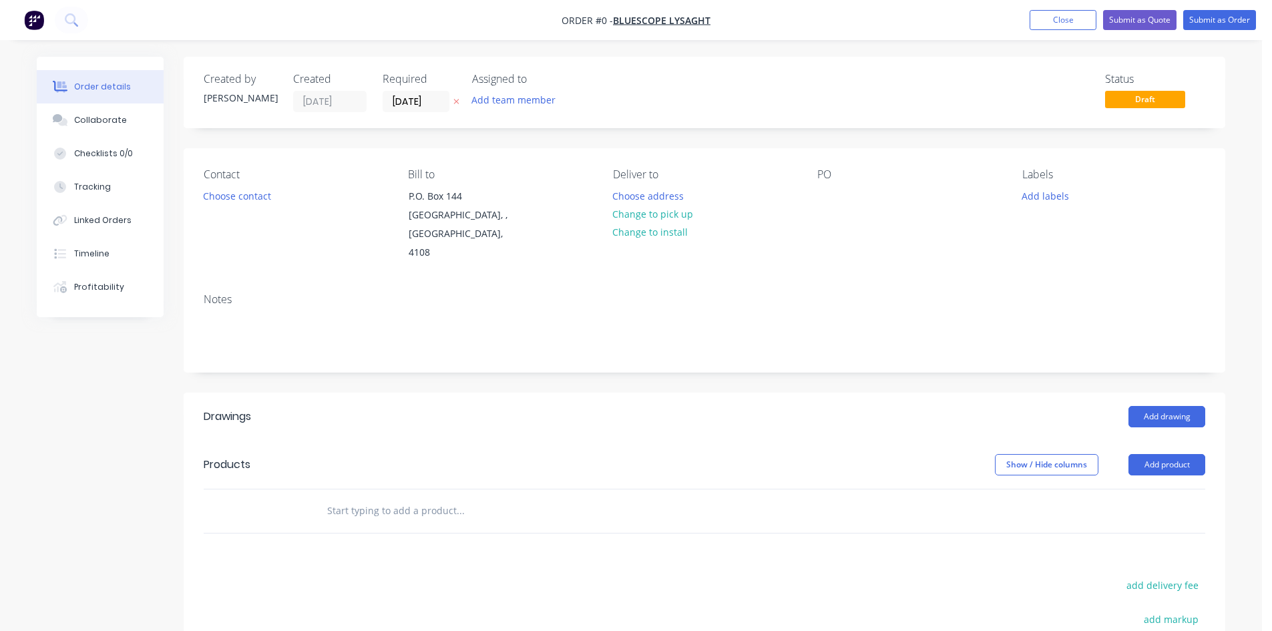
click at [1155, 457] on header "Products Show / Hide columns Add product" at bounding box center [704, 465] width 1041 height 48
click at [1179, 454] on button "Add product" at bounding box center [1166, 464] width 77 height 21
click at [1185, 569] on div "Lineal metre product" at bounding box center [1141, 578] width 103 height 19
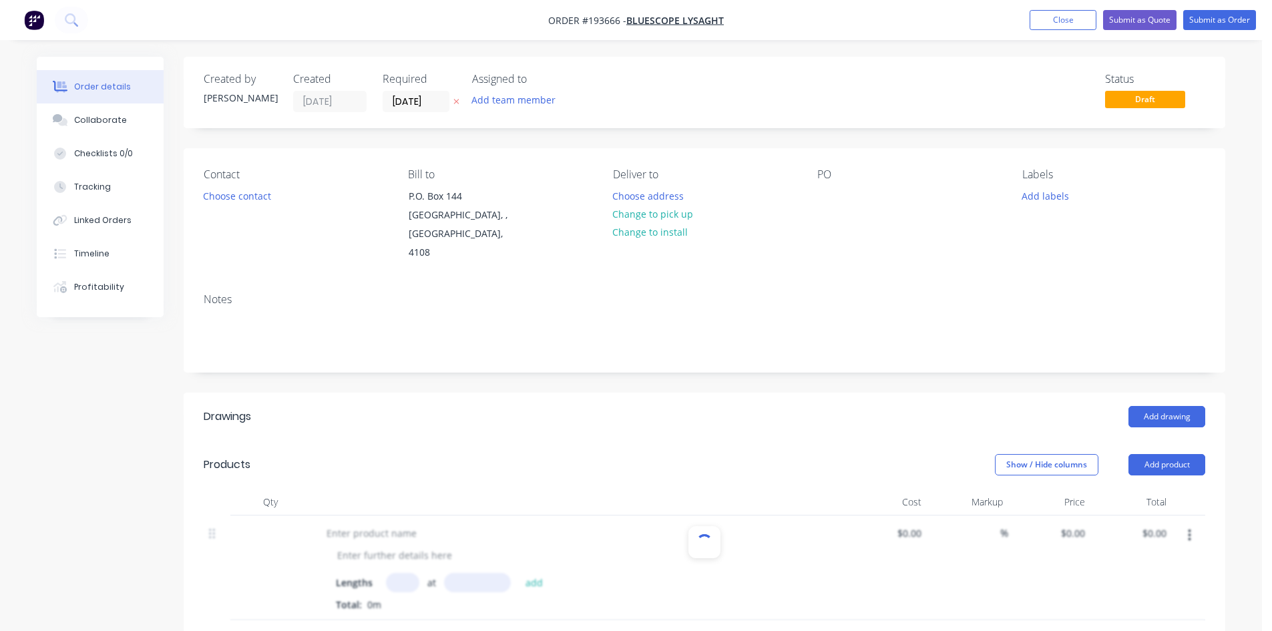
scroll to position [222, 0]
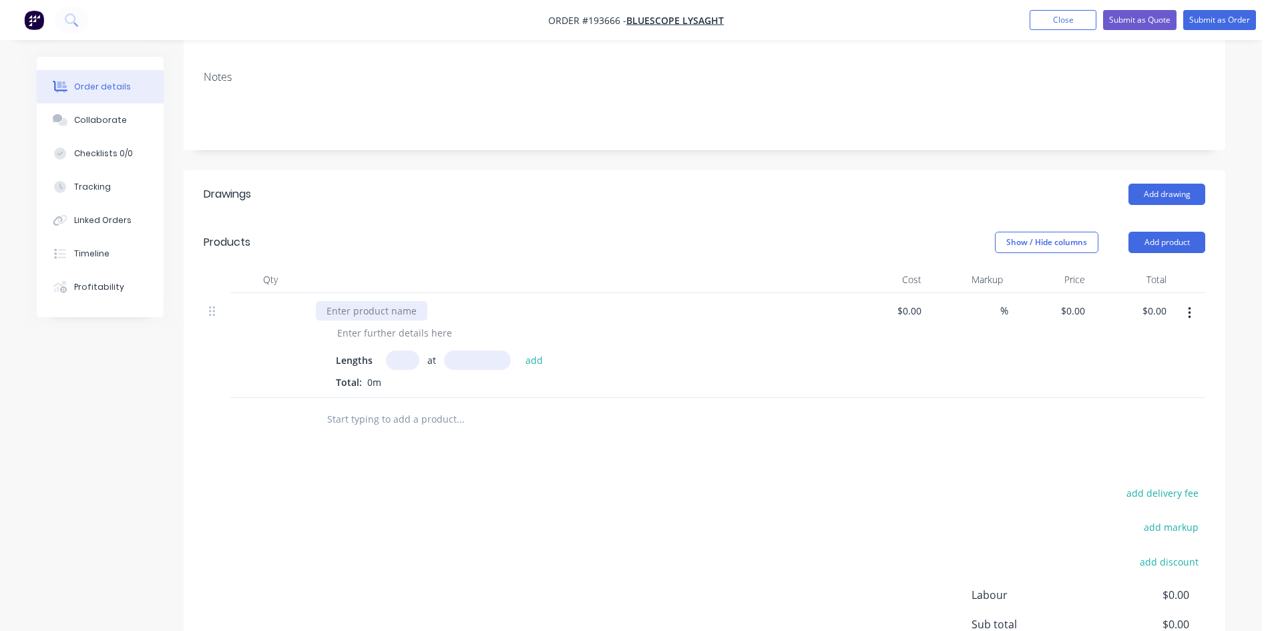
click at [375, 293] on div "Lengths at add Total: 0m" at bounding box center [577, 345] width 534 height 105
click at [375, 301] on div at bounding box center [371, 310] width 111 height 19
click at [409, 350] on input "text" at bounding box center [402, 359] width 33 height 19
type input "4"
type input "3000"
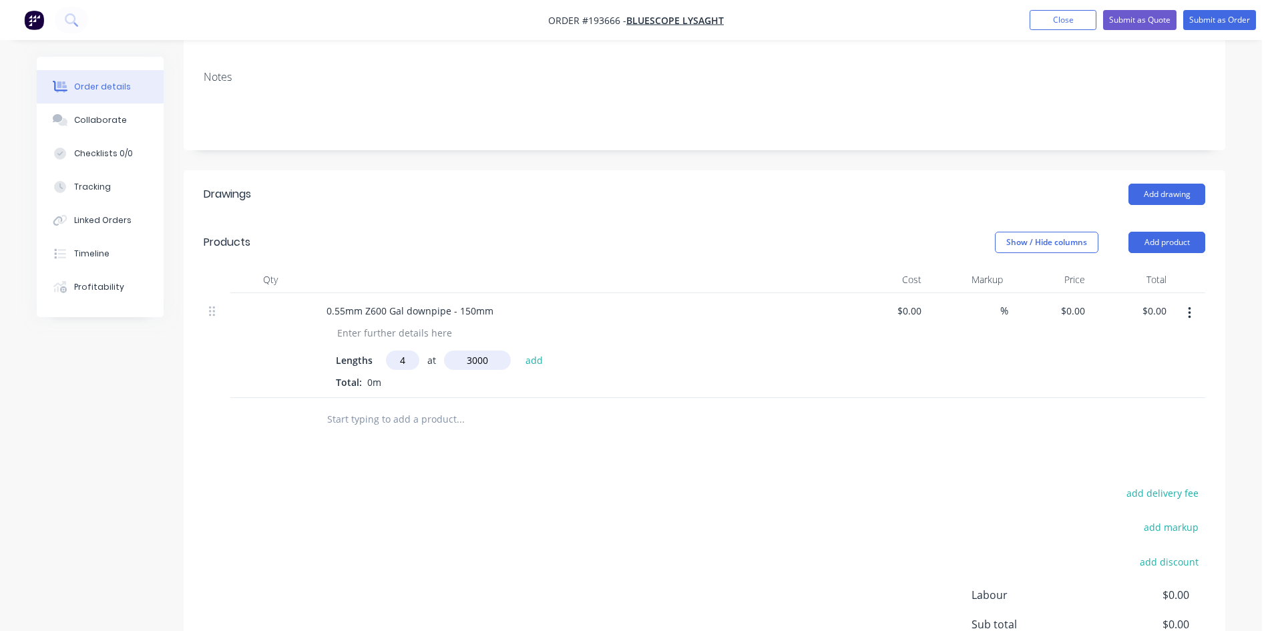
click at [519, 350] on button "add" at bounding box center [534, 359] width 31 height 18
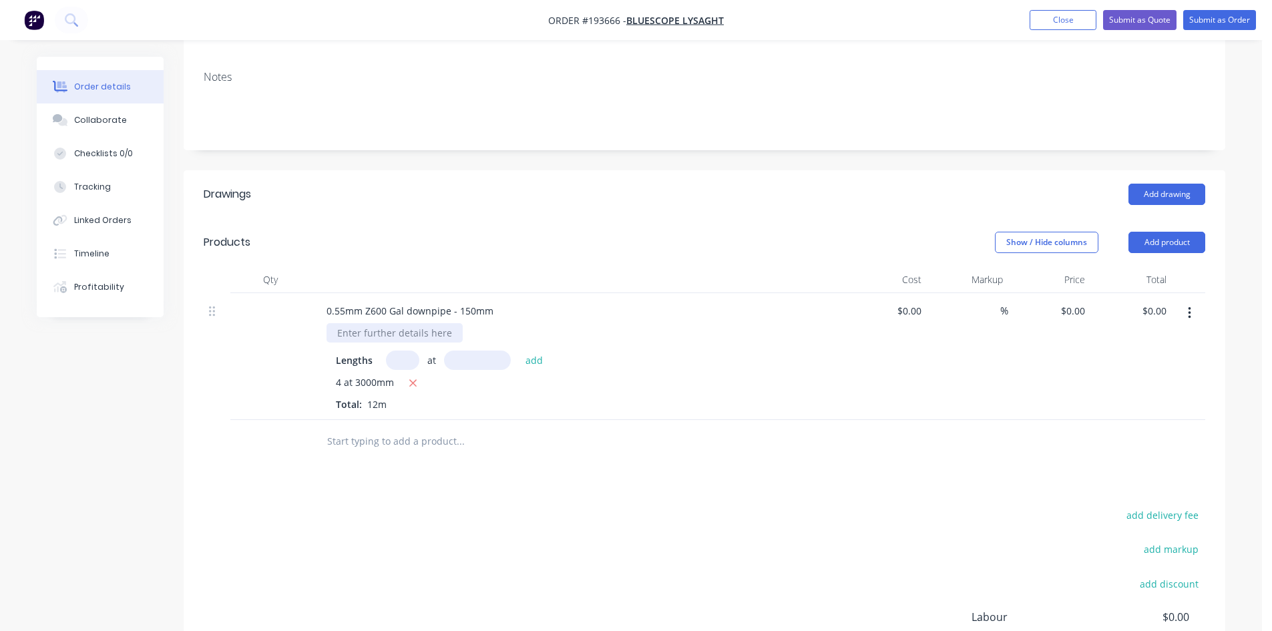
click at [345, 323] on div at bounding box center [394, 332] width 136 height 19
click at [582, 428] on input "text" at bounding box center [459, 441] width 267 height 27
drag, startPoint x: 445, startPoint y: 310, endPoint x: 0, endPoint y: 292, distance: 445.7
click at [0, 292] on div "Order details Collaborate Checklists 0/0 Tracking Linked Orders Timeline Profit…" at bounding box center [631, 291] width 1262 height 1026
click at [619, 428] on div at bounding box center [516, 441] width 401 height 27
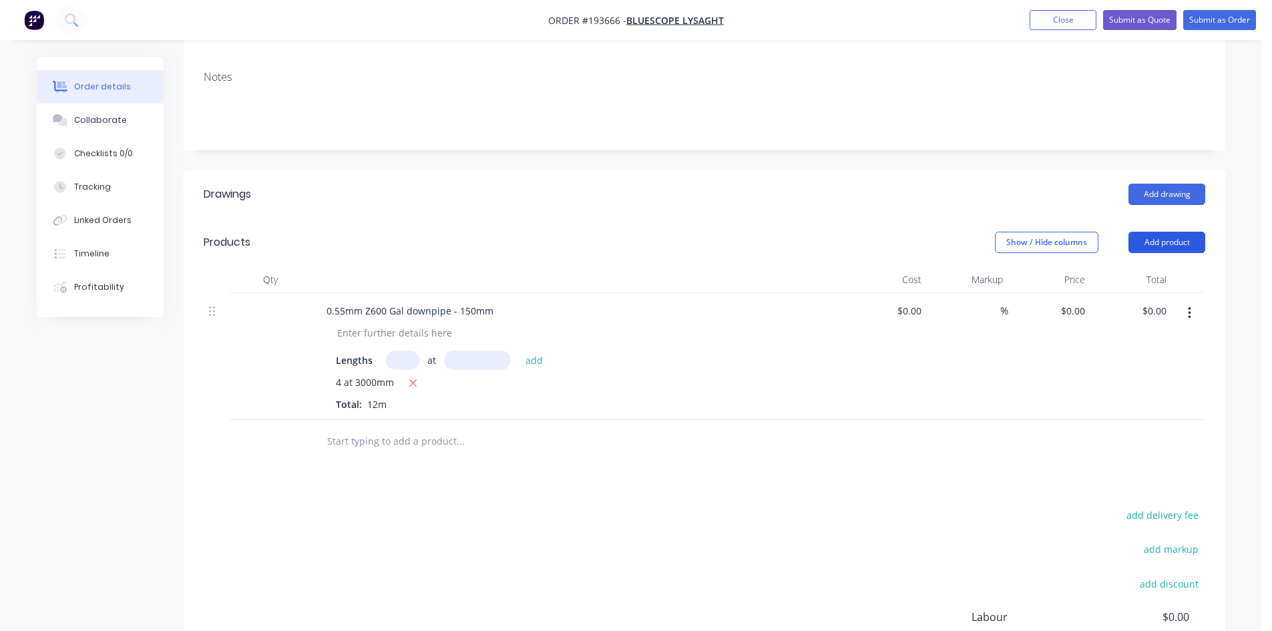
drag, startPoint x: 1195, startPoint y: 240, endPoint x: 1190, endPoint y: 226, distance: 14.1
click at [1193, 235] on header "Products Show / Hide columns Add product" at bounding box center [704, 242] width 1041 height 48
click at [1190, 232] on button "Add product" at bounding box center [1166, 242] width 77 height 21
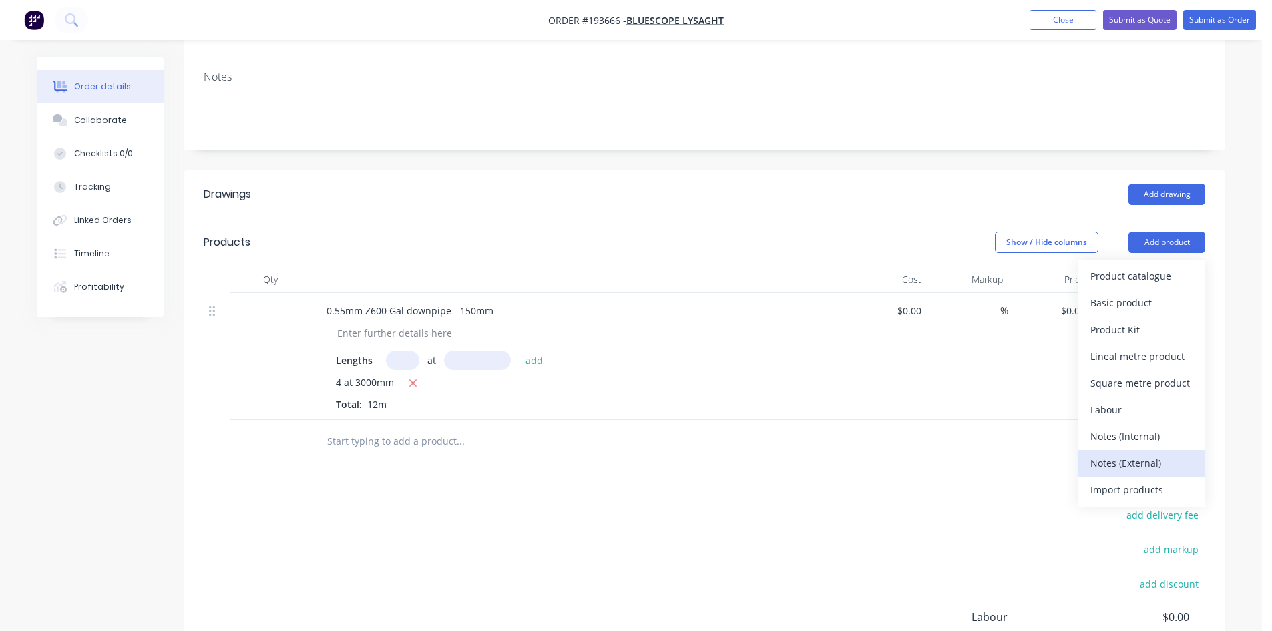
click at [1140, 453] on div "Notes (External)" at bounding box center [1141, 462] width 103 height 19
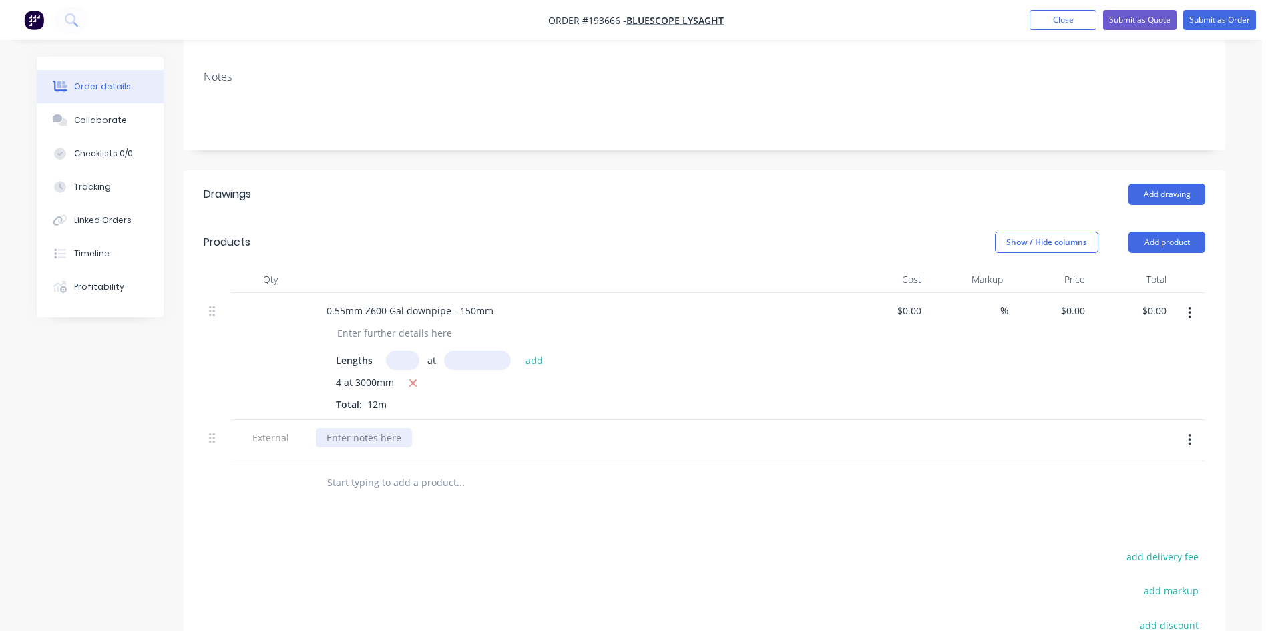
click at [353, 428] on div at bounding box center [364, 437] width 96 height 19
click at [879, 235] on header "Products Show / Hide columns Add product" at bounding box center [704, 242] width 1041 height 48
click at [1160, 23] on button "Submit as Quote" at bounding box center [1139, 20] width 73 height 20
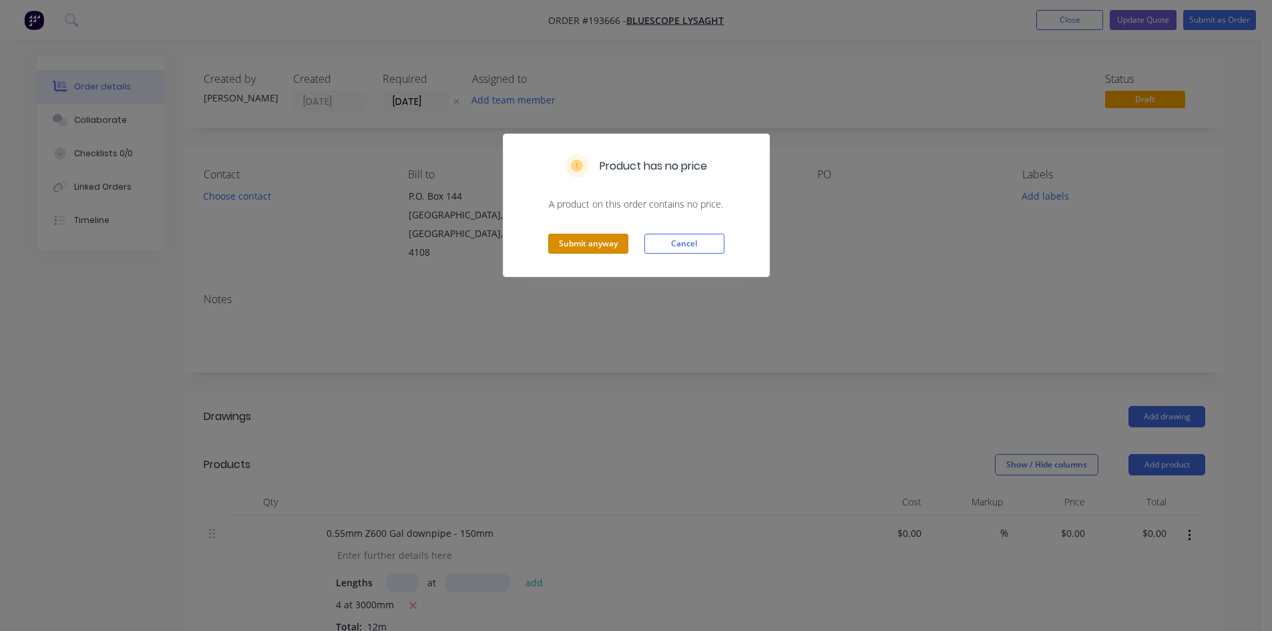
drag, startPoint x: 586, startPoint y: 239, endPoint x: 608, endPoint y: 366, distance: 129.4
click at [605, 366] on div "Product has no price A product on this order contains no price. Submit anyway C…" at bounding box center [636, 315] width 1272 height 631
click at [609, 366] on div "Product has no price A product on this order contains no price. Submit anyway C…" at bounding box center [636, 315] width 1272 height 631
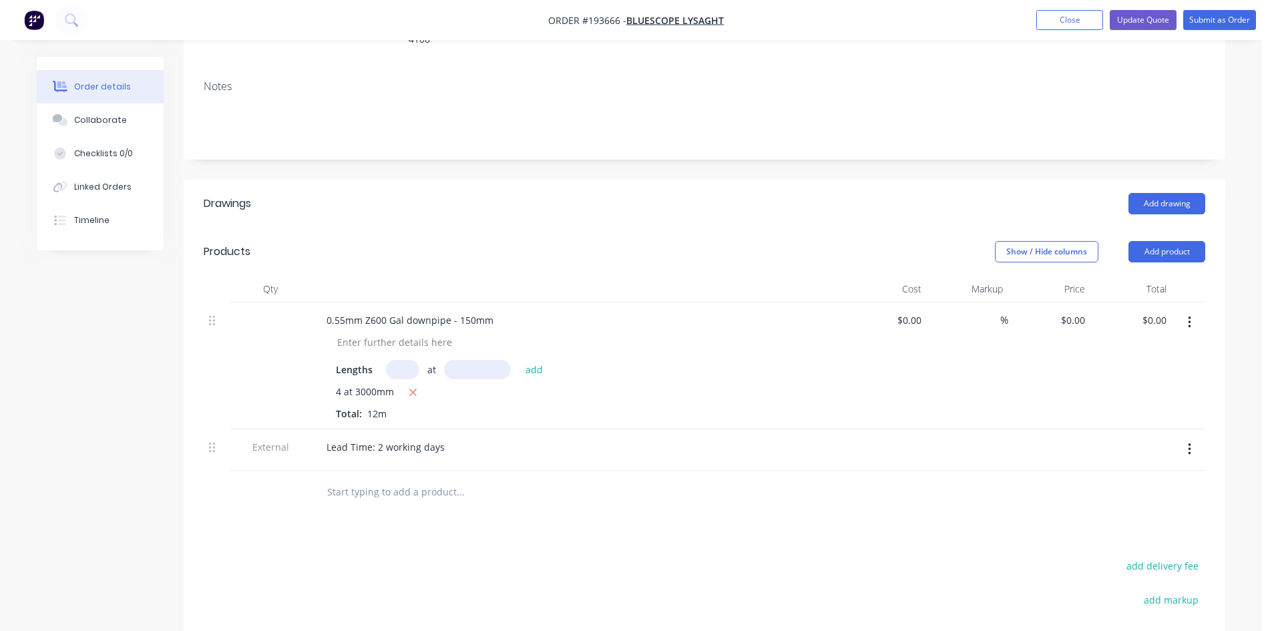
scroll to position [223, 0]
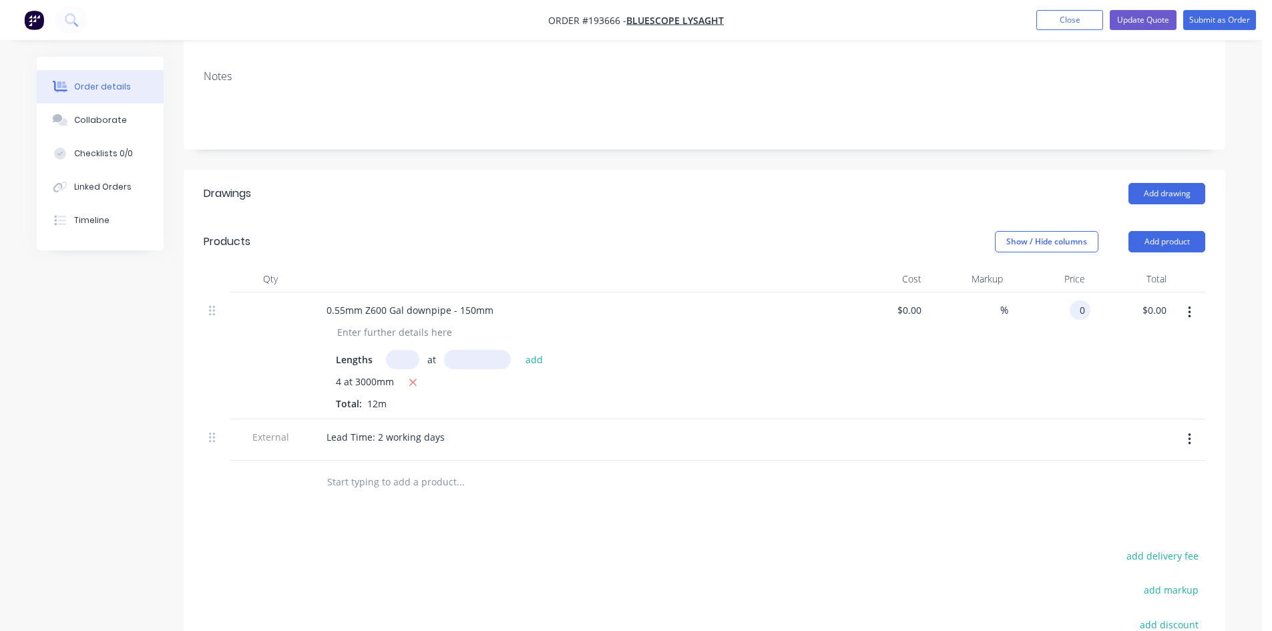
click at [1081, 300] on input "0" at bounding box center [1082, 309] width 15 height 19
type input "$21.61"
type input "$259.32"
click at [940, 198] on header "Drawings Add drawing" at bounding box center [704, 194] width 1041 height 48
click at [1152, 21] on button "Update Quote" at bounding box center [1142, 20] width 67 height 20
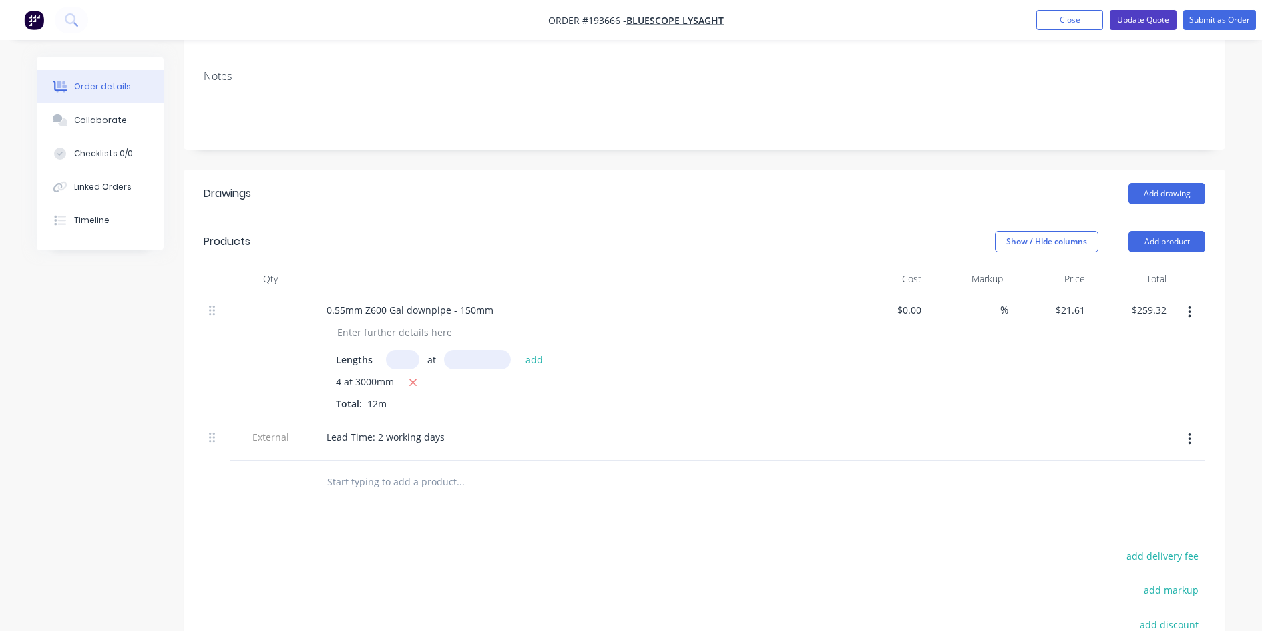
scroll to position [0, 0]
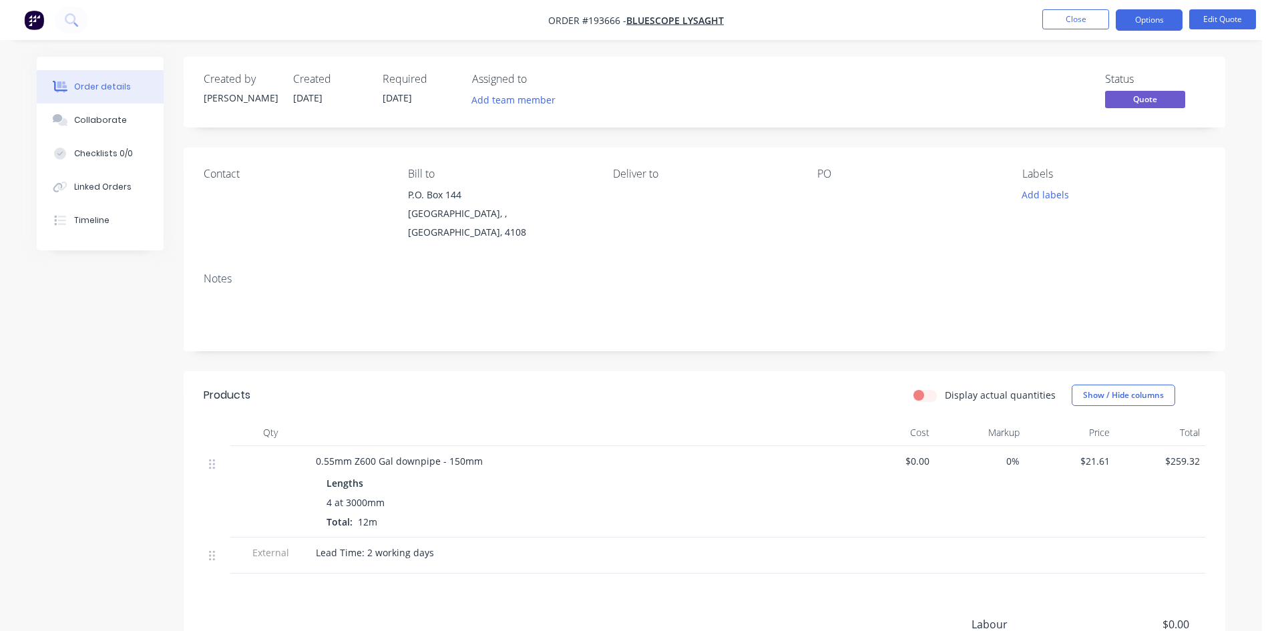
click at [1152, 21] on button "Options" at bounding box center [1148, 19] width 67 height 21
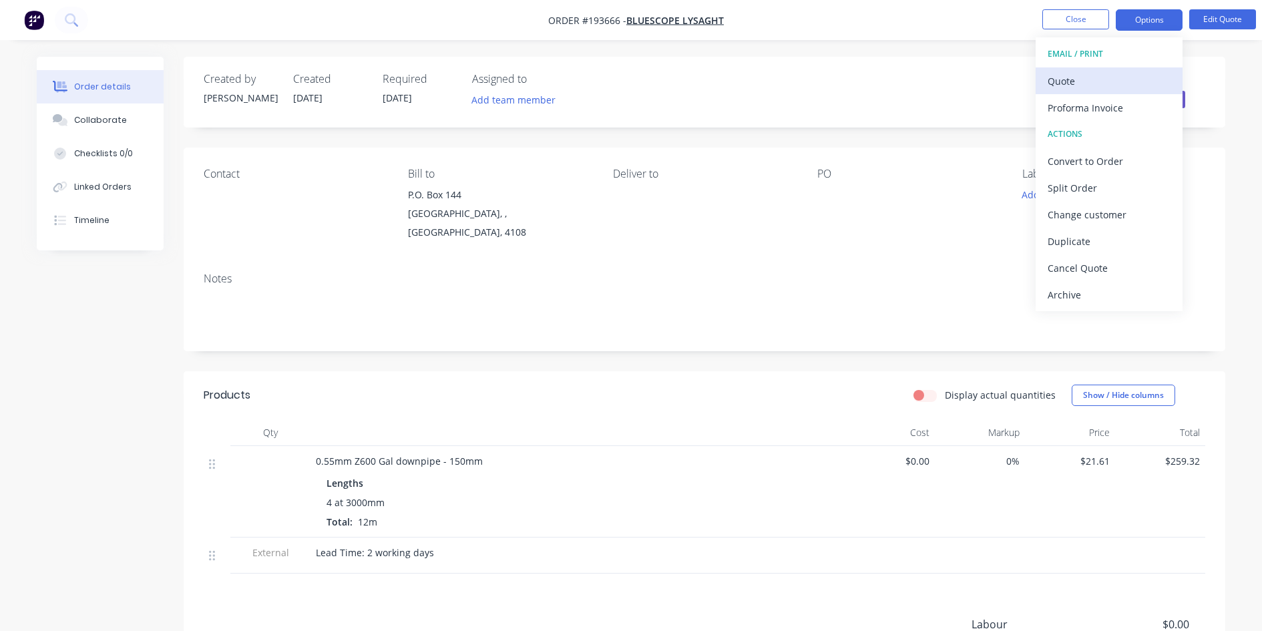
click at [1131, 77] on div "Quote" at bounding box center [1108, 80] width 123 height 19
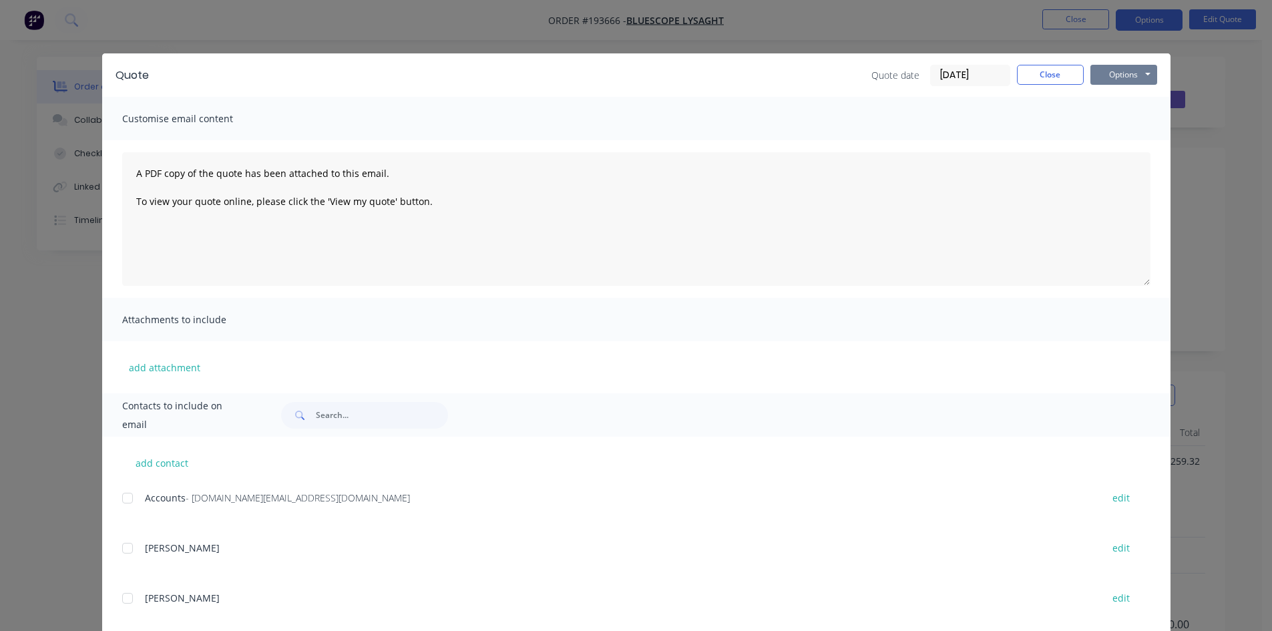
click at [1136, 71] on button "Options" at bounding box center [1123, 75] width 67 height 20
click at [1138, 95] on button "Preview" at bounding box center [1132, 98] width 85 height 22
click at [1075, 51] on div "Quote Quote date [DATE] Close Options Preview Print Email Customise email conte…" at bounding box center [636, 315] width 1272 height 631
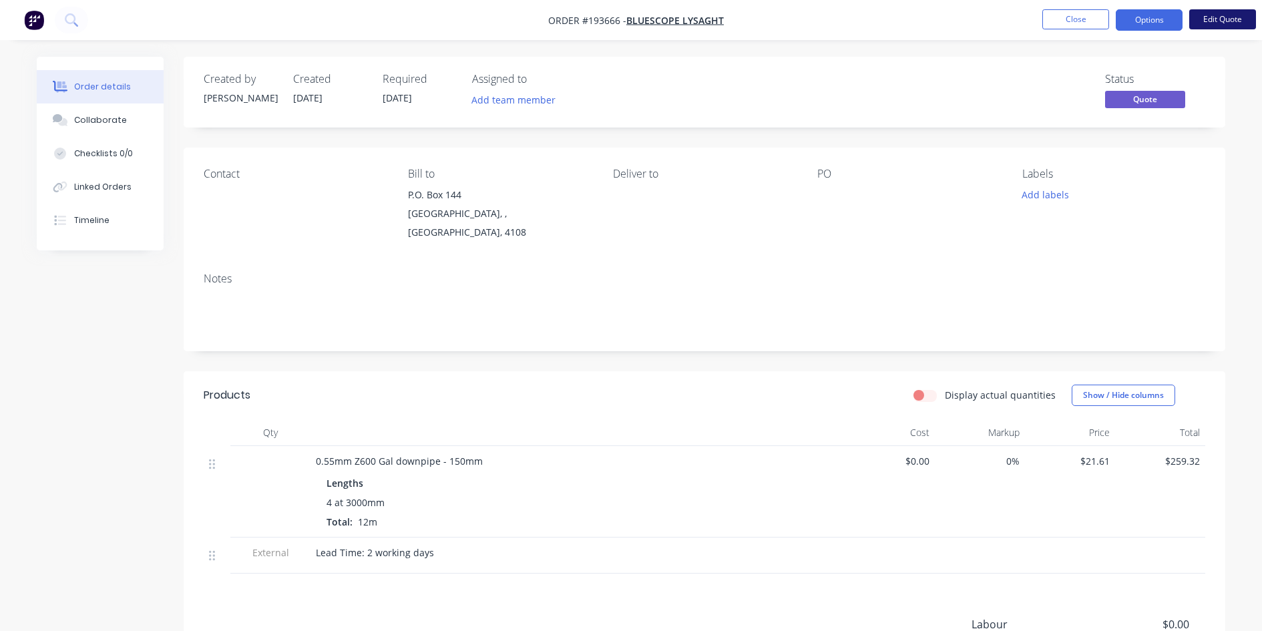
click at [1226, 15] on button "Edit Quote" at bounding box center [1222, 19] width 67 height 20
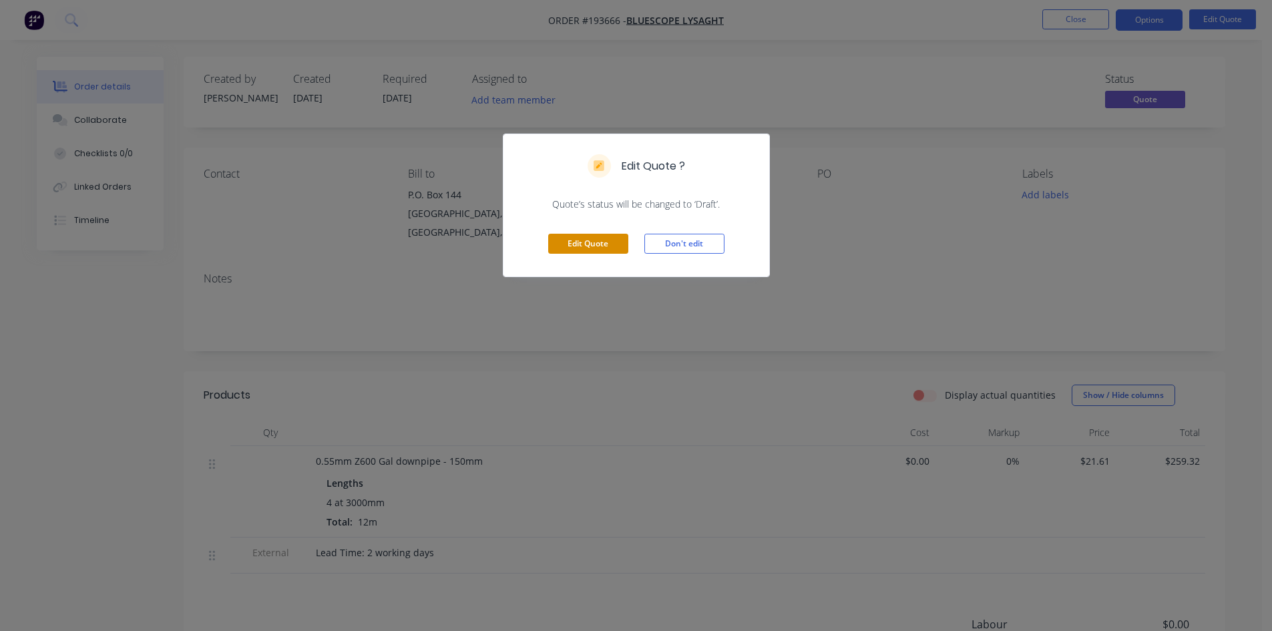
click at [599, 244] on button "Edit Quote" at bounding box center [588, 244] width 80 height 20
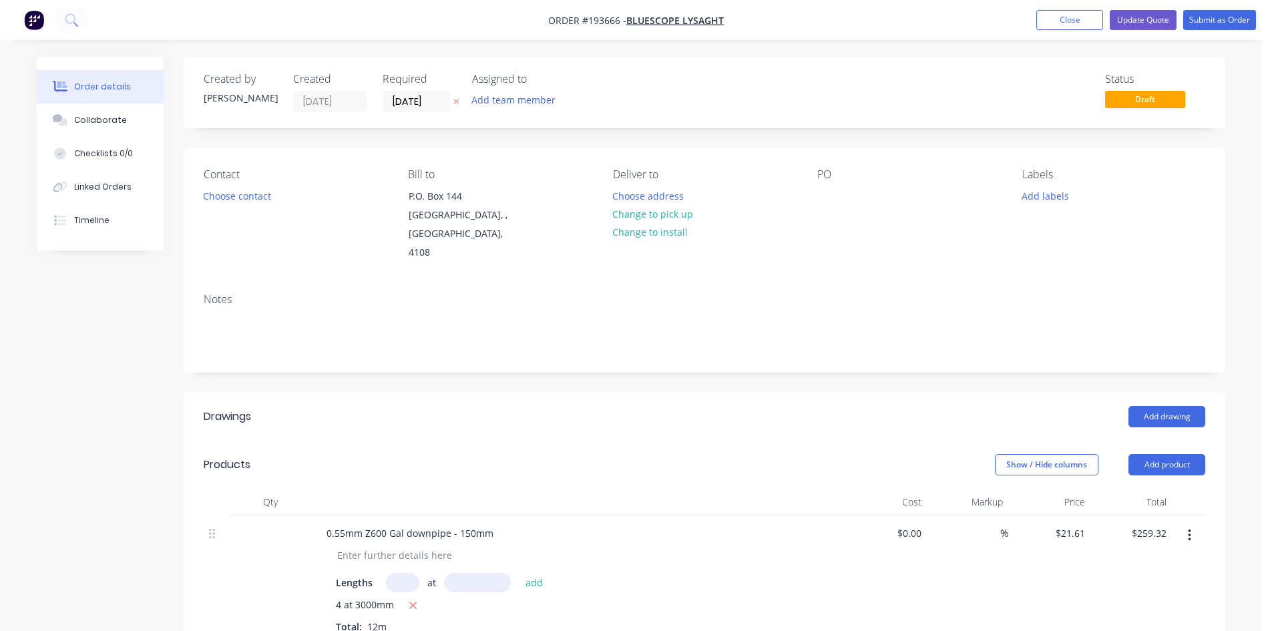
drag, startPoint x: 418, startPoint y: 583, endPoint x: 410, endPoint y: 583, distance: 8.0
click at [417, 597] on button "button" at bounding box center [413, 605] width 17 height 17
type input "$0.00"
click at [404, 573] on input "text" at bounding box center [402, 582] width 33 height 19
type input "4"
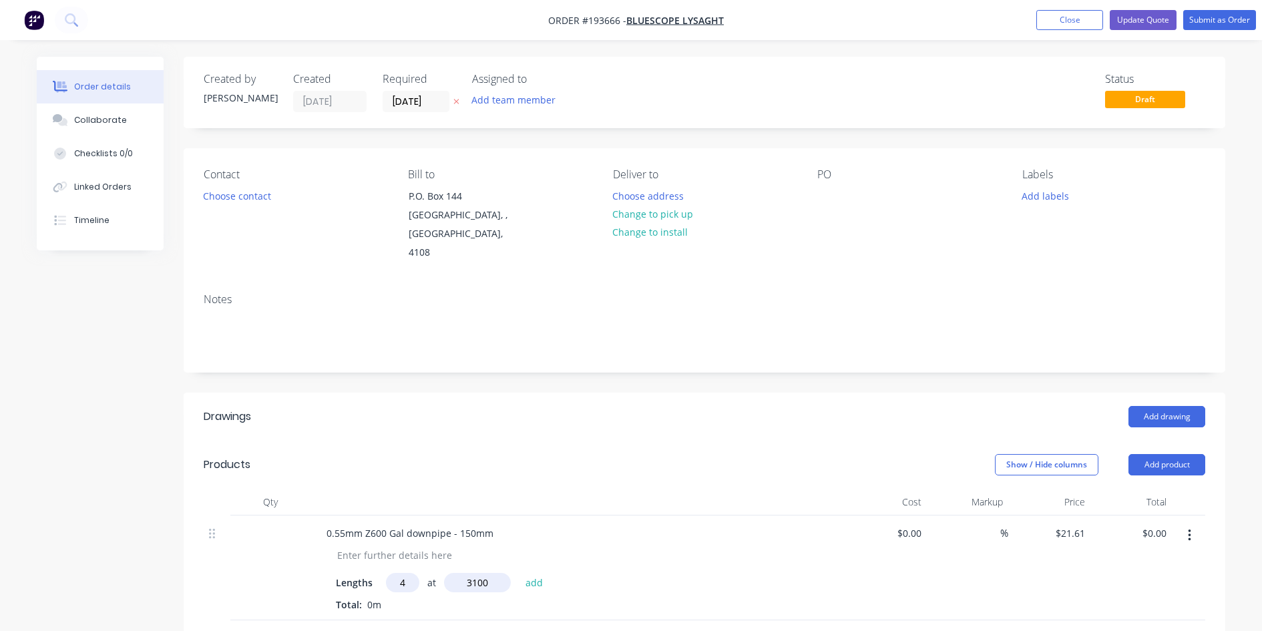
type input "3100"
click at [519, 573] on button "add" at bounding box center [534, 582] width 31 height 18
type input "$267.96"
click at [1151, 14] on button "Update Quote" at bounding box center [1142, 20] width 67 height 20
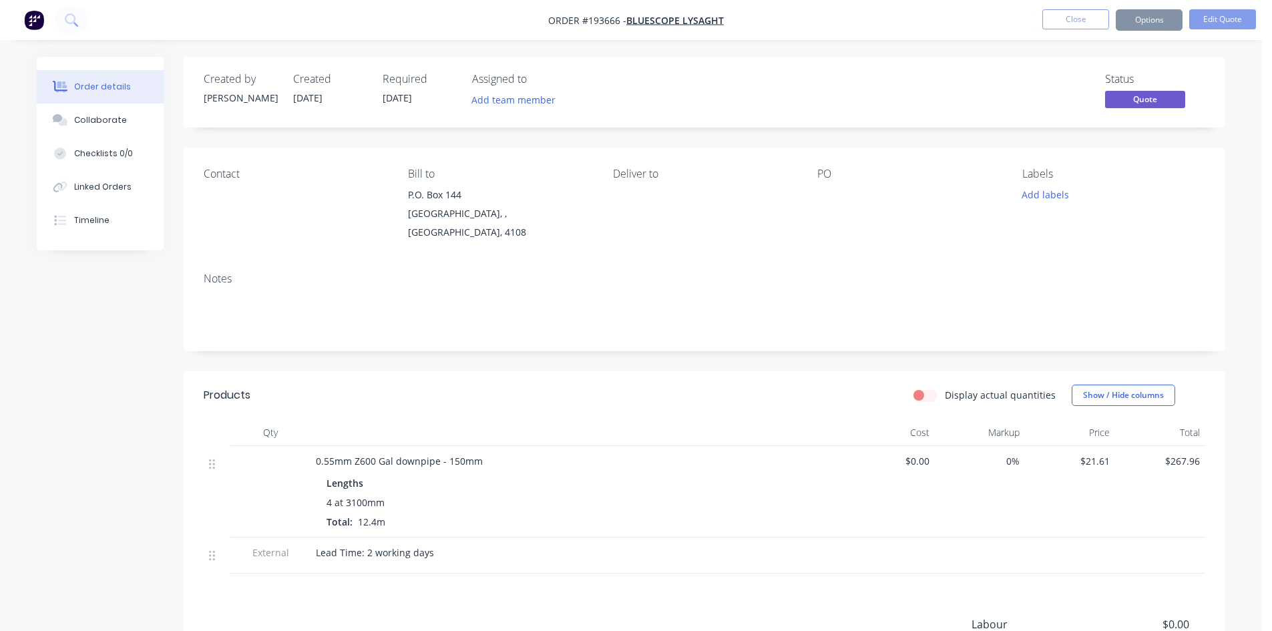
click at [1157, 24] on button "Options" at bounding box center [1148, 19] width 67 height 21
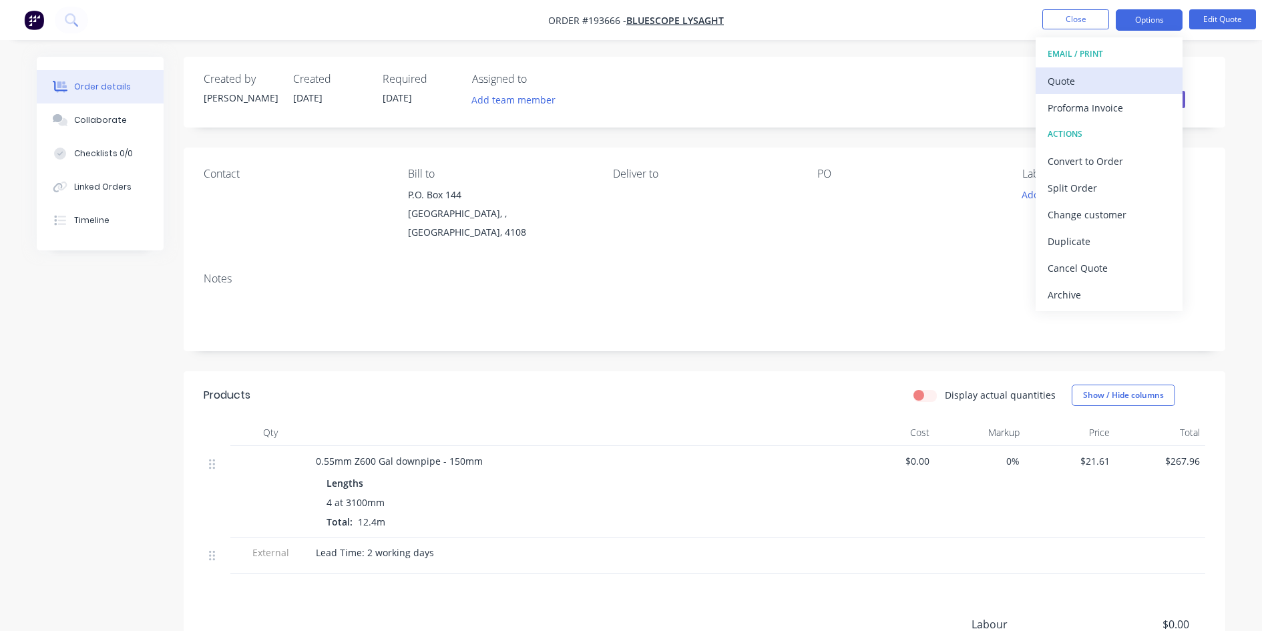
click at [1113, 80] on div "Quote" at bounding box center [1108, 80] width 123 height 19
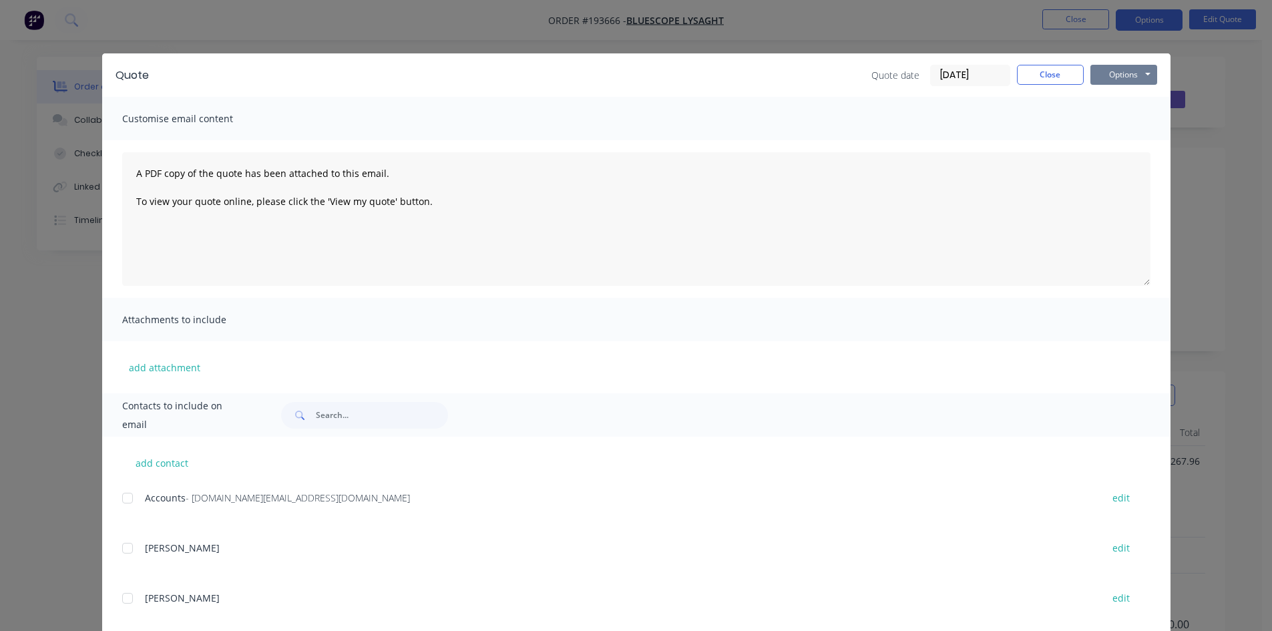
click at [1124, 82] on button "Options" at bounding box center [1123, 75] width 67 height 20
click at [1128, 101] on button "Preview" at bounding box center [1132, 98] width 85 height 22
click at [1051, 75] on button "Close" at bounding box center [1050, 75] width 67 height 20
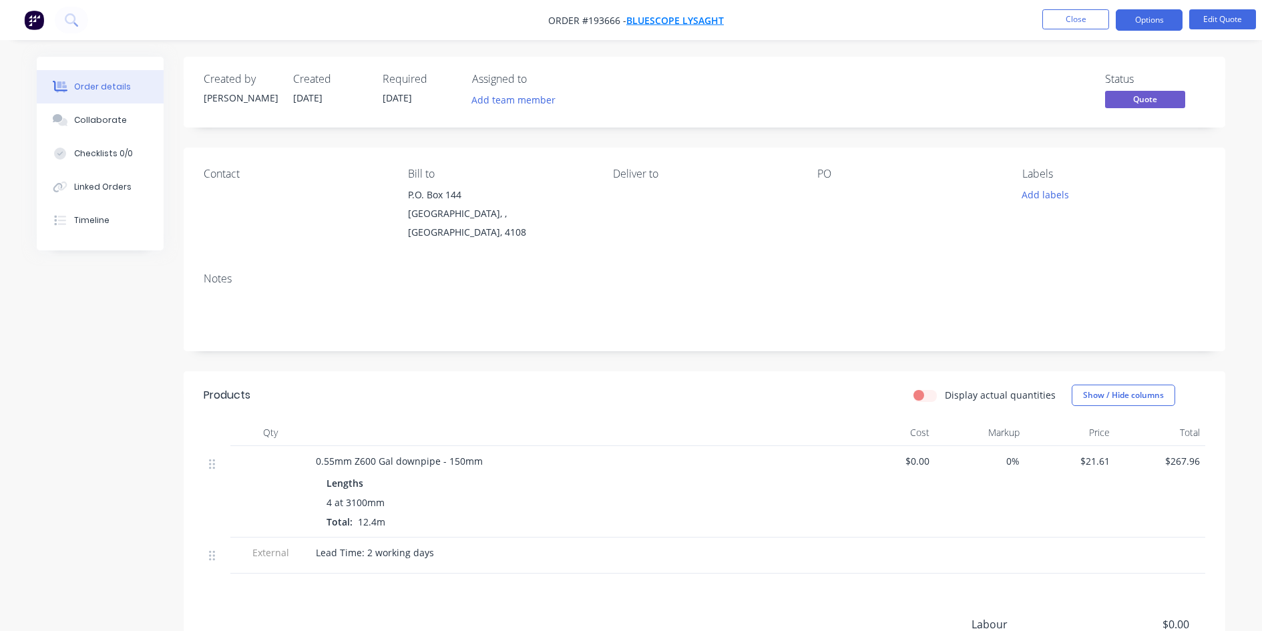
click at [712, 20] on span "Bluescope Lysaght" at bounding box center [674, 20] width 97 height 13
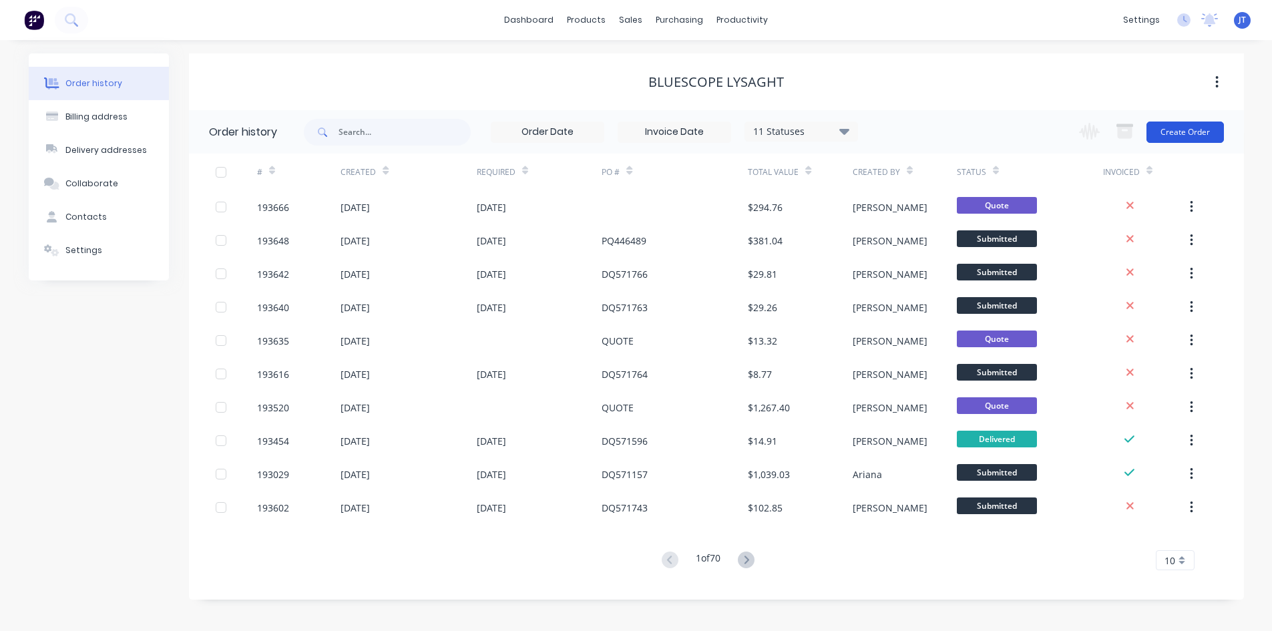
click at [1188, 134] on button "Create Order" at bounding box center [1184, 131] width 77 height 21
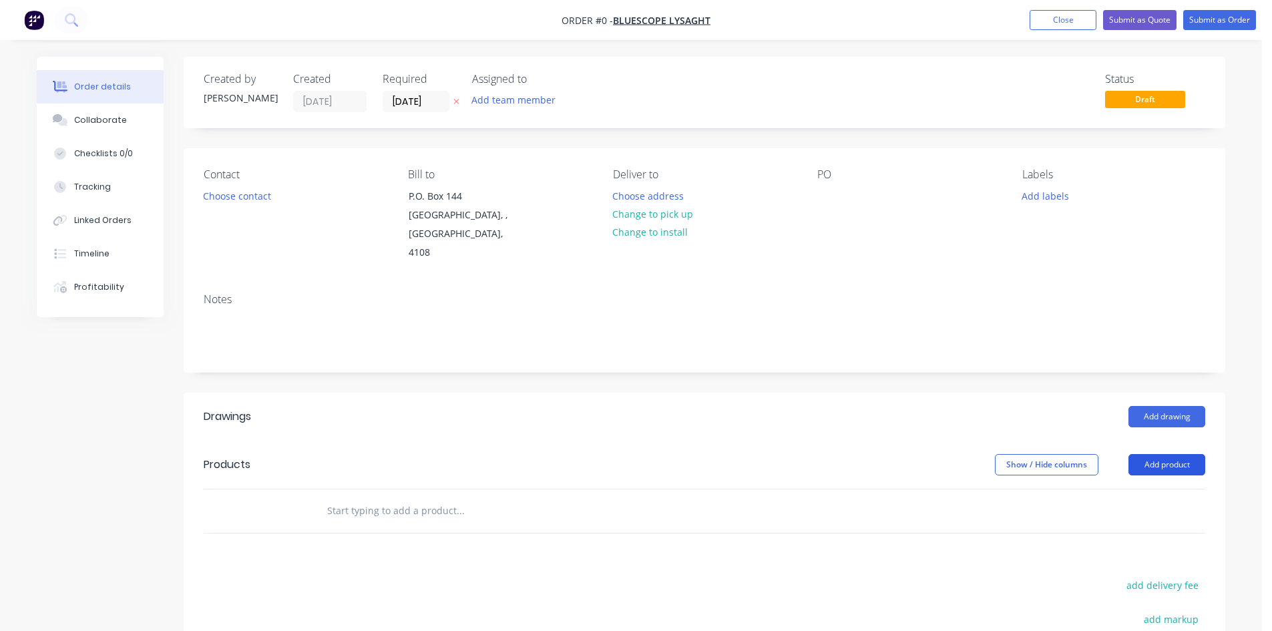
click at [1170, 454] on button "Add product" at bounding box center [1166, 464] width 77 height 21
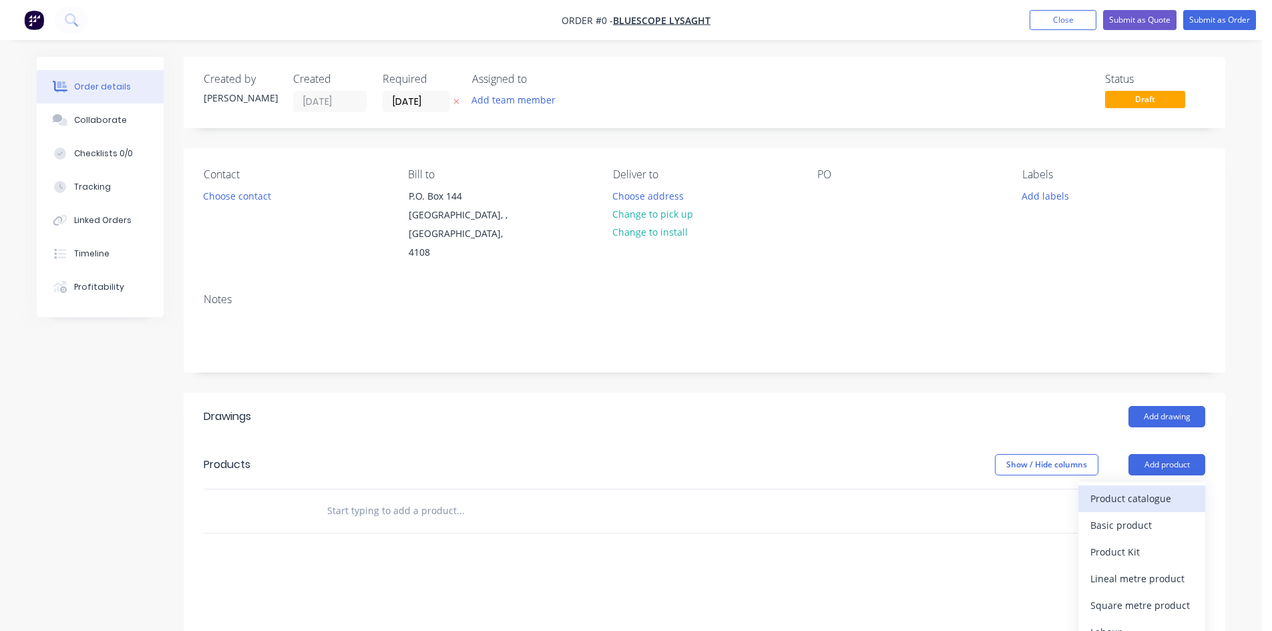
click at [1146, 489] on div "Product catalogue" at bounding box center [1141, 498] width 103 height 19
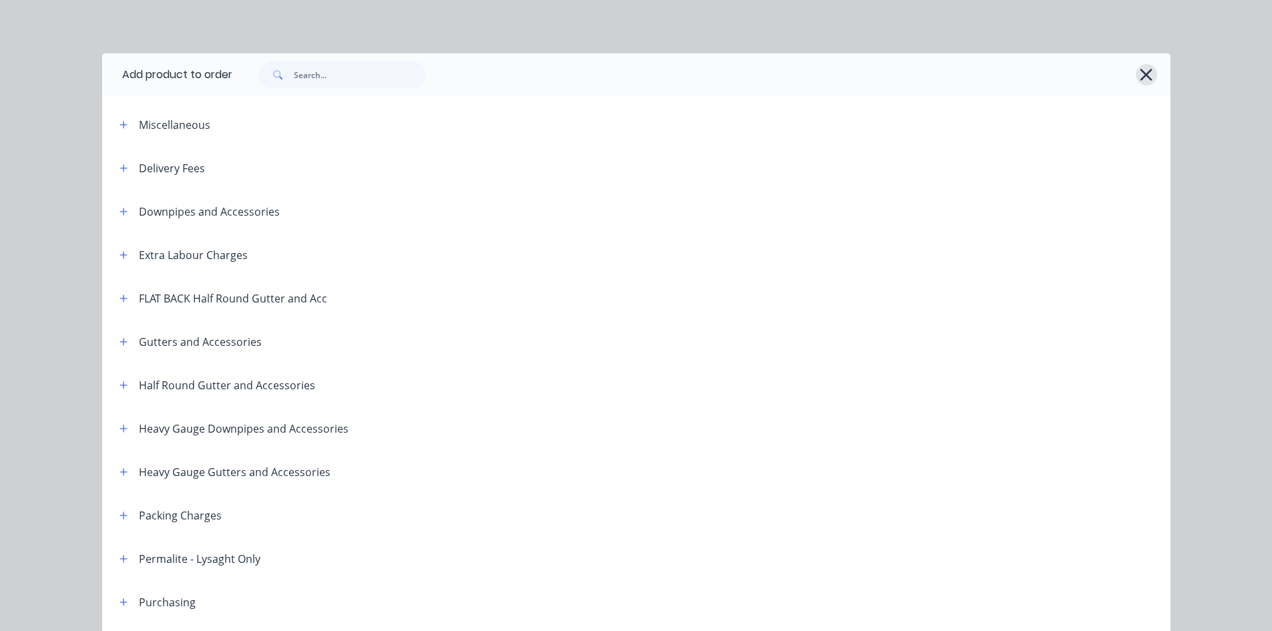
click at [1139, 72] on icon "button" at bounding box center [1146, 74] width 14 height 19
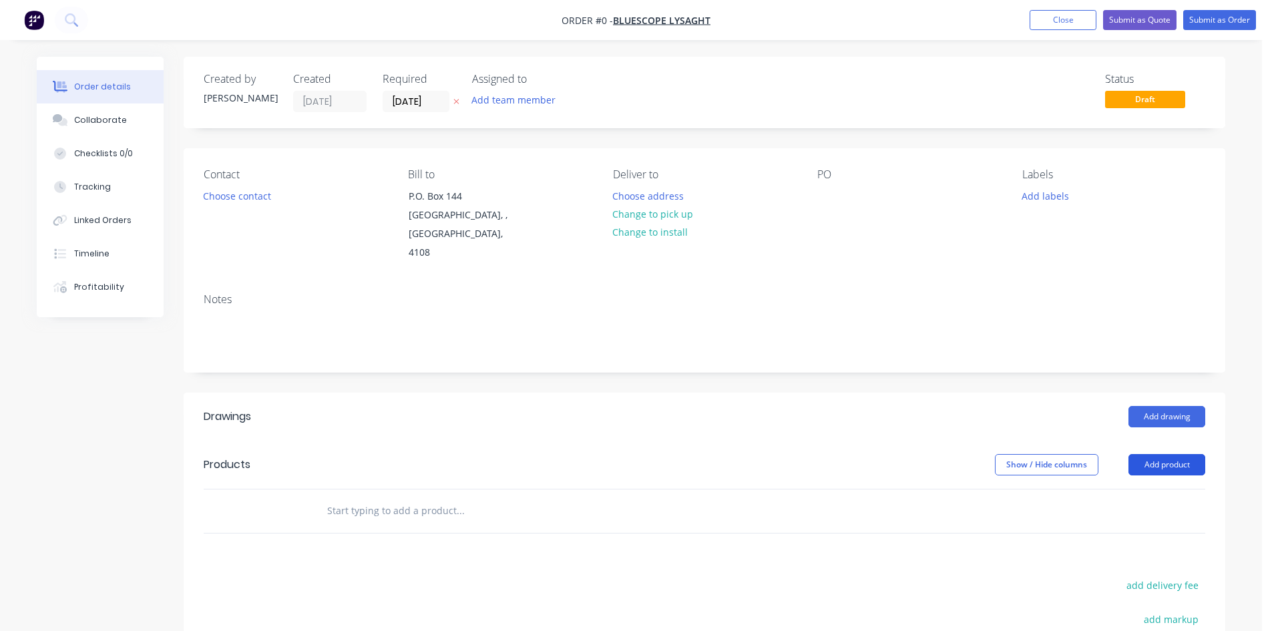
click at [1178, 454] on button "Add product" at bounding box center [1166, 464] width 77 height 21
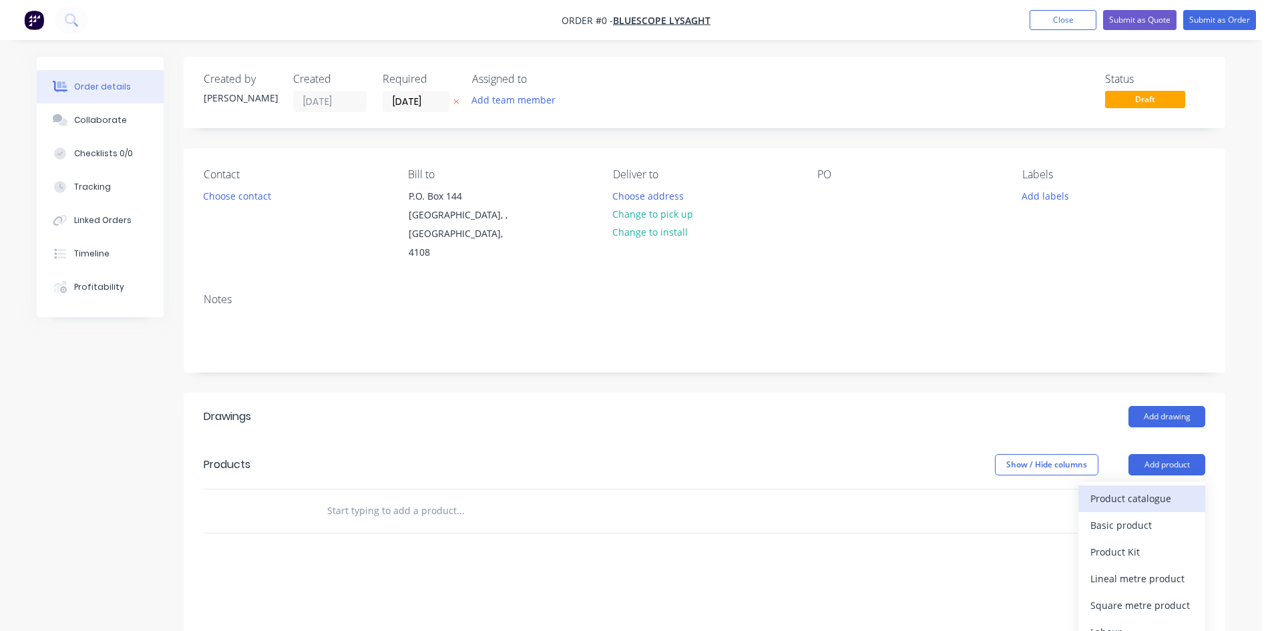
click at [1157, 489] on div "Product catalogue" at bounding box center [1141, 498] width 103 height 19
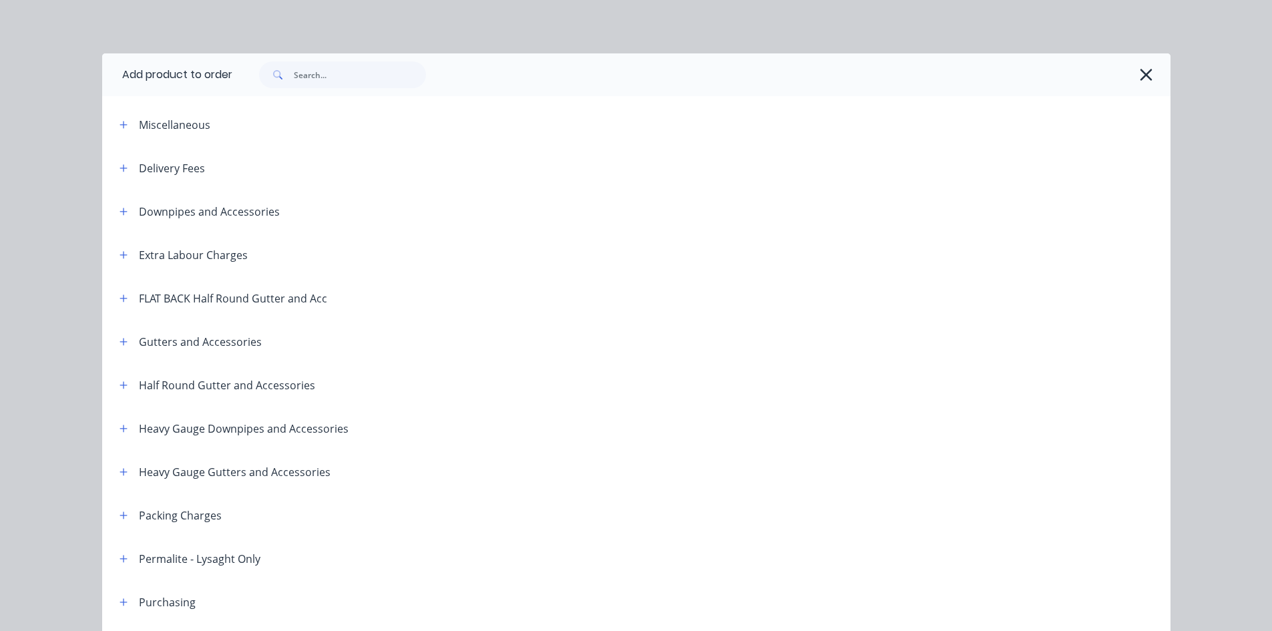
scroll to position [442, 0]
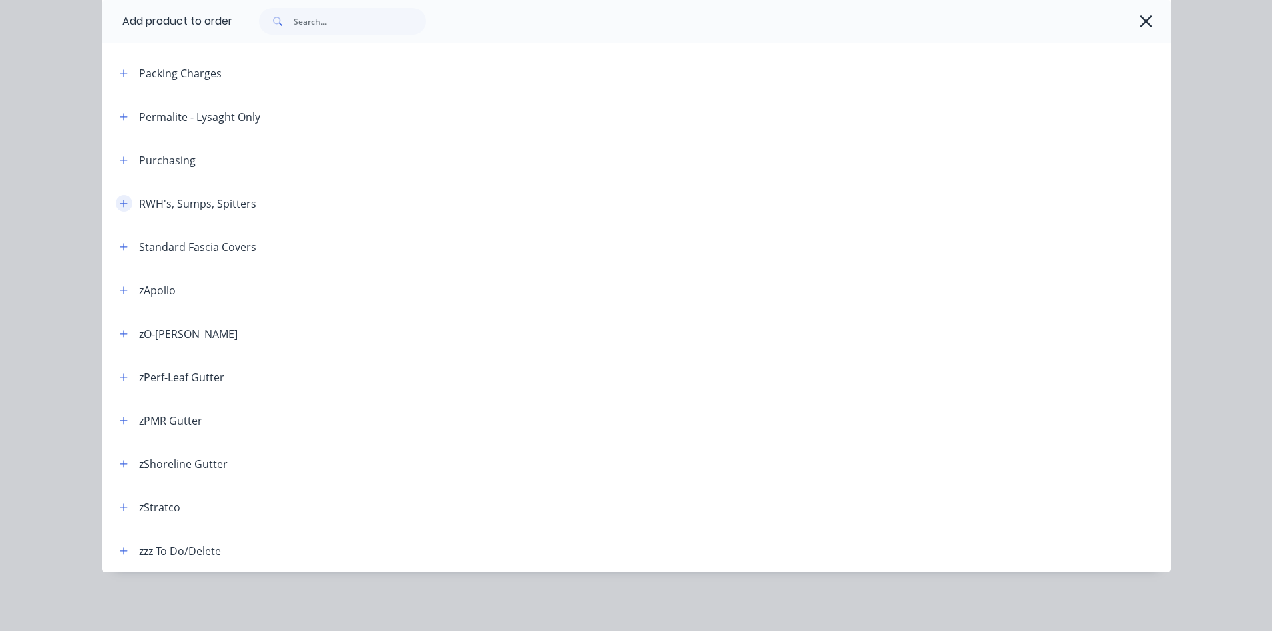
click at [117, 211] on header "RWH's, Sumps, Spitters" at bounding box center [636, 203] width 1068 height 43
click at [119, 204] on icon "button" at bounding box center [123, 203] width 8 height 9
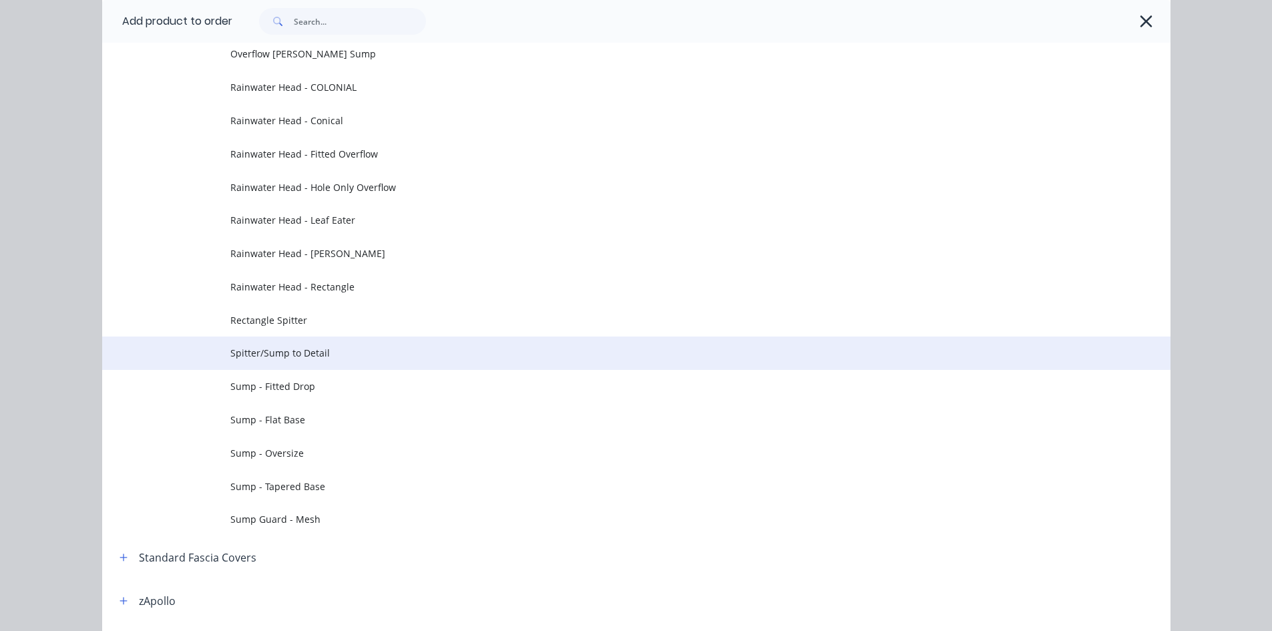
scroll to position [664, 0]
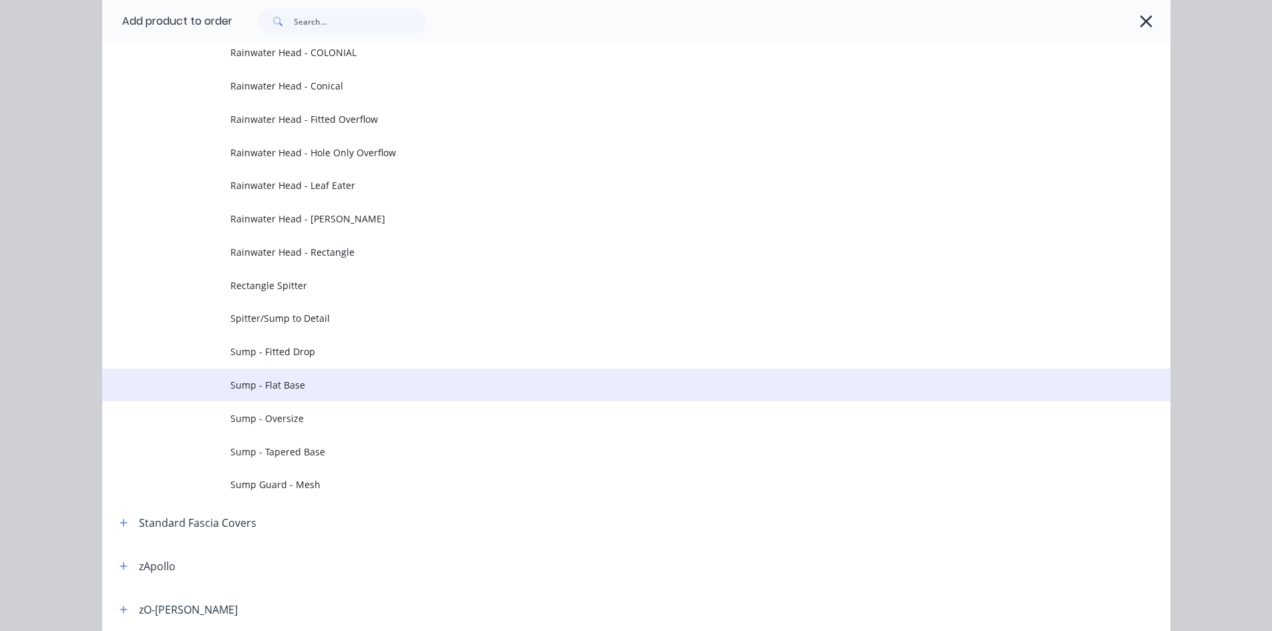
click at [257, 379] on span "Sump - Flat Base" at bounding box center [606, 385] width 752 height 14
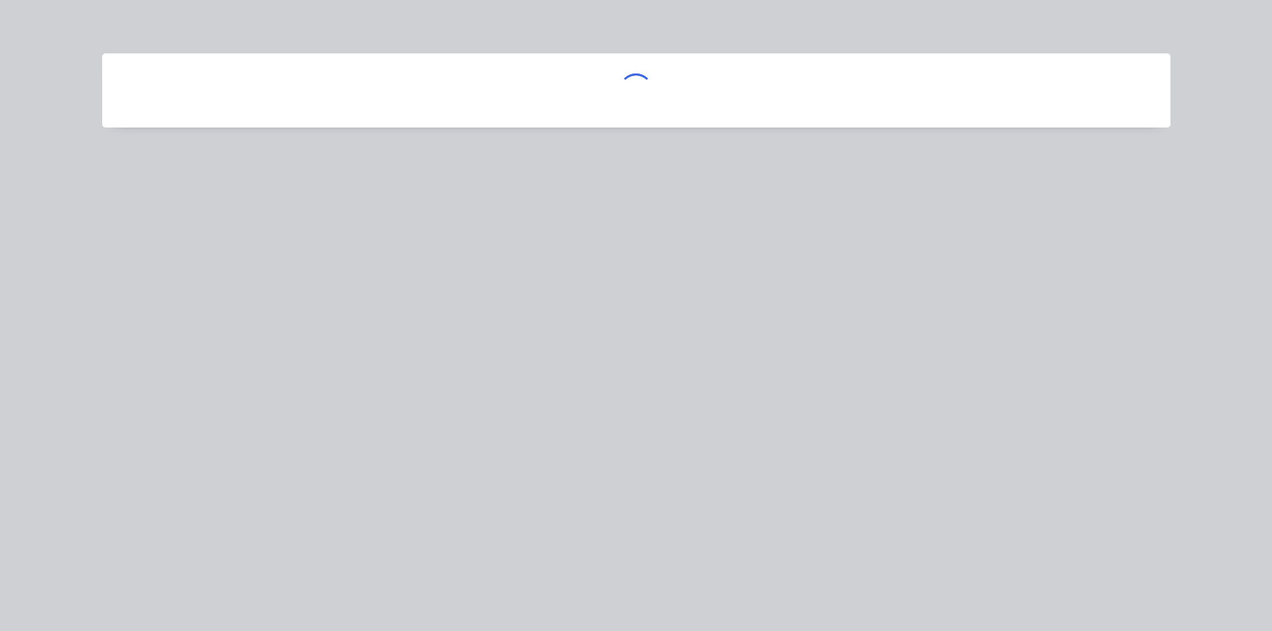
scroll to position [0, 0]
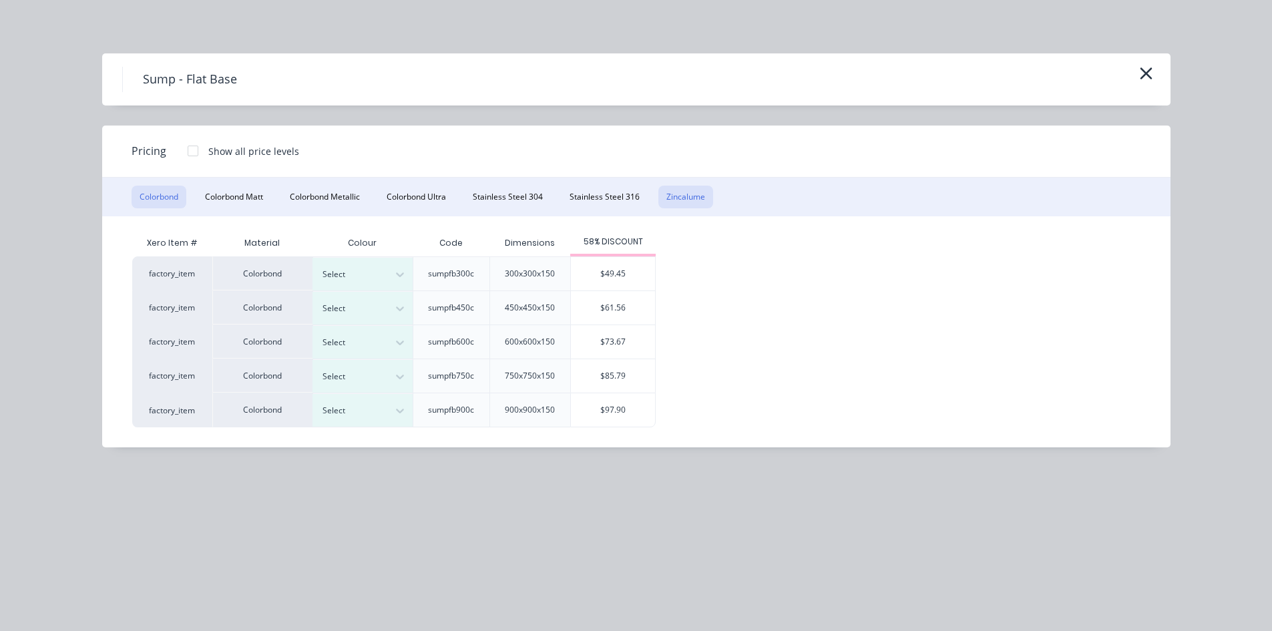
click at [691, 192] on button "Zincalume" at bounding box center [685, 197] width 55 height 23
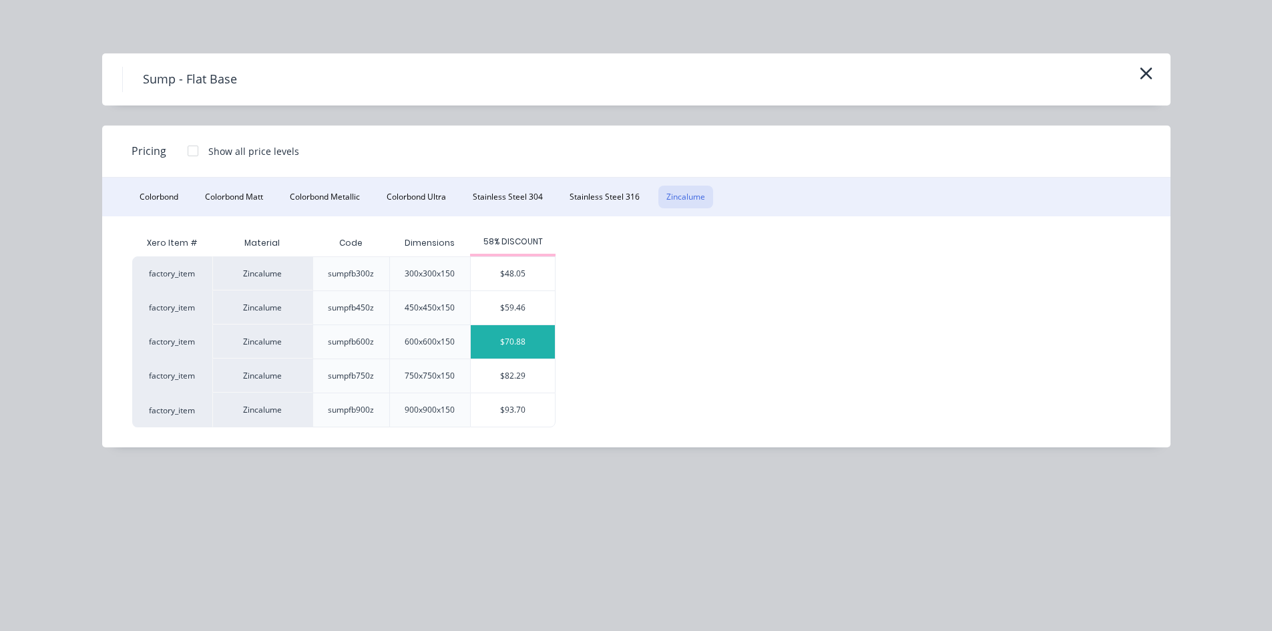
click at [505, 342] on div "$70.88" at bounding box center [513, 341] width 84 height 33
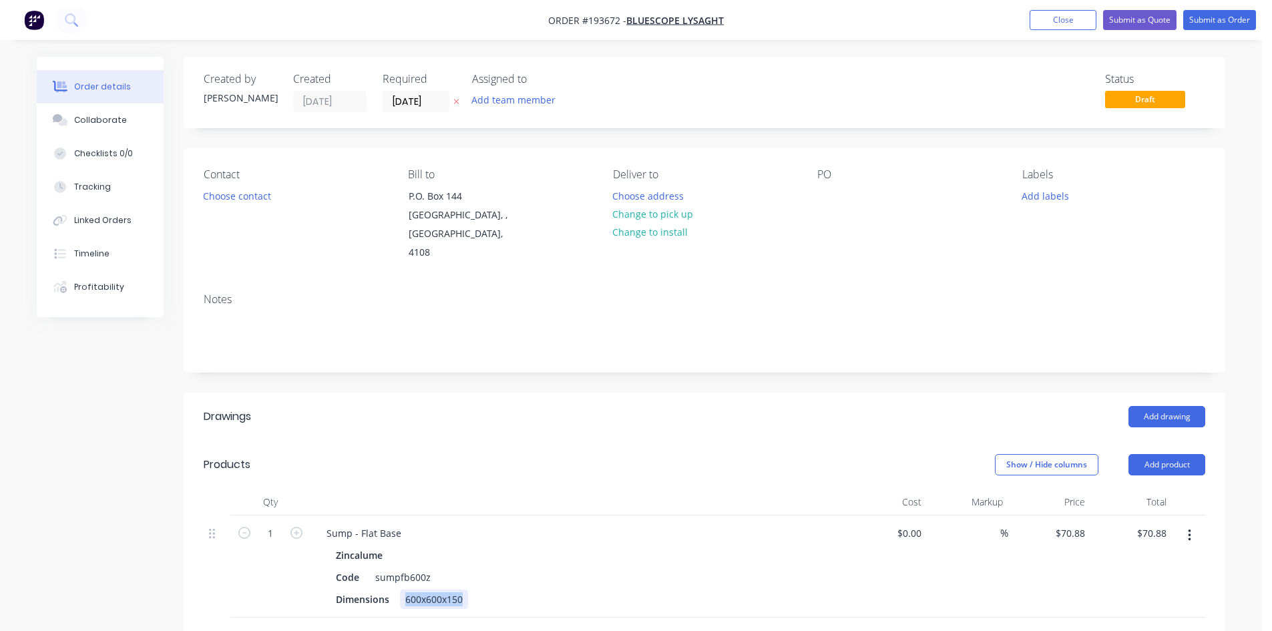
drag, startPoint x: 406, startPoint y: 580, endPoint x: 708, endPoint y: 611, distance: 304.0
click at [702, 608] on div "Qty Cost Markup Price Total 1 Sump - Flat Base Zincalume Code sumpfb600z Dimens…" at bounding box center [704, 575] width 1041 height 172
click at [690, 523] on div "Sump - Flat Base" at bounding box center [577, 532] width 523 height 19
click at [1164, 454] on button "Add product" at bounding box center [1166, 464] width 77 height 21
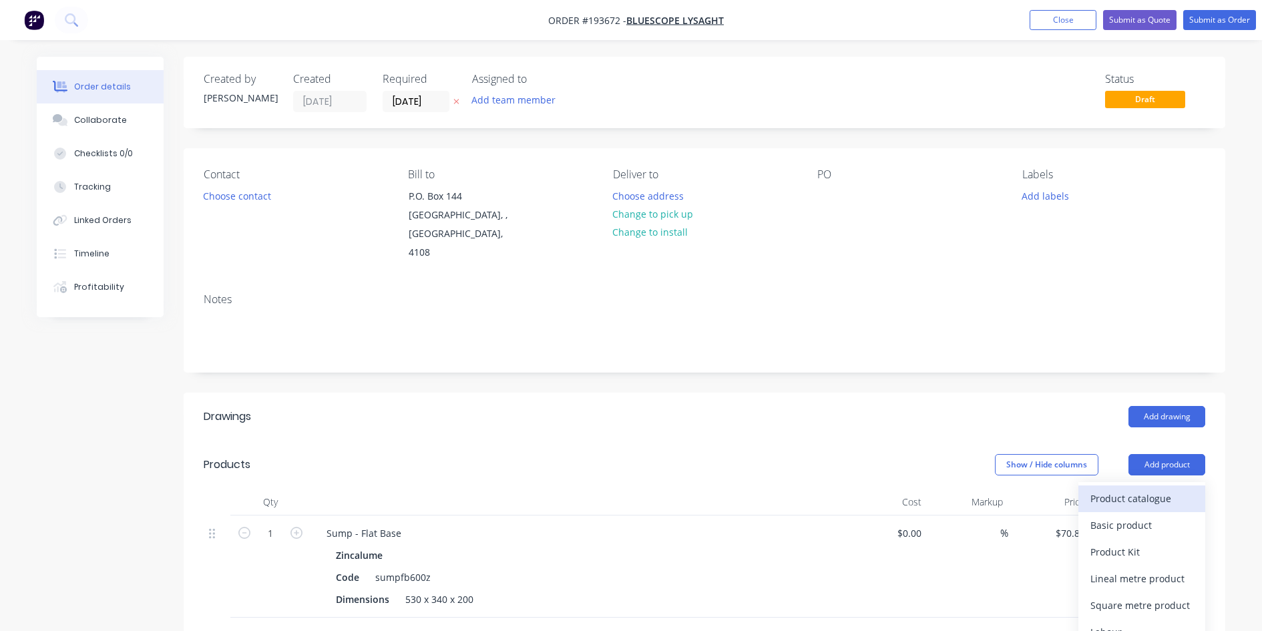
click at [1159, 489] on div "Product catalogue" at bounding box center [1141, 498] width 103 height 19
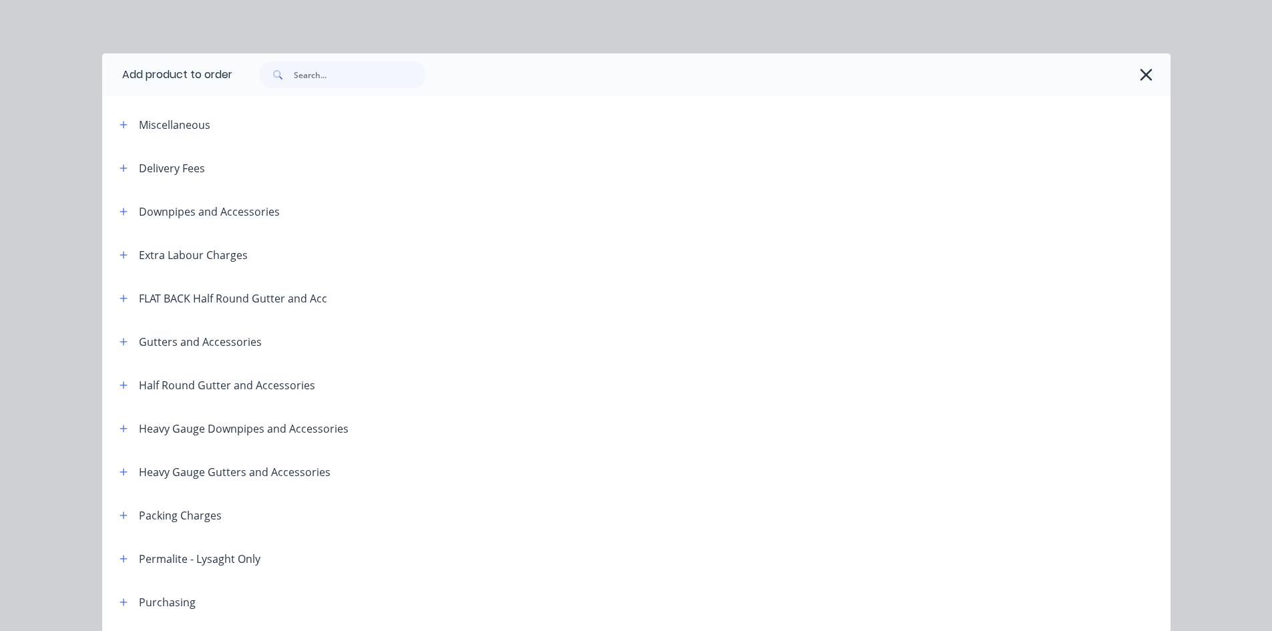
scroll to position [442, 0]
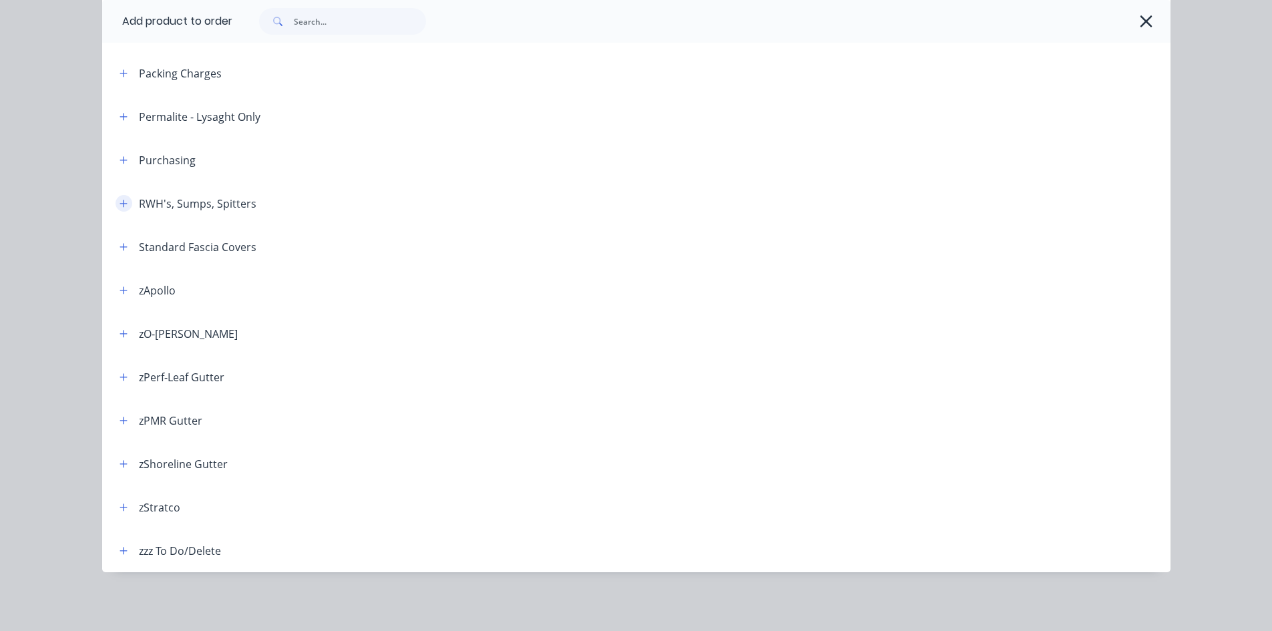
click at [119, 206] on icon "button" at bounding box center [122, 203] width 7 height 7
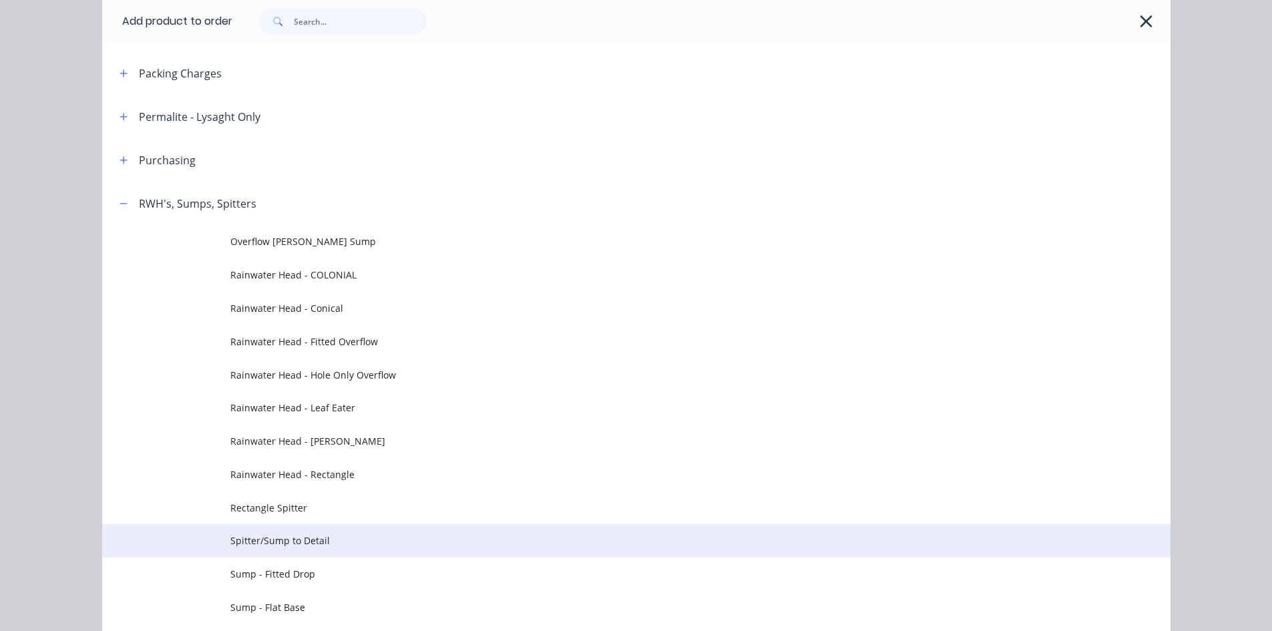
scroll to position [664, 0]
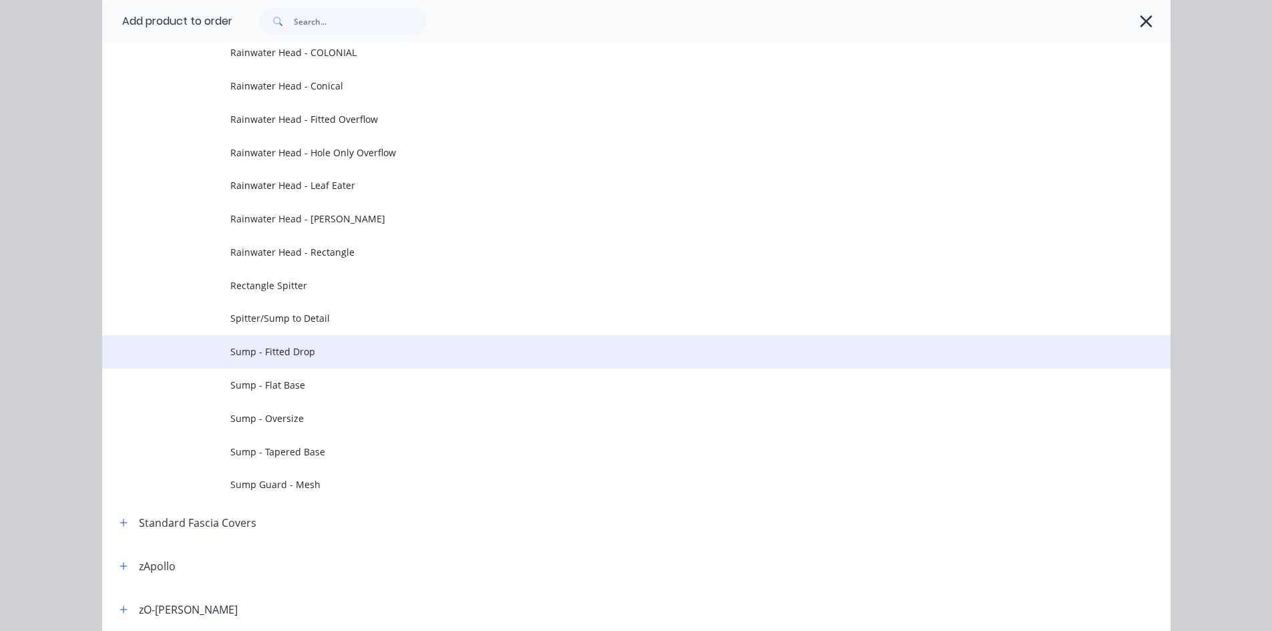
click at [360, 342] on td "Sump - Fitted Drop" at bounding box center [700, 351] width 940 height 33
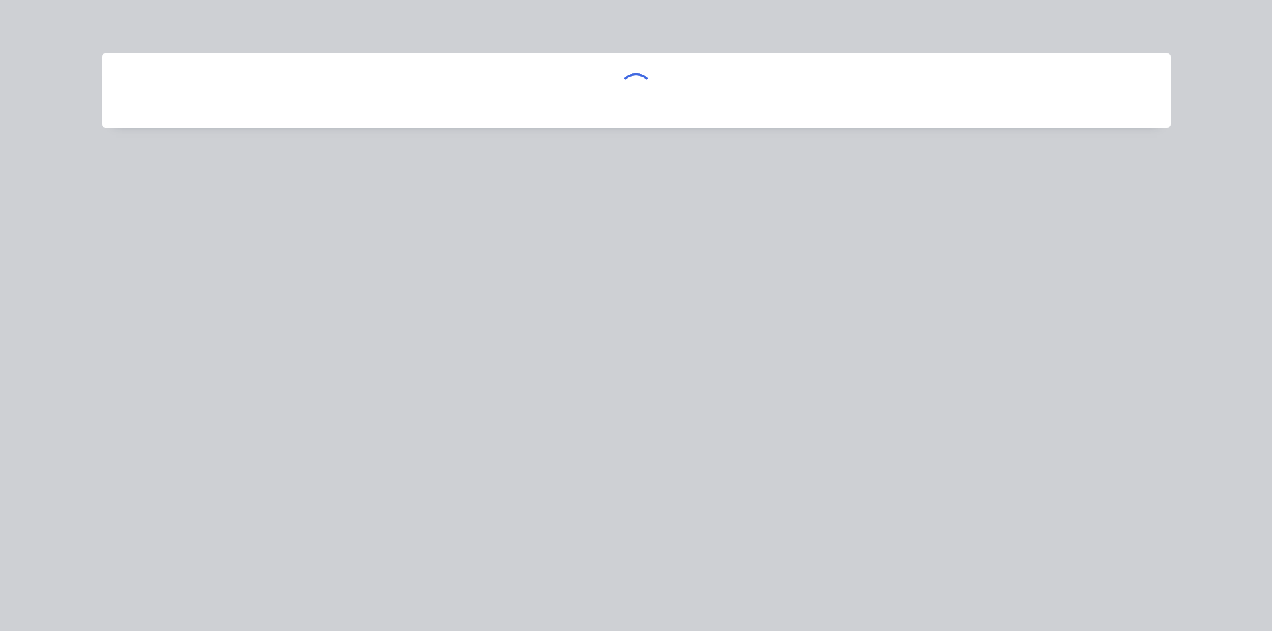
scroll to position [0, 0]
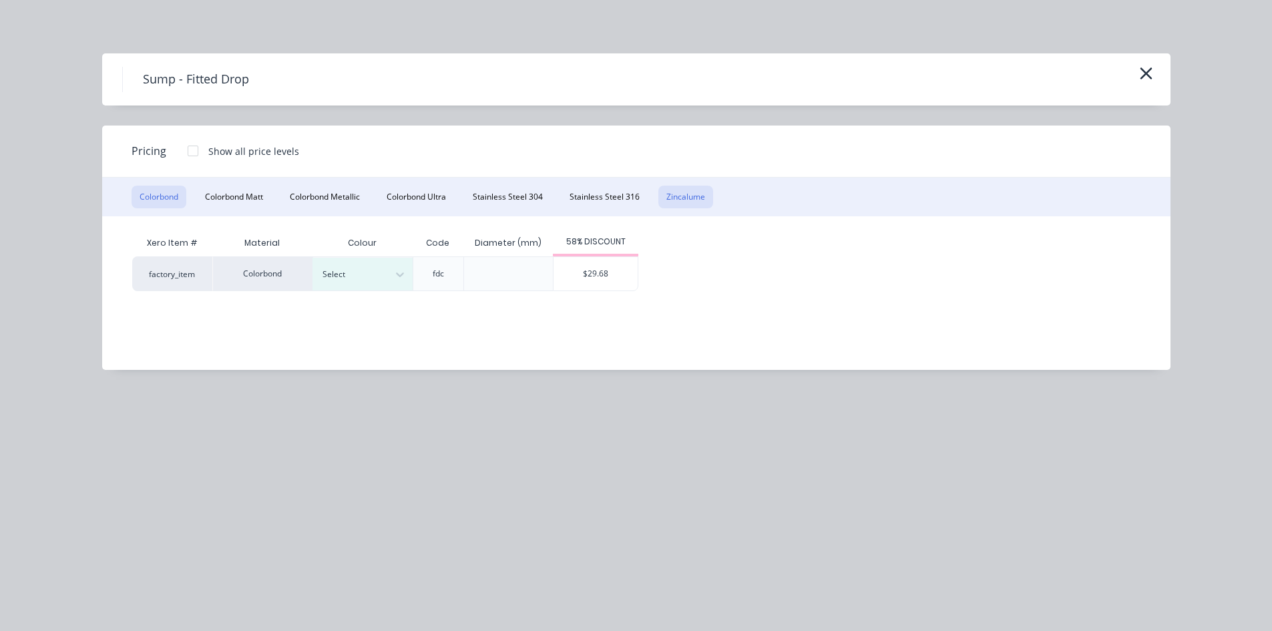
click at [681, 192] on button "Zincalume" at bounding box center [685, 197] width 55 height 23
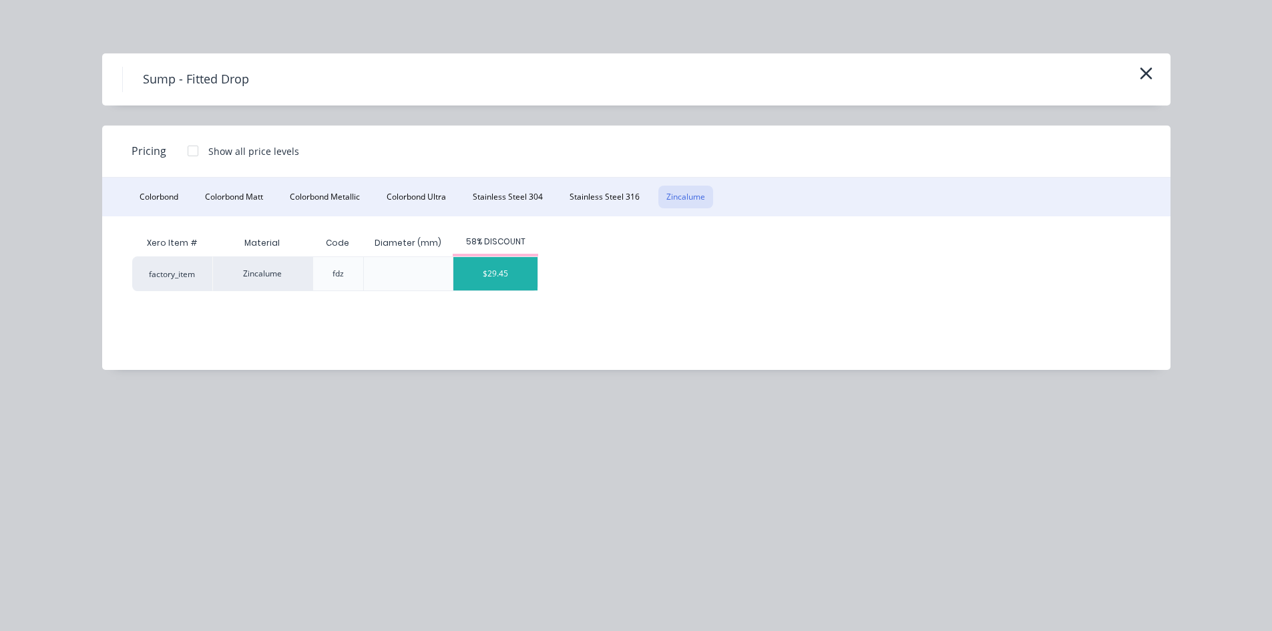
click at [487, 280] on div "$29.45" at bounding box center [495, 273] width 84 height 33
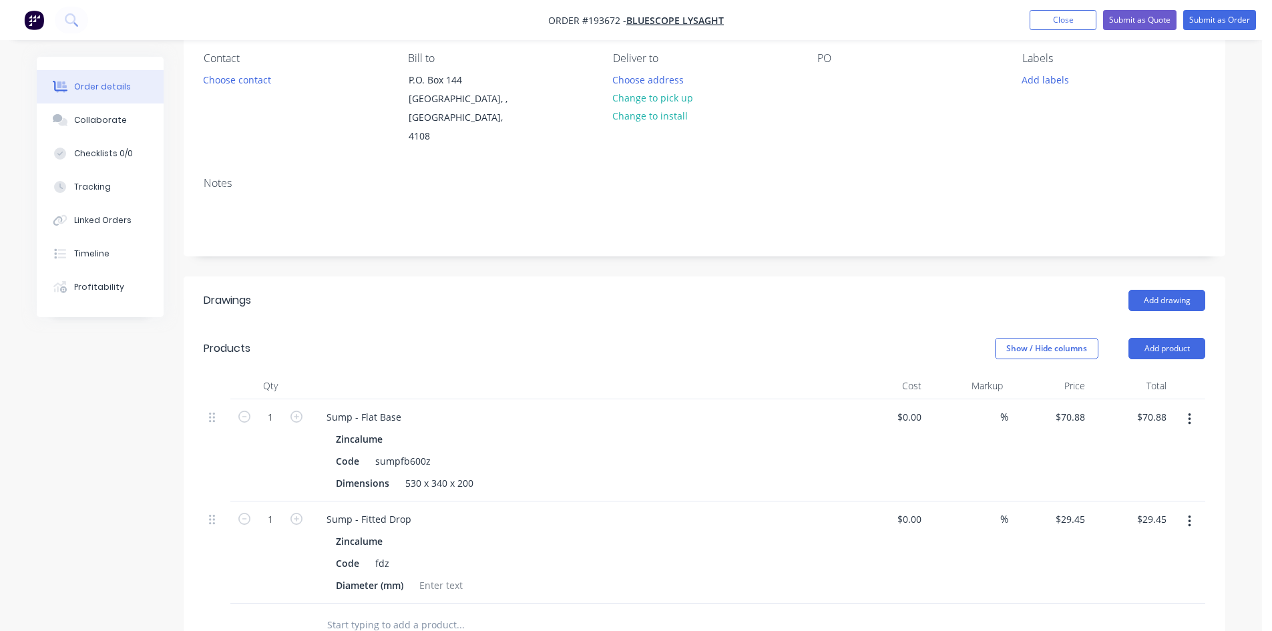
scroll to position [222, 0]
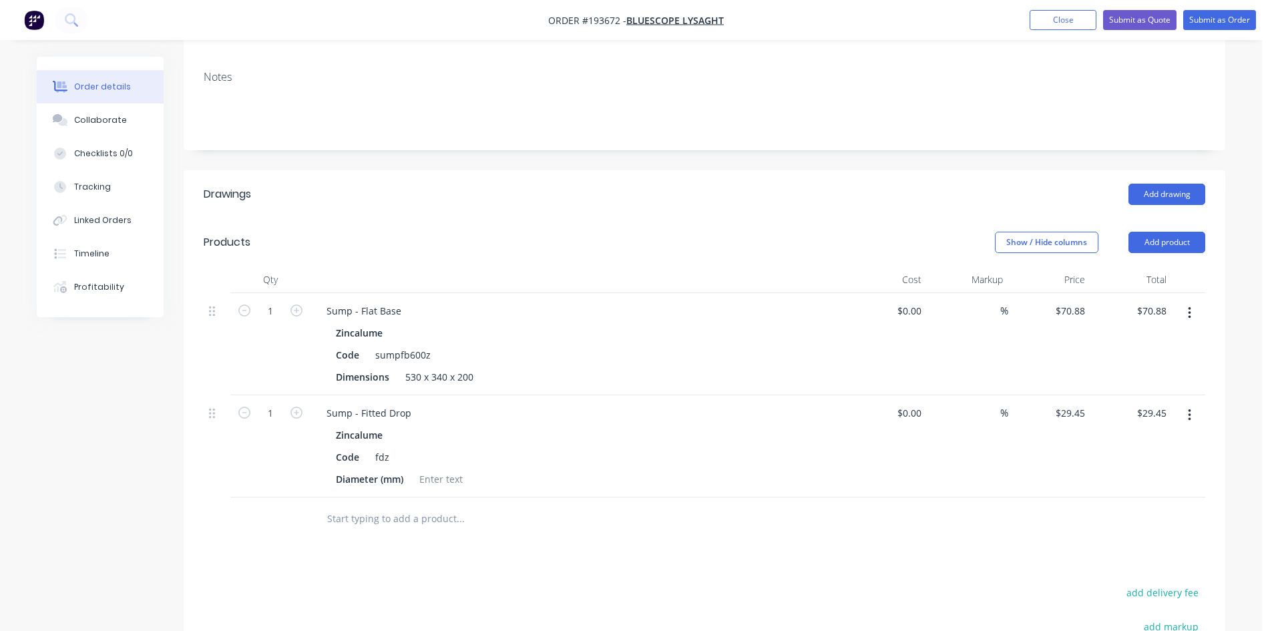
click at [1182, 403] on button "button" at bounding box center [1189, 415] width 31 height 24
click at [1136, 467] on div "Duplicate" at bounding box center [1141, 476] width 103 height 19
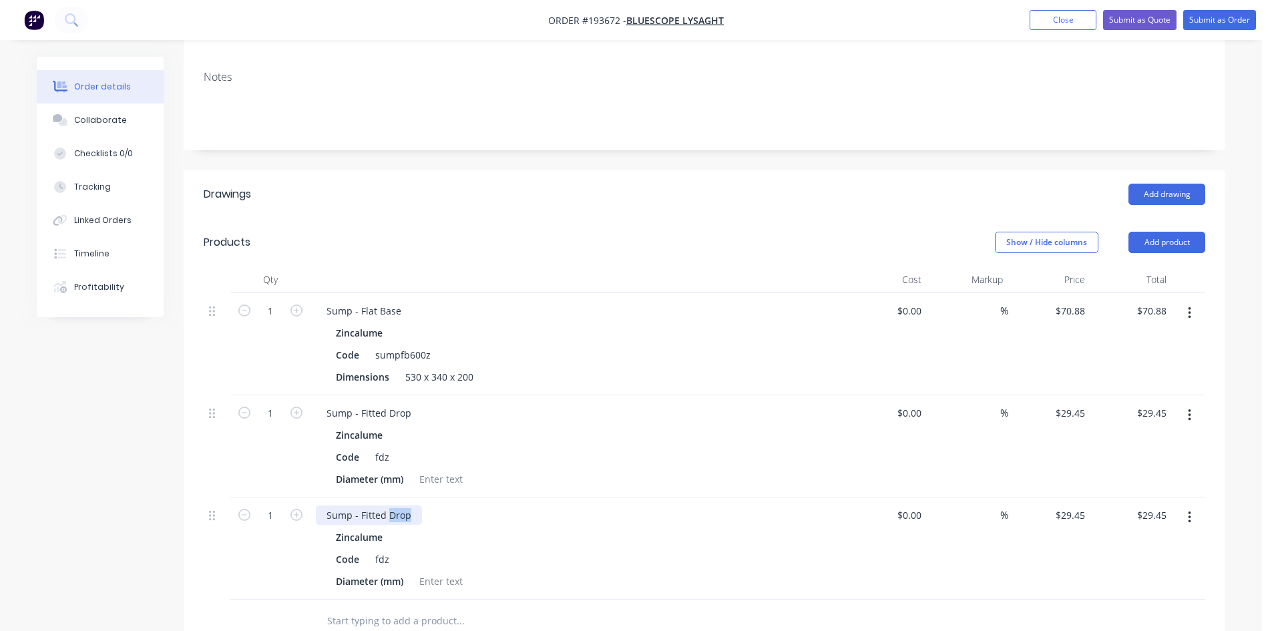
drag, startPoint x: 389, startPoint y: 495, endPoint x: 453, endPoint y: 499, distance: 64.2
click at [453, 505] on div "Sump - Fitted Drop" at bounding box center [577, 514] width 523 height 19
click at [1085, 505] on input "29.45" at bounding box center [1072, 514] width 36 height 19
type input "$38.28"
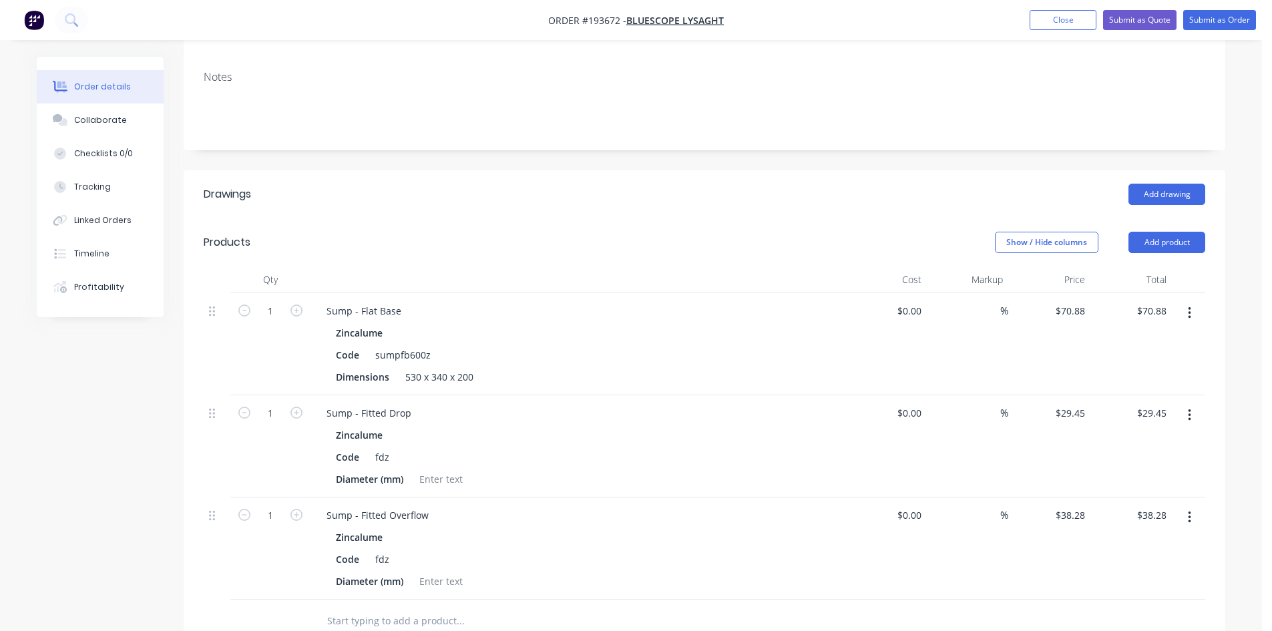
click at [796, 527] on div "Zincalume" at bounding box center [577, 536] width 483 height 19
drag, startPoint x: 1162, startPoint y: 201, endPoint x: 1166, endPoint y: 209, distance: 9.3
click at [1162, 218] on header "Products Show / Hide columns Add product" at bounding box center [704, 242] width 1041 height 48
click at [1168, 232] on button "Add product" at bounding box center [1166, 242] width 77 height 21
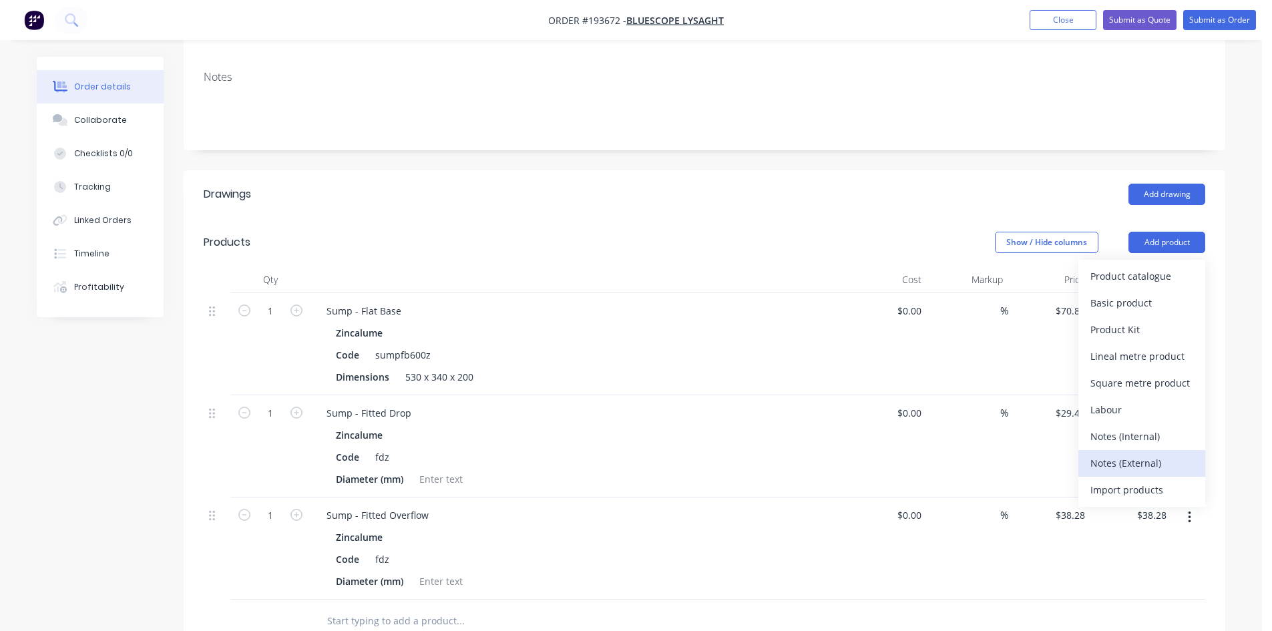
click at [1154, 453] on div "Notes (External)" at bounding box center [1141, 462] width 103 height 19
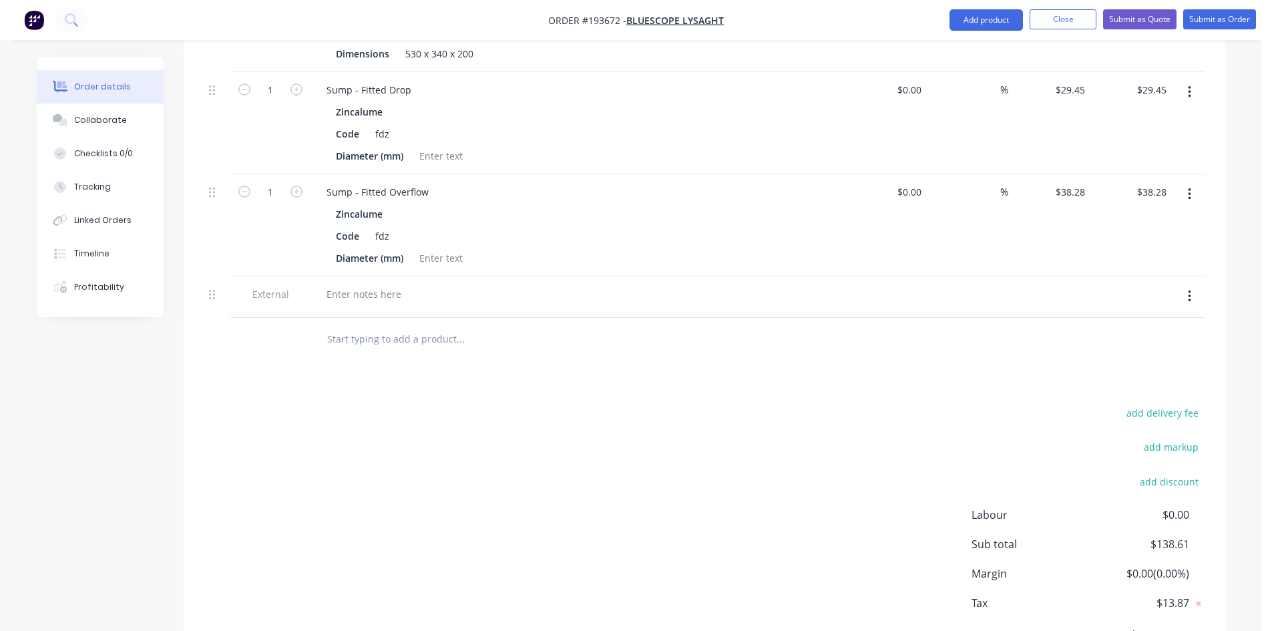
scroll to position [597, 0]
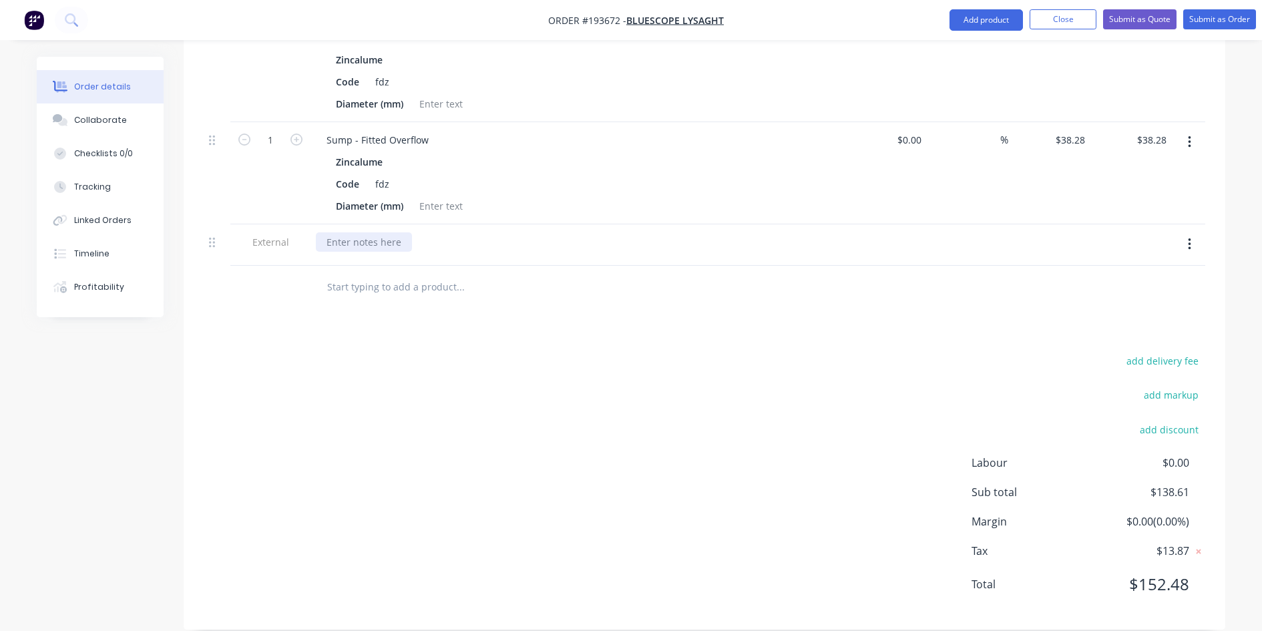
click at [358, 232] on div at bounding box center [364, 241] width 96 height 19
click at [718, 418] on div "add delivery fee add markup add discount Labour $0.00 Sub total $138.61 Margin …" at bounding box center [704, 481] width 1001 height 258
click at [1156, 3] on nav "Order #193672 - Bluescope Lysaght Add product Close Submit as Quote Submit as O…" at bounding box center [636, 20] width 1272 height 40
click at [1148, 20] on button "Submit as Quote" at bounding box center [1139, 19] width 73 height 20
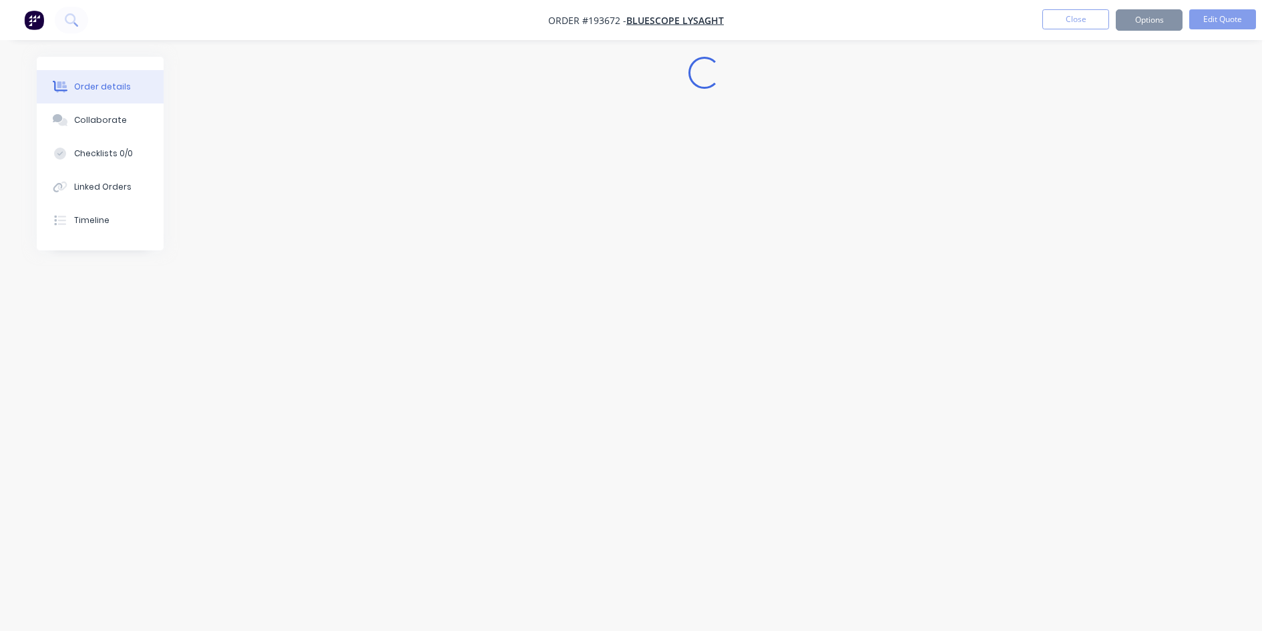
scroll to position [0, 0]
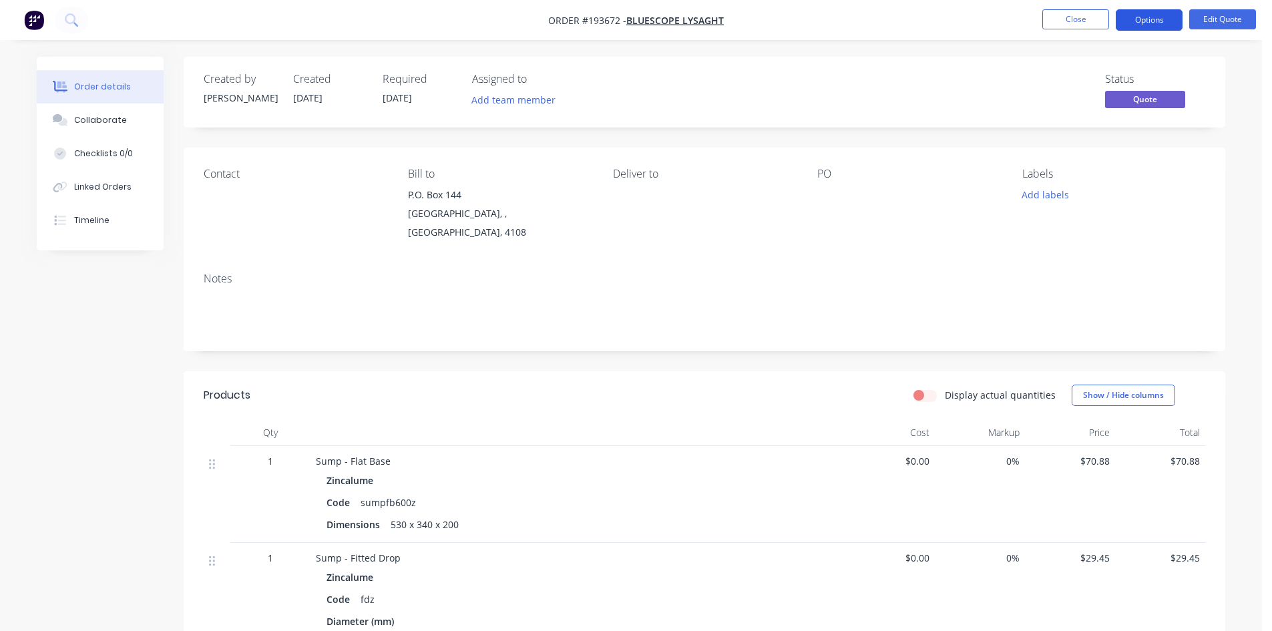
click at [1155, 18] on button "Options" at bounding box center [1148, 19] width 67 height 21
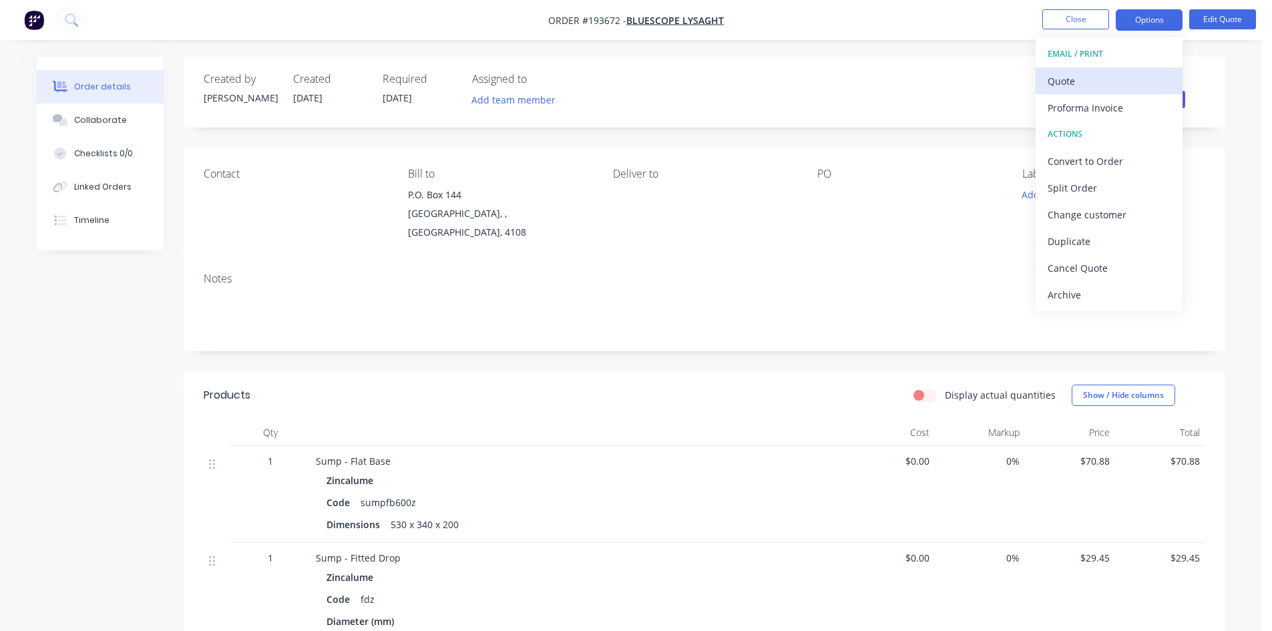
click at [1129, 81] on div "Quote" at bounding box center [1108, 80] width 123 height 19
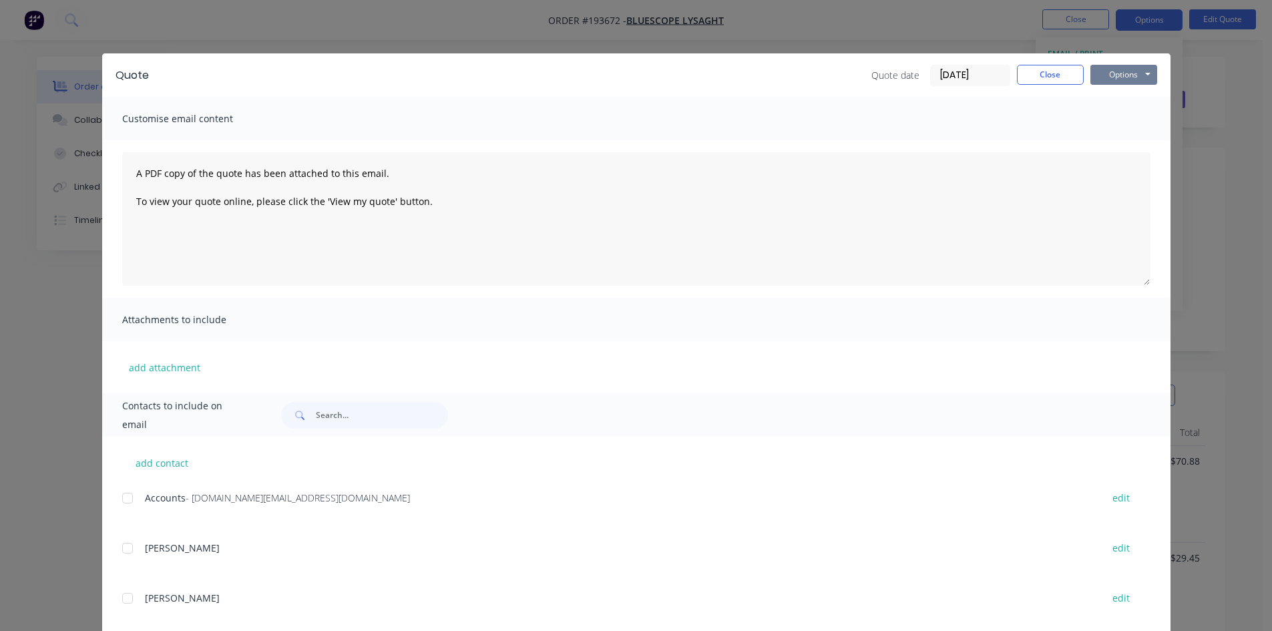
click at [1144, 74] on button "Options" at bounding box center [1123, 75] width 67 height 20
click at [1143, 103] on button "Preview" at bounding box center [1132, 98] width 85 height 22
click at [101, 27] on div "Quote Quote date [DATE] Close Options Preview Print Email Customise email conte…" at bounding box center [636, 315] width 1272 height 631
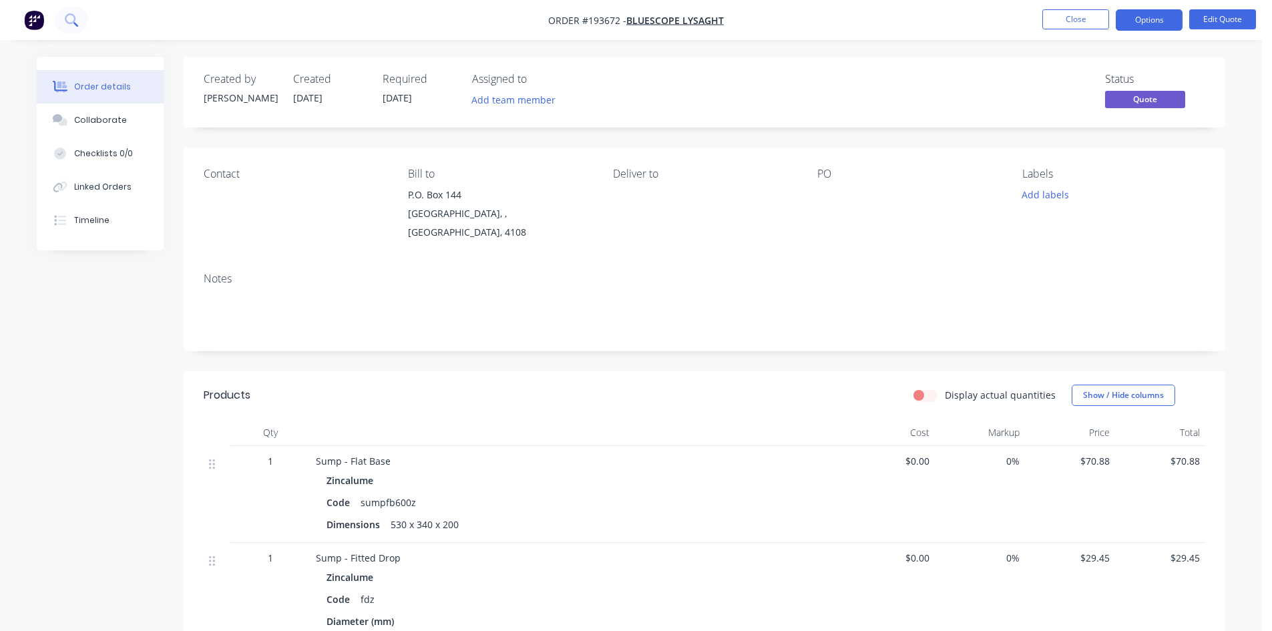
click at [64, 21] on button at bounding box center [71, 20] width 33 height 27
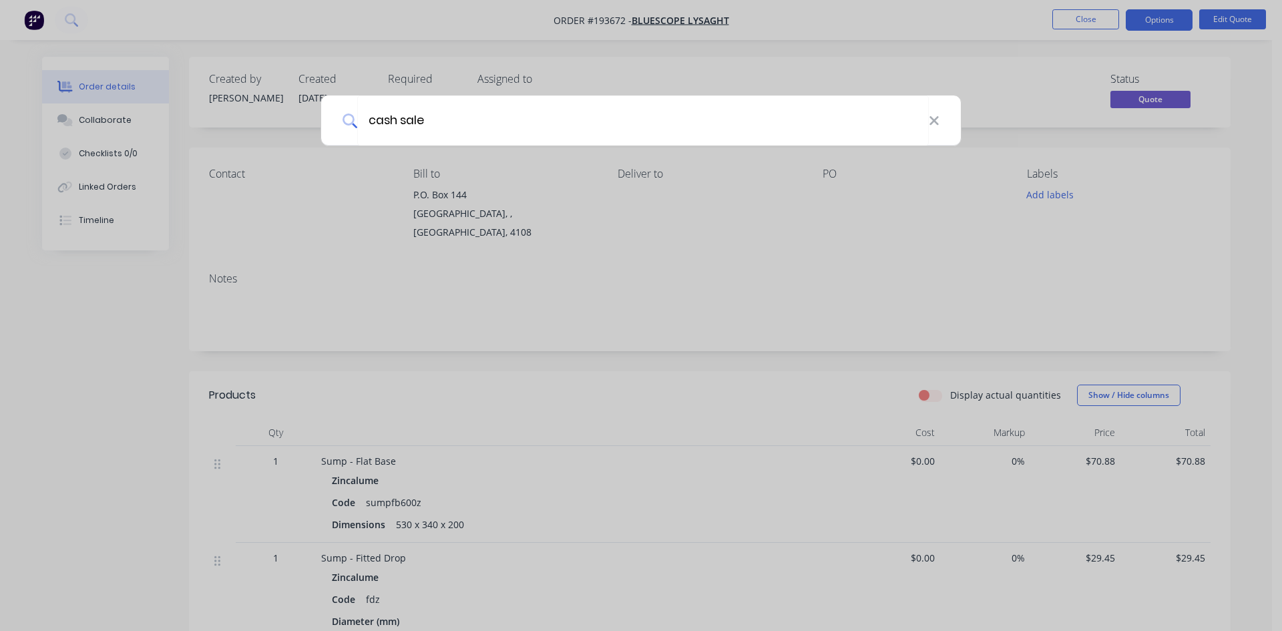
type input "cash sale"
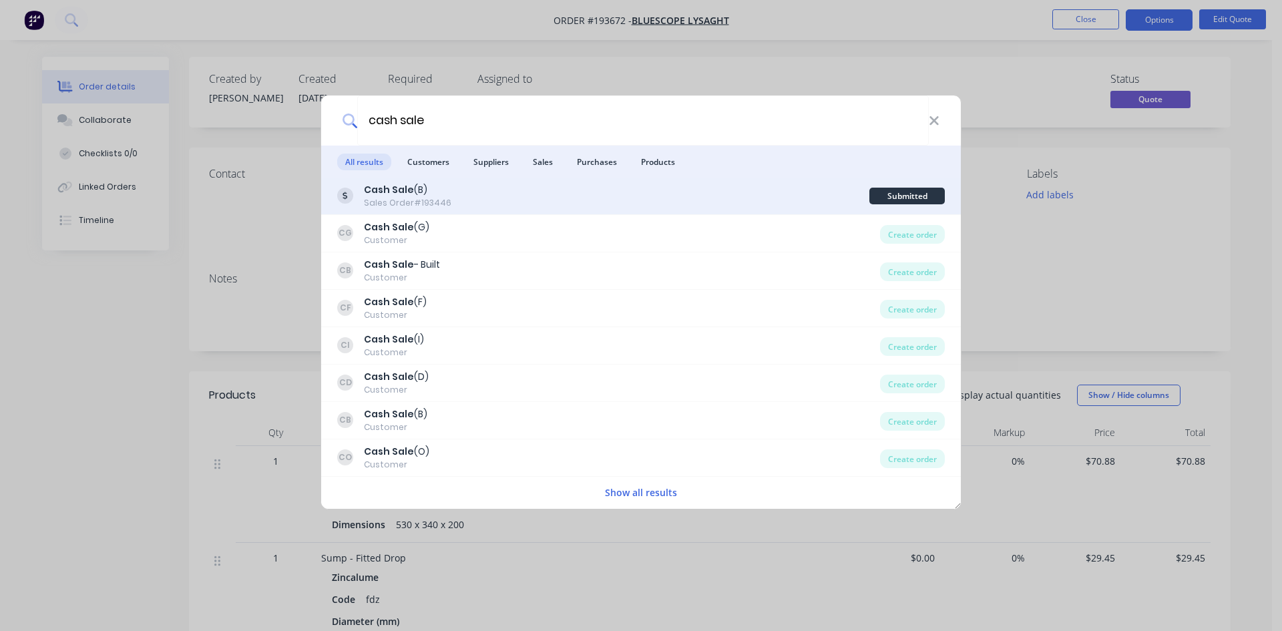
click at [559, 206] on div "Cash Sale (B) Sales Order #193446" at bounding box center [603, 196] width 532 height 26
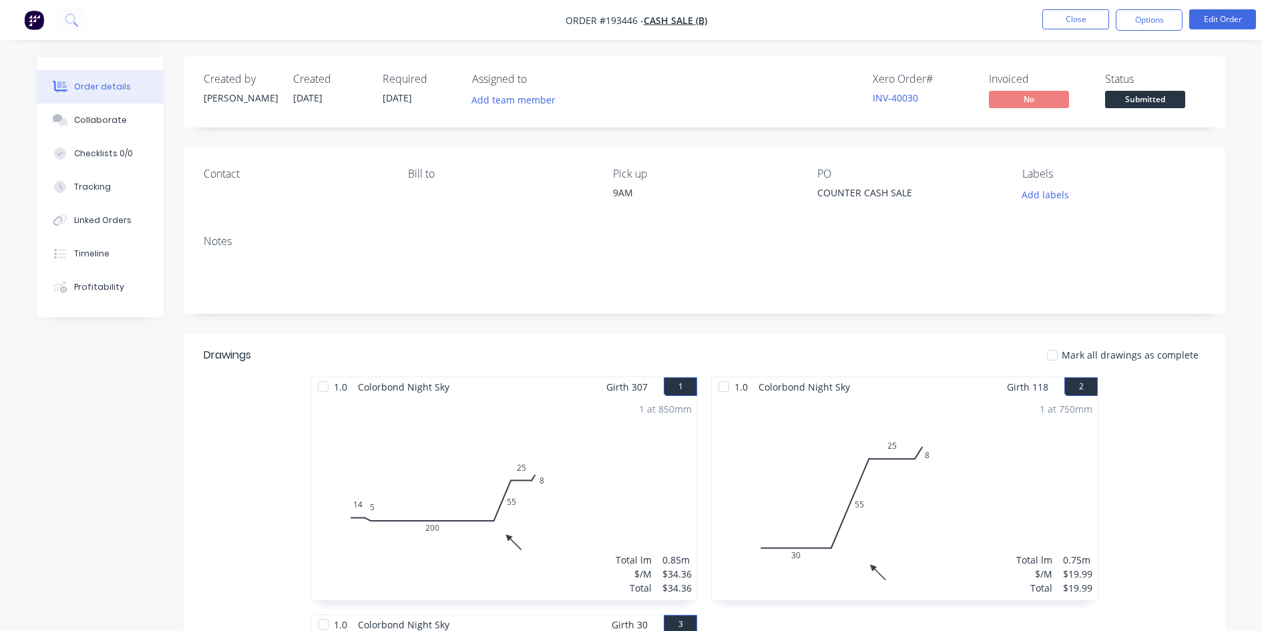
click at [637, 15] on span "Order #193446 -" at bounding box center [604, 20] width 78 height 13
click at [650, 20] on span "Cash Sale (B)" at bounding box center [675, 20] width 63 height 13
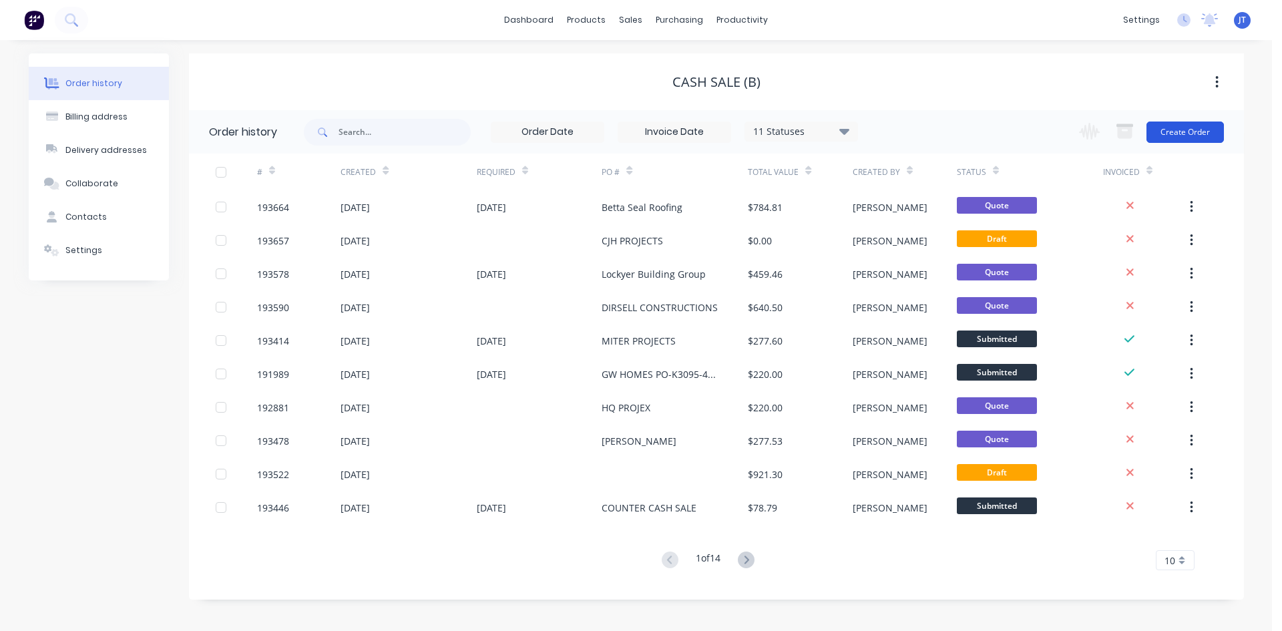
click at [1214, 123] on button "Create Order" at bounding box center [1184, 131] width 77 height 21
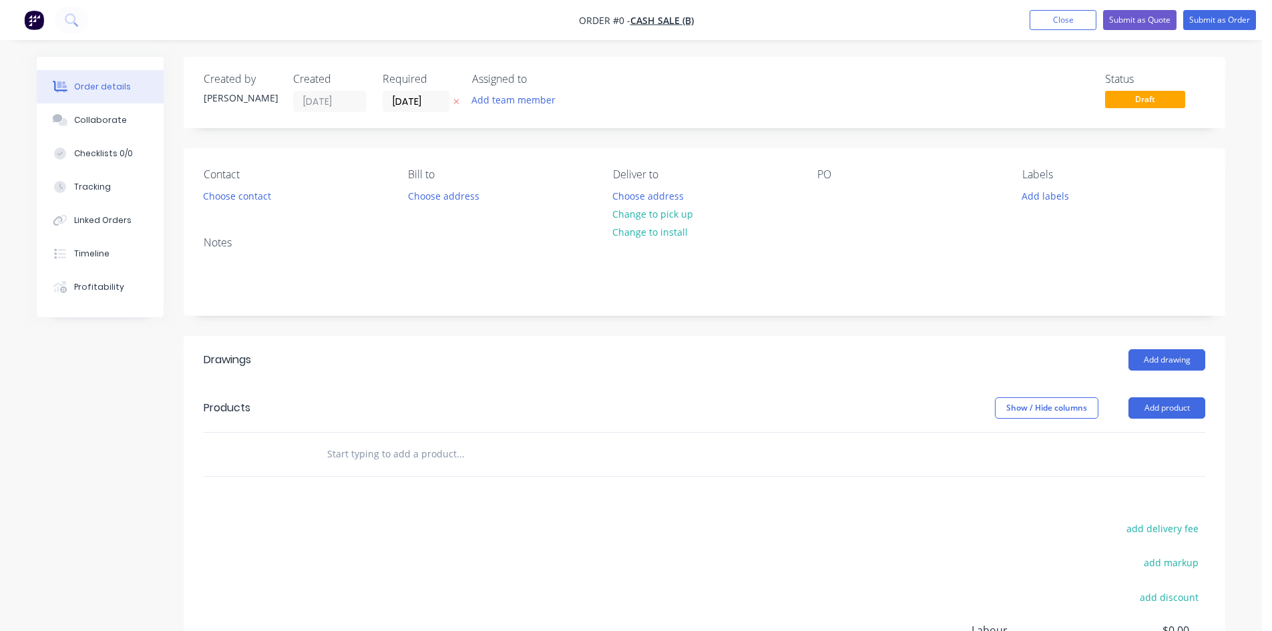
click at [1193, 345] on header "Drawings Add drawing" at bounding box center [704, 360] width 1041 height 48
click at [1179, 360] on button "Add drawing" at bounding box center [1166, 359] width 77 height 21
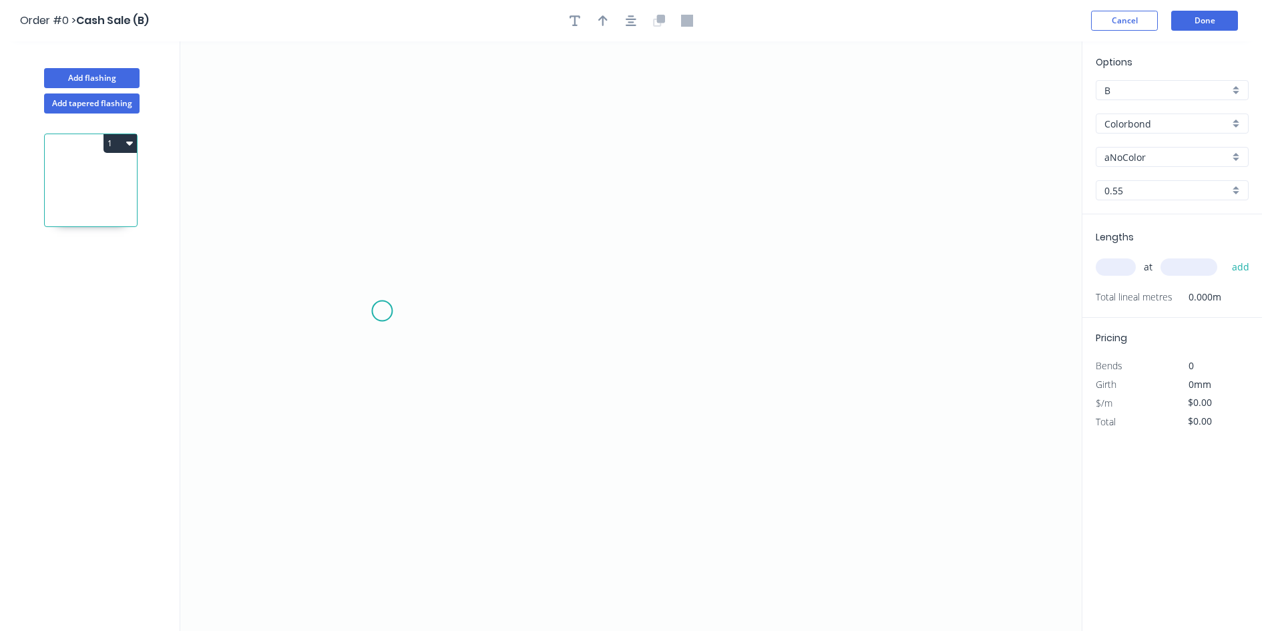
click at [381, 309] on icon "0" at bounding box center [630, 335] width 901 height 589
click at [381, 410] on icon "0" at bounding box center [630, 335] width 901 height 589
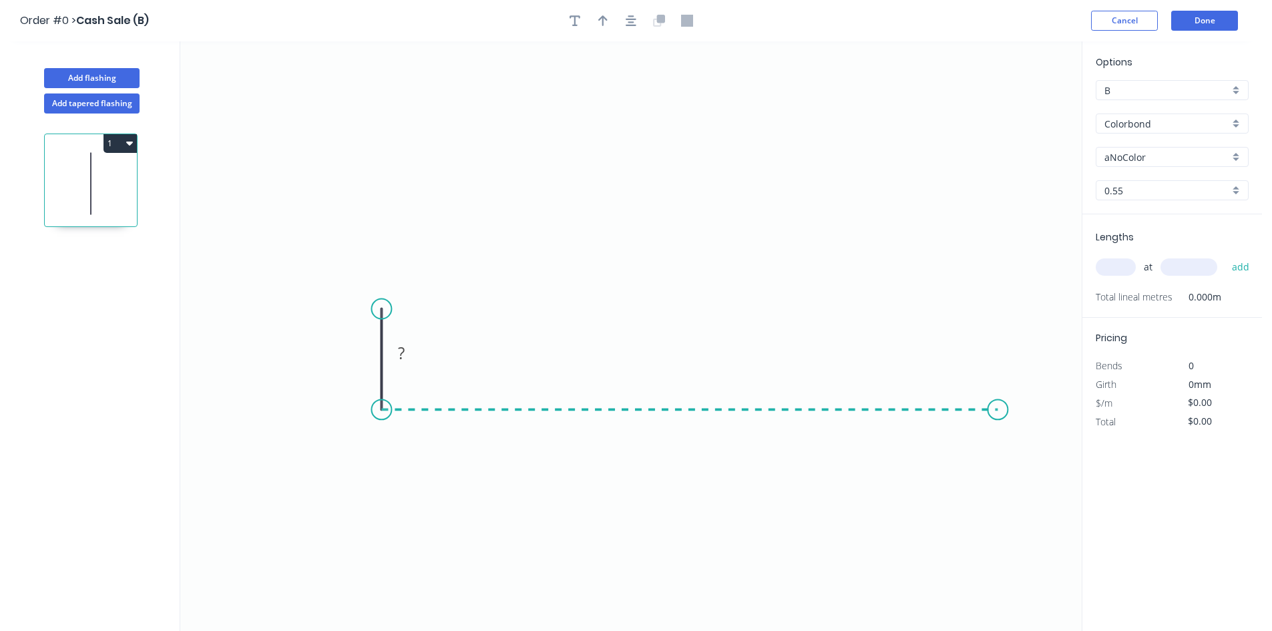
click at [998, 423] on icon "0 ?" at bounding box center [630, 335] width 901 height 589
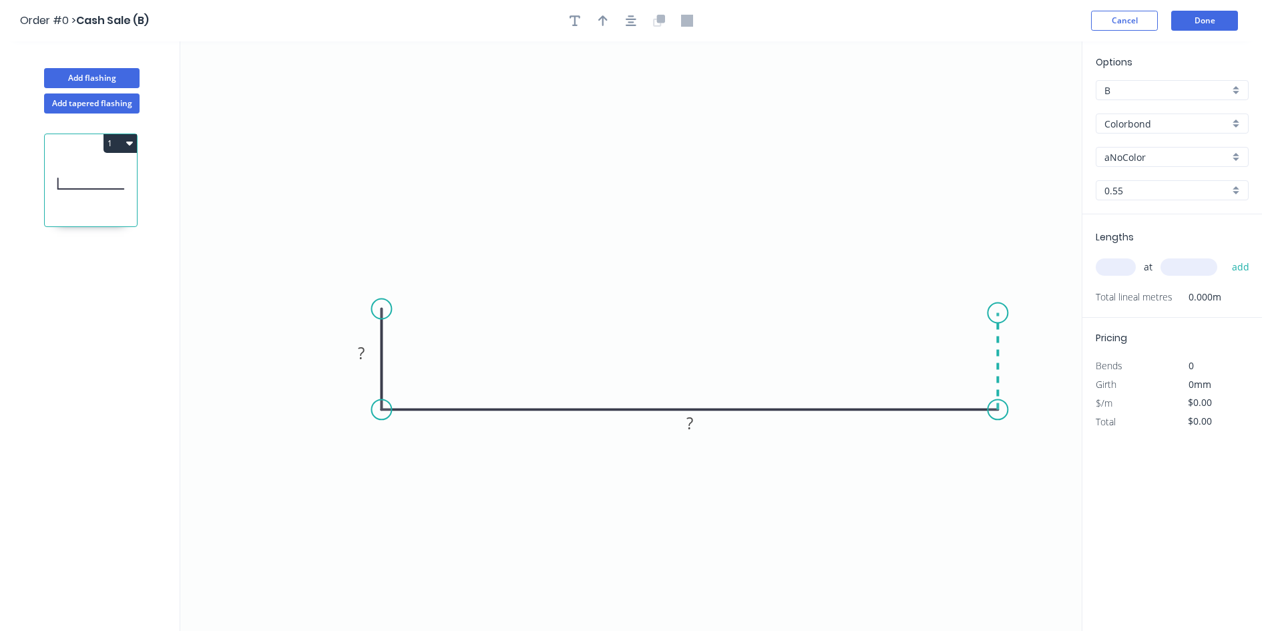
click at [995, 313] on icon "0 ? ?" at bounding box center [630, 335] width 901 height 589
click at [995, 313] on circle at bounding box center [997, 313] width 20 height 20
click at [1016, 354] on tspan "?" at bounding box center [1017, 355] width 7 height 22
click at [122, 79] on button "Add flashing" at bounding box center [91, 78] width 95 height 20
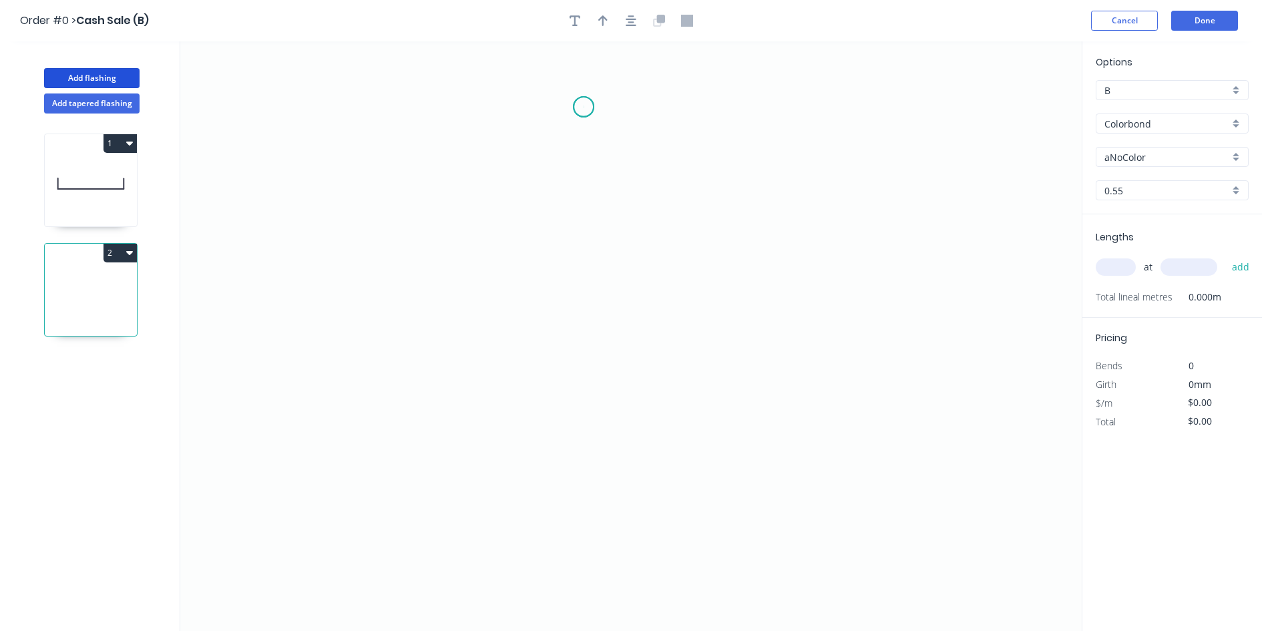
click at [583, 107] on icon "0" at bounding box center [630, 335] width 901 height 589
drag, startPoint x: 700, startPoint y: 113, endPoint x: 697, endPoint y: 148, distance: 34.2
click at [700, 118] on icon "0" at bounding box center [630, 335] width 901 height 589
click at [716, 554] on icon "0 ?" at bounding box center [630, 335] width 901 height 589
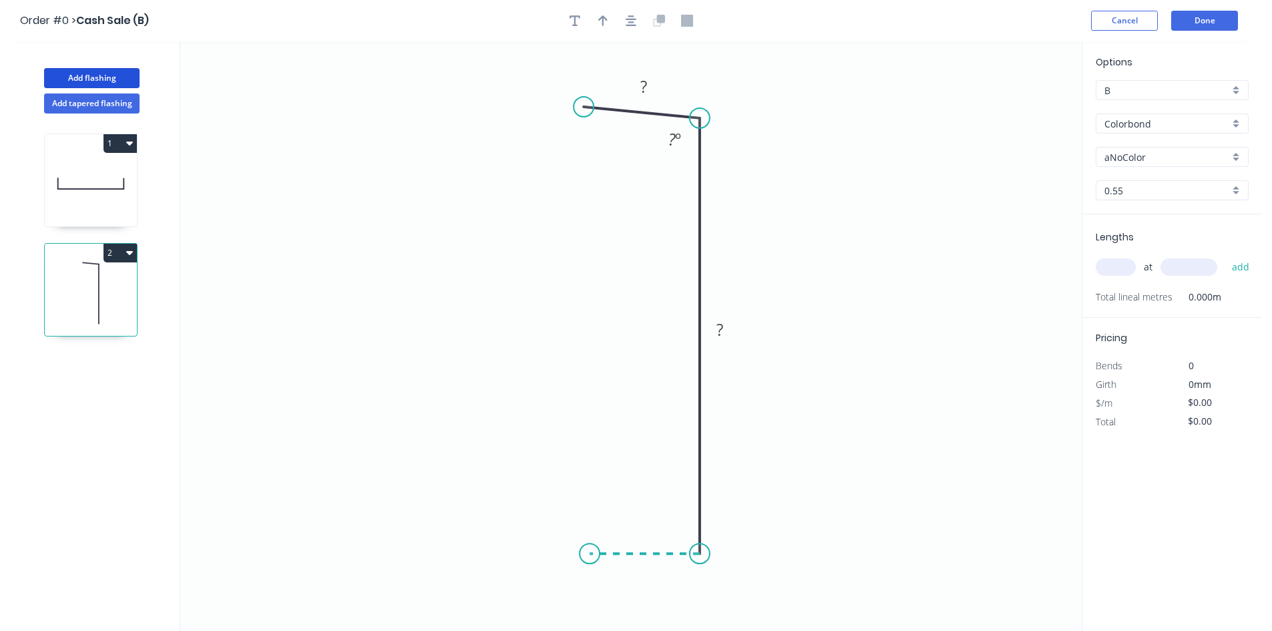
click at [585, 557] on icon "0 ? ? ? º" at bounding box center [630, 335] width 901 height 589
click at [585, 557] on circle at bounding box center [585, 553] width 20 height 20
drag, startPoint x: 583, startPoint y: 113, endPoint x: 585, endPoint y: 120, distance: 7.6
click at [585, 120] on circle at bounding box center [585, 118] width 20 height 20
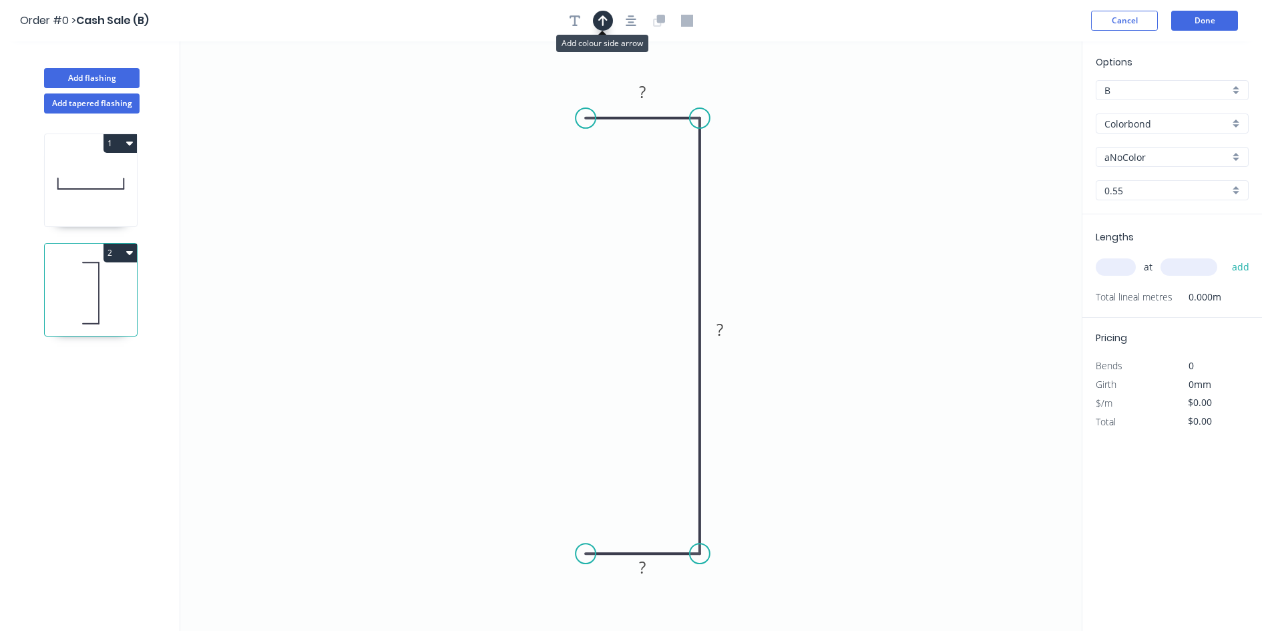
click at [605, 27] on button "button" at bounding box center [603, 21] width 20 height 20
click at [1017, 107] on icon at bounding box center [1014, 92] width 12 height 43
drag, startPoint x: 887, startPoint y: 128, endPoint x: 820, endPoint y: 139, distance: 68.4
click at [820, 139] on icon at bounding box center [830, 128] width 39 height 39
click at [647, 93] on rect at bounding box center [642, 92] width 27 height 19
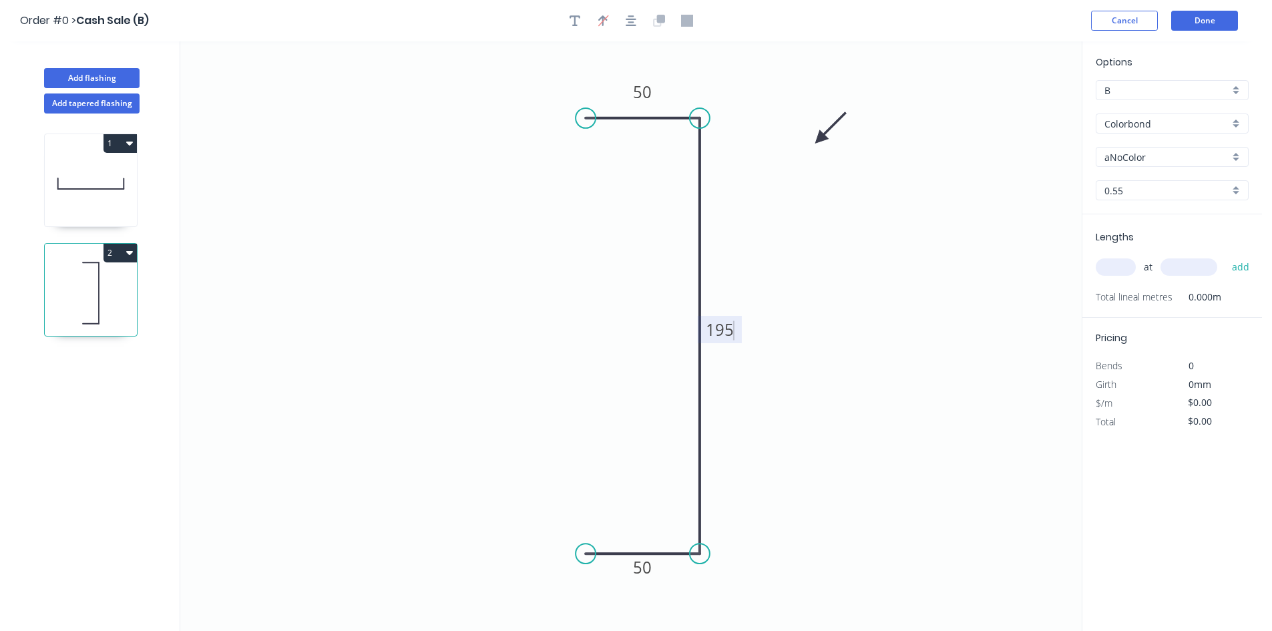
type input "$14.06"
click at [1124, 264] on input "text" at bounding box center [1115, 266] width 40 height 17
type input "8"
type input "2400"
click at [1225, 256] on button "add" at bounding box center [1240, 267] width 31 height 23
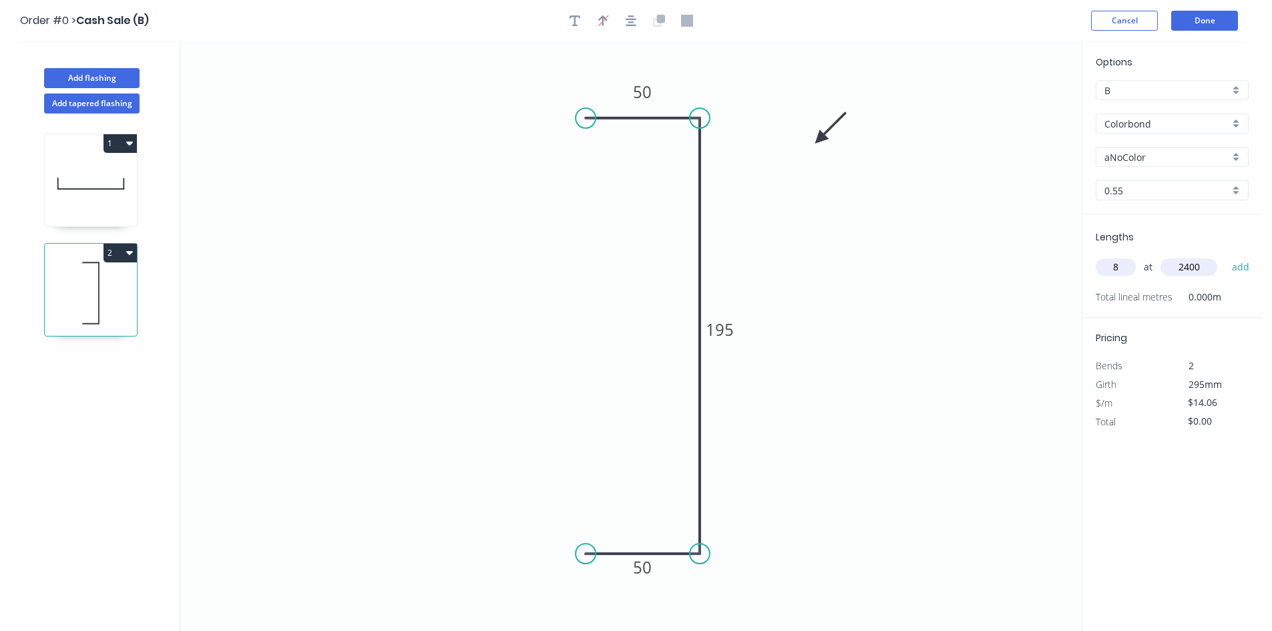
type input "$269.95"
click at [1135, 148] on div "aNoColor" at bounding box center [1171, 157] width 153 height 20
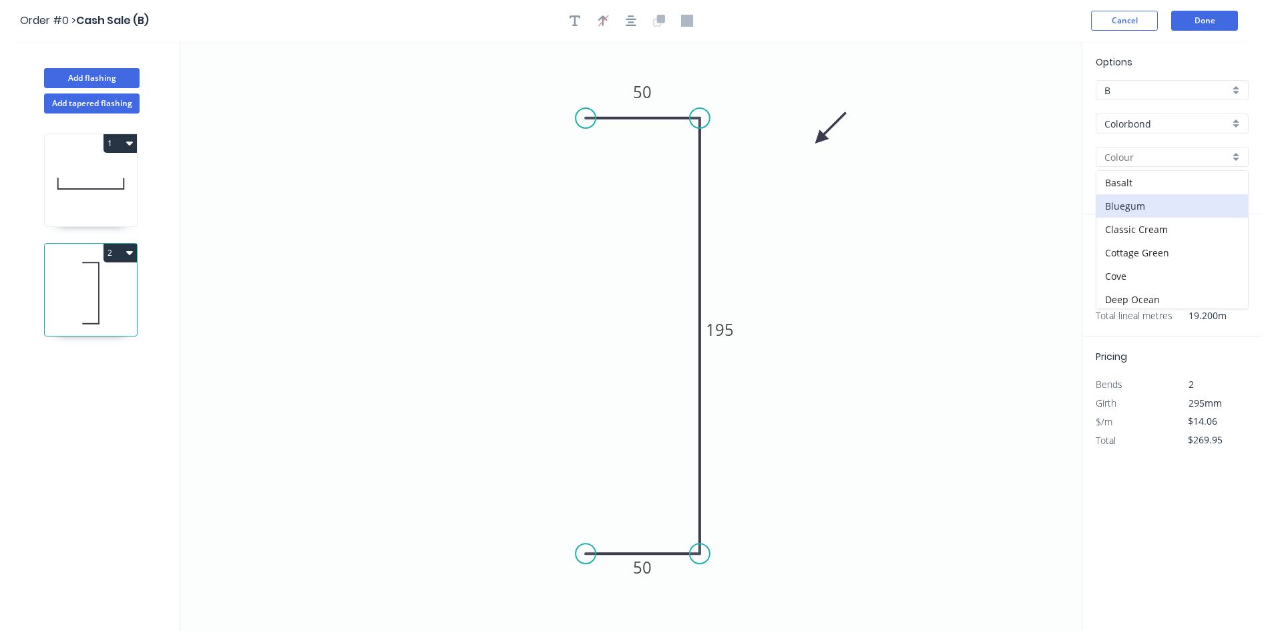
scroll to position [517, 0]
click at [1155, 185] on div "Surfmist" at bounding box center [1172, 179] width 152 height 23
type input "Surfmist"
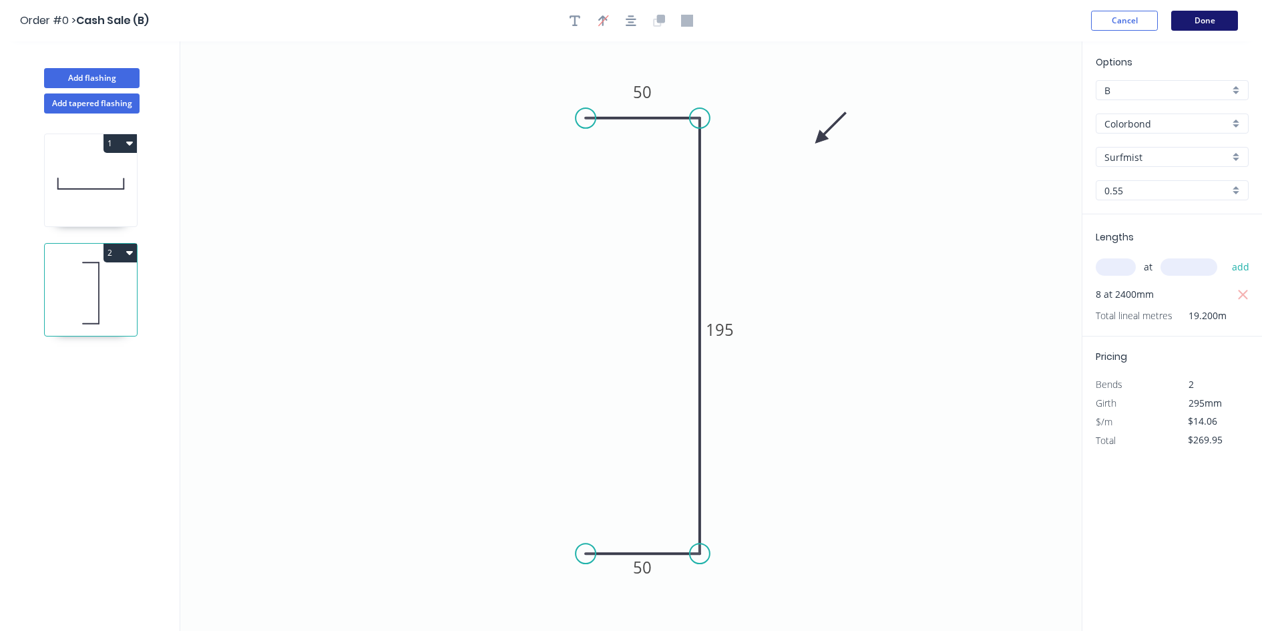
click at [1206, 17] on button "Done" at bounding box center [1204, 21] width 67 height 20
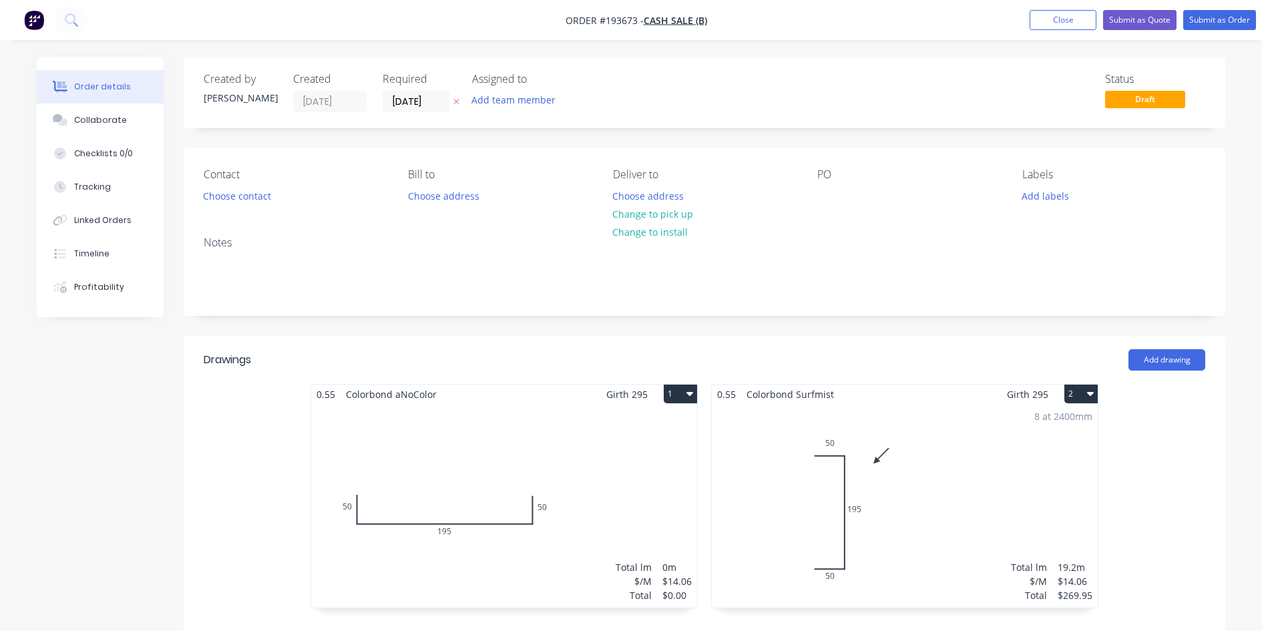
click at [689, 390] on icon "button" at bounding box center [689, 393] width 7 height 11
click at [642, 484] on div "Delete" at bounding box center [633, 479] width 103 height 19
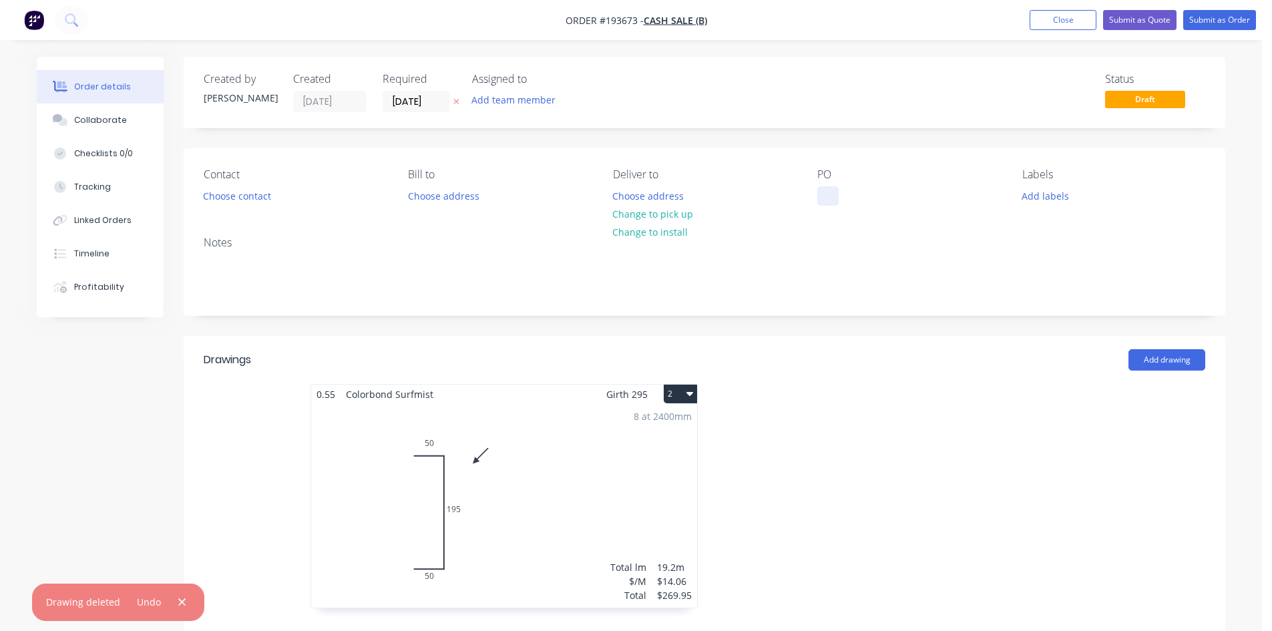
click at [821, 197] on div at bounding box center [827, 195] width 21 height 19
click at [762, 250] on div "Notes" at bounding box center [704, 270] width 1041 height 89
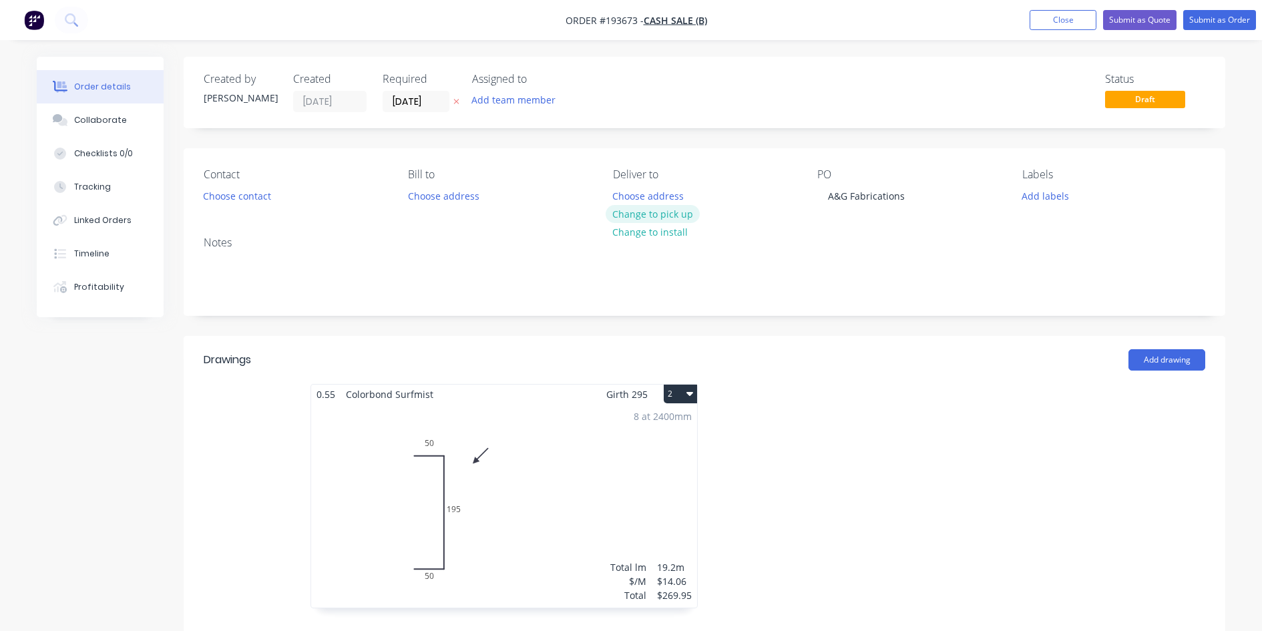
click at [642, 212] on button "Change to pick up" at bounding box center [652, 214] width 95 height 18
click at [1149, 22] on button "Submit as Quote" at bounding box center [1139, 20] width 73 height 20
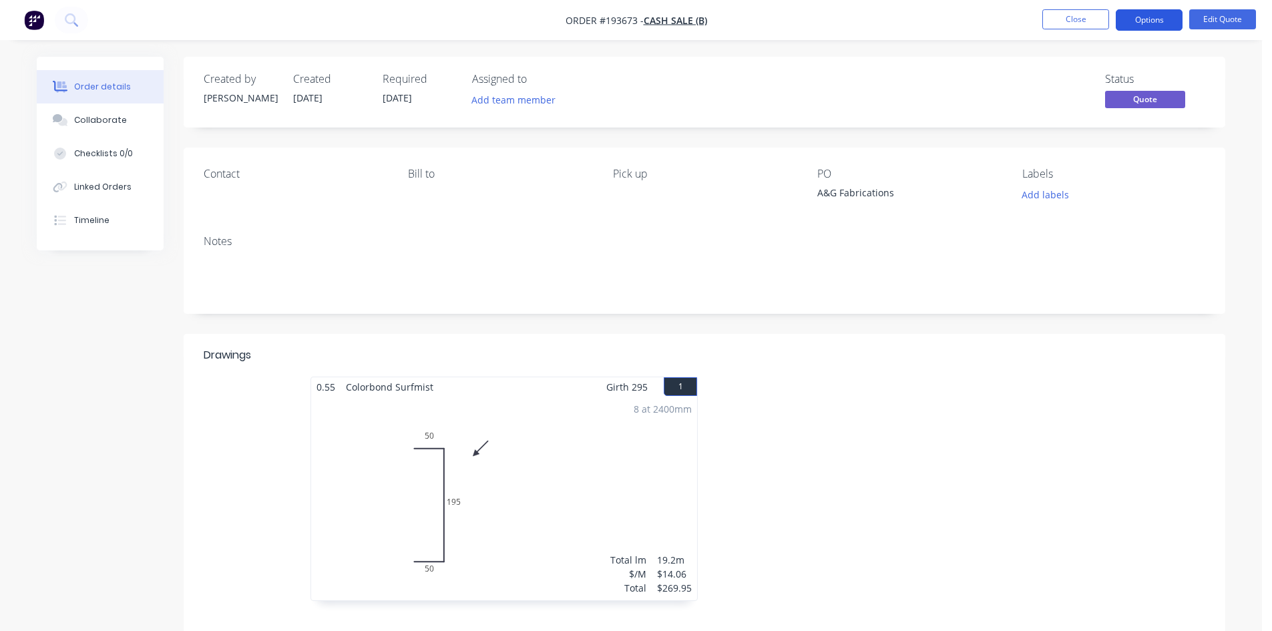
click at [1149, 21] on button "Options" at bounding box center [1148, 19] width 67 height 21
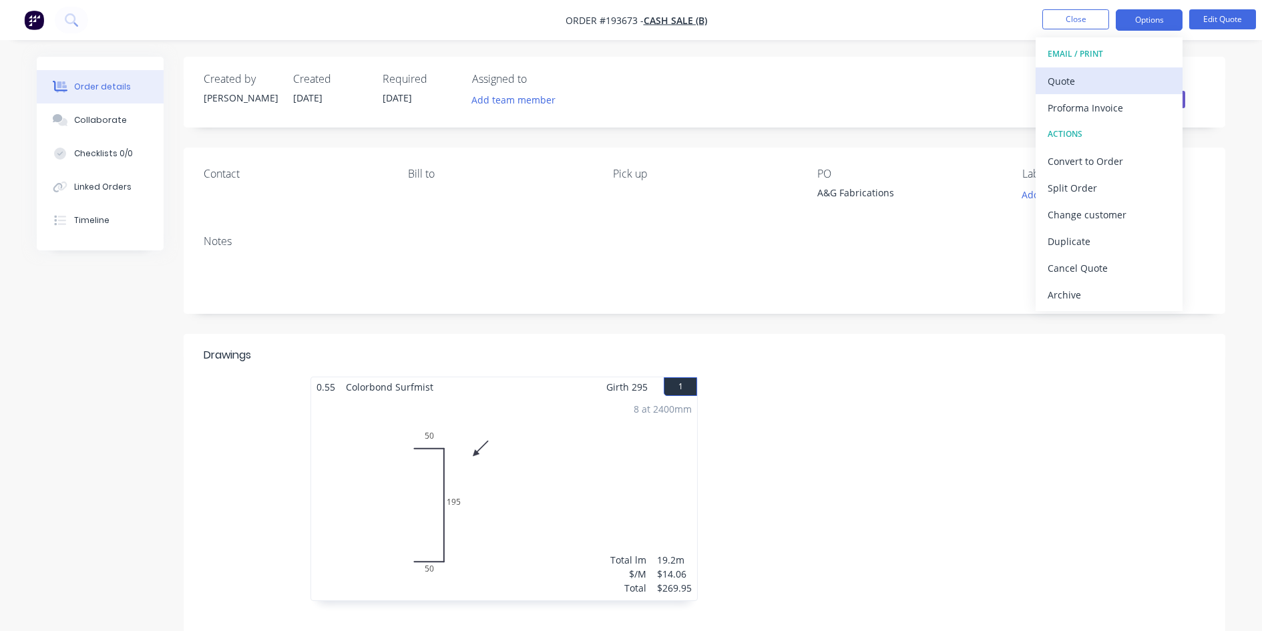
click at [1140, 78] on div "Quote" at bounding box center [1108, 80] width 123 height 19
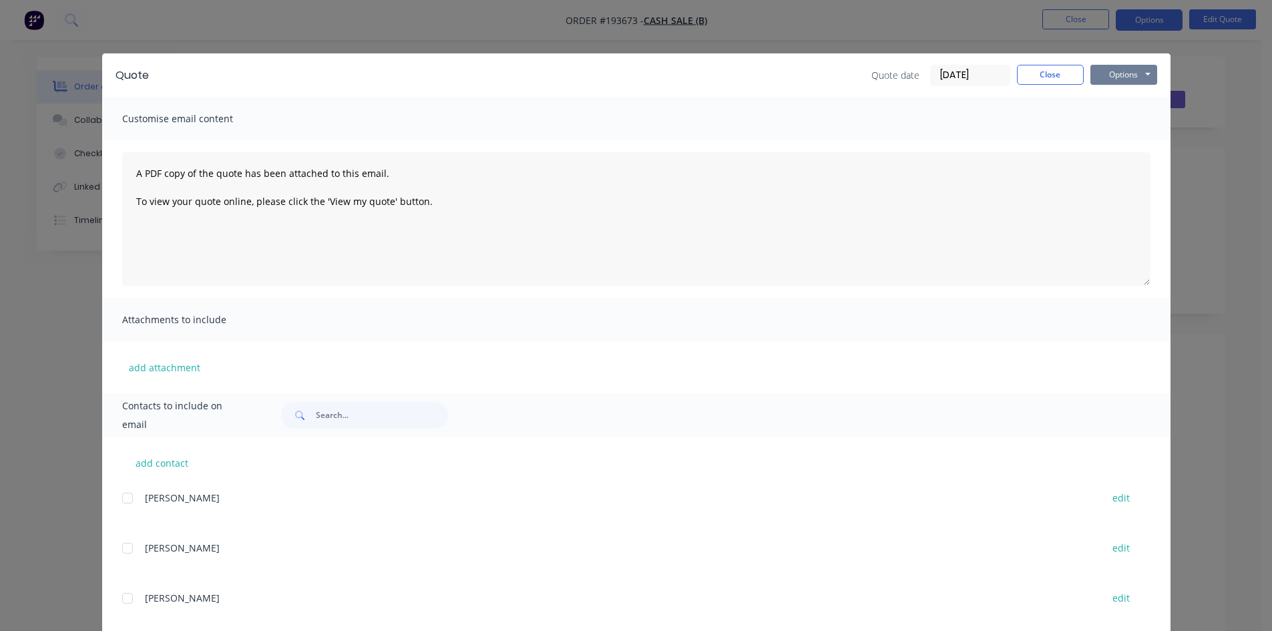
click at [1141, 73] on button "Options" at bounding box center [1123, 75] width 67 height 20
click at [1136, 92] on button "Preview" at bounding box center [1132, 98] width 85 height 22
click at [1050, 69] on button "Close" at bounding box center [1050, 75] width 67 height 20
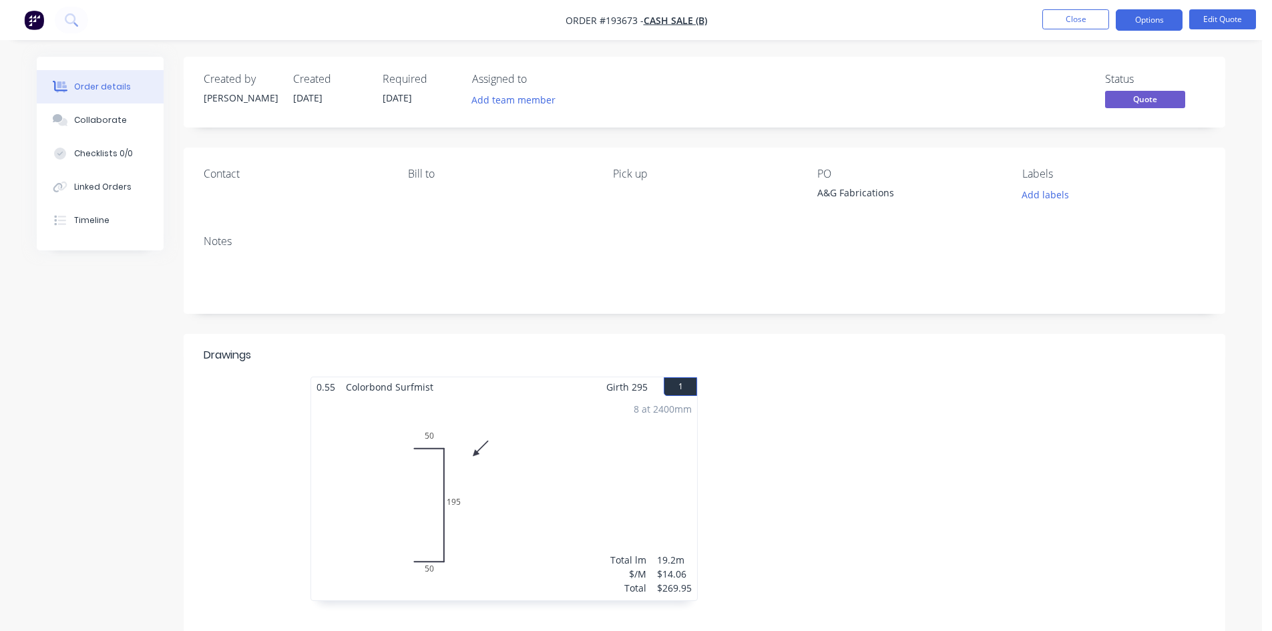
click at [33, 21] on img "button" at bounding box center [34, 20] width 20 height 20
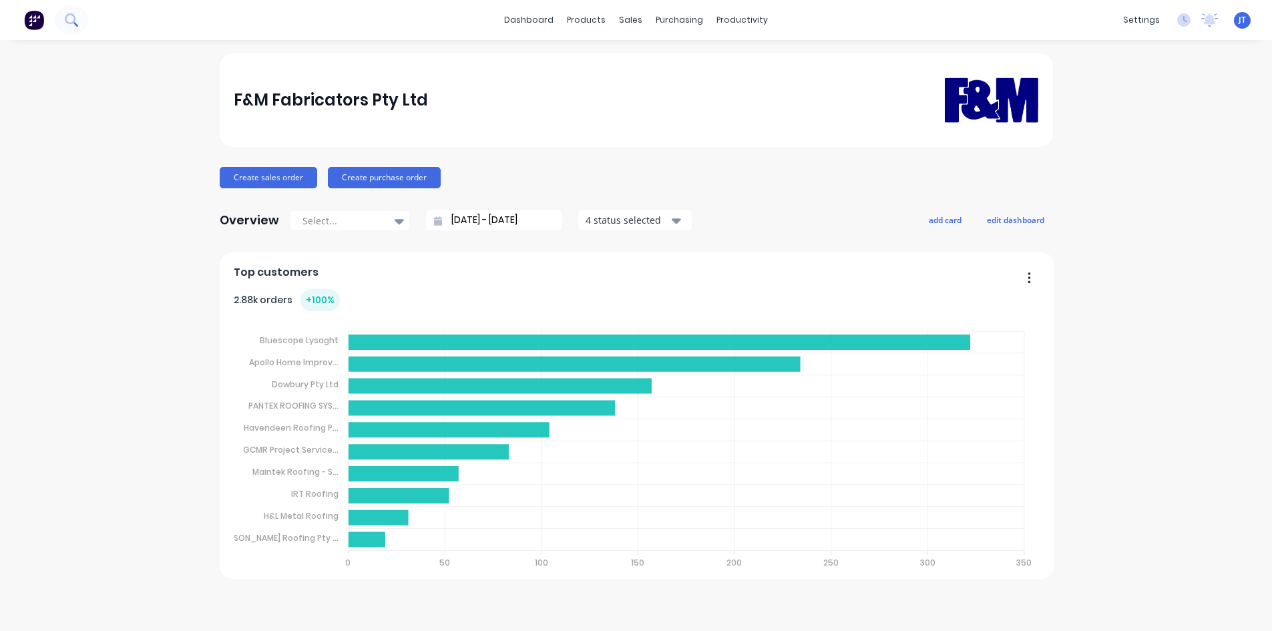
click at [86, 19] on button at bounding box center [71, 20] width 33 height 27
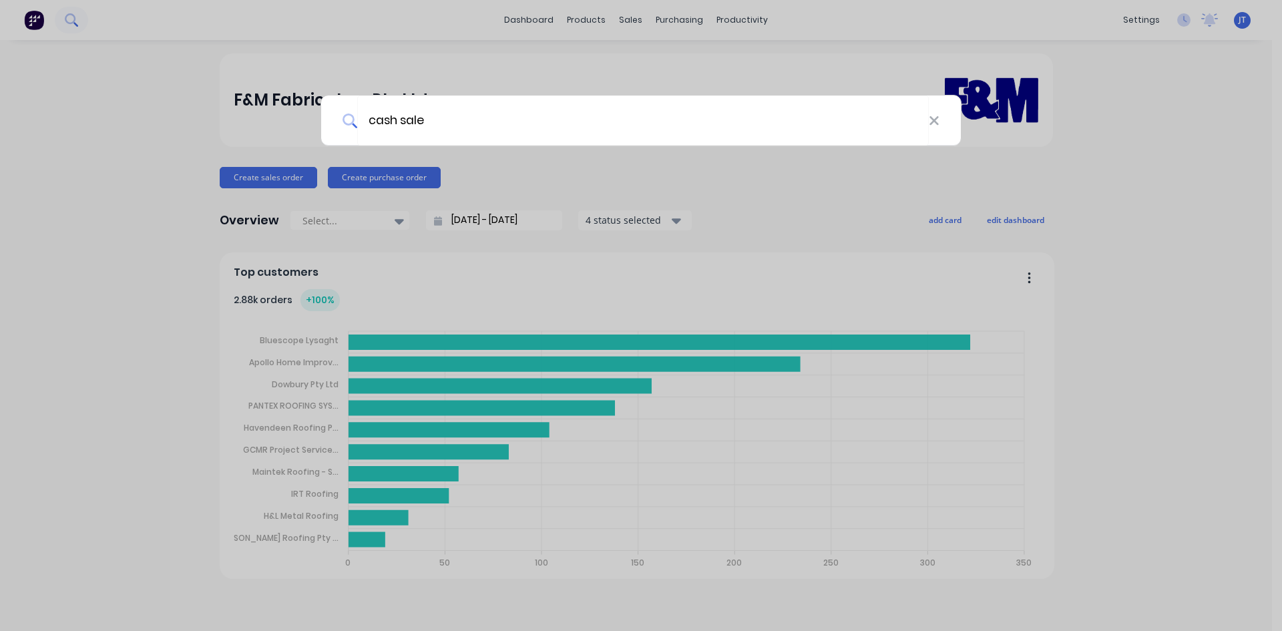
type input "cash sale"
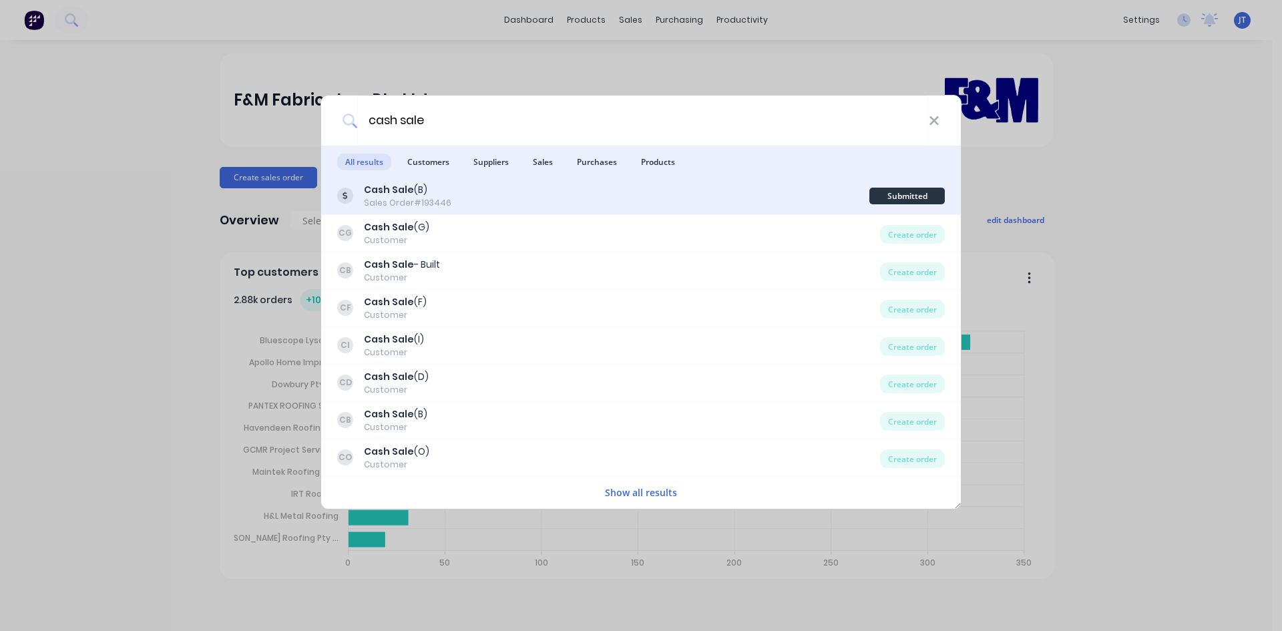
click at [493, 198] on div "Cash Sale (B) Sales Order #193446" at bounding box center [603, 196] width 532 height 26
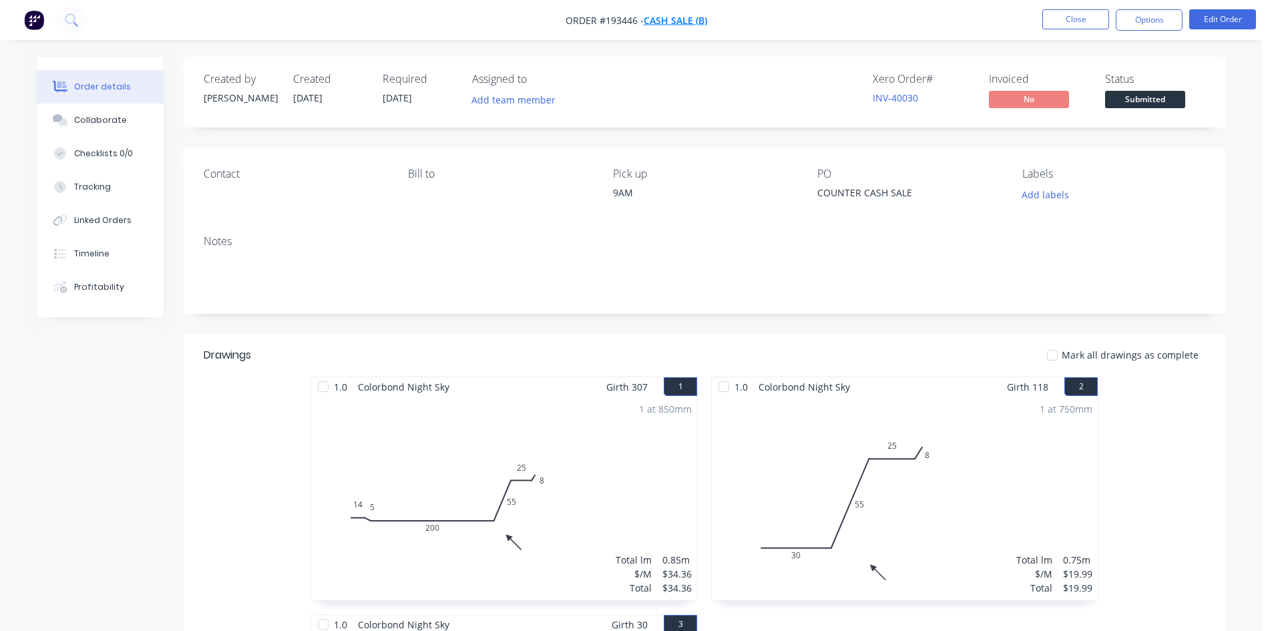
click at [656, 16] on span "Cash Sale (B)" at bounding box center [675, 20] width 63 height 13
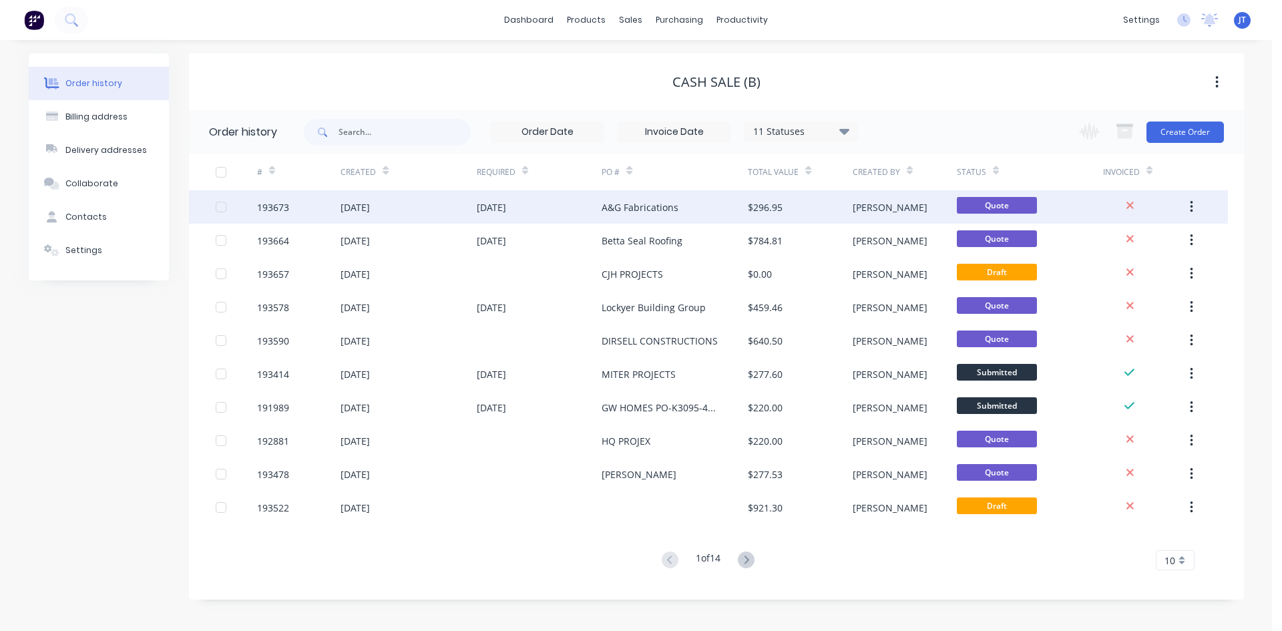
click at [796, 211] on div "$296.95" at bounding box center [800, 206] width 104 height 33
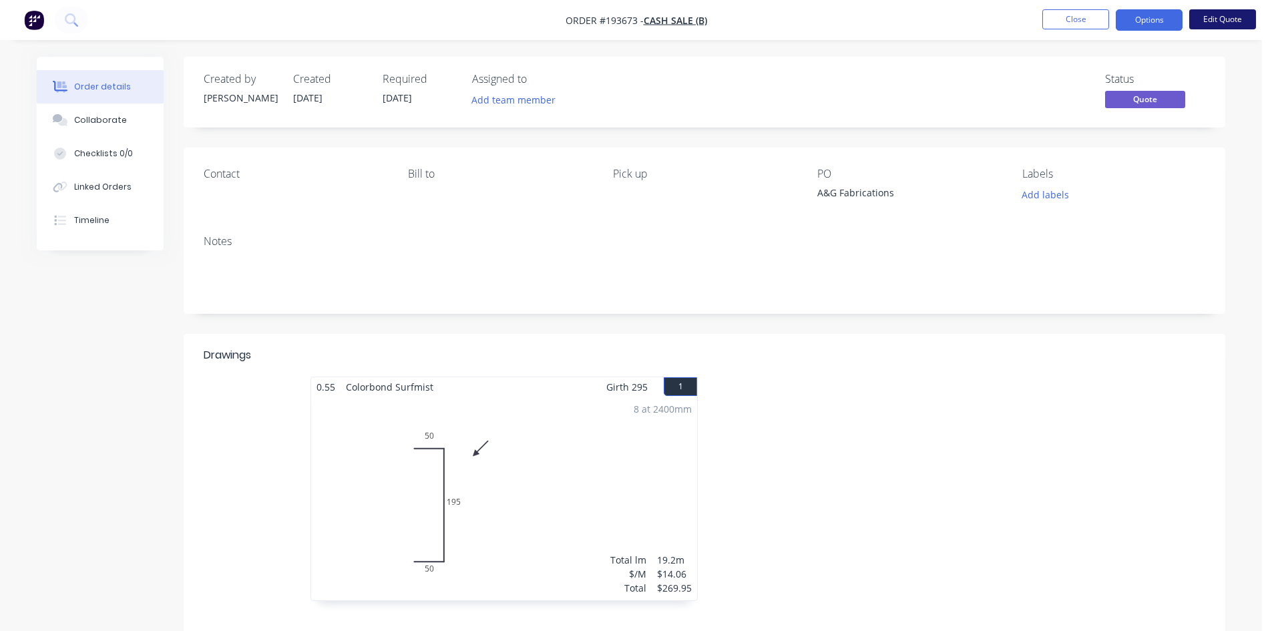
click at [1225, 21] on button "Edit Quote" at bounding box center [1222, 19] width 67 height 20
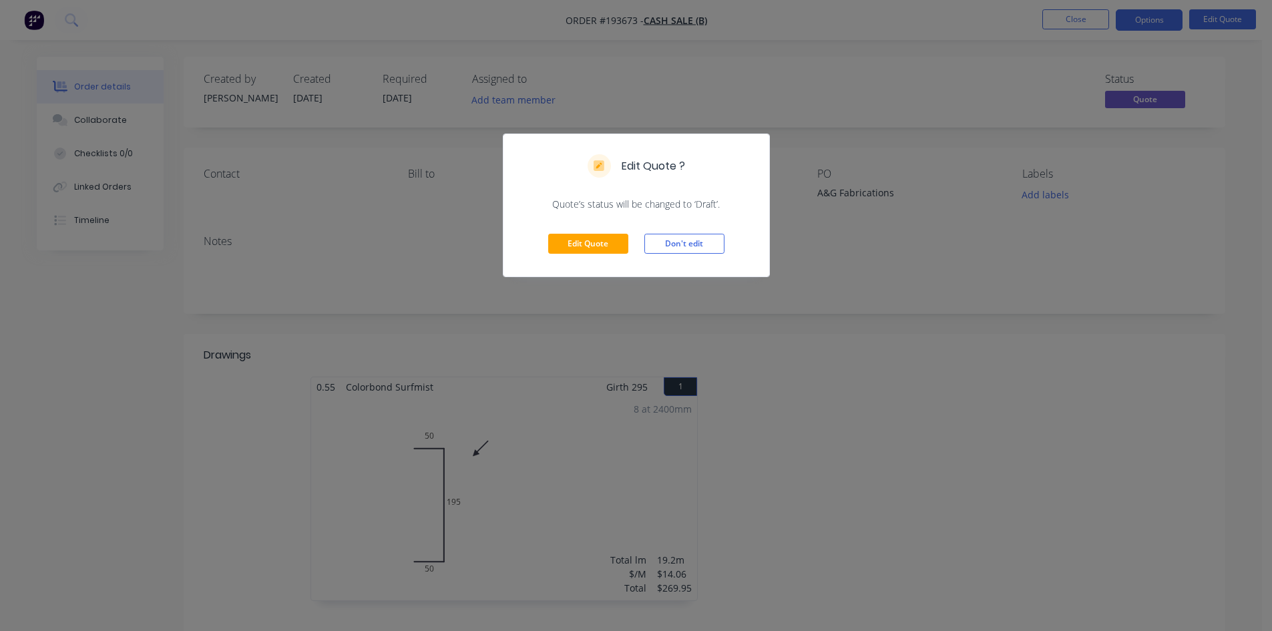
click at [597, 228] on div "Edit Quote Don't edit" at bounding box center [636, 243] width 266 height 65
click at [591, 240] on button "Edit Quote" at bounding box center [588, 244] width 80 height 20
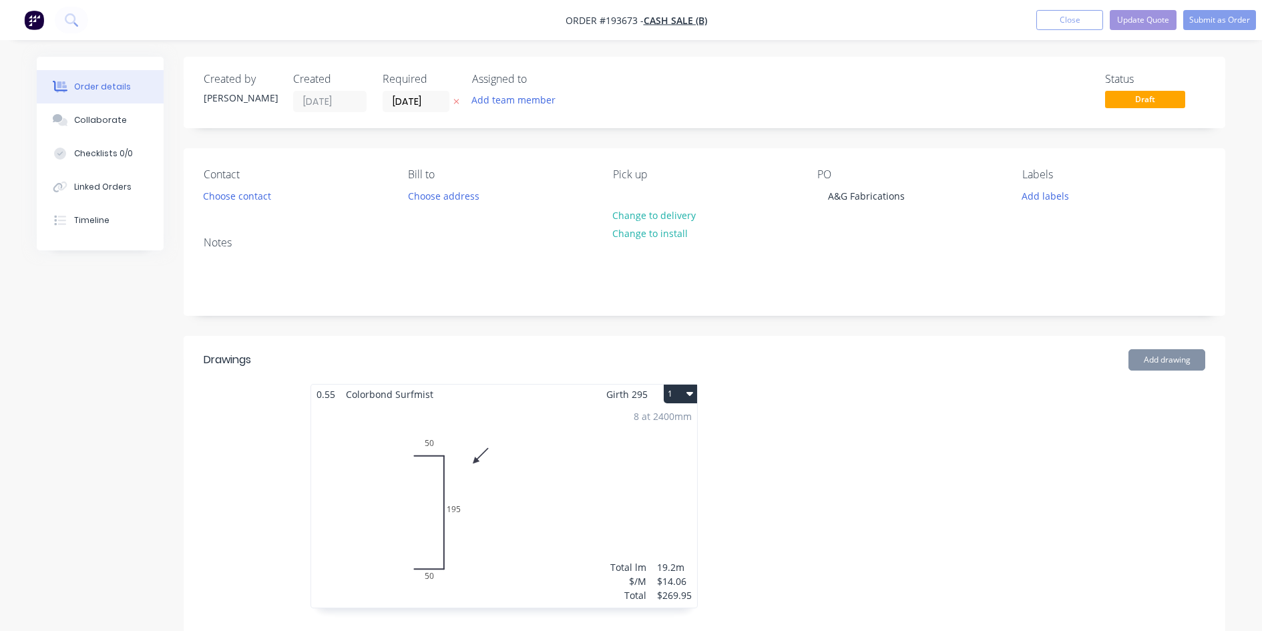
click at [583, 487] on div "8 at 2400mm Total lm $/M Total 19.2m $14.06 $269.95" at bounding box center [504, 506] width 386 height 204
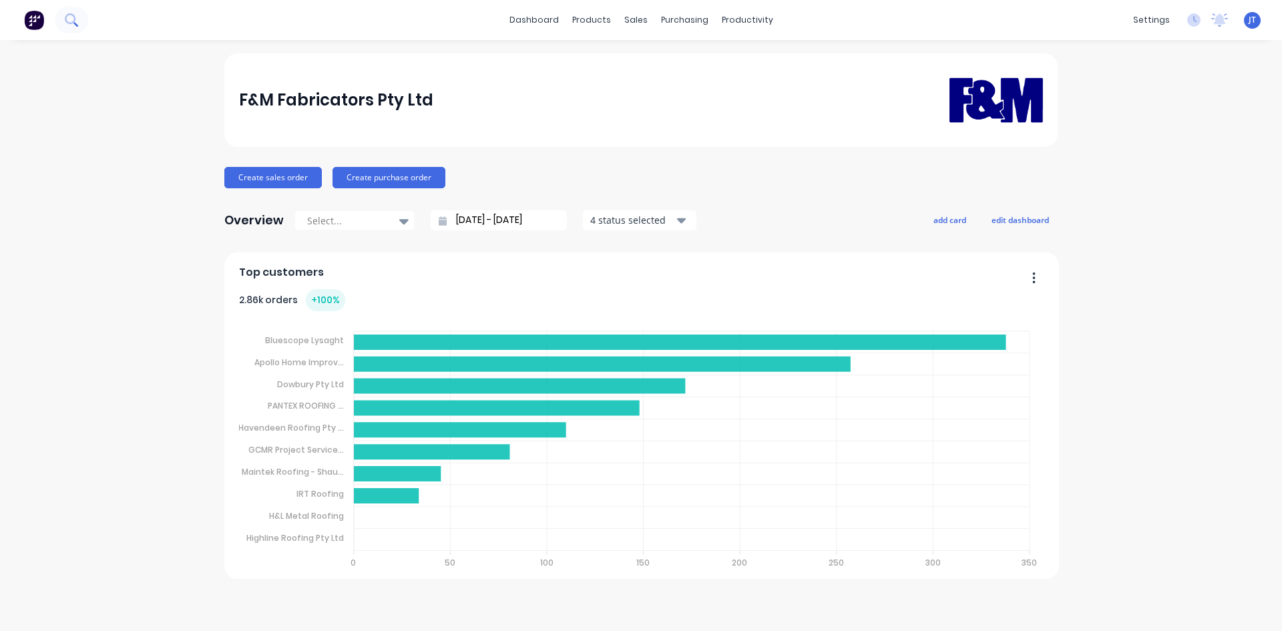
click at [62, 19] on button at bounding box center [71, 20] width 33 height 27
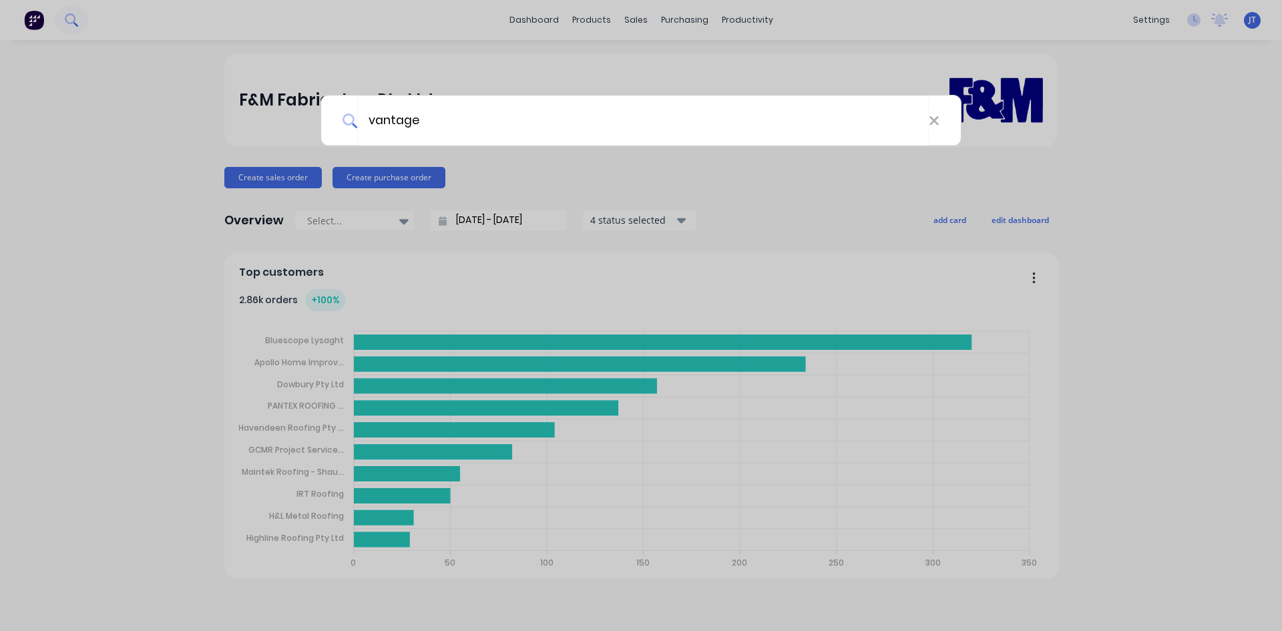
type input "vantage"
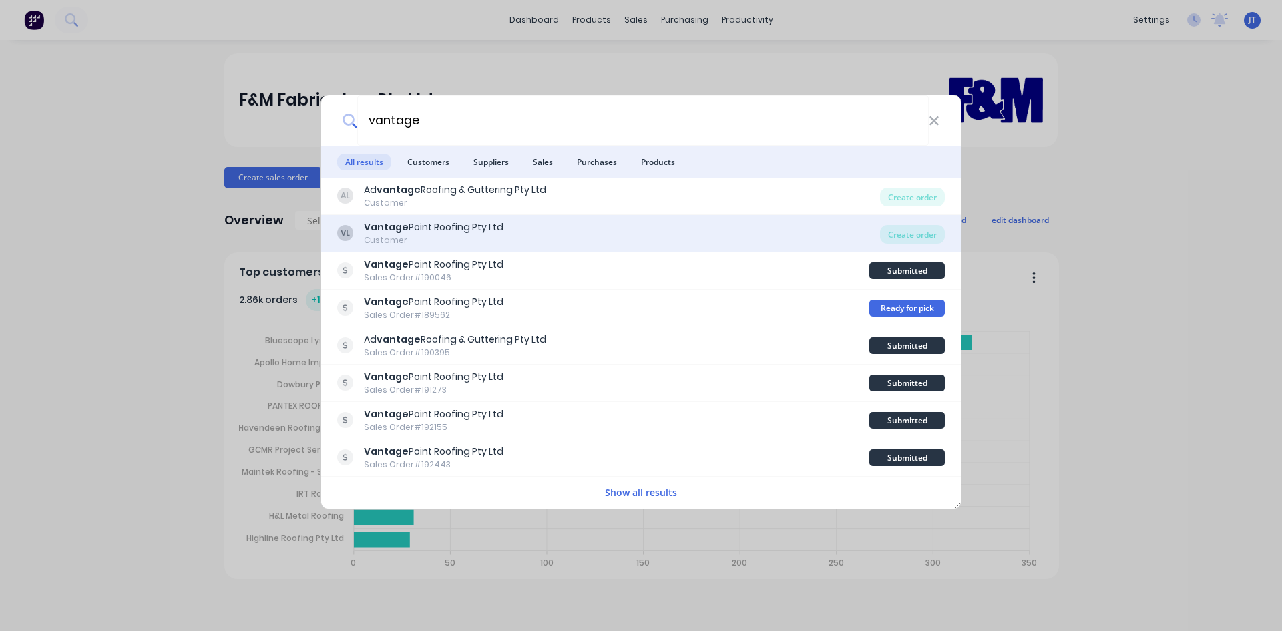
click at [583, 229] on div "VL Vantage Point Roofing Pty Ltd Customer" at bounding box center [608, 233] width 543 height 26
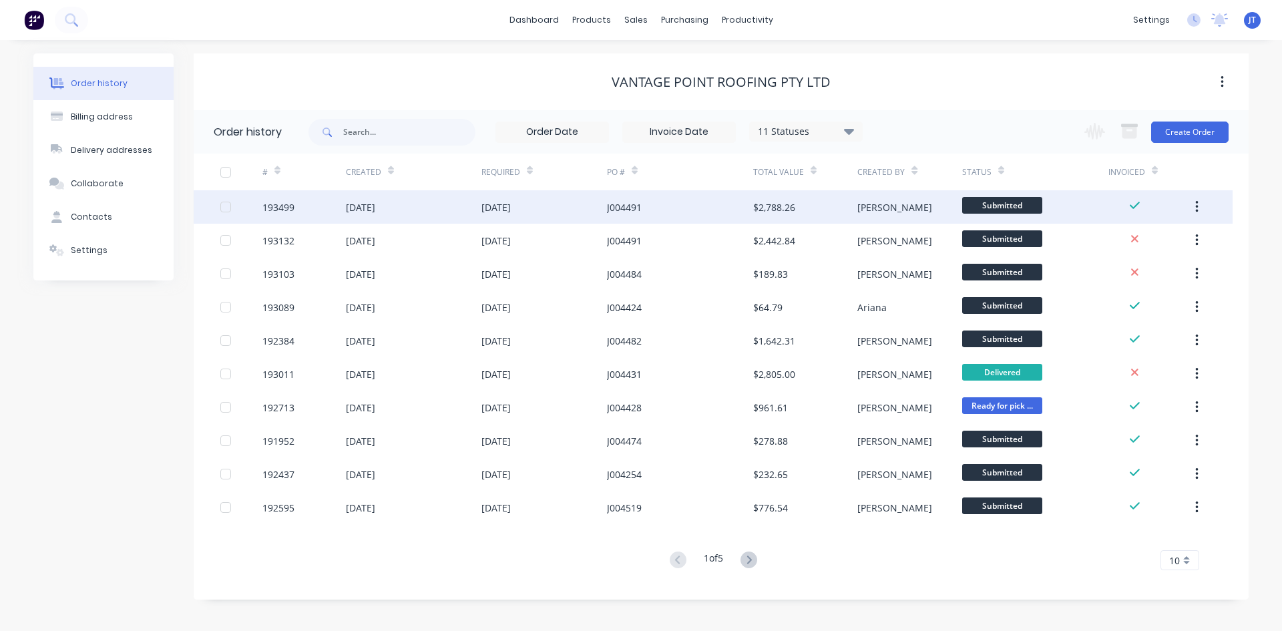
click at [767, 210] on div "$2,788.26" at bounding box center [774, 207] width 42 height 14
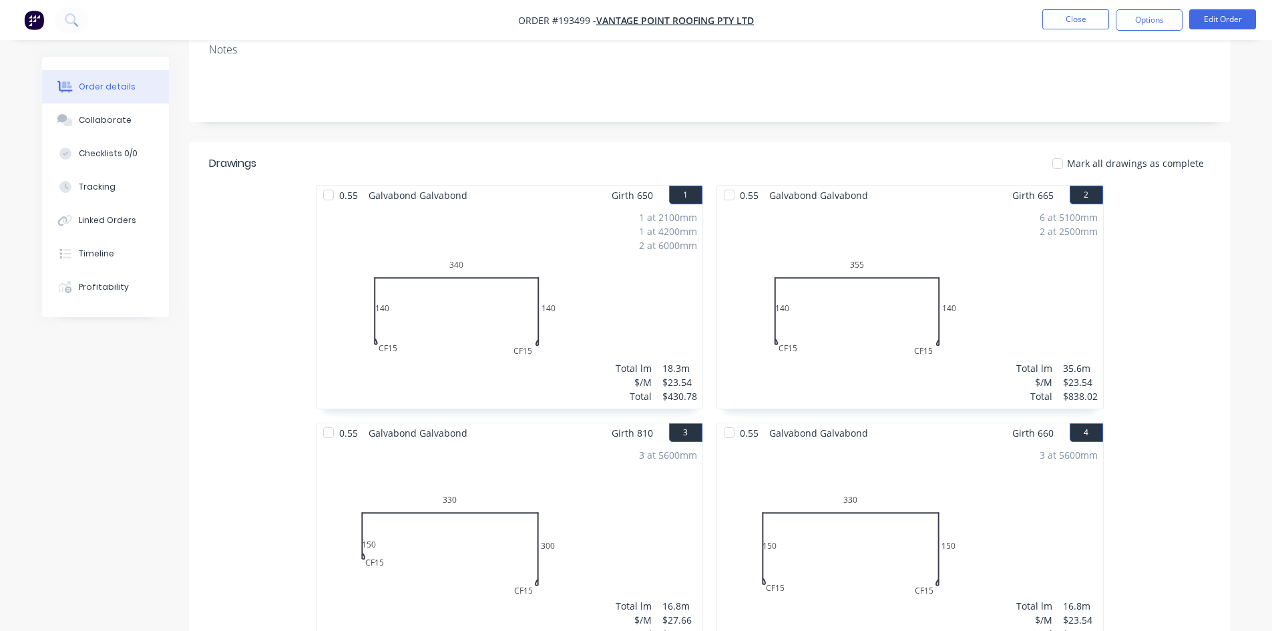
scroll to position [238, 0]
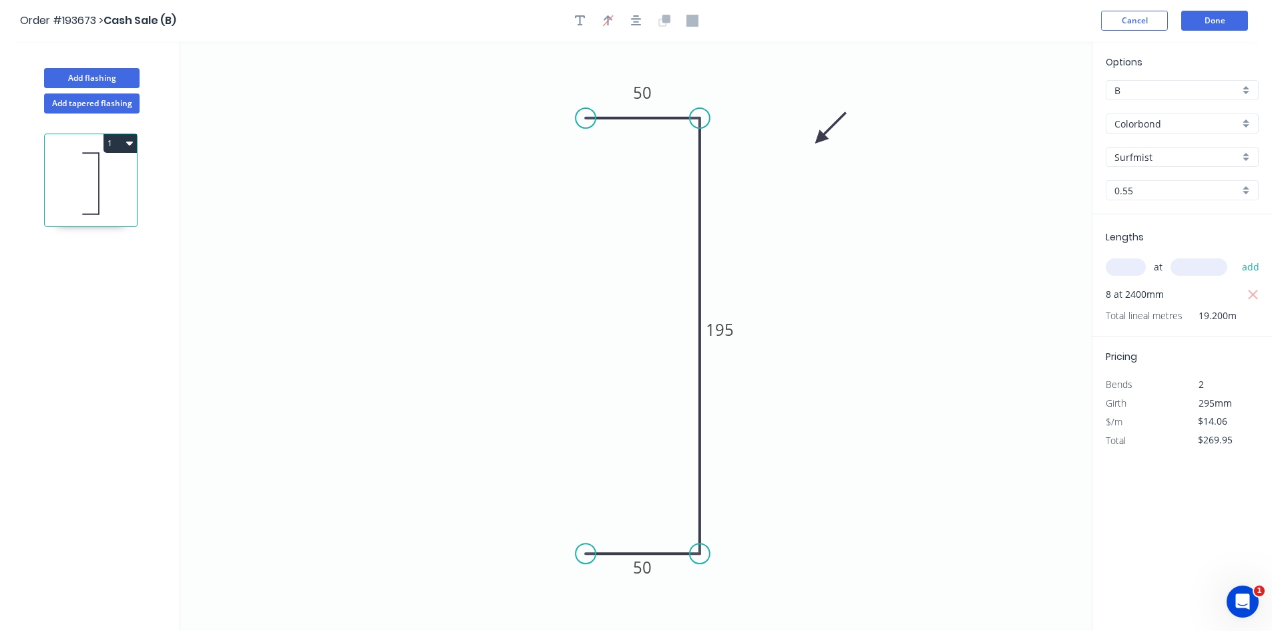
click at [118, 54] on div "Add flashing" at bounding box center [92, 68] width 176 height 40
click at [112, 73] on button "Add flashing" at bounding box center [91, 78] width 95 height 20
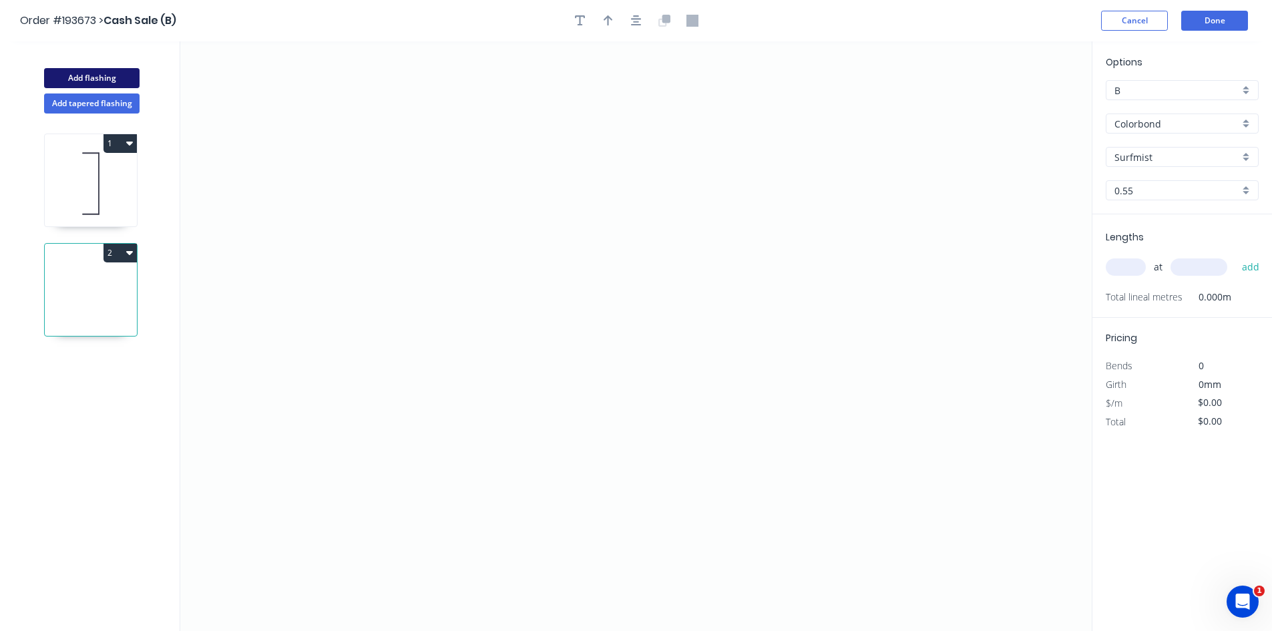
type input "$0.00"
click at [530, 163] on icon "0" at bounding box center [635, 335] width 911 height 589
click at [744, 173] on icon "0" at bounding box center [635, 335] width 911 height 589
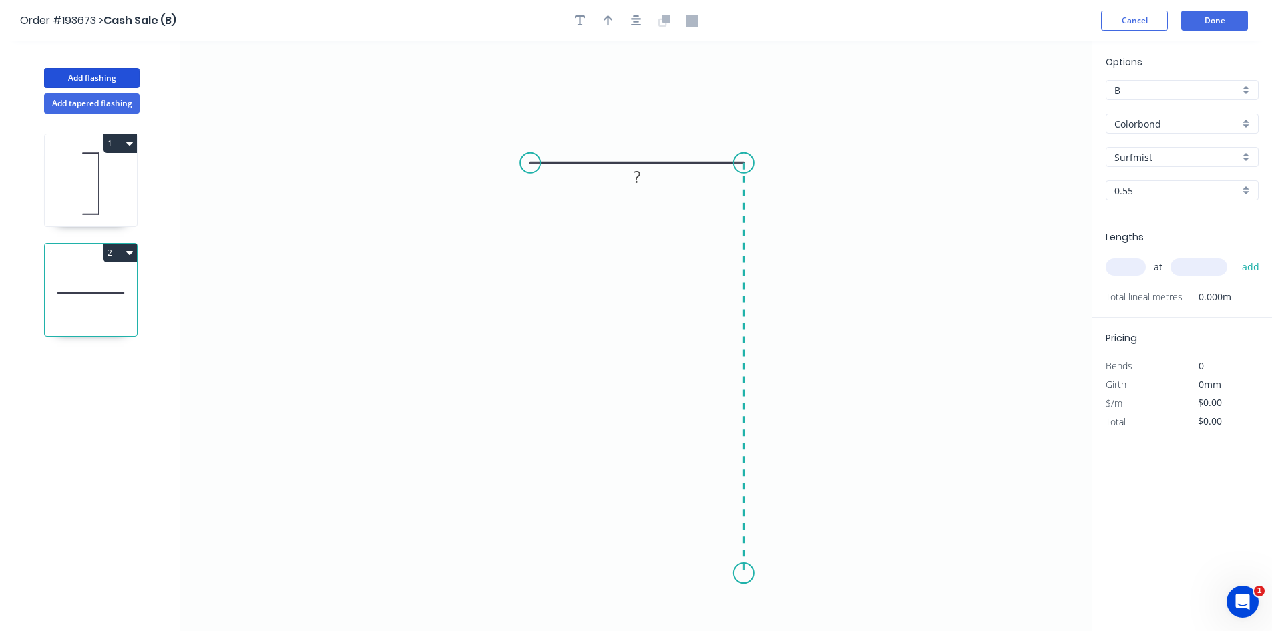
click at [744, 574] on icon "0 ?" at bounding box center [635, 335] width 911 height 589
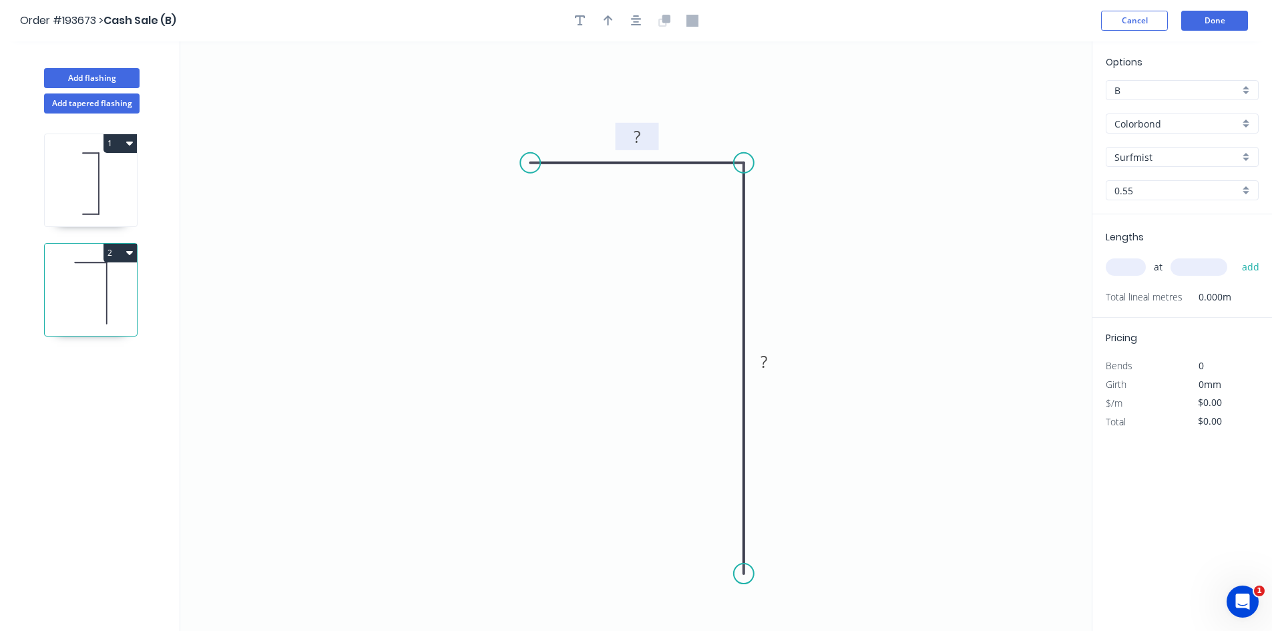
click at [634, 146] on tspan "?" at bounding box center [637, 137] width 7 height 22
type input "$10.21"
click at [595, 28] on div at bounding box center [636, 21] width 140 height 20
click at [601, 26] on button "button" at bounding box center [608, 21] width 20 height 20
click at [1020, 109] on icon "0 50 100" at bounding box center [635, 335] width 911 height 589
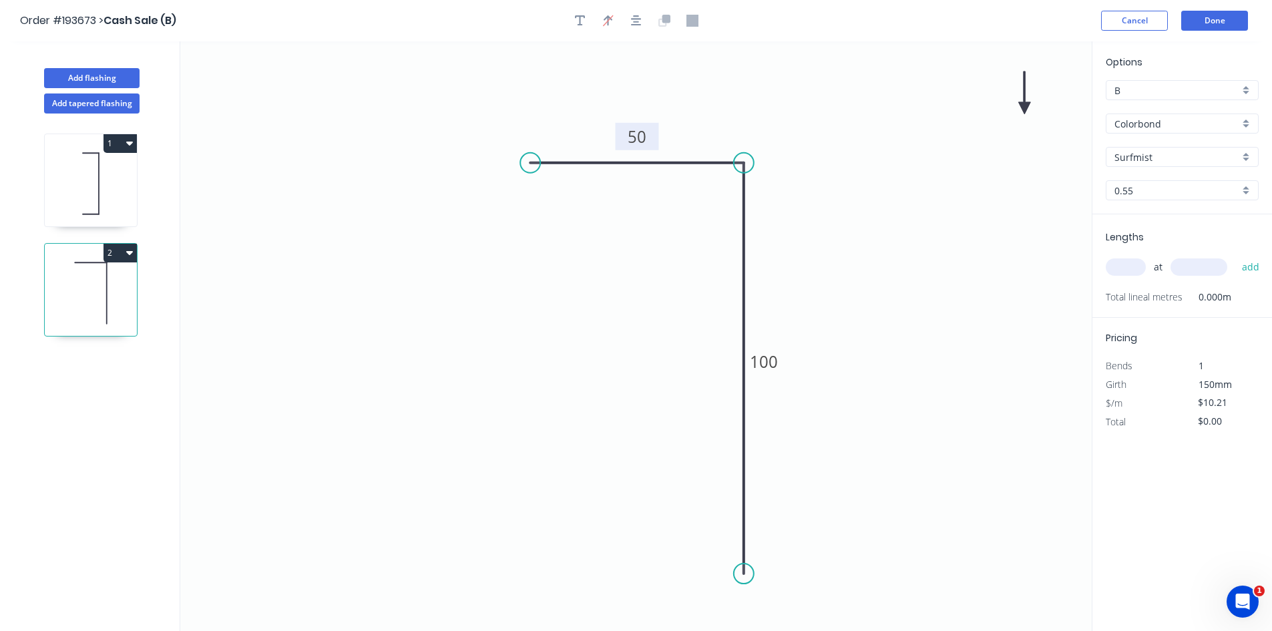
click at [1023, 107] on icon at bounding box center [1024, 92] width 12 height 43
drag, startPoint x: 1023, startPoint y: 107, endPoint x: 847, endPoint y: 151, distance: 180.9
click at [847, 151] on icon at bounding box center [857, 140] width 39 height 39
click at [1247, 152] on div "Surfmist" at bounding box center [1181, 157] width 153 height 20
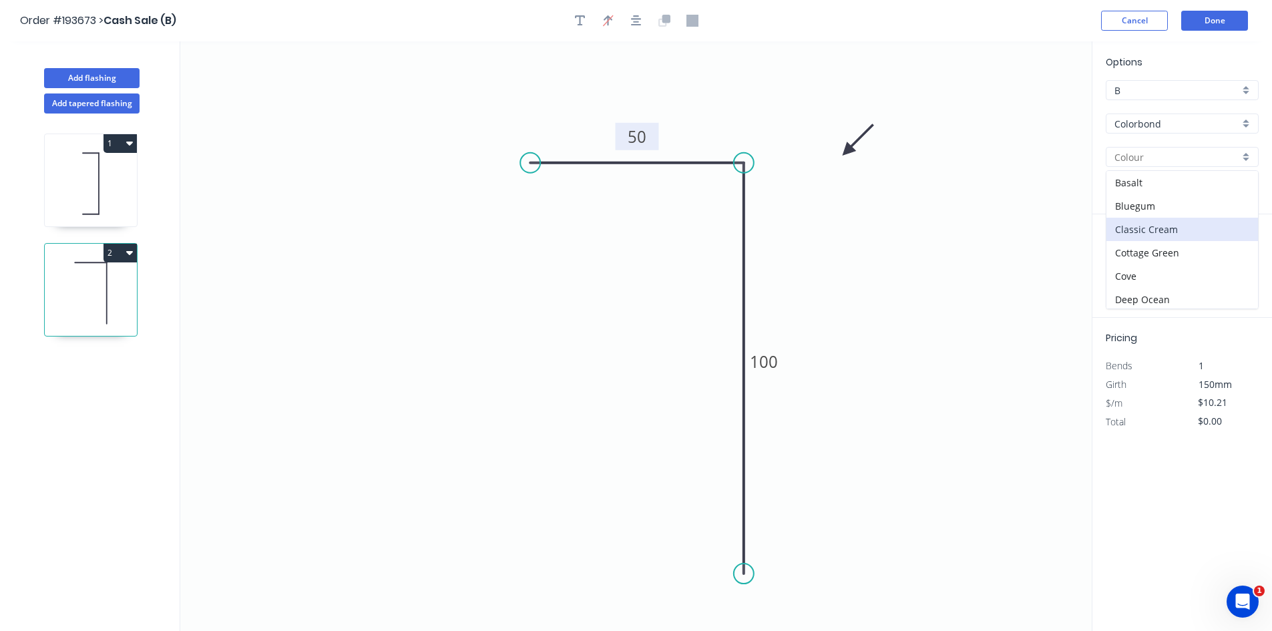
scroll to position [517, 0]
click at [1173, 275] on div "Woodland Grey" at bounding box center [1182, 273] width 152 height 23
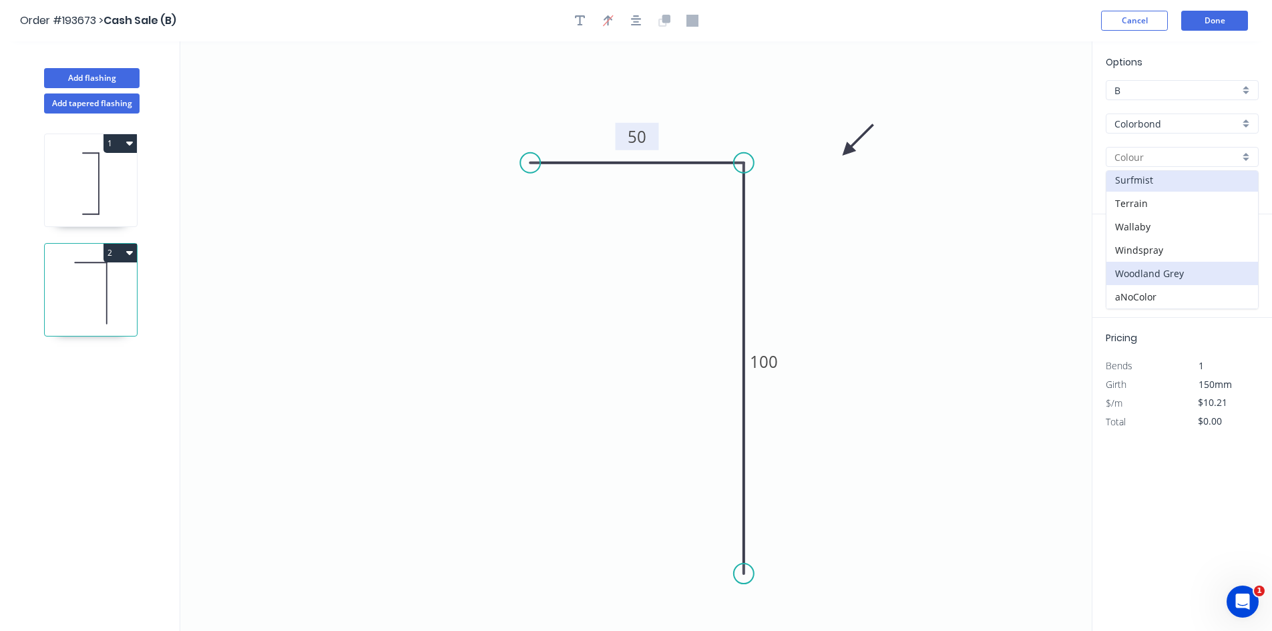
type input "Woodland Grey"
click at [1121, 269] on input "text" at bounding box center [1125, 266] width 40 height 17
type input "2"
type input "4000"
click at [1235, 256] on button "add" at bounding box center [1250, 267] width 31 height 23
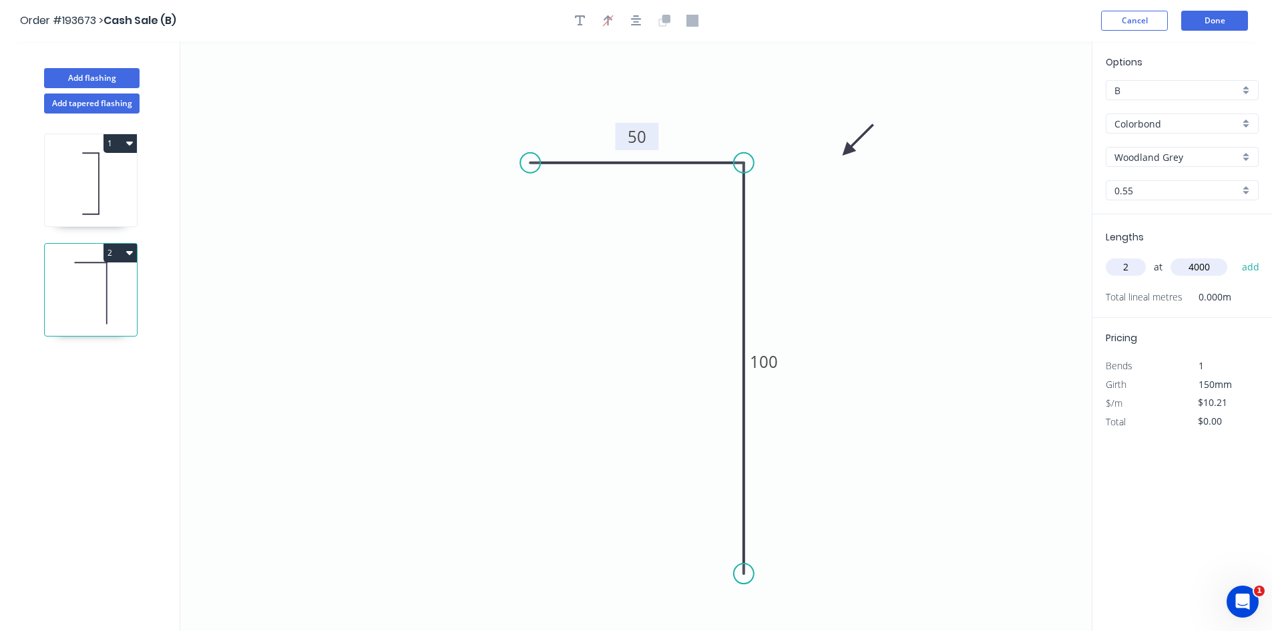
type input "$81.68"
click at [1210, 21] on button "Done" at bounding box center [1214, 21] width 67 height 20
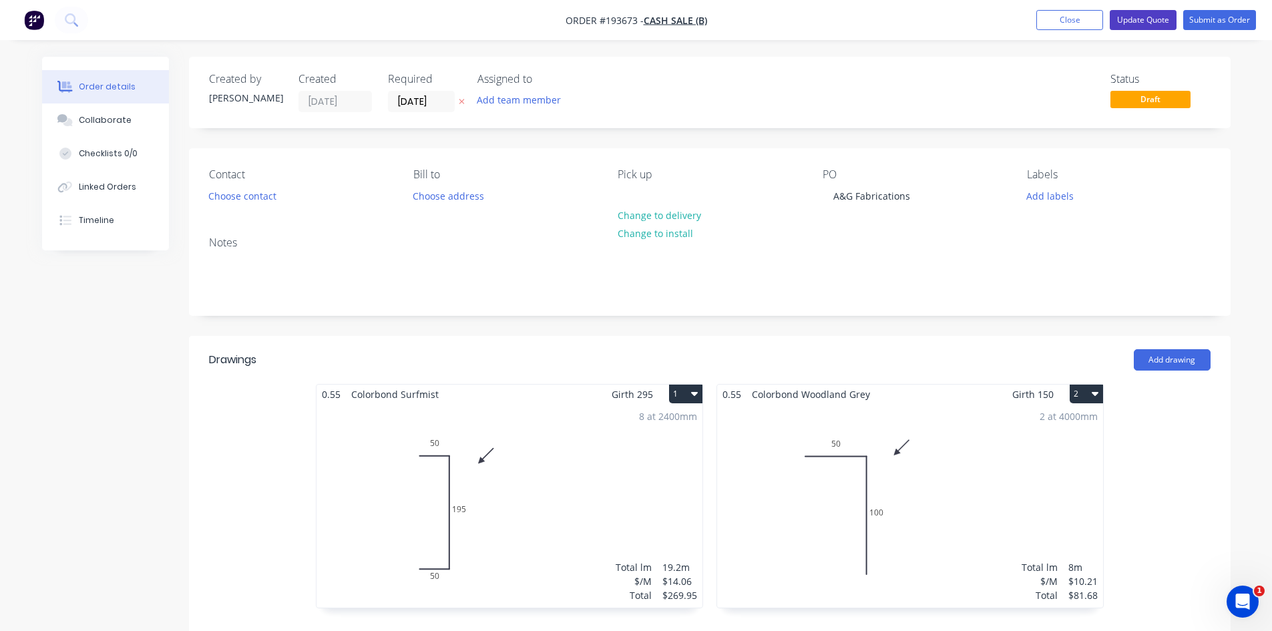
click at [1143, 22] on button "Update Quote" at bounding box center [1142, 20] width 67 height 20
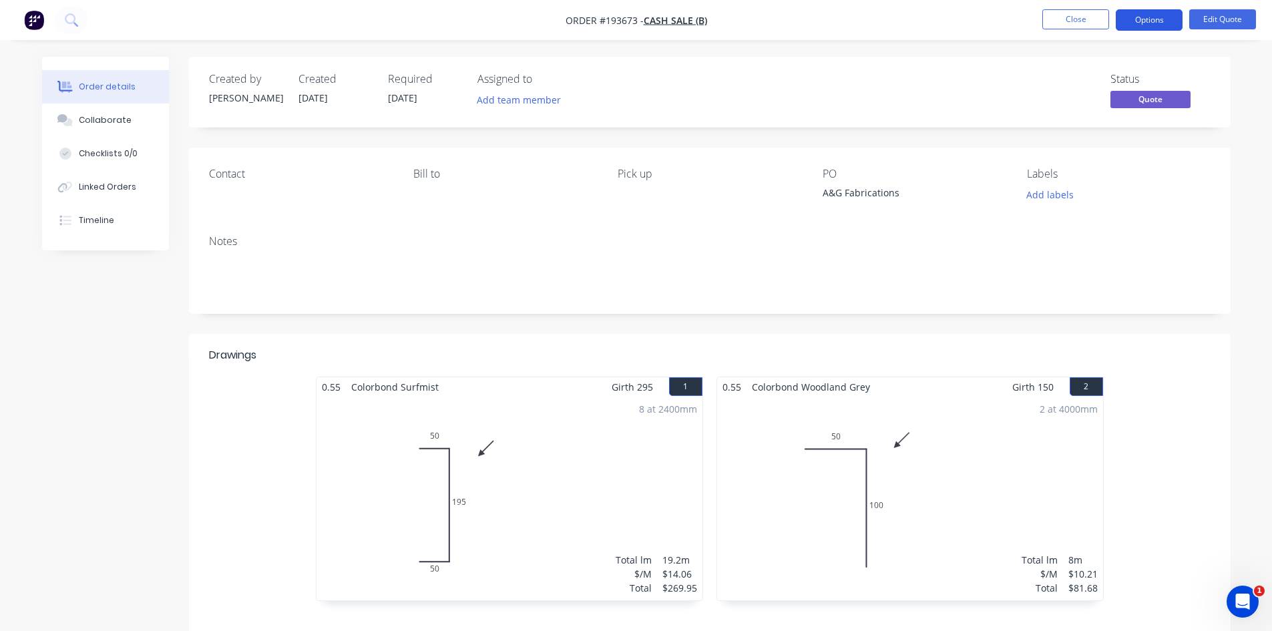
click at [1150, 23] on button "Options" at bounding box center [1148, 19] width 67 height 21
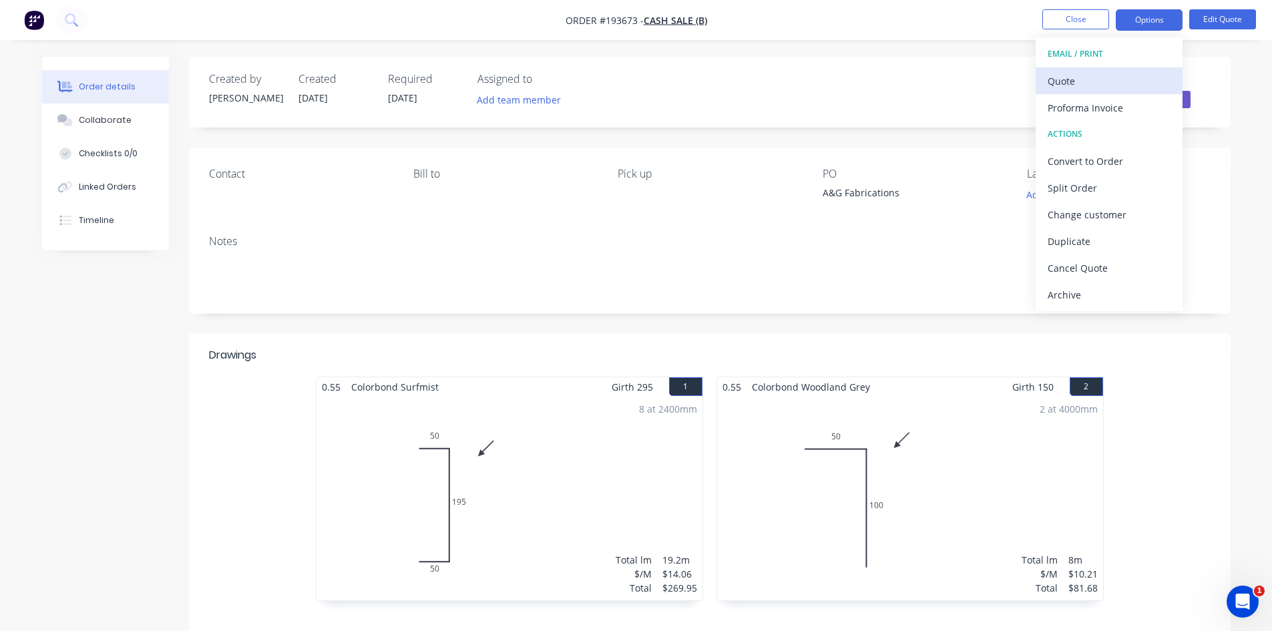
click at [1129, 86] on div "Quote" at bounding box center [1108, 80] width 123 height 19
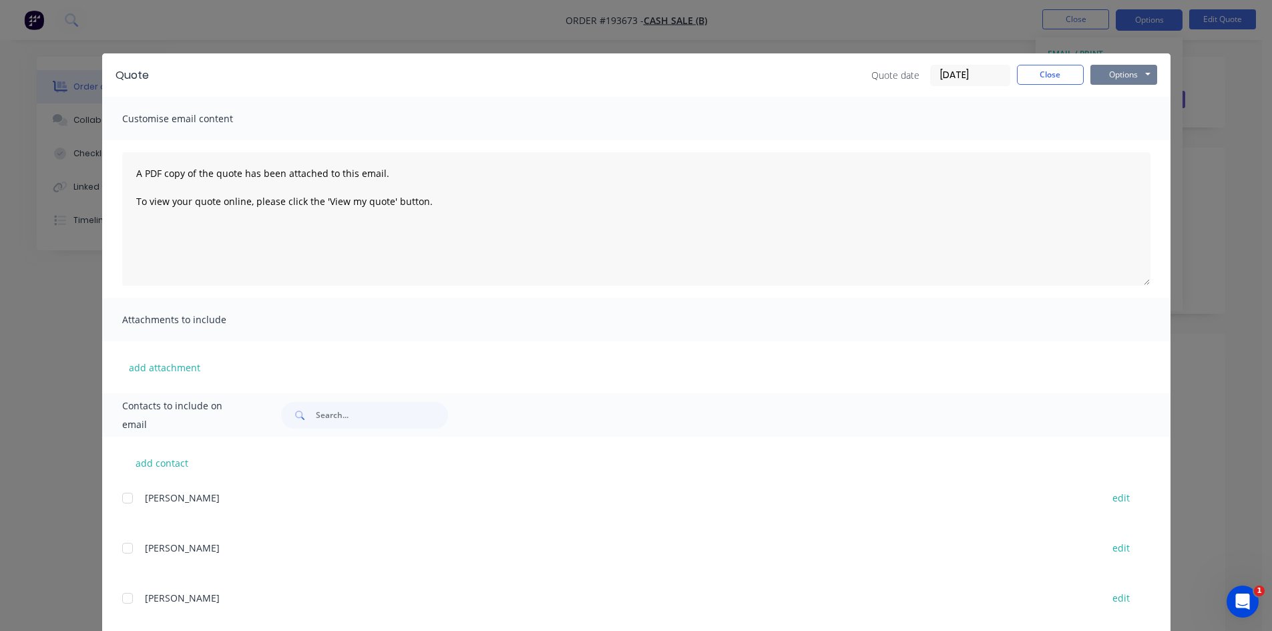
click at [1132, 80] on button "Options" at bounding box center [1123, 75] width 67 height 20
click at [1125, 97] on button "Preview" at bounding box center [1132, 98] width 85 height 22
